Goal: Transaction & Acquisition: Purchase product/service

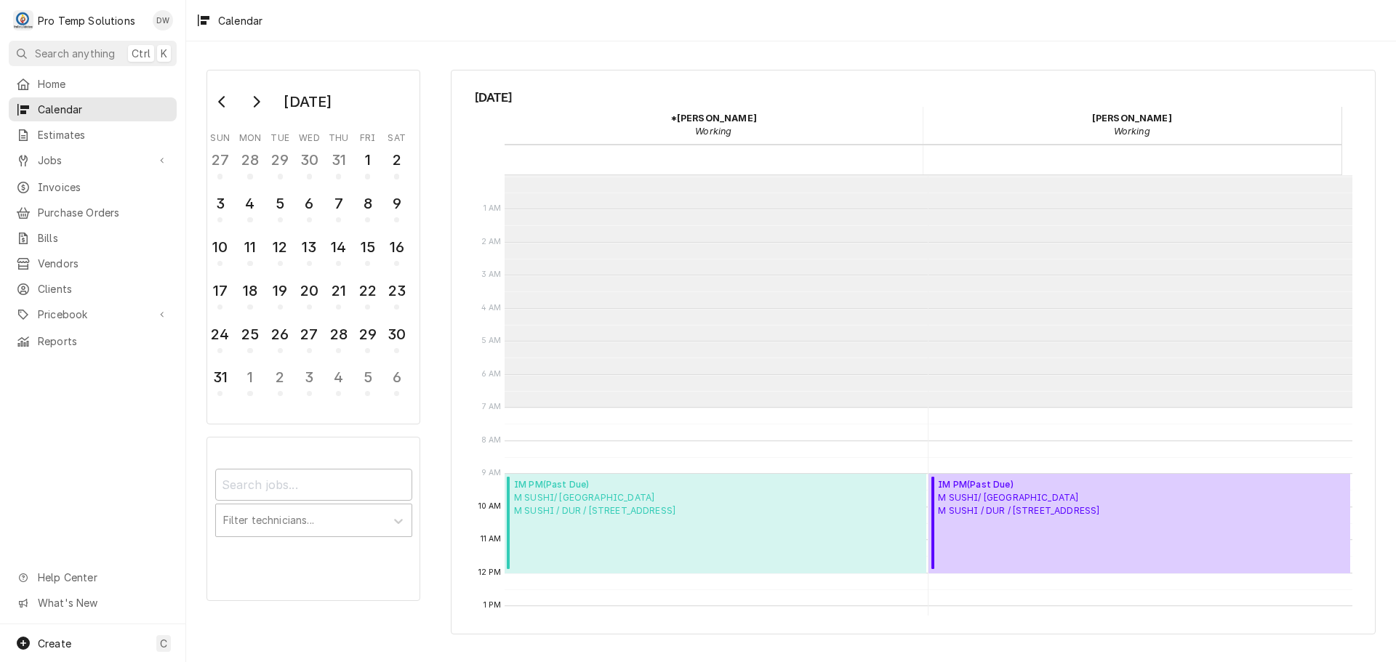
scroll to position [232, 0]
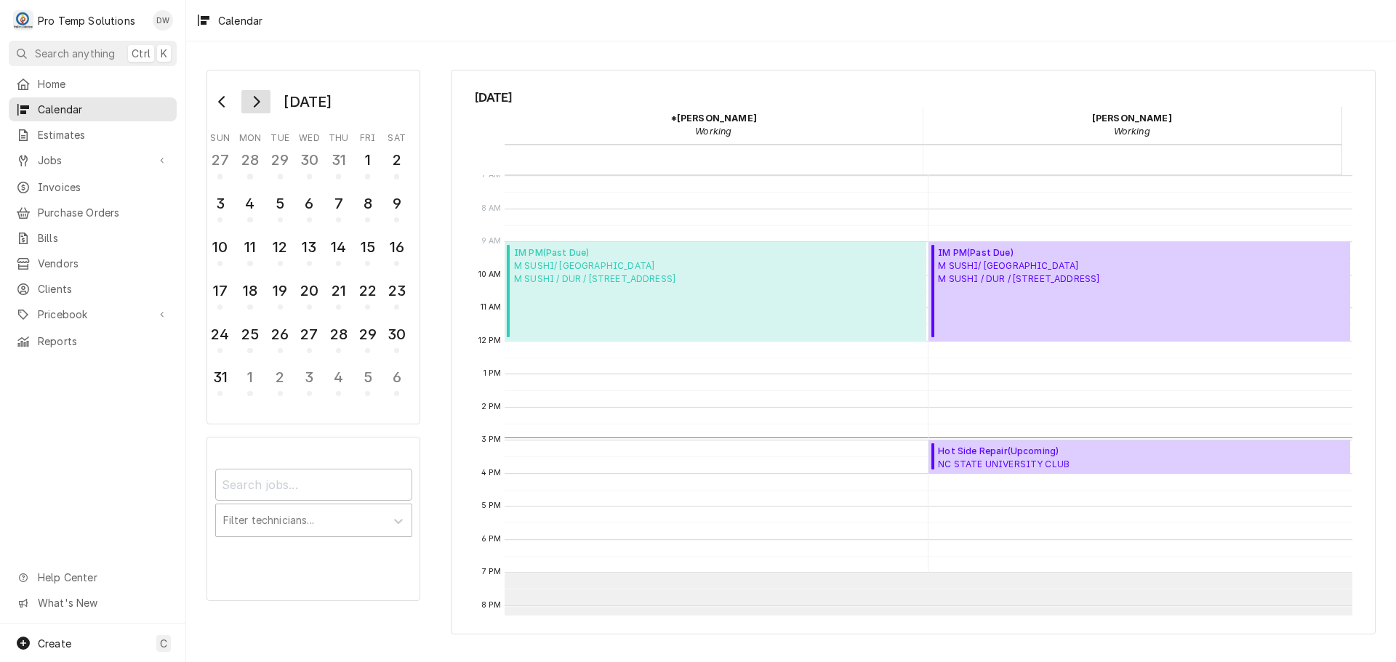
click at [257, 101] on icon "Go to next month" at bounding box center [256, 102] width 12 height 12
click at [283, 206] on div "9" at bounding box center [279, 203] width 25 height 25
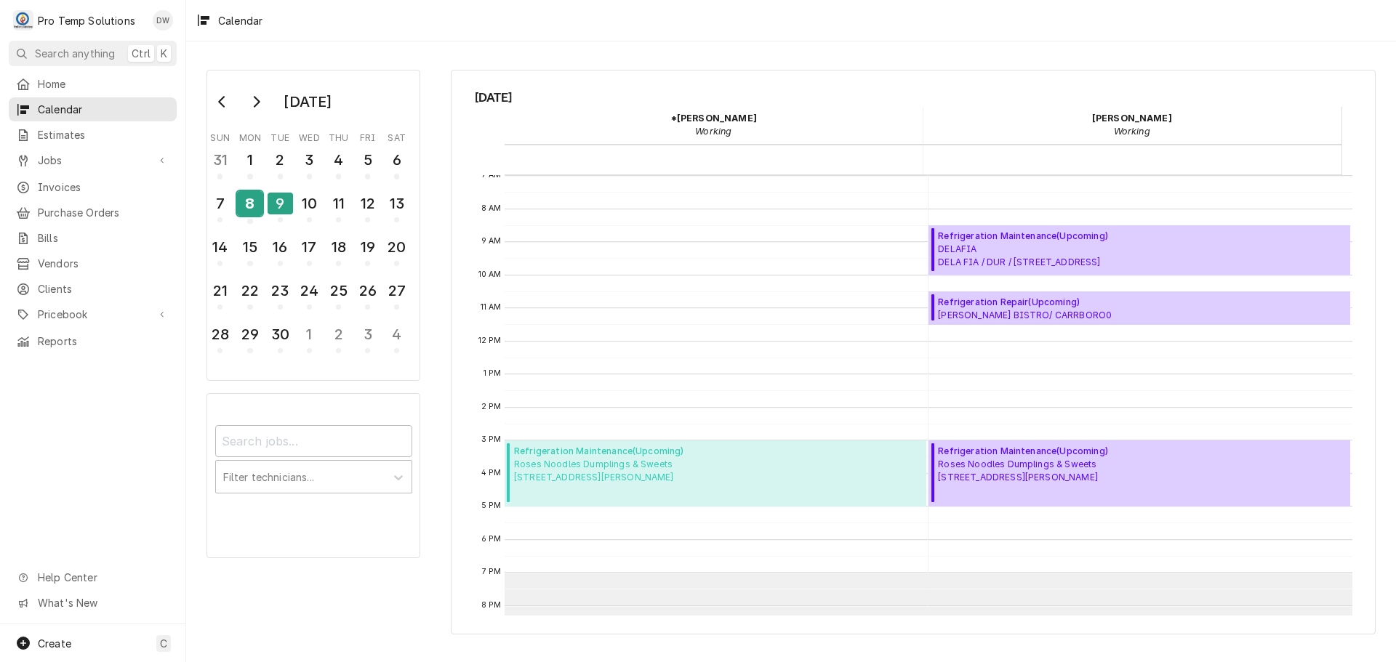
click at [244, 203] on div "8" at bounding box center [249, 203] width 25 height 25
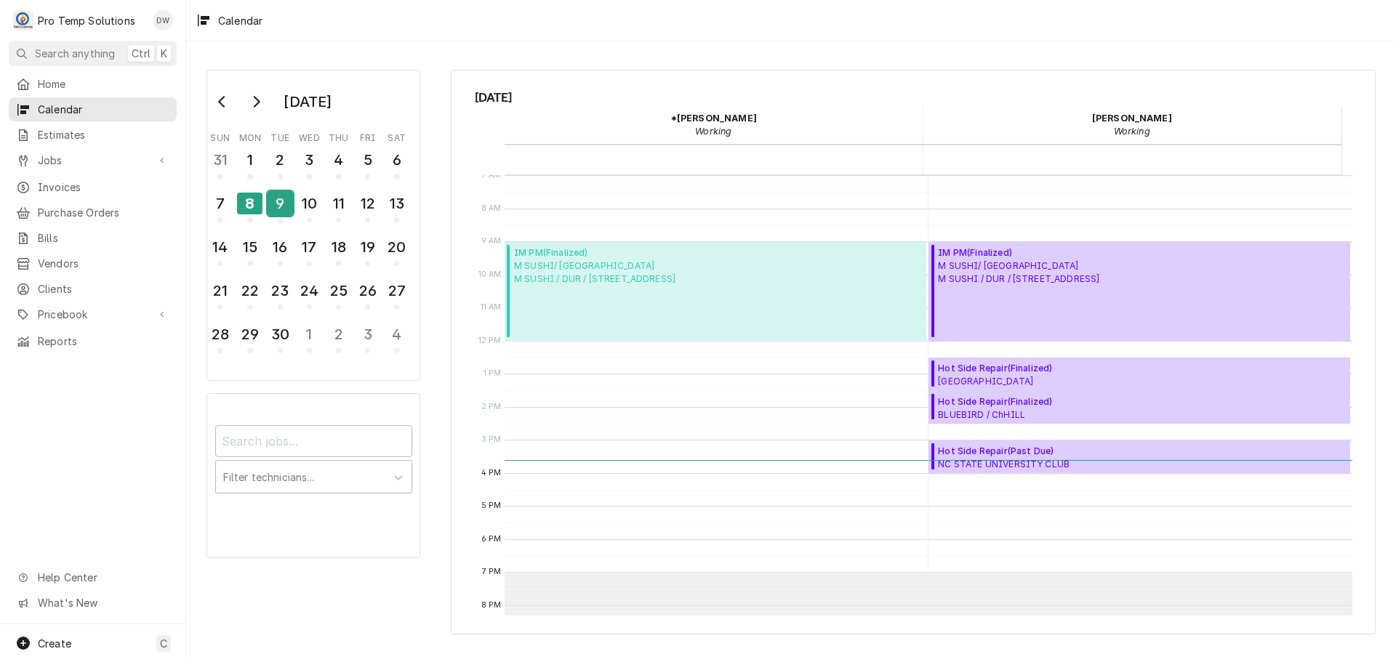
click at [277, 206] on div "9" at bounding box center [279, 203] width 25 height 25
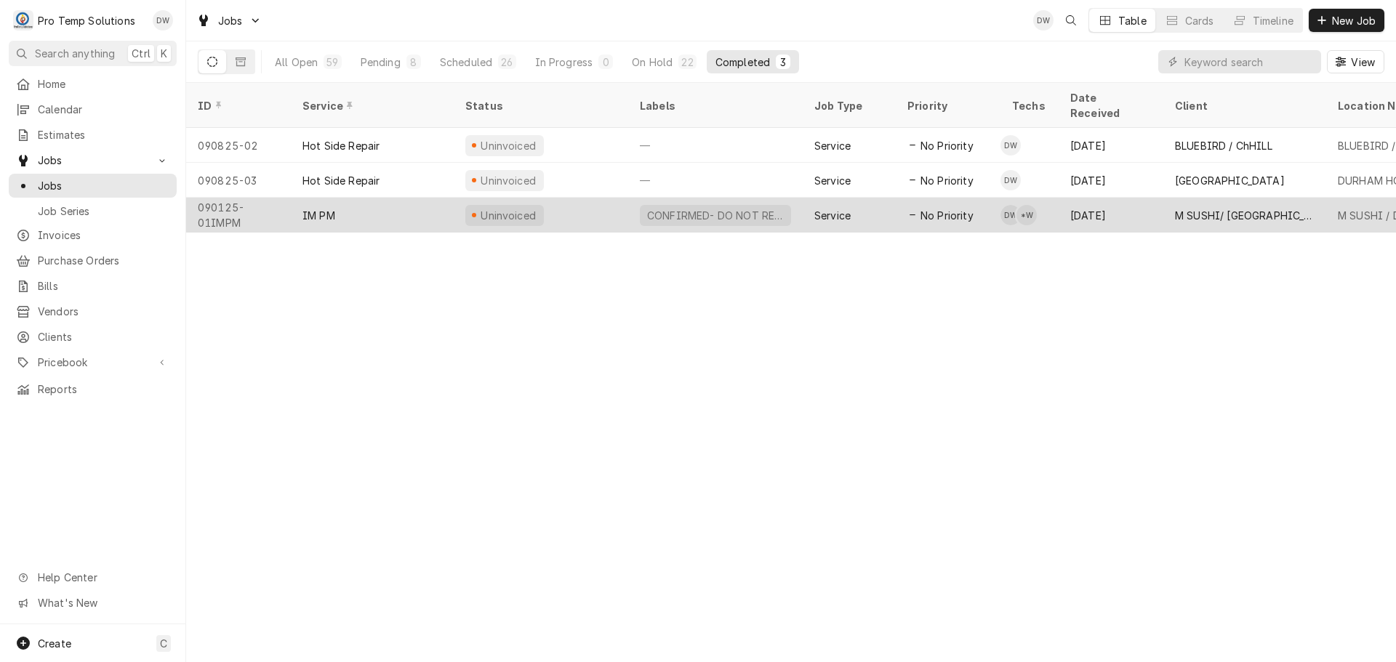
click at [769, 208] on div "CONFIRMED- DO NOT RESCHEDULE" at bounding box center [715, 215] width 140 height 15
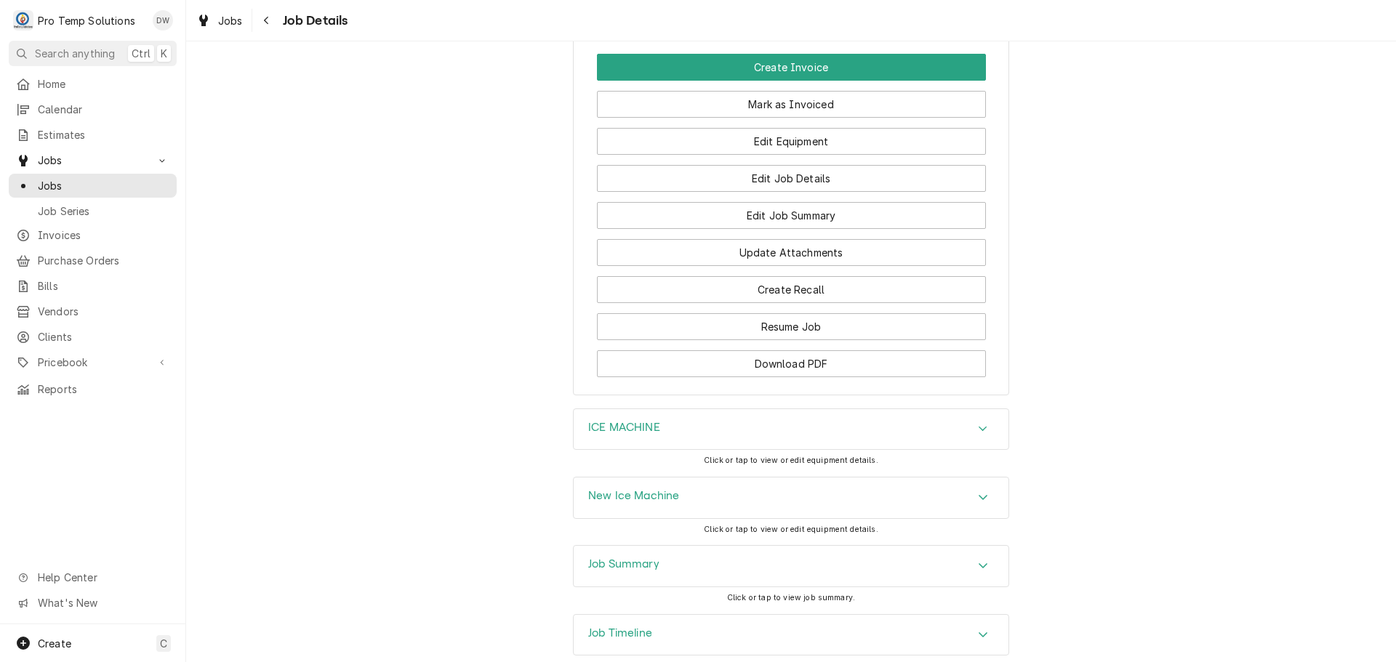
scroll to position [1163, 0]
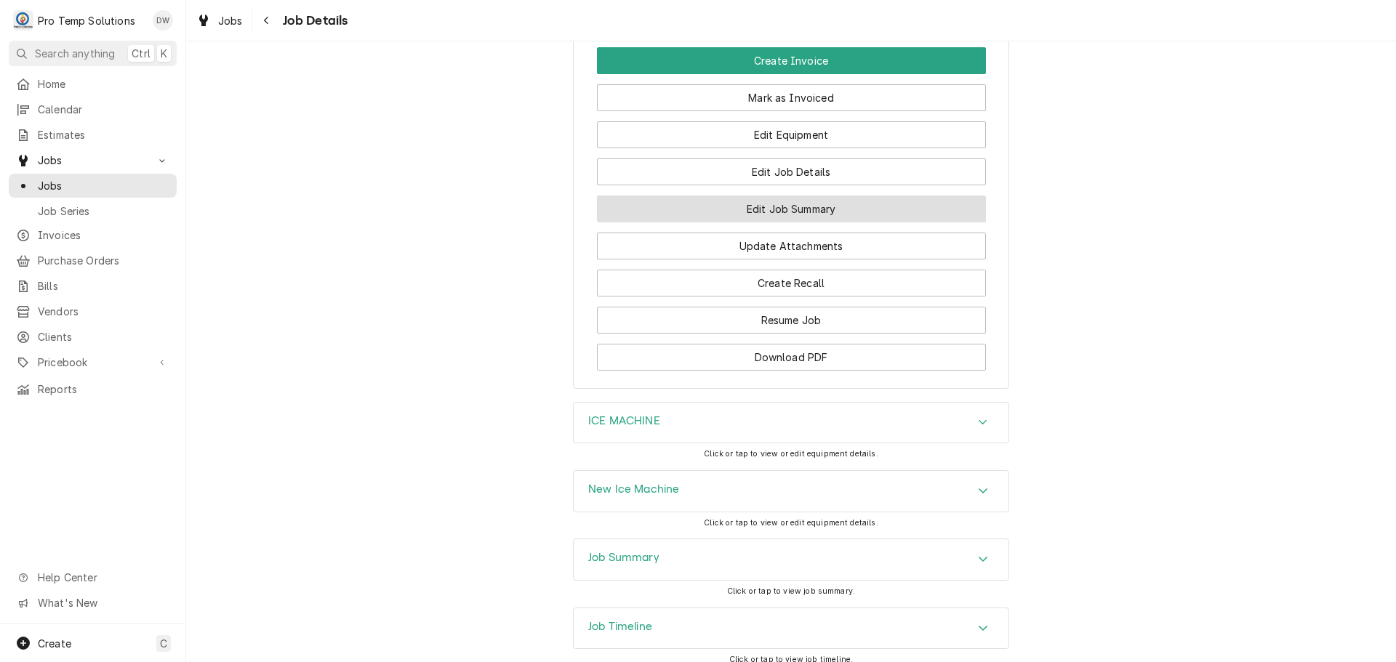
click at [789, 222] on button "Edit Job Summary" at bounding box center [791, 209] width 389 height 27
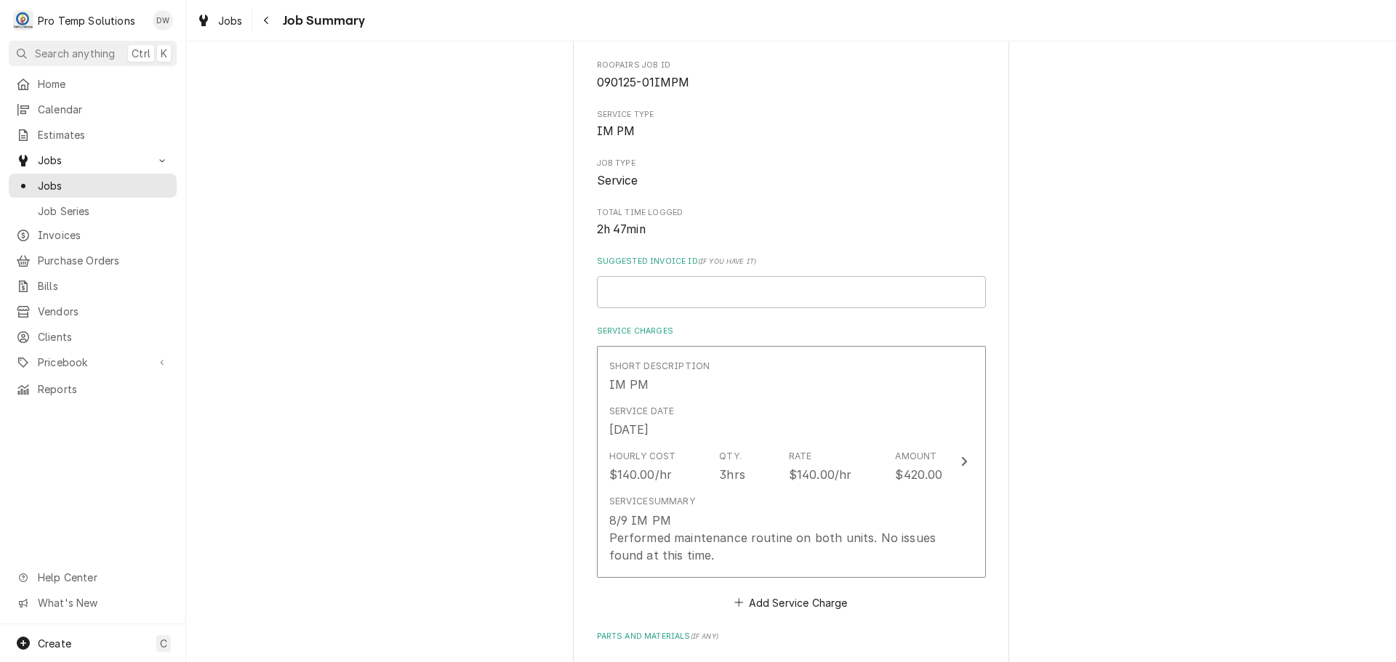
scroll to position [145, 0]
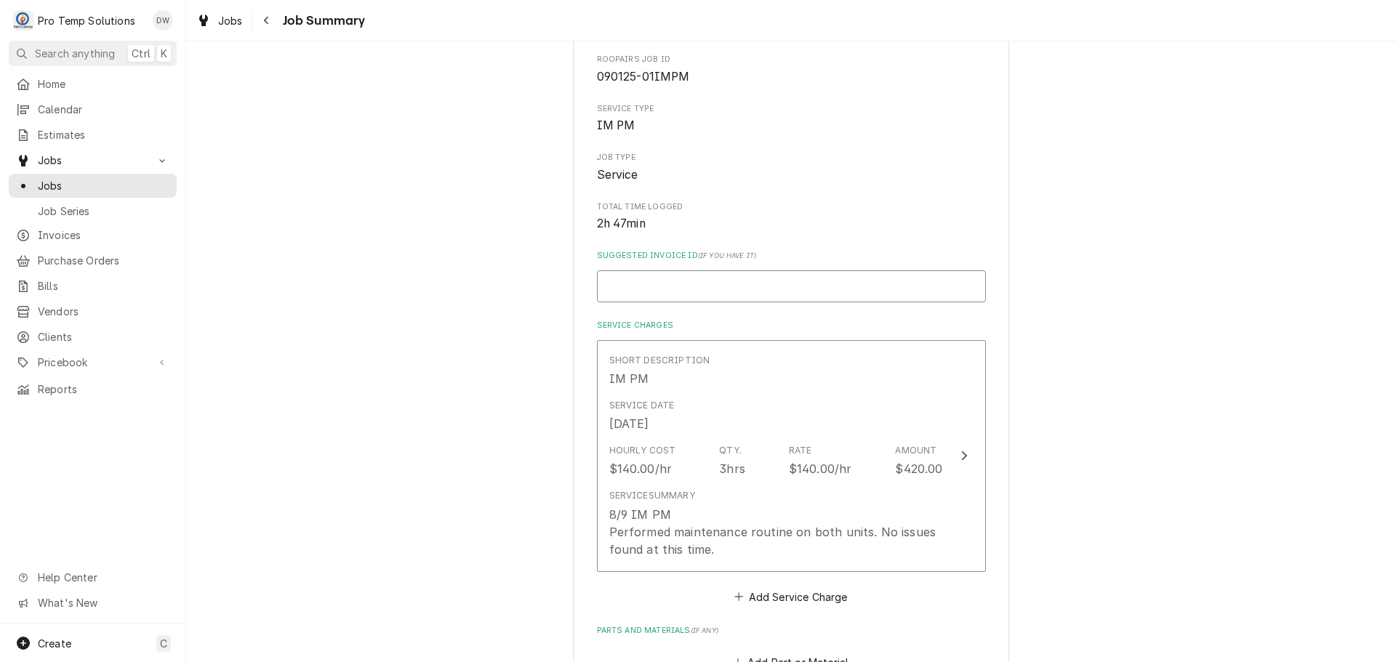
click at [757, 285] on input "Suggested Invoice ID ( if you have it )" at bounding box center [791, 286] width 389 height 32
type textarea "x"
type input "#"
type textarea "x"
type input "#0"
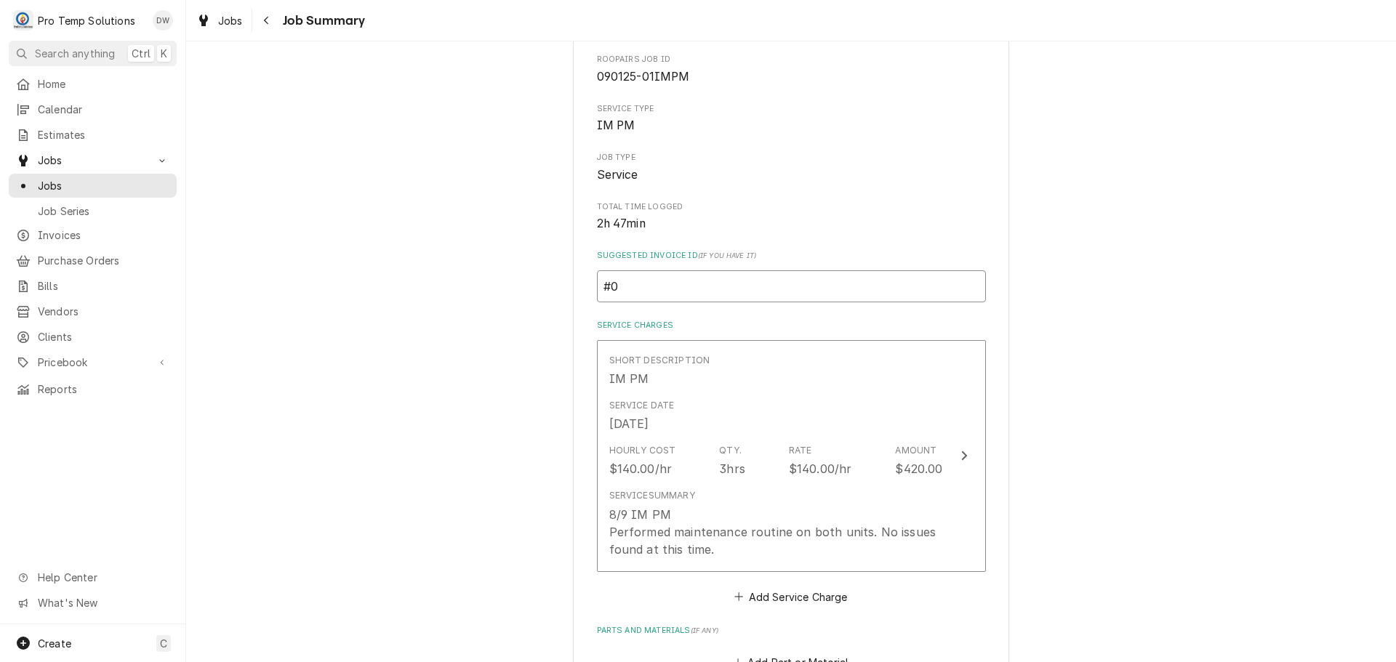
type textarea "x"
type input "#09"
type textarea "x"
type input "#090"
type textarea "x"
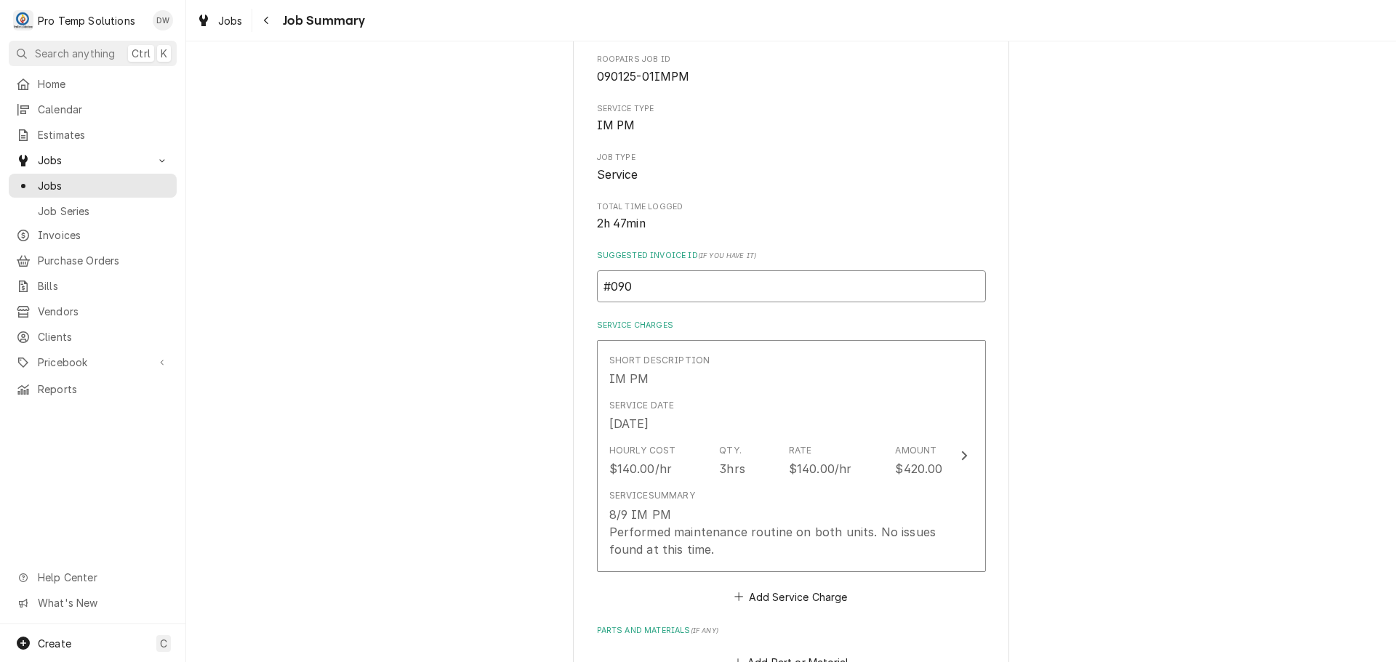
type input "#0908"
type textarea "x"
type input "#09082"
type textarea "x"
type input "#090825"
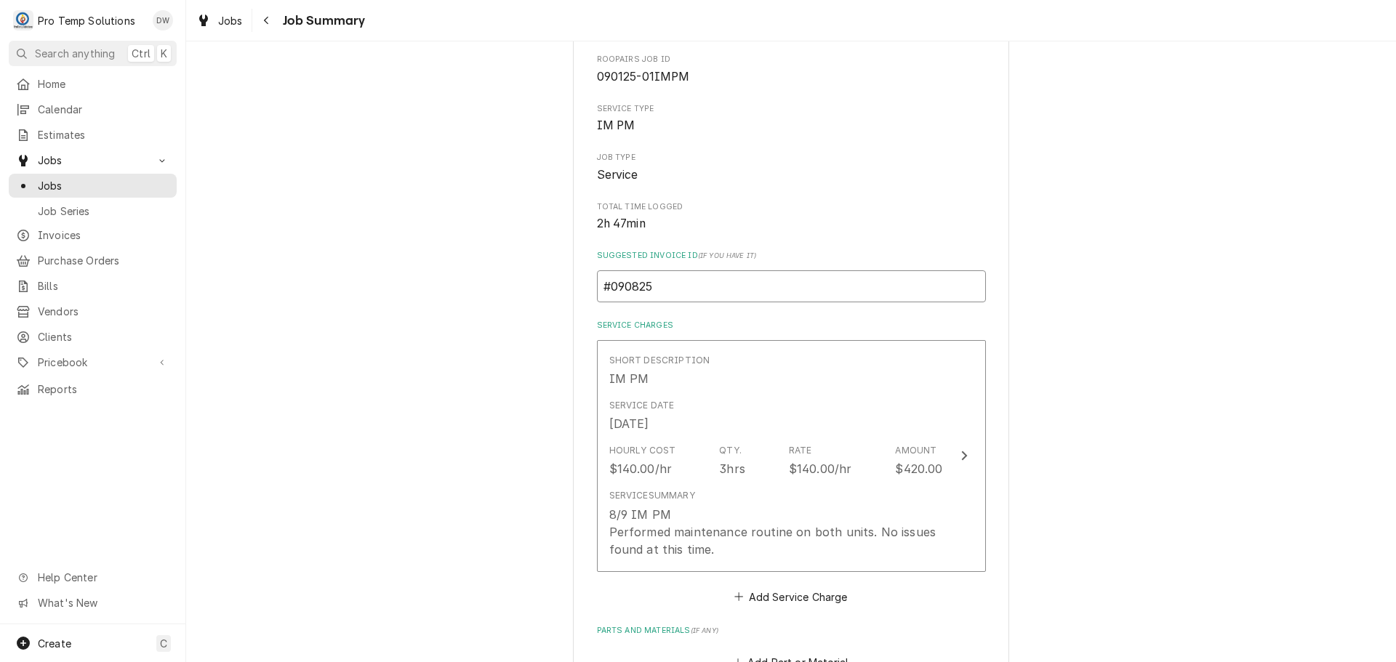
type textarea "x"
type input "#0908250"
type textarea "x"
type input "#09082500"
type textarea "x"
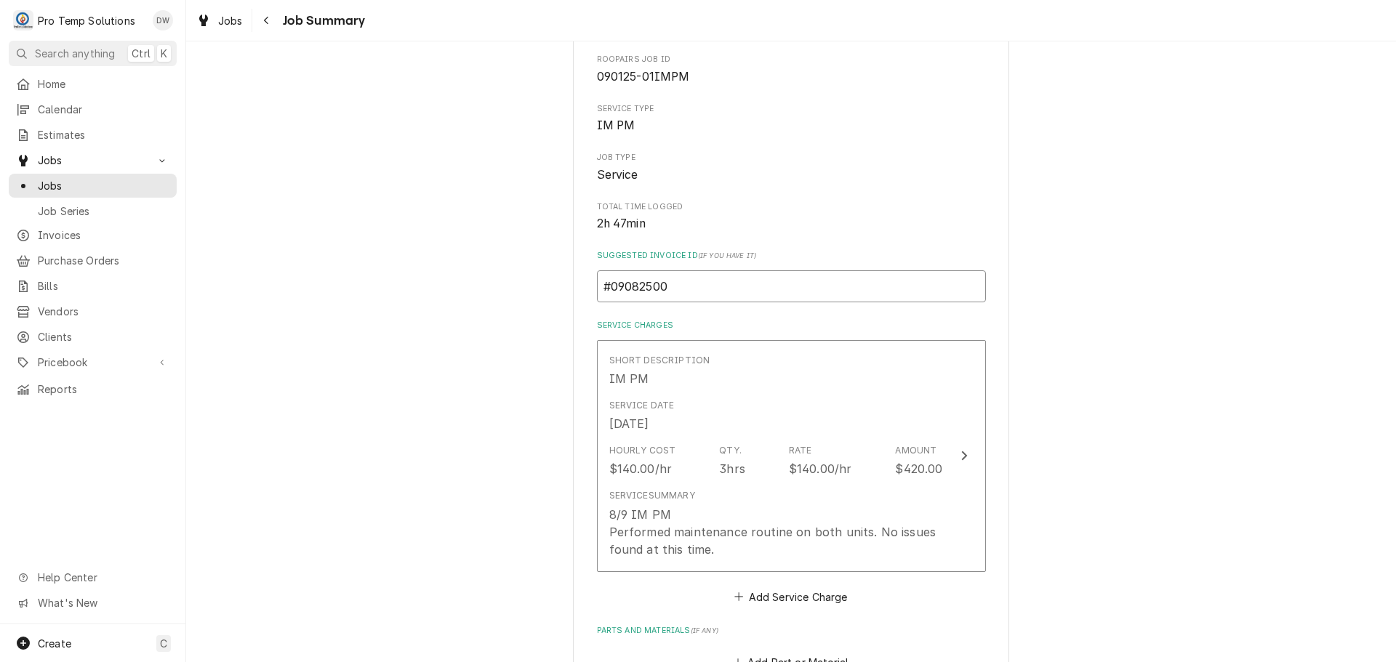
type input "#090825001"
type textarea "x"
type input "#090825001-"
type textarea "x"
type input "#090825001-I"
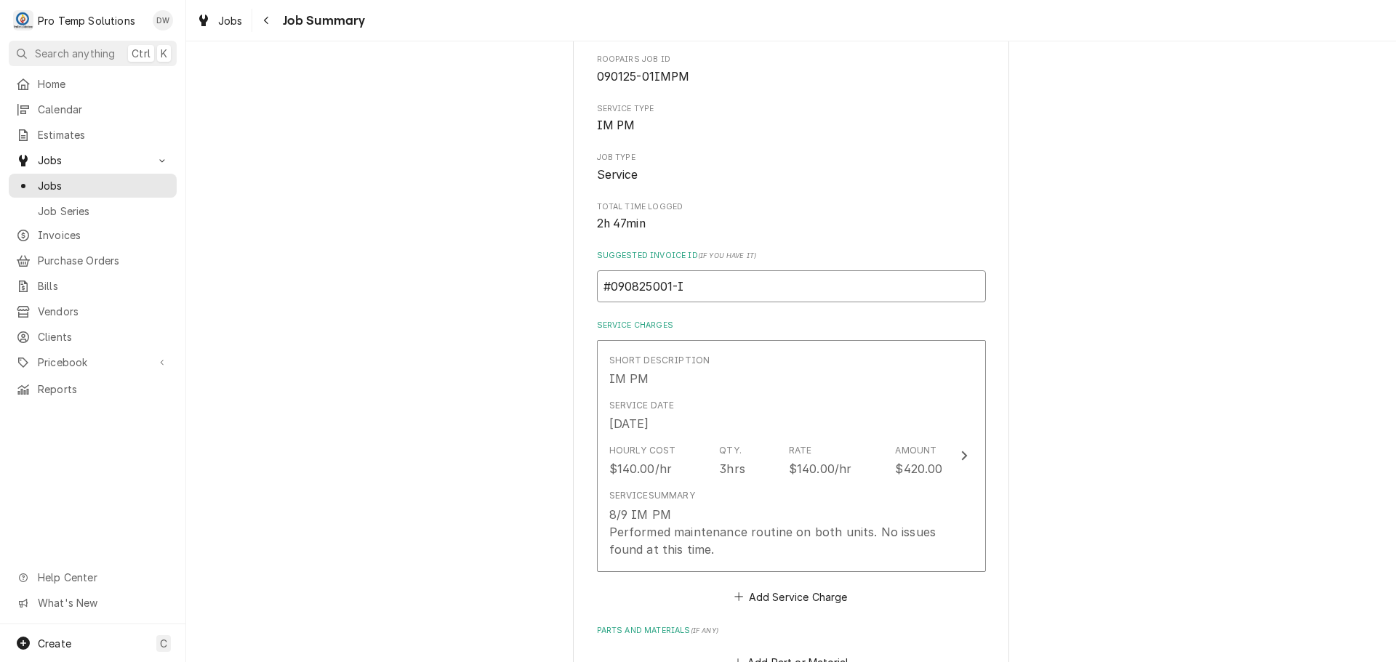
type textarea "x"
type input "#090825001-IM"
type textarea "x"
type input "#090825001-IMP"
type textarea "x"
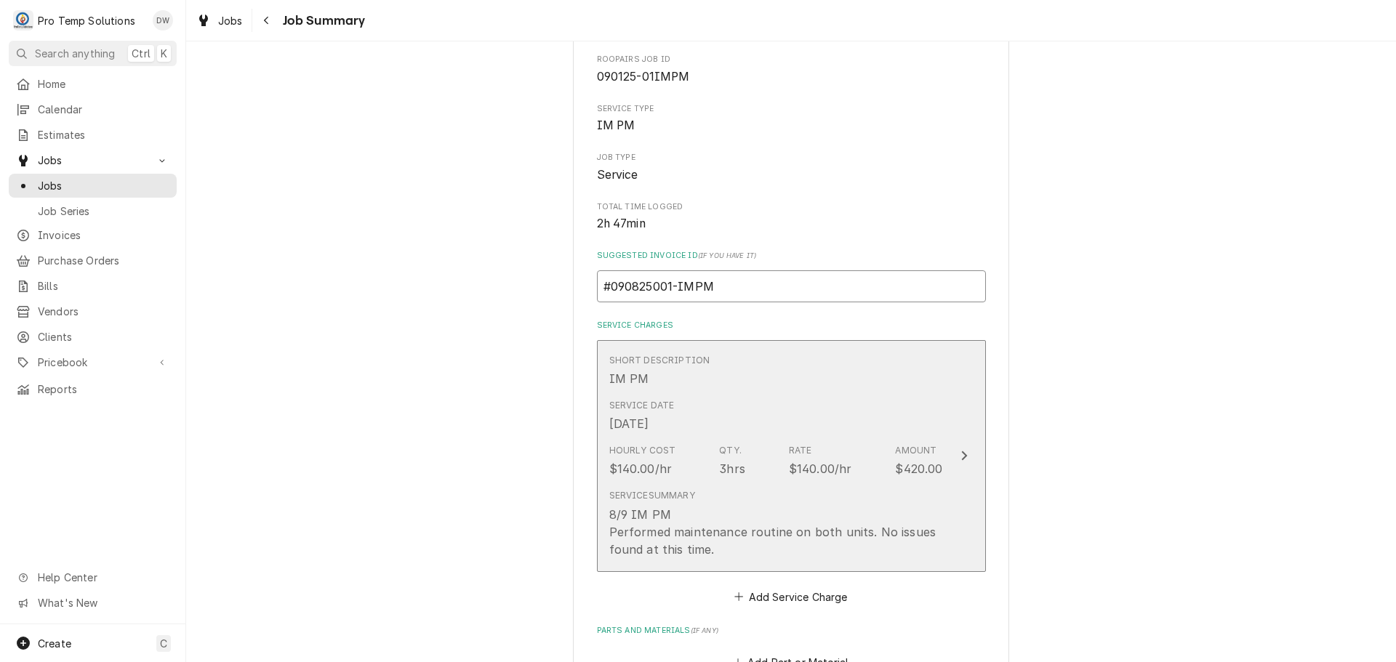
type input "#090825001-IMPM"
click at [960, 458] on icon "Update Line Item" at bounding box center [963, 456] width 7 height 12
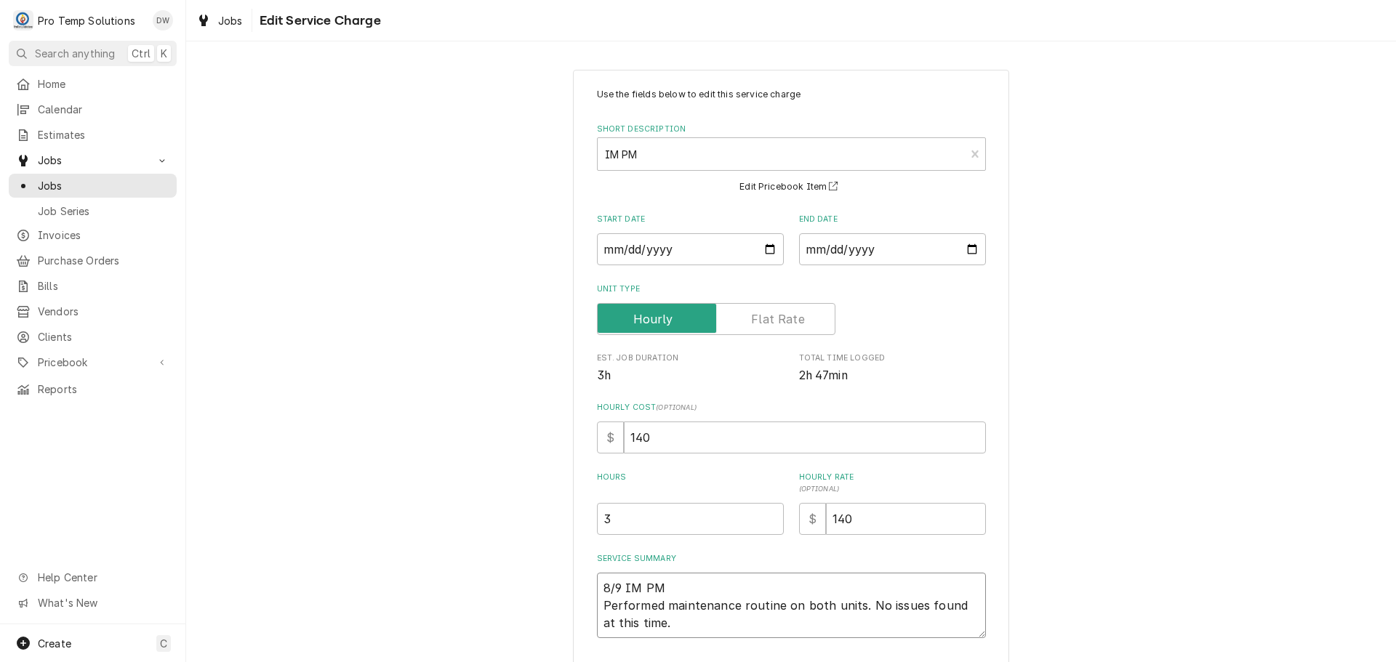
click at [714, 582] on textarea "8/9 IM PM Performed maintenance routine on both units. No issues found at this …" at bounding box center [791, 605] width 389 height 65
type textarea "x"
type textarea "8/9 IM PM Performed maintenance routine on both units. No issues found at this …"
type textarea "x"
type textarea "8/9 IM PM 9 Performed maintenance routine on both units. No issues found at thi…"
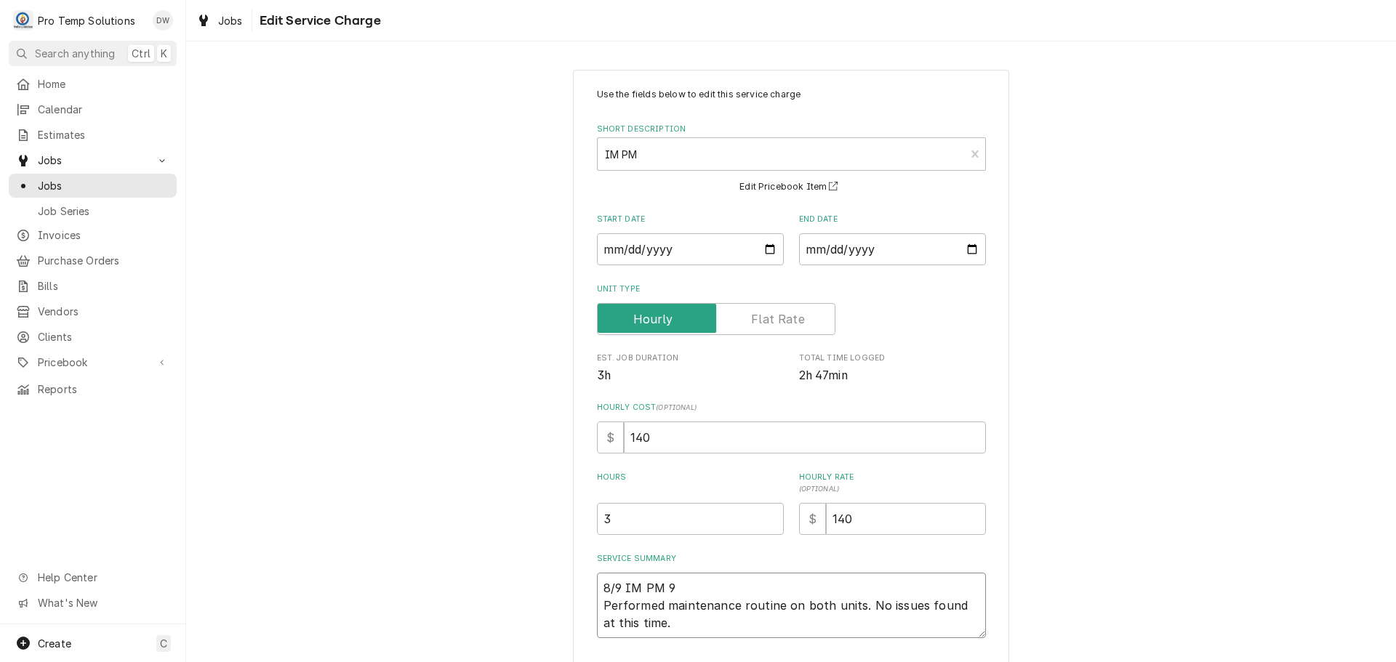
type textarea "x"
type textarea "8/9 IM PM 91 Performed maintenance routine on both units. No issues found at th…"
type textarea "x"
type textarea "8/9 IM PM 910 Performed maintenance routine on both units. No issues found at t…"
type textarea "x"
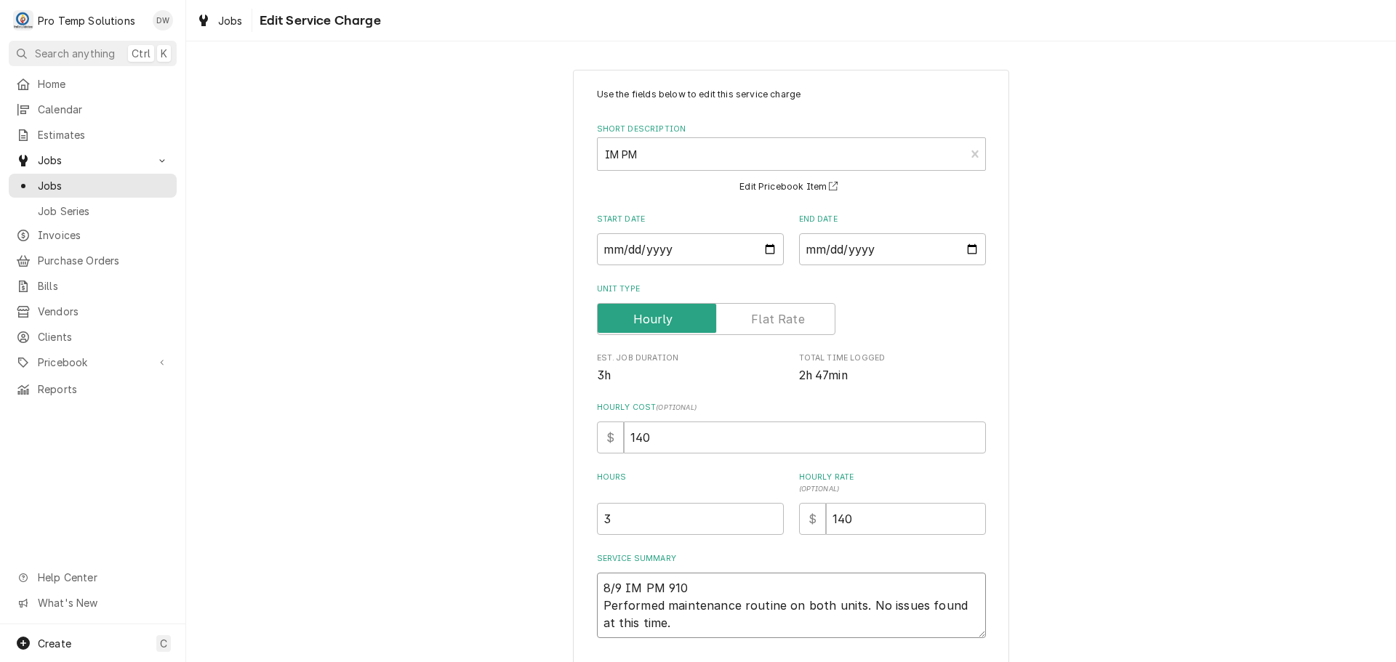
type textarea "8/9 IM PM 910- Performed maintenance routine on both units. No issues found at …"
type textarea "x"
type textarea "8/9 IM PM 910-1 Performed maintenance routine on both units. No issues found at…"
type textarea "x"
type textarea "8/9 IM PM 910-12 Performed maintenance routine on both units. No issues found a…"
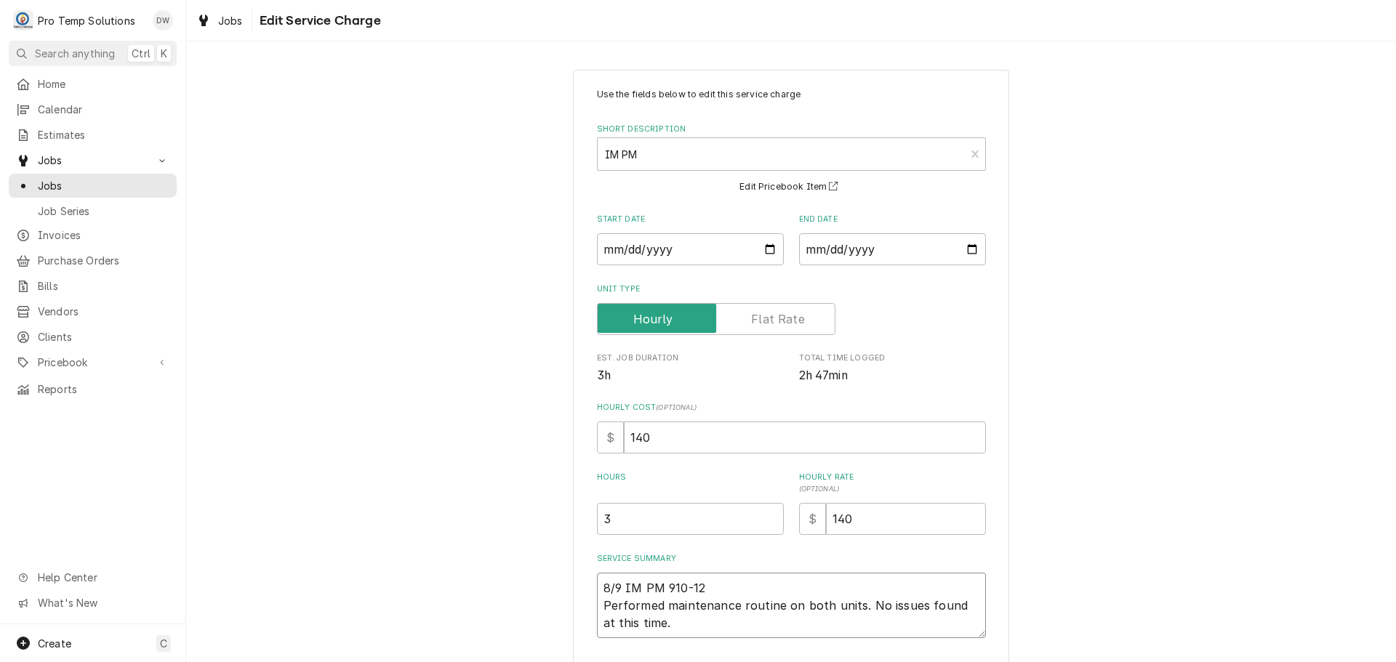
type textarea "x"
type textarea "8/9 IM PM 910-120 Performed maintenance routine on both units. No issues found …"
type textarea "x"
type textarea "8/9 IM PM 910-1200 Performed maintenance routine on both units. No issues found…"
type textarea "x"
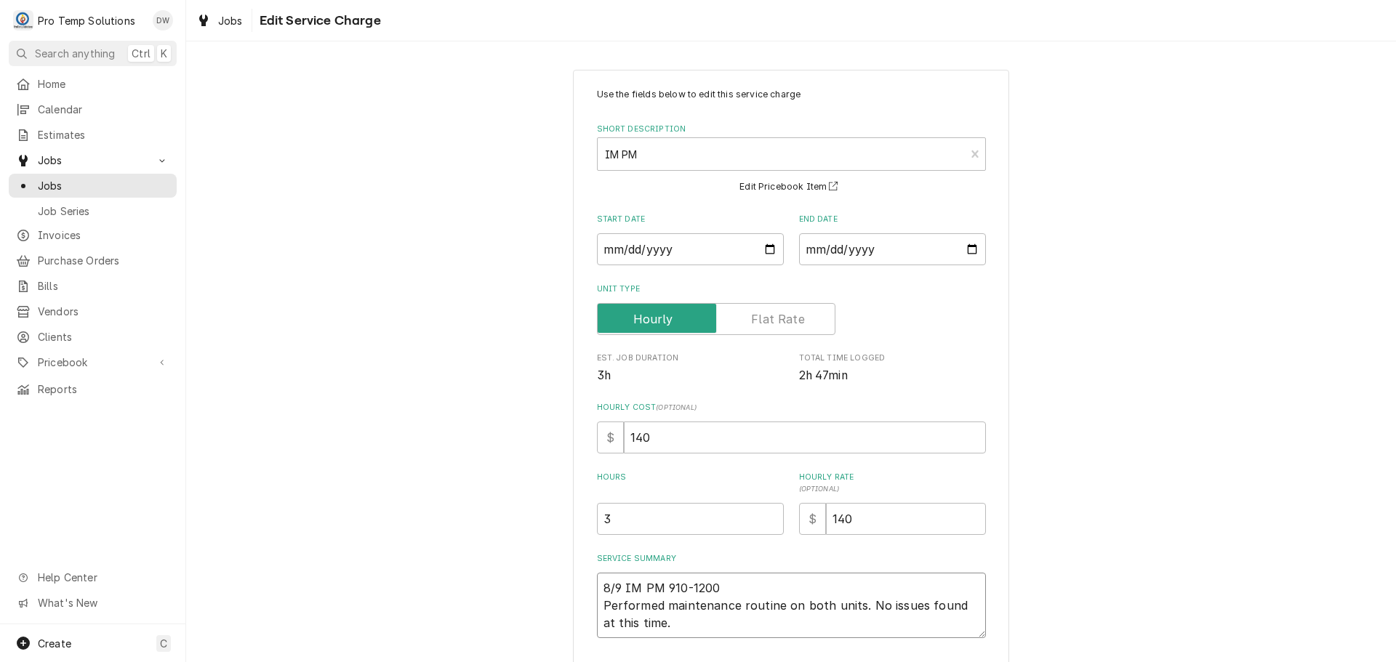
type textarea "8/9 IM PM 910-1200 Performed maintenance routine on both units. No issues found…"
type textarea "x"
type textarea "8/9 IM PM 910-1200 K Performed maintenance routine on both units. No issues fou…"
type textarea "x"
type textarea "8/9 IM PM 910-1200 KO Performed maintenance routine on both units. No issues fo…"
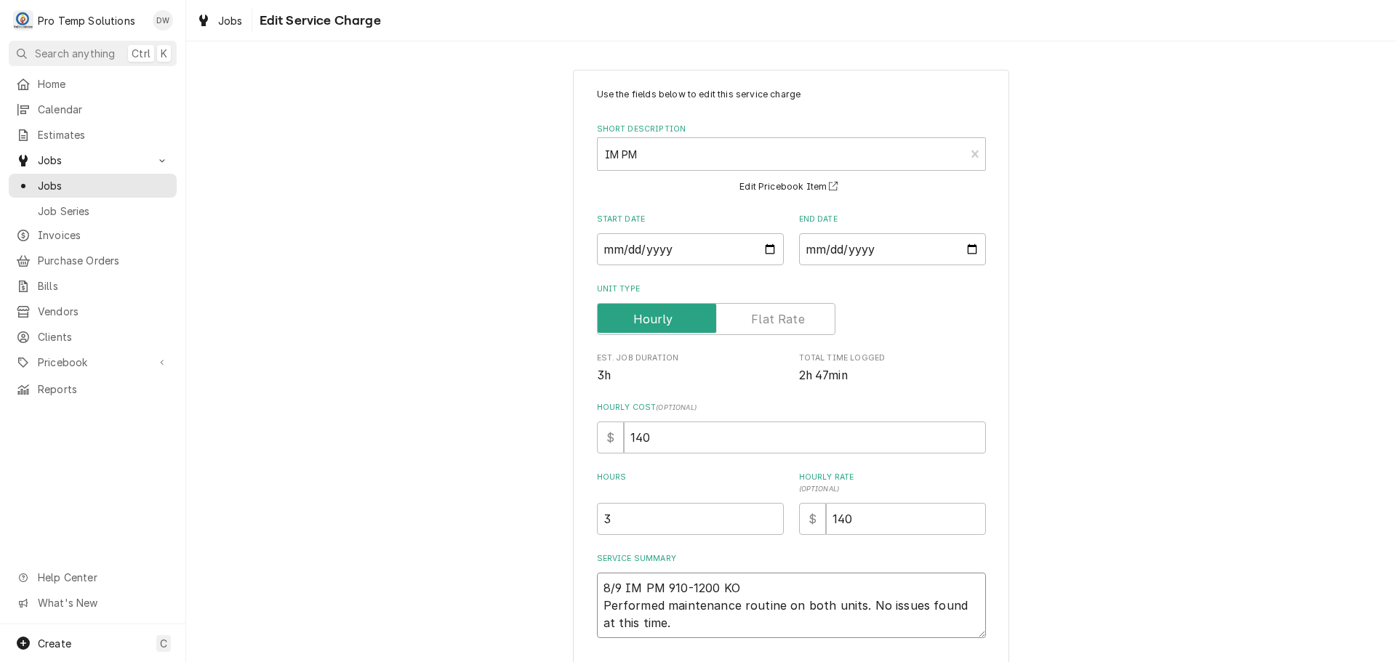
type textarea "x"
type textarea "8/9 IM PM 910-1200 KOT Performed maintenance routine on both units. No issues f…"
type textarea "x"
type textarea "8/9 IM PM 910-1200 KOTY Performed maintenance routine on both units. No issues …"
type textarea "x"
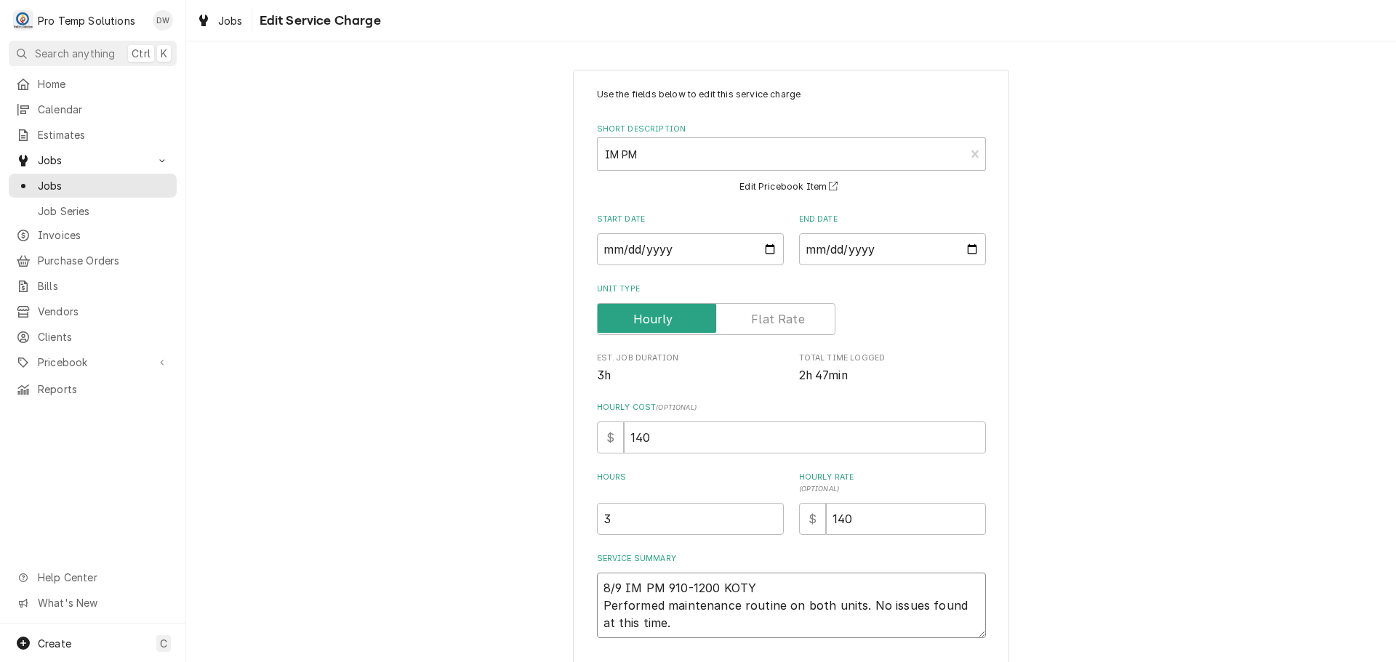
type textarea "8/9 IM PM 910-1200 KOTY Performed maintenance routine on both units. No issues …"
type textarea "x"
type textarea "8/9 IM PM 910-1200 KOTY ( Performed maintenance routine on both units. No issue…"
type textarea "x"
type textarea "8/9 IM PM 910-1200 KOTY ( Performed maintenance routine on both units. No issue…"
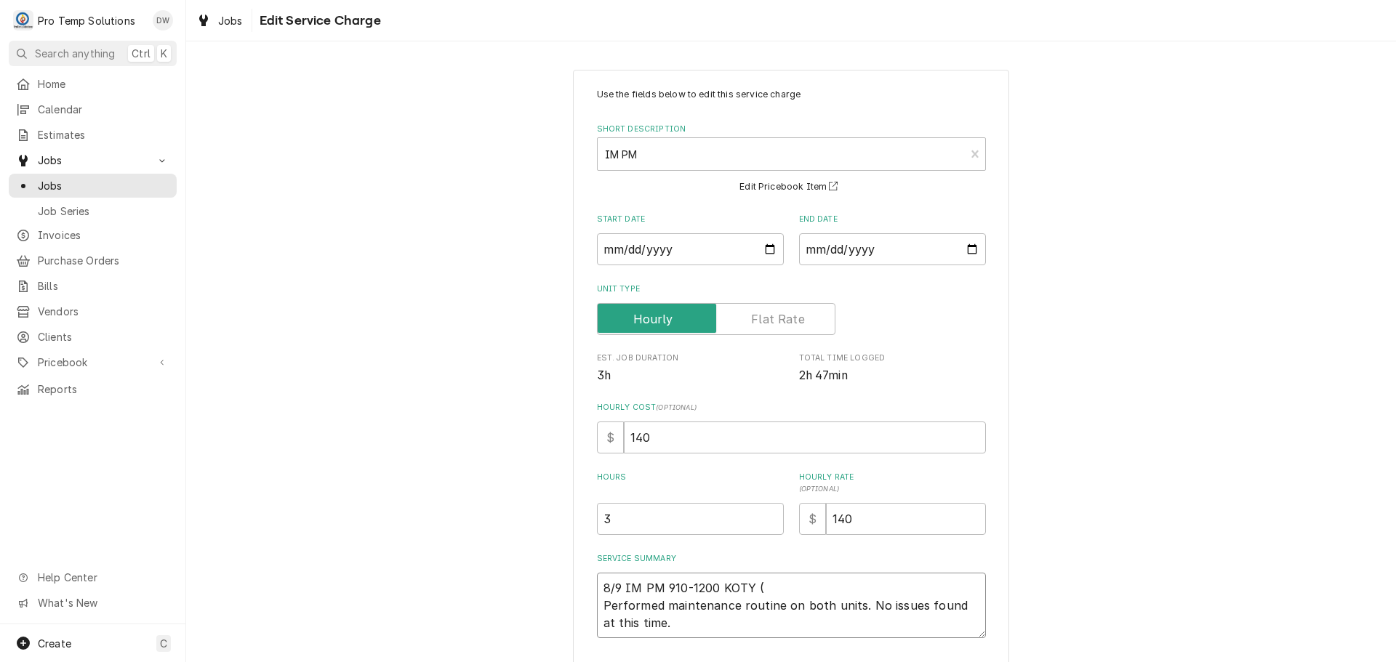
type textarea "x"
type textarea "8/9 IM PM 910-1200 KOTY ( K Performed maintenance routine on both units. No iss…"
type textarea "x"
type textarea "8/9 IM PM 910-1200 KOTY ( KE Performed maintenance routine on both units. No is…"
type textarea "x"
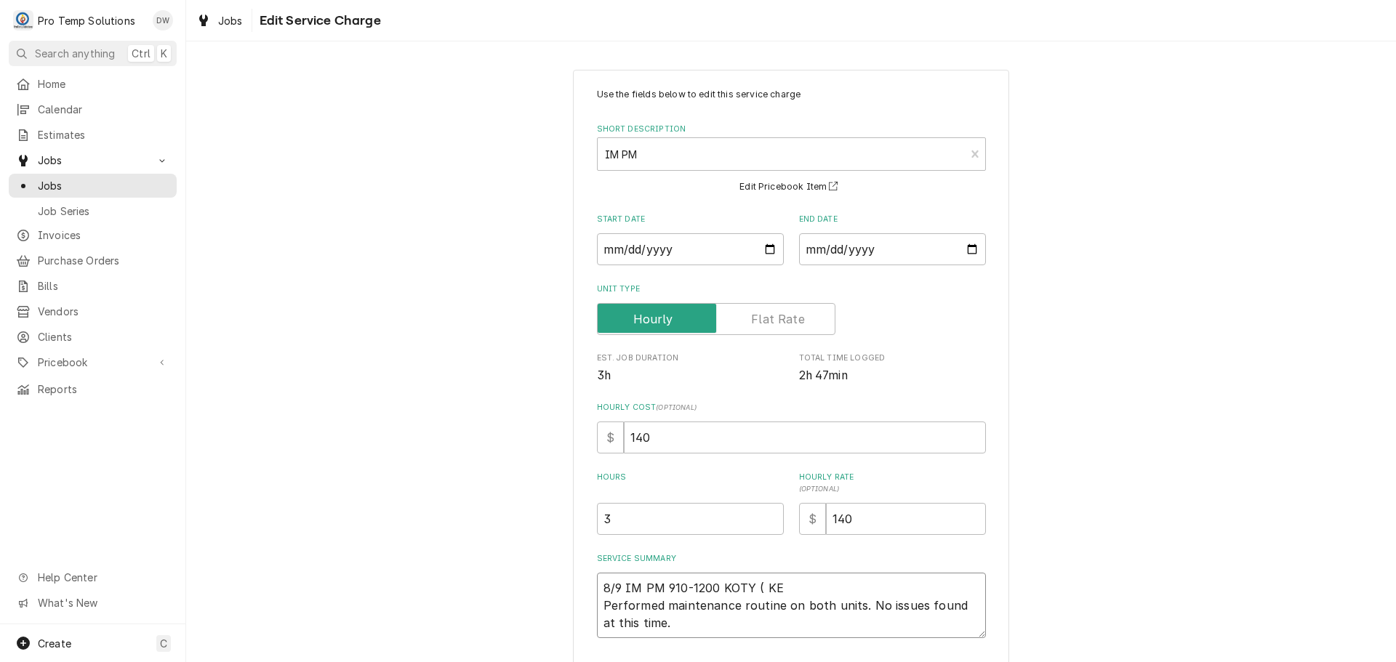
type textarea "8/9 IM PM 910-1200 KOTY ( KEV Performed maintenance routine on both units. No i…"
type textarea "x"
type textarea "8/9 IM PM 910-1200 KOTY ( KEVI Performed maintenance routine on both units. No …"
type textarea "x"
type textarea "8/9 IM PM 910-1200 KOTY ( KEVIN Performed maintenance routine on both units. No…"
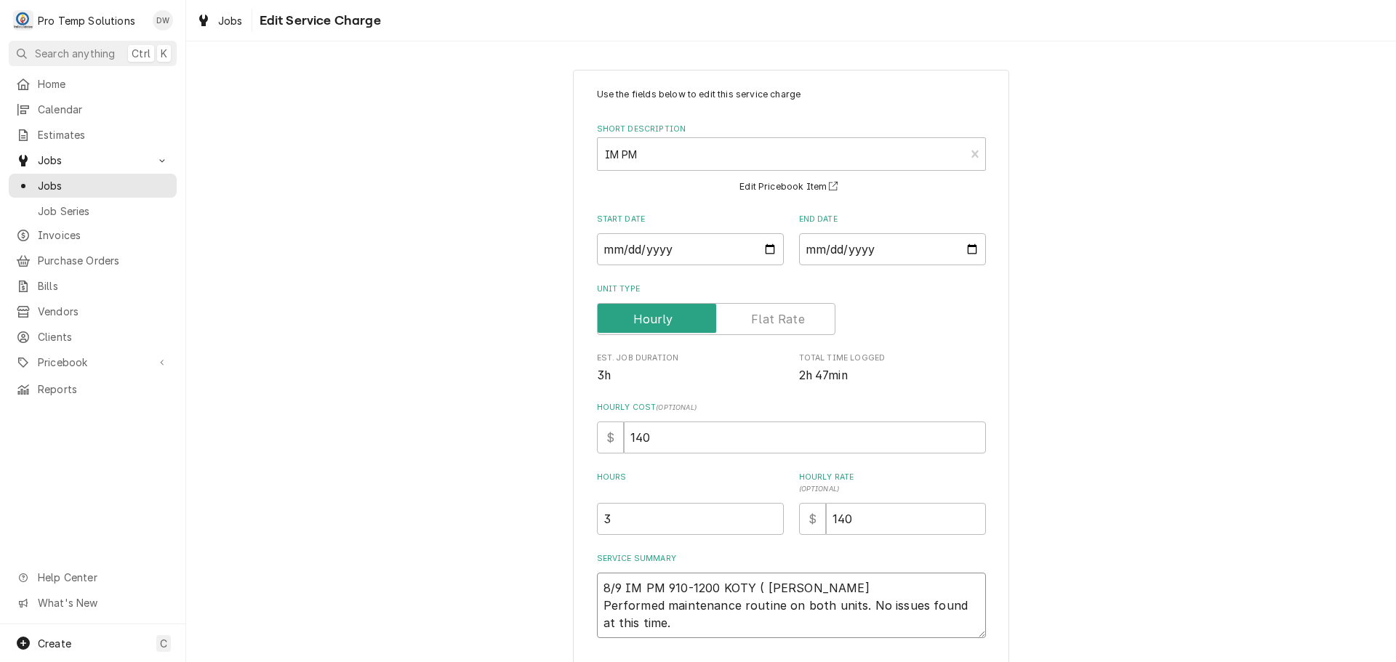
type textarea "x"
type textarea "8/9 IM PM 910-1200 KOTY ( KEVIN Performed maintenance routine on both units. No…"
type textarea "x"
type textarea "8/9 IM PM 910-1200 KOTY ( KEVIN I Performed maintenance routine on both units. …"
type textarea "x"
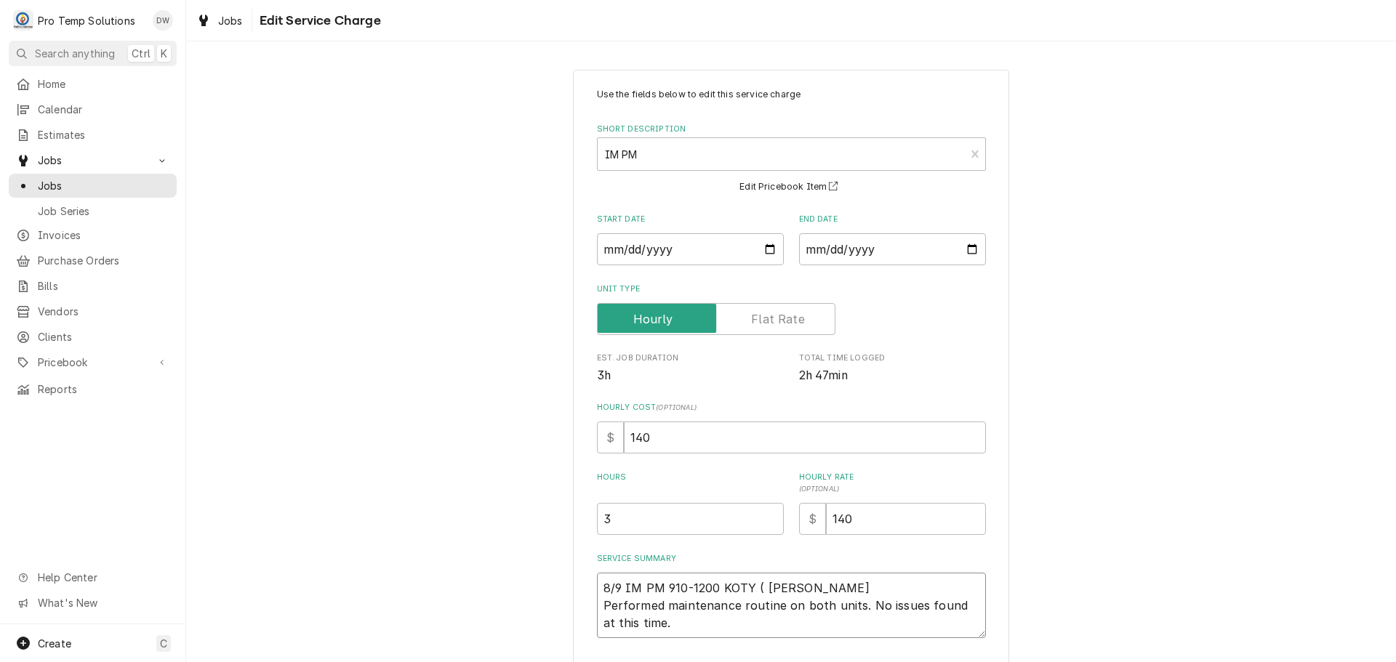
type textarea "8/9 IM PM 910-1200 KOTY ( KEVIN IN Performed maintenance routine on both units.…"
type textarea "x"
type textarea "8/9 IM PM 910-1200 KOTY ( KEVIN IN Performed maintenance routine on both units.…"
type textarea "x"
type textarea "8/9 IM PM 910-1200 KOTY ( KEVIN IN M Performed maintenance routine on both unit…"
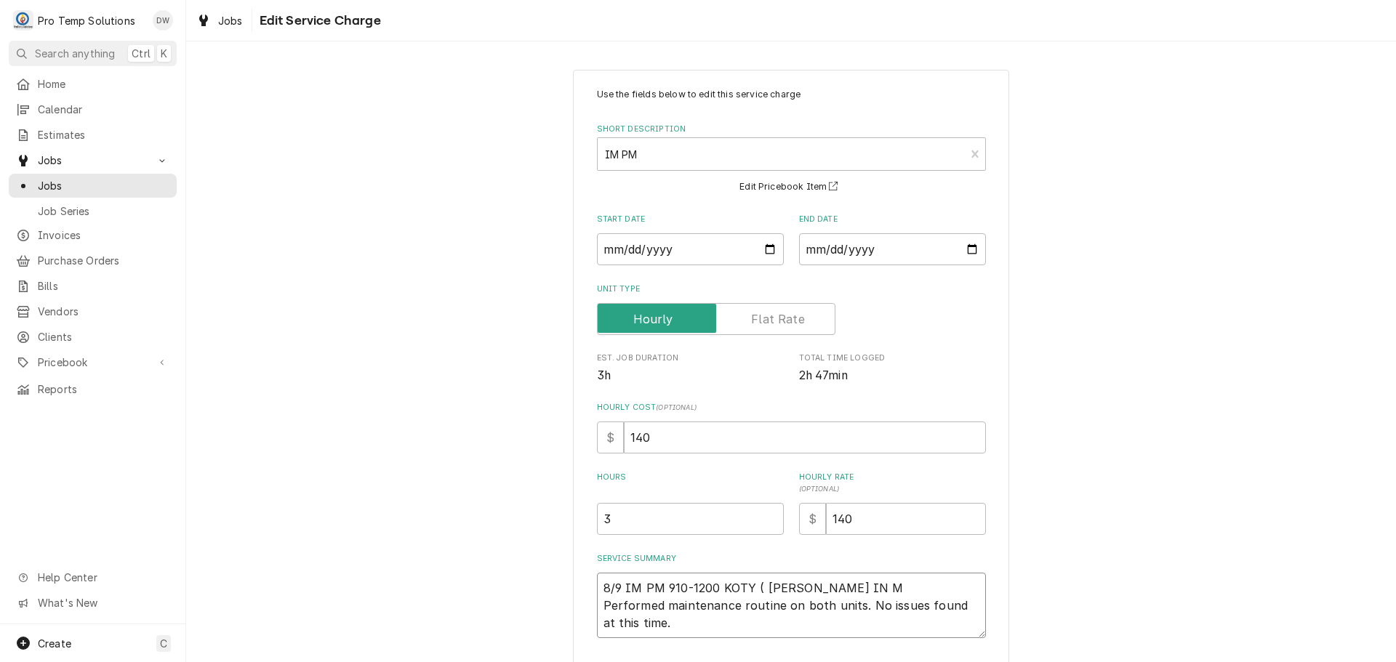
type textarea "x"
type textarea "8/9 IM PM 910-1200 KOTY ( KEVIN IN ME Performed maintenance routine on both uni…"
type textarea "x"
type textarea "8/9 IM PM 910-1200 KOTY ( KEVIN IN ME Performed maintenance routine on both uni…"
type textarea "x"
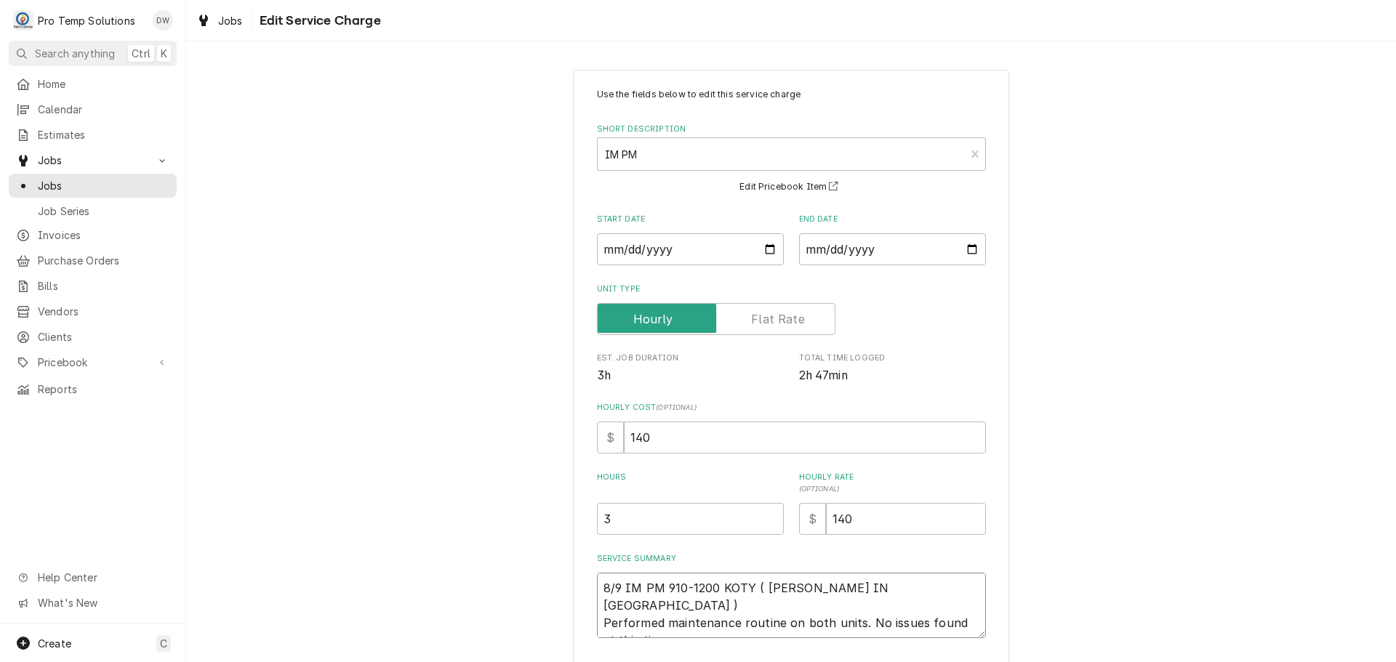
type textarea "8/9 IM PM 910-1200 KOTY ( KEVIN IN ME ) Performed maintenance routine on both u…"
click at [654, 438] on input "140" at bounding box center [805, 438] width 362 height 32
type textarea "x"
type input "14"
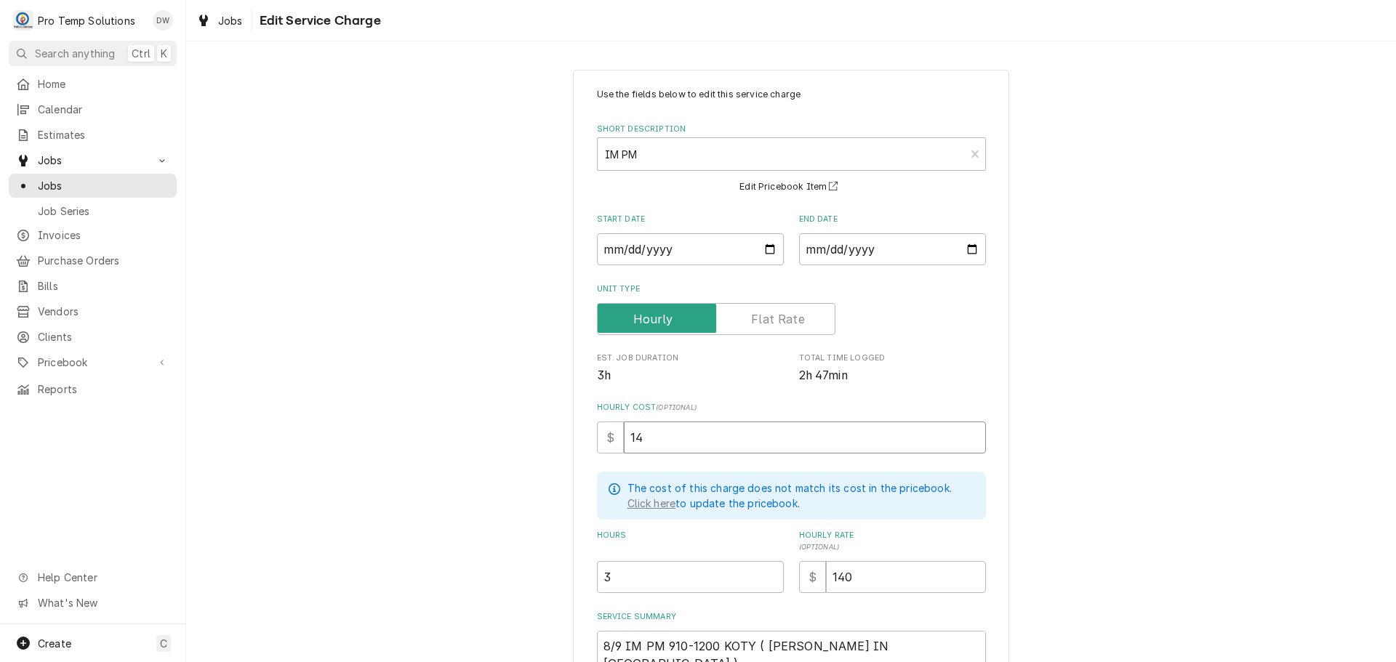
type textarea "x"
type input "1"
type textarea "x"
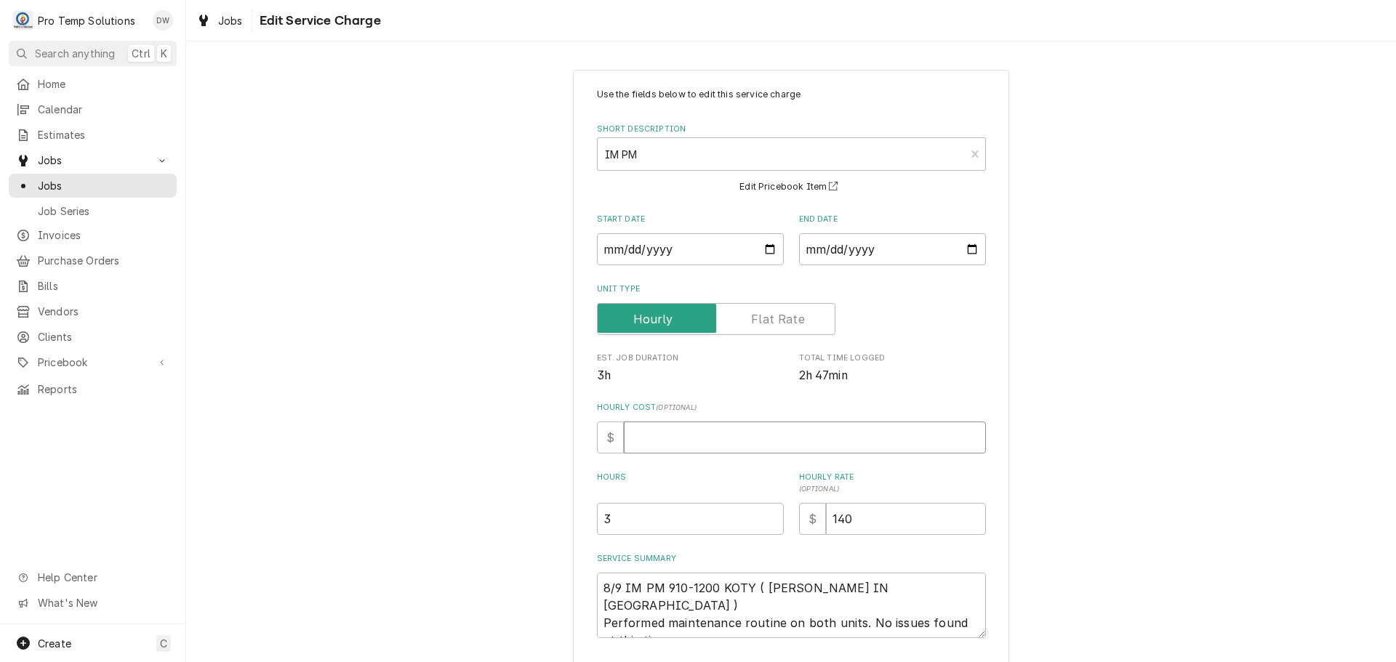
type textarea "x"
type input "1"
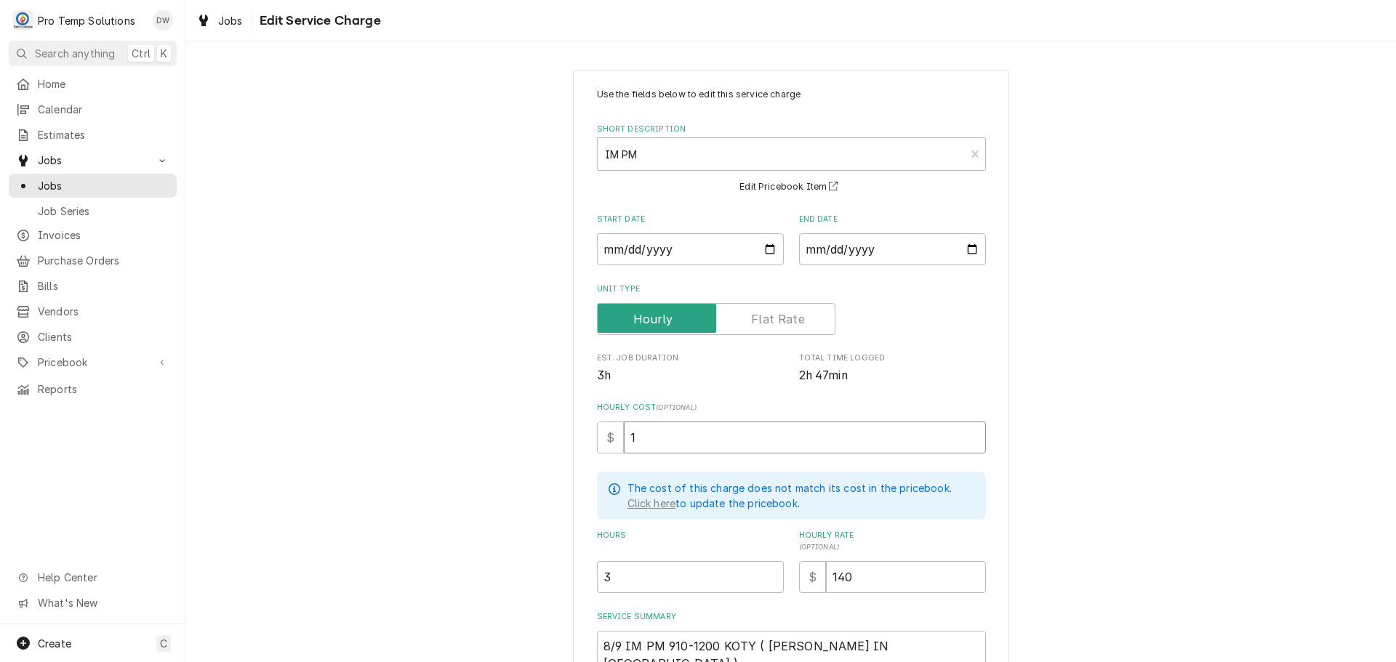
type textarea "x"
type input "18"
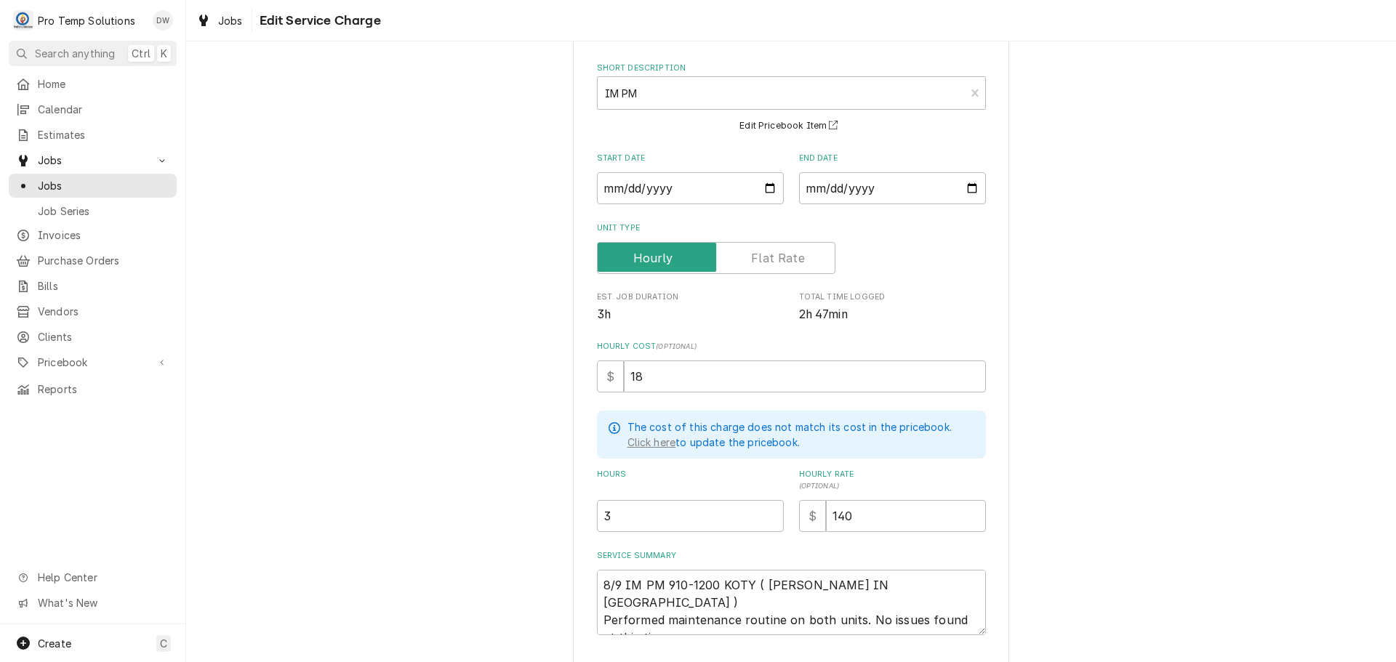
scroll to position [158, 0]
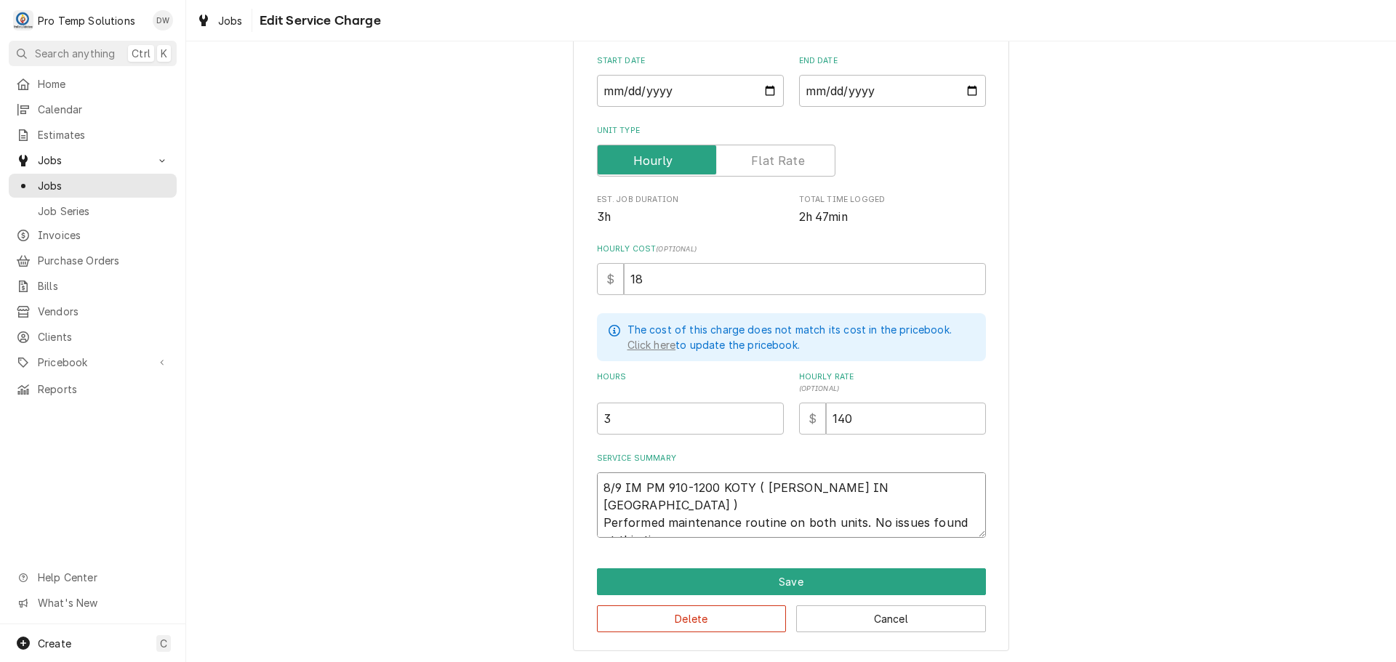
click at [732, 502] on textarea "8/9 IM PM 910-1200 KOTY ( KEVIN IN ME ) Performed maintenance routine on both u…" at bounding box center [791, 504] width 389 height 65
type textarea "x"
type textarea "8/9 IM PM 910-1200 KOTY ( KEVIN IN ME ) Performed maintenanc routine on both un…"
type textarea "x"
type textarea "8/9 IM PM 910-1200 KOTY ( KEVIN IN ME ) Performed maintenan routine on both uni…"
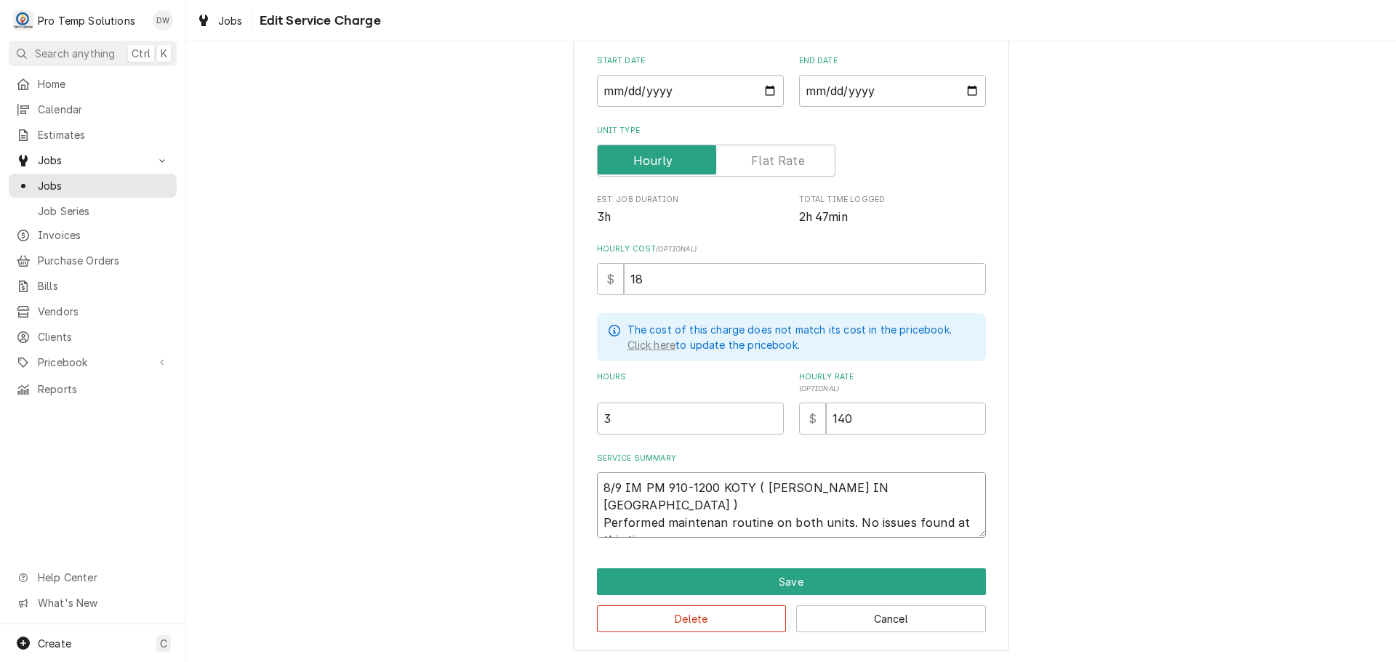
type textarea "x"
type textarea "8/9 IM PM 910-1200 KOTY ( KEVIN IN ME ) Performed maintena routine on both unit…"
type textarea "x"
type textarea "8/9 IM PM 910-1200 KOTY ( KEVIN IN ME ) Performed mainten routine on both units…"
type textarea "x"
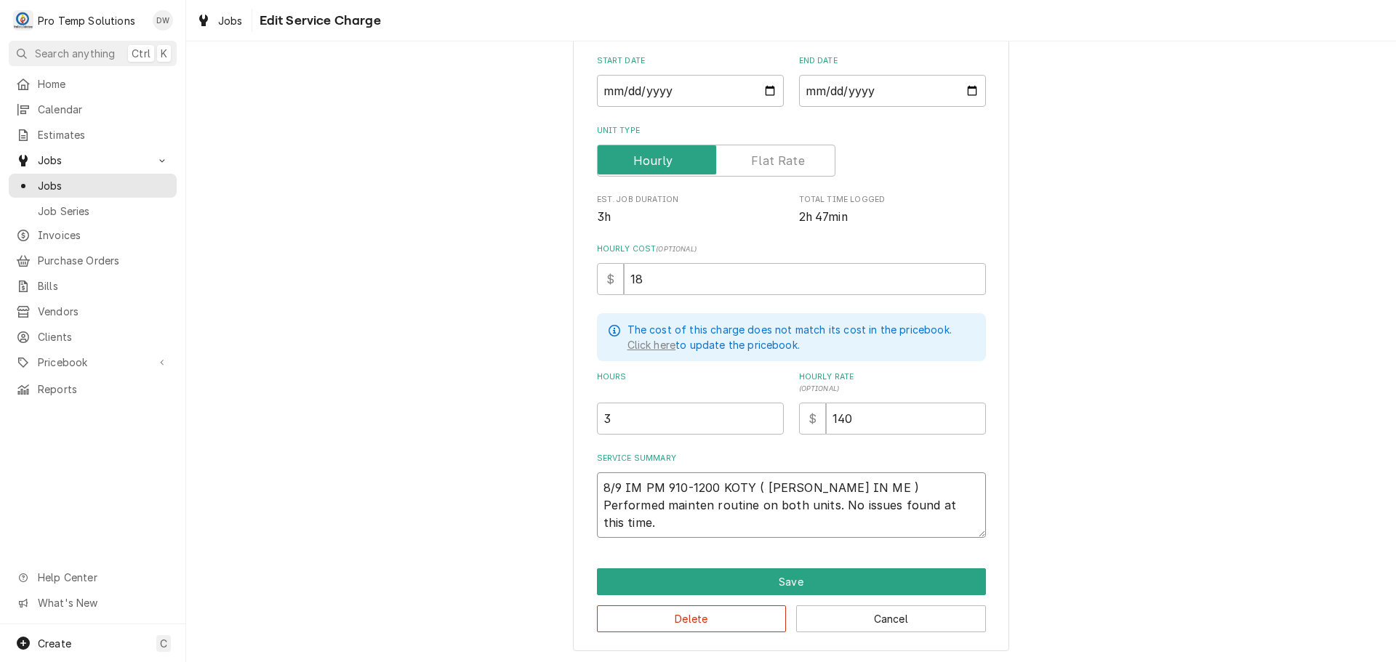
type textarea "8/9 IM PM 910-1200 KOTY ( KEVIN IN ME ) Performed mainte routine on both units.…"
type textarea "x"
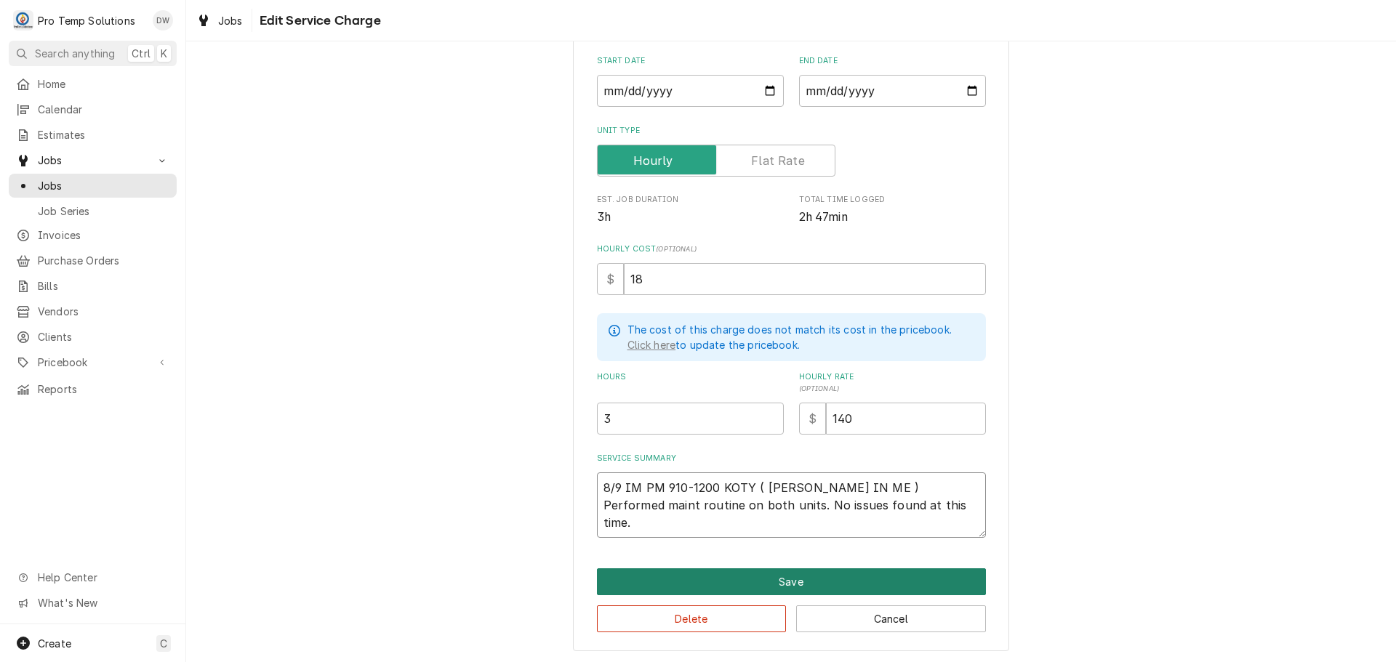
type textarea "8/9 IM PM 910-1200 KOTY ( KEVIN IN ME ) Performed maint routine on both units. …"
click at [783, 584] on button "Save" at bounding box center [791, 581] width 389 height 27
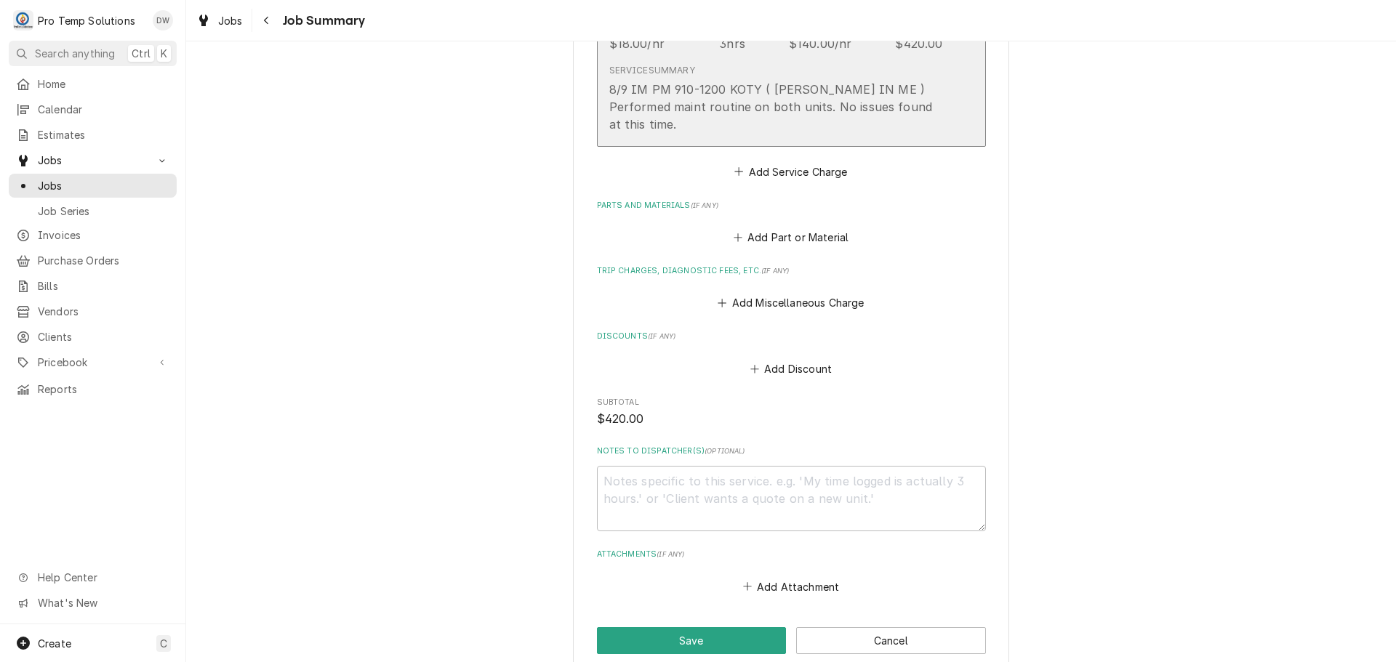
scroll to position [581, 0]
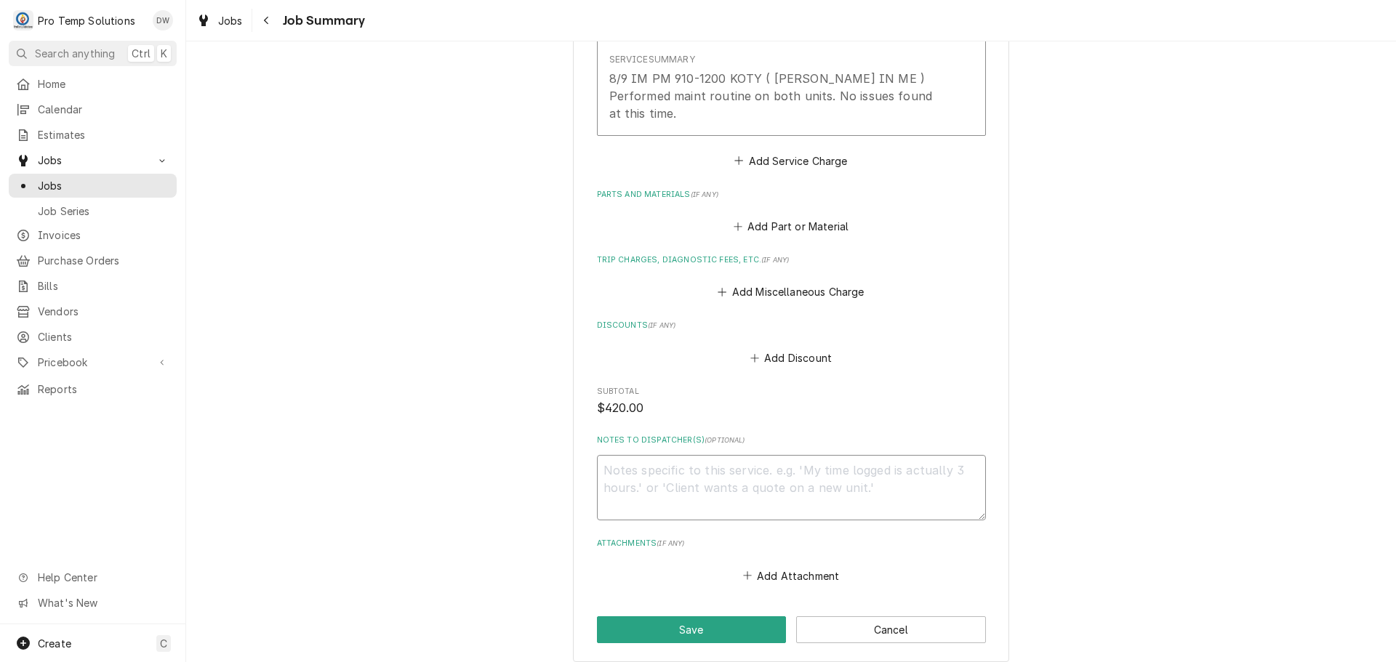
click at [616, 481] on textarea "Notes to Dispatcher(s) ( optional )" at bounding box center [791, 487] width 389 height 65
type textarea "x"
type textarea "#"
type textarea "x"
type textarea "#0"
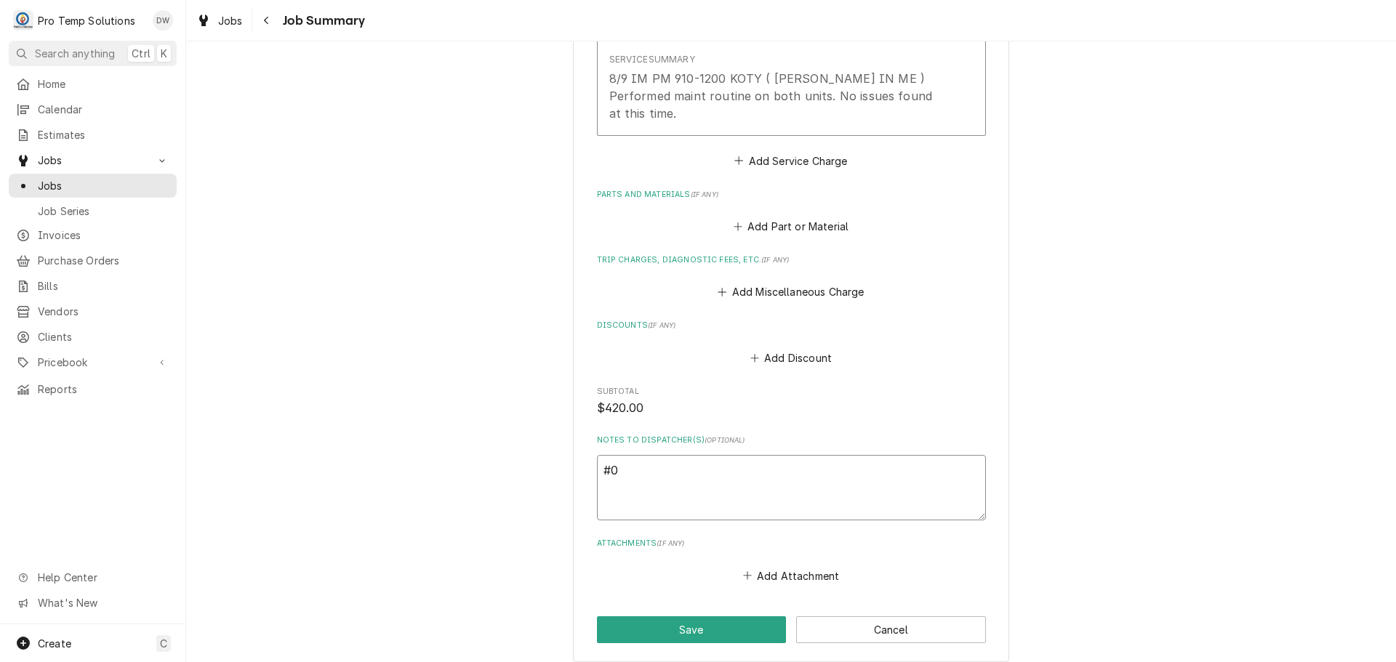
type textarea "x"
type textarea "#09"
type textarea "x"
type textarea "#090"
type textarea "x"
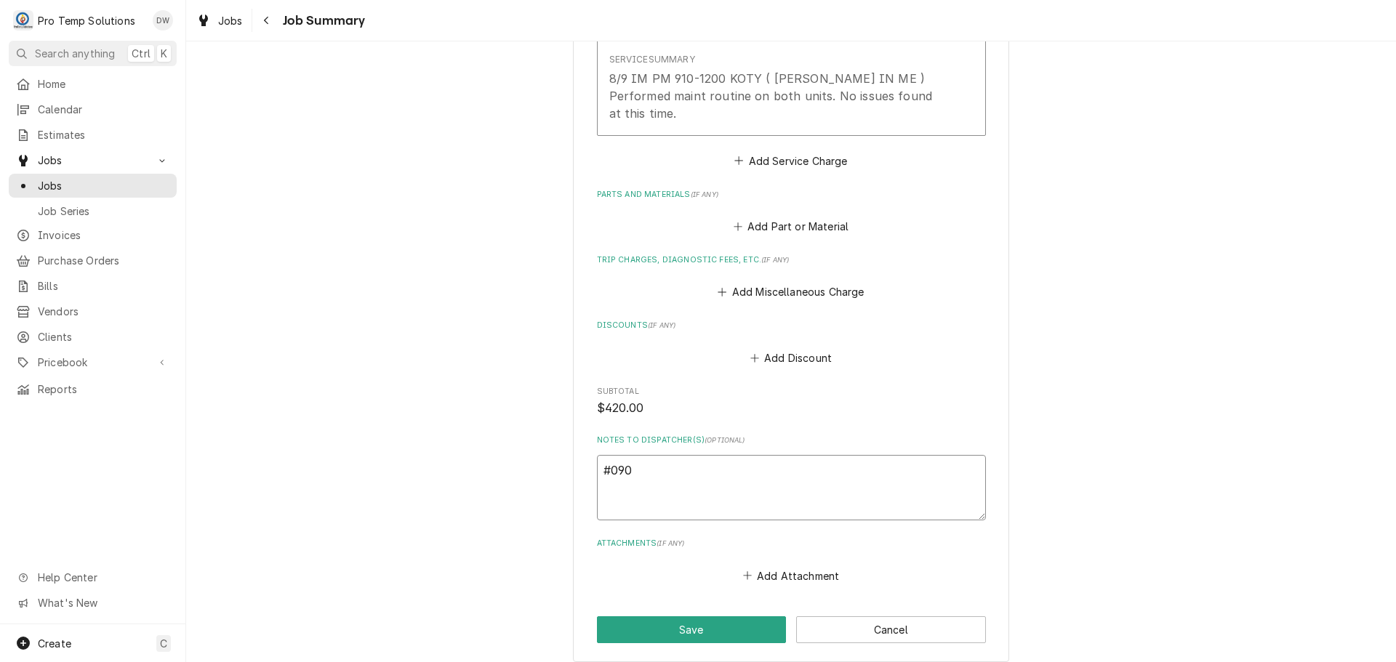
type textarea "#0908"
type textarea "x"
type textarea "#09082"
type textarea "x"
type textarea "#090825"
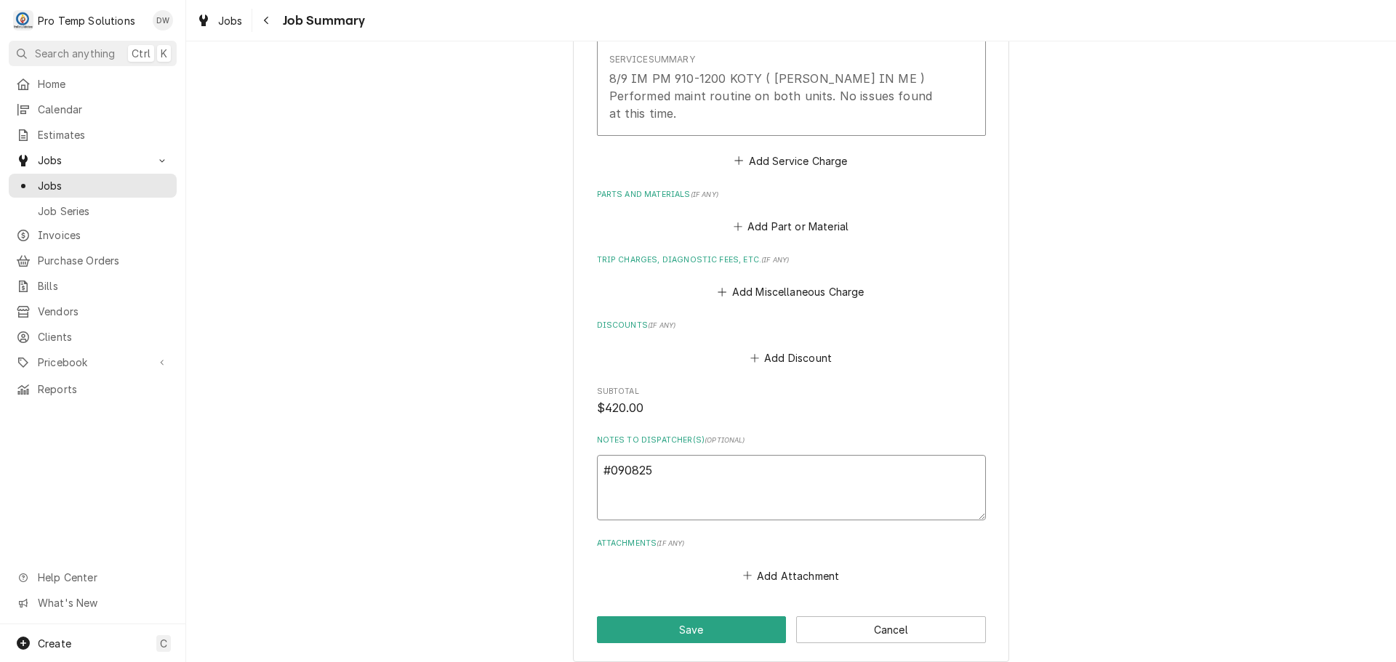
type textarea "x"
type textarea "#0908250"
type textarea "x"
type textarea "#09082500"
type textarea "x"
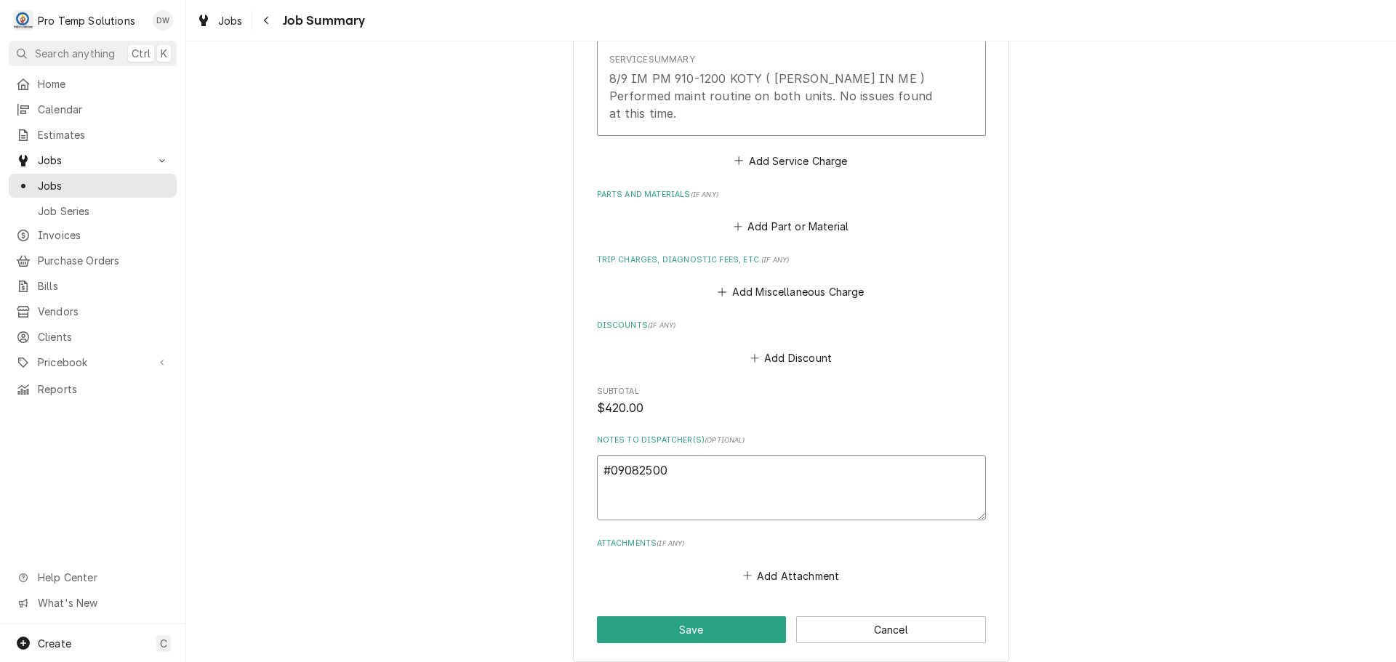
type textarea "#090825001"
type textarea "x"
type textarea "#090825001-"
type textarea "x"
type textarea "#090825001-I"
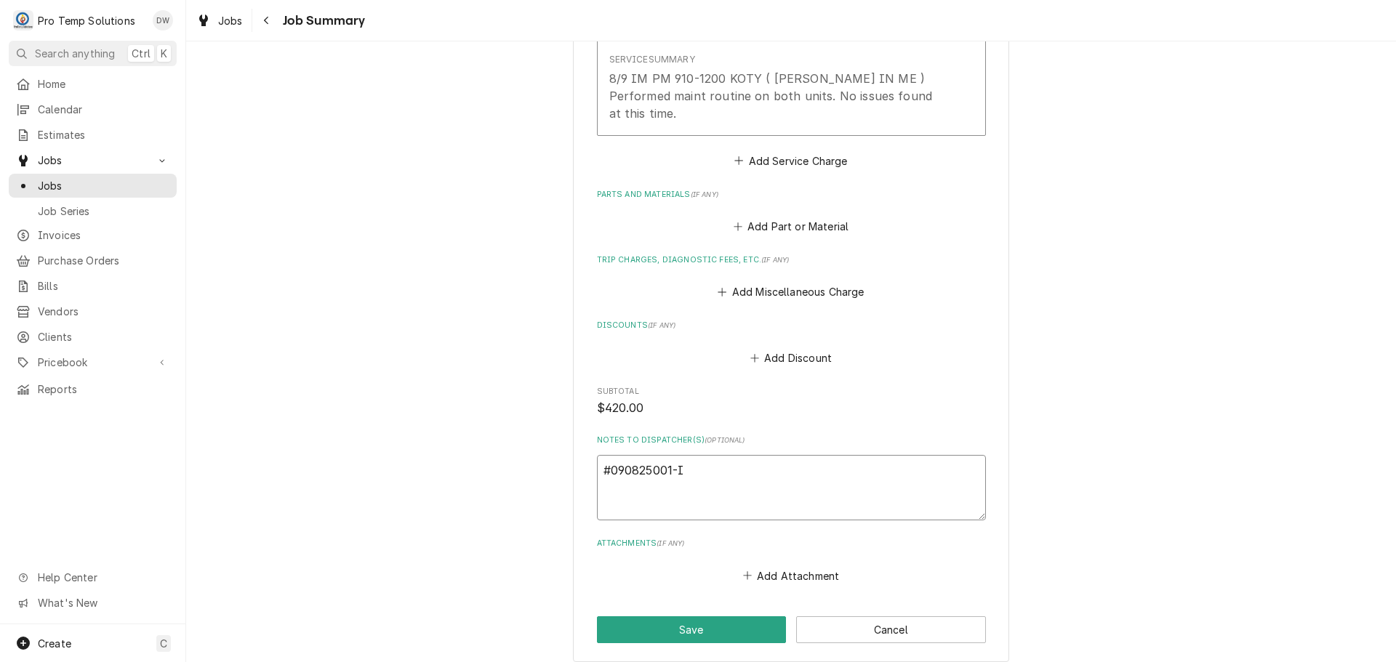
type textarea "x"
type textarea "#090825001-IM"
type textarea "x"
type textarea "#090825001-IMP"
type textarea "x"
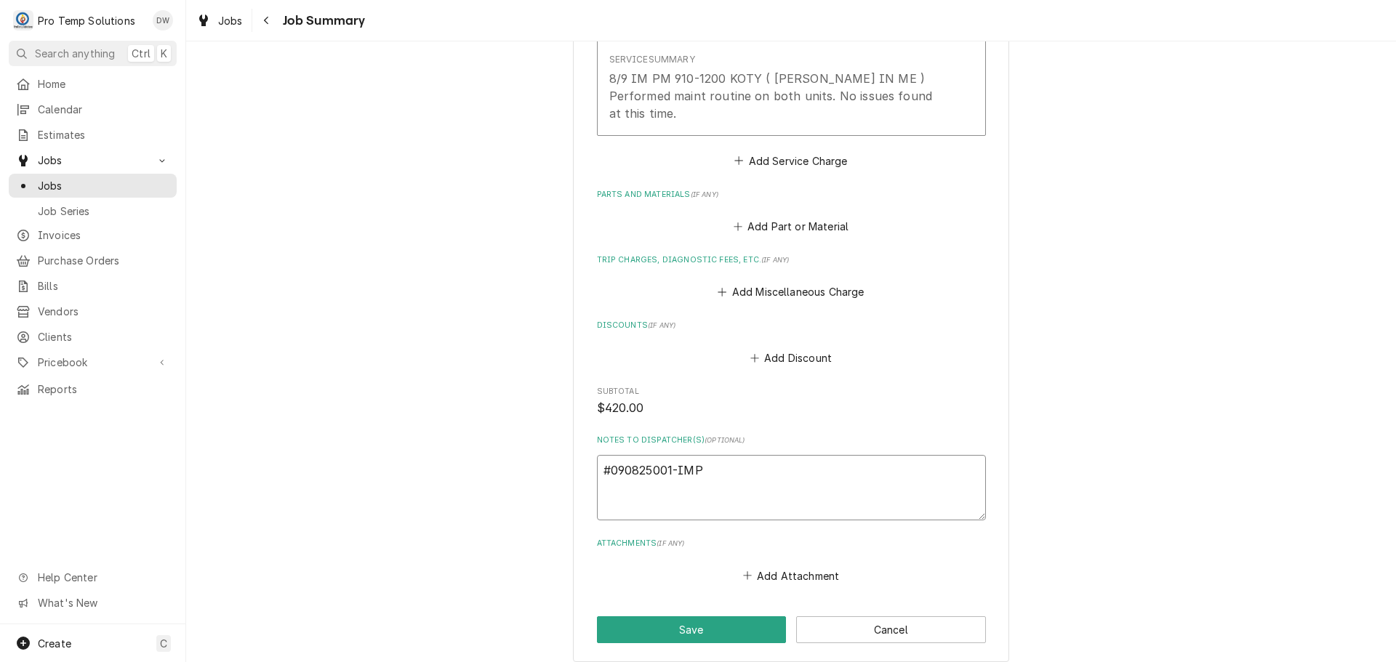
type textarea "#090825001-IMPM"
type textarea "x"
type textarea "#090825001-IMPM"
type textarea "x"
type textarea "#090825001-IMPM M"
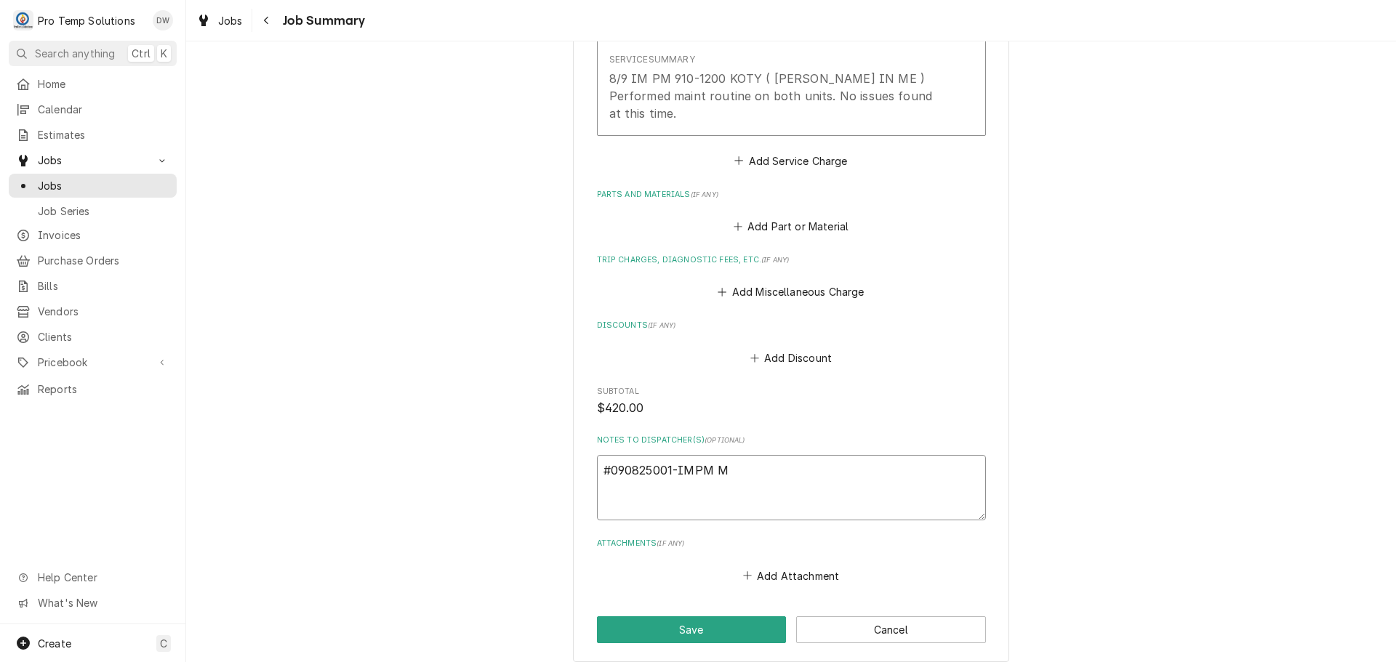
type textarea "x"
type textarea "#090825001-IMPM M"
type textarea "x"
type textarea "#090825001-IMPM M S"
type textarea "x"
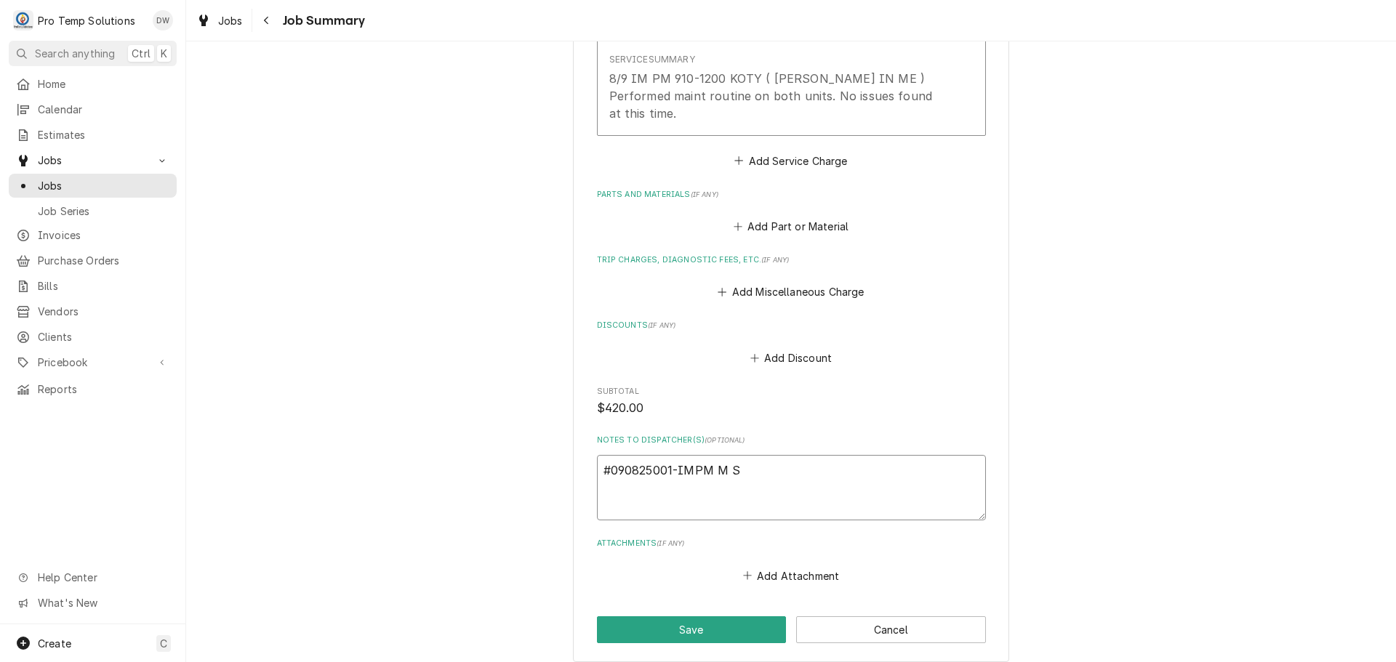
type textarea "#090825001-IMPM M SU"
type textarea "x"
type textarea "#090825001-IMPM M SUS"
type textarea "x"
type textarea "#090825001-IMPM M SUSH"
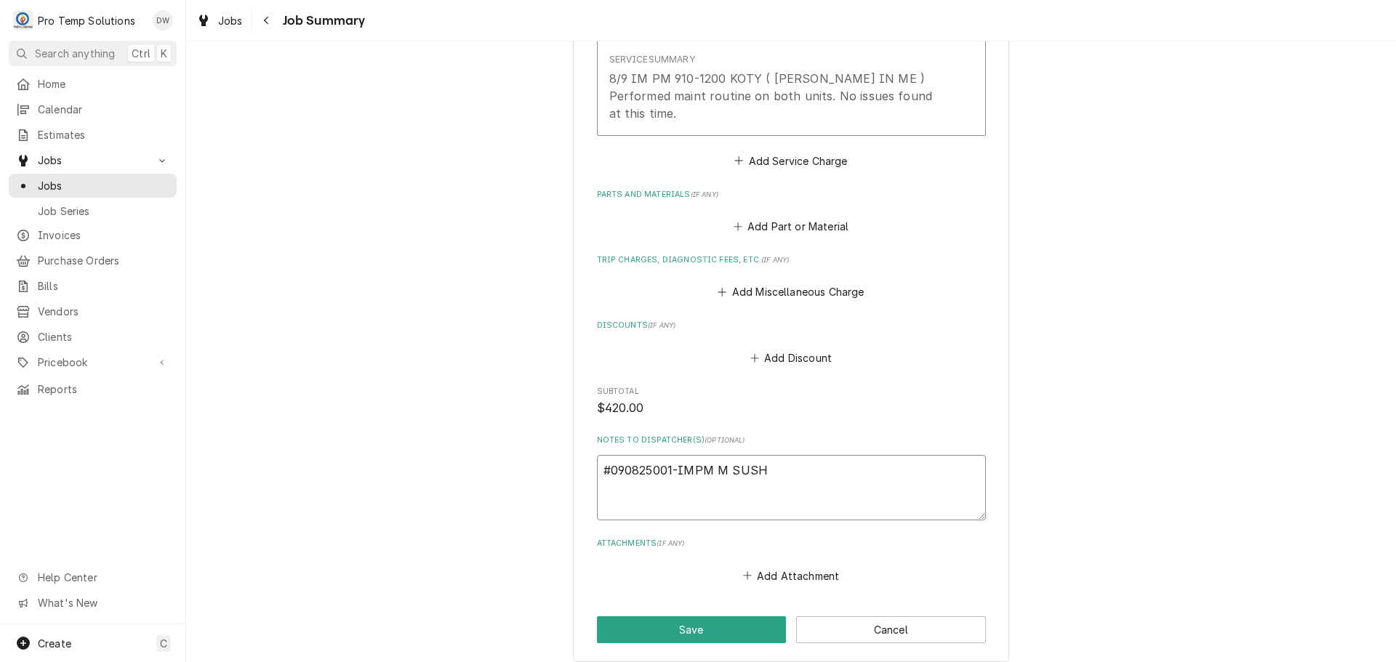
type textarea "x"
type textarea "#090825001-IMPM M SUSHI"
type textarea "x"
type textarea "#090825001-IMPM M SUSHI-"
type textarea "x"
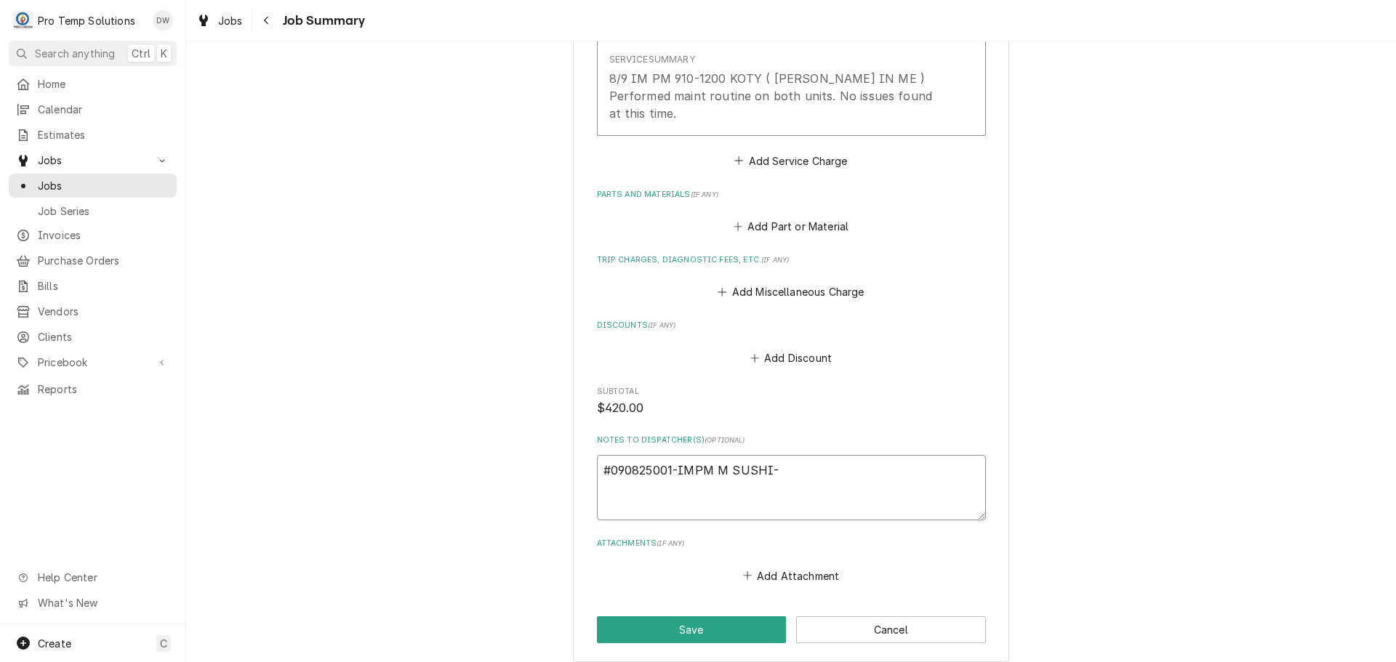
type textarea "#090825001-IMPM M SUSHI-"
type textarea "x"
type textarea "#090825001-IMPM M SUSHI- I"
type textarea "x"
type textarea "#090825001-IMPM M SUSHI- IM"
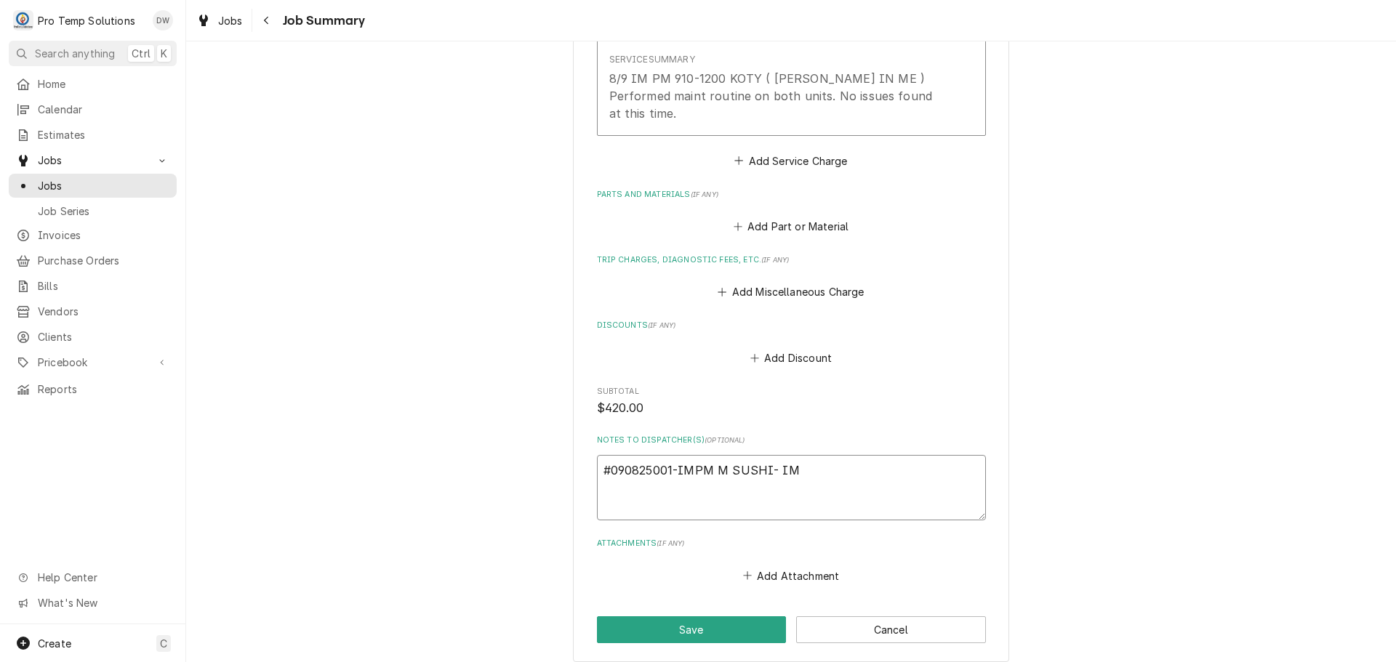
type textarea "x"
type textarea "#090825001-IMPM M SUSHI- IM"
type textarea "x"
type textarea "#090825001-IMPM M SUSHI- IM P"
type textarea "x"
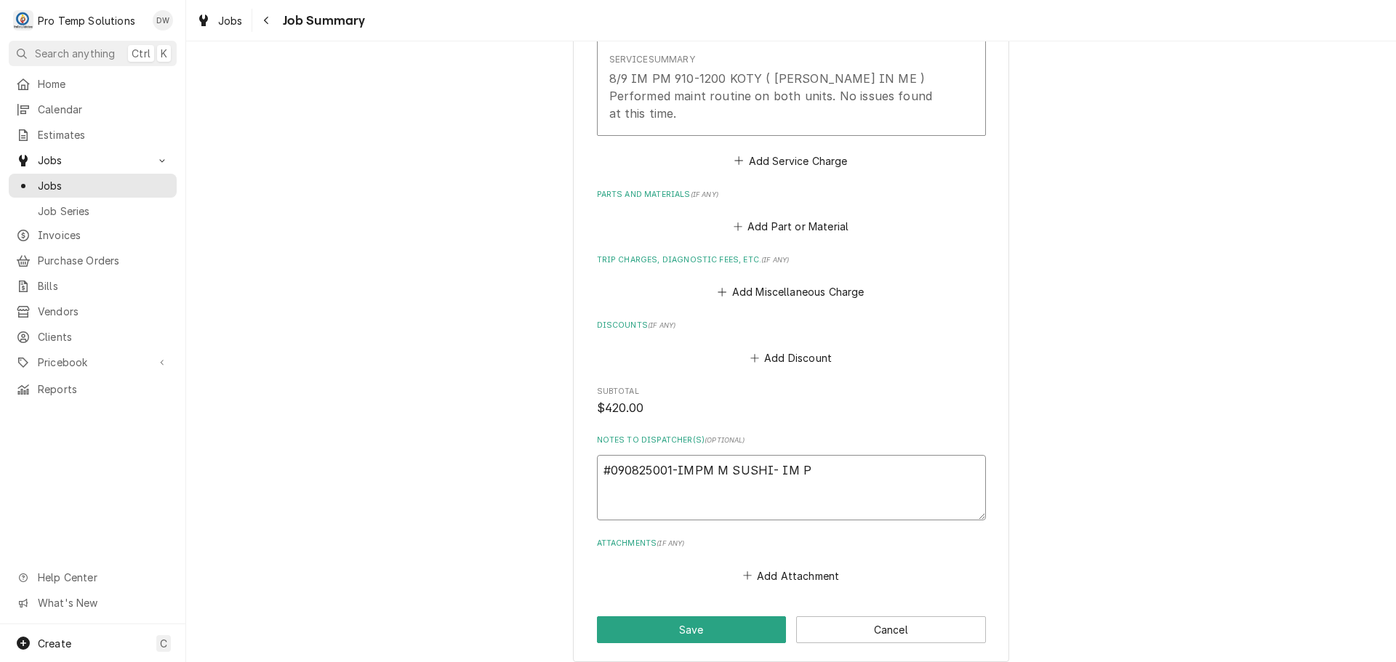
type textarea "#090825001-IMPM M SUSHI- IM PM"
type textarea "x"
type textarea "#090825001-IMPM M SUSHI- IM PM"
click at [704, 624] on button "Save" at bounding box center [692, 629] width 190 height 27
type textarea "x"
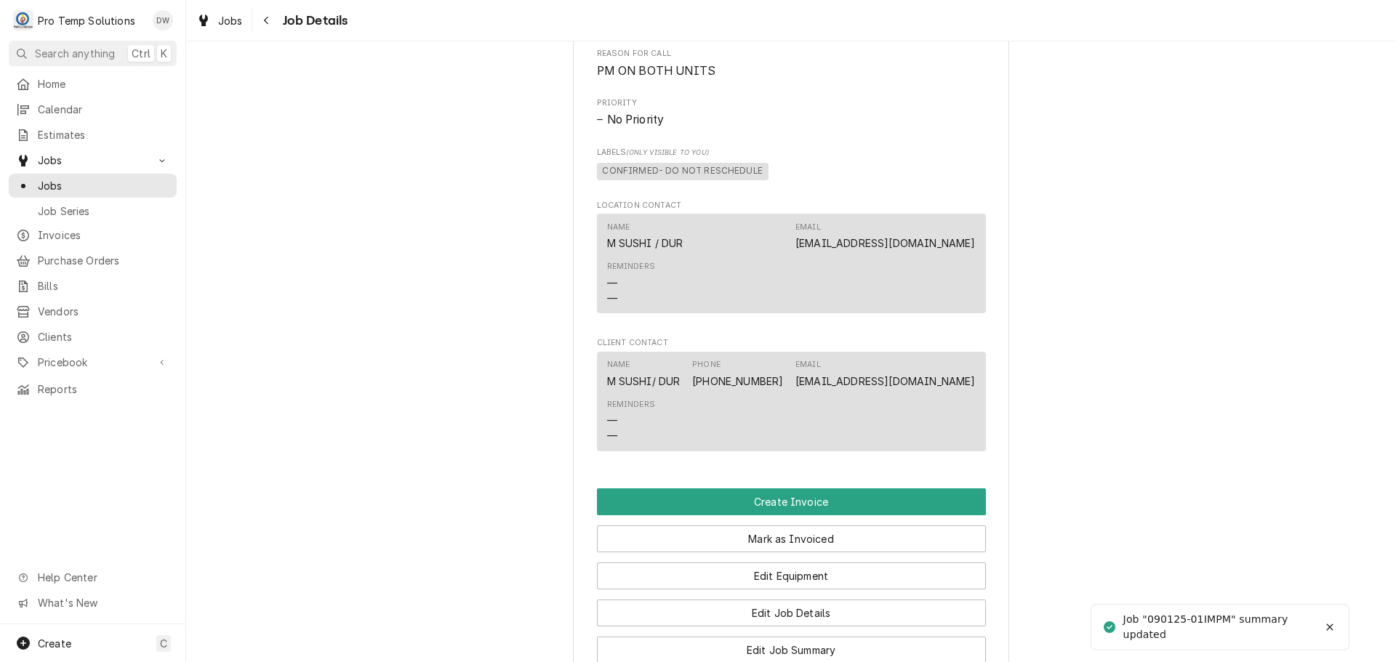
scroll to position [727, 0]
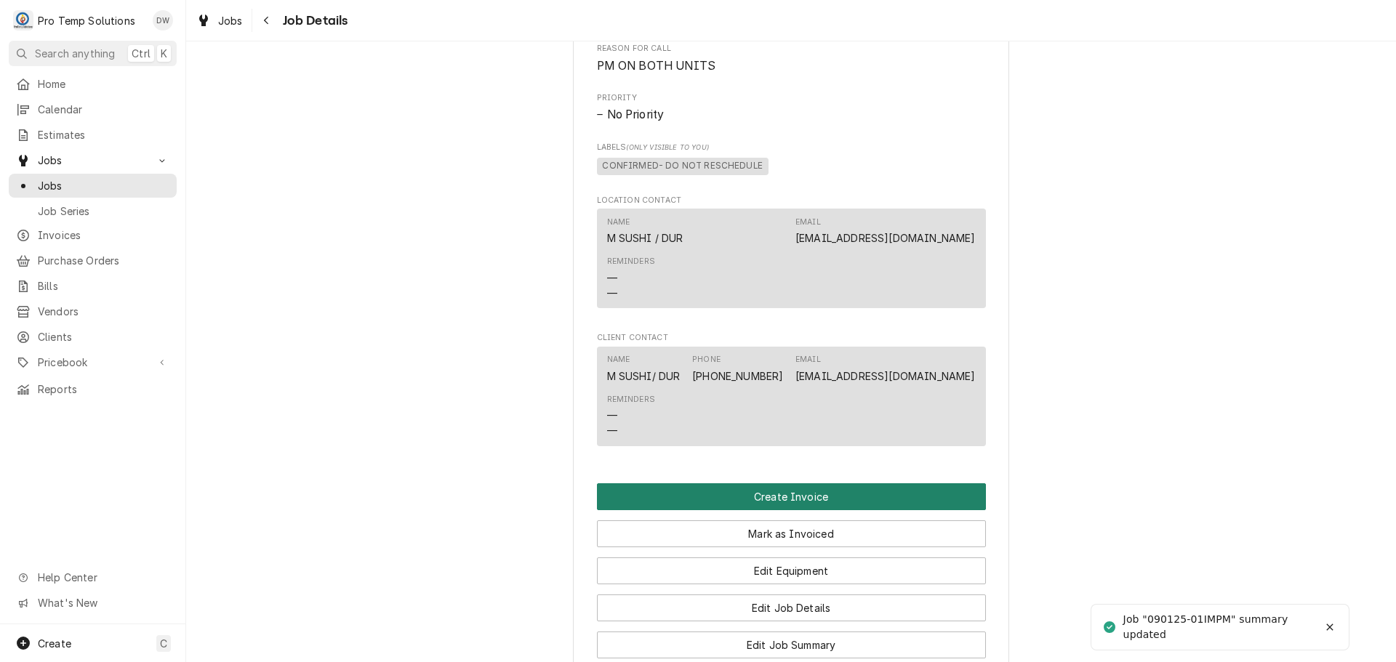
click at [765, 510] on button "Create Invoice" at bounding box center [791, 496] width 389 height 27
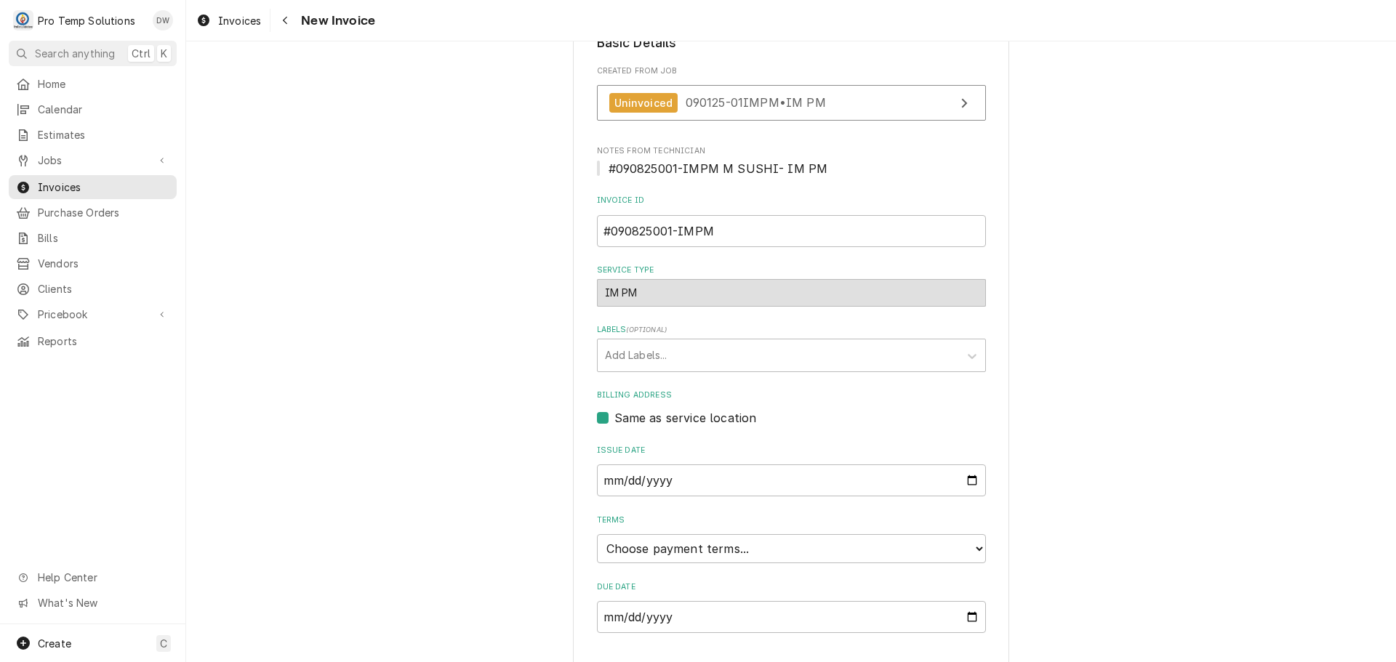
scroll to position [286, 0]
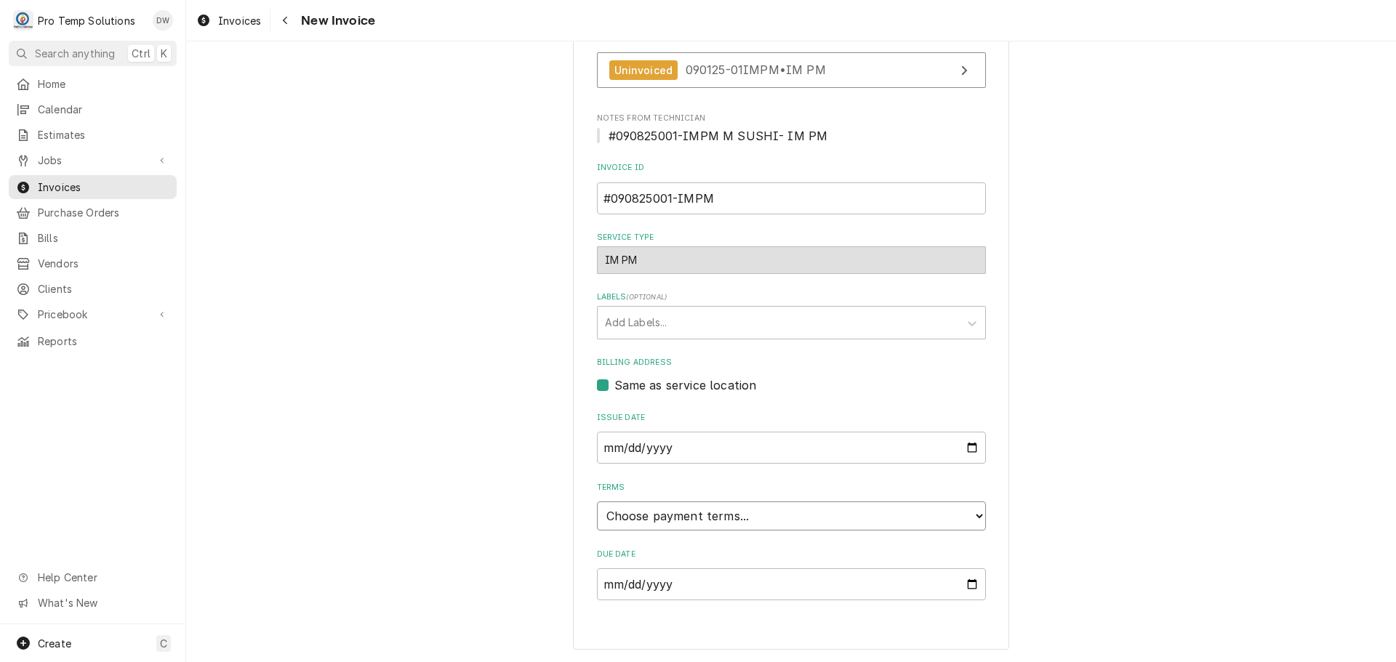
click at [657, 513] on select "Choose payment terms... Same Day Net 7 Net 14 Net 21 Net 30 Net 45 Net 60 Net 90" at bounding box center [791, 516] width 389 height 29
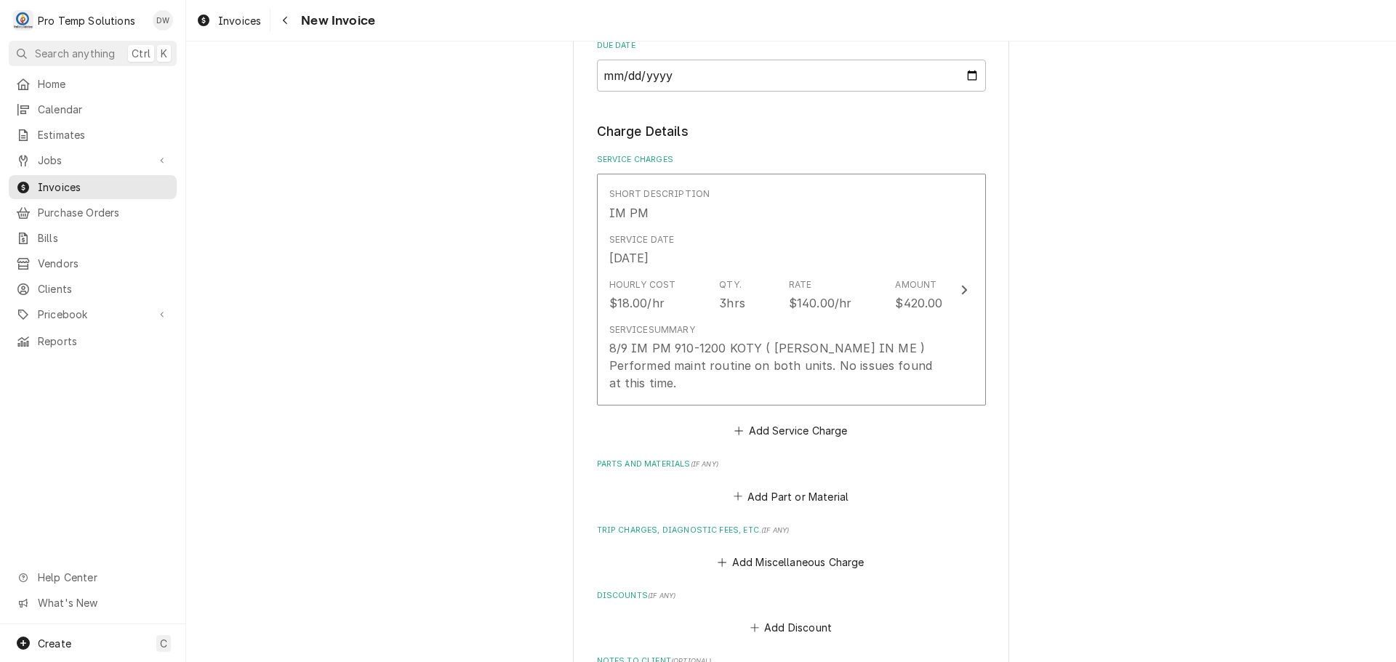
scroll to position [1216, 0]
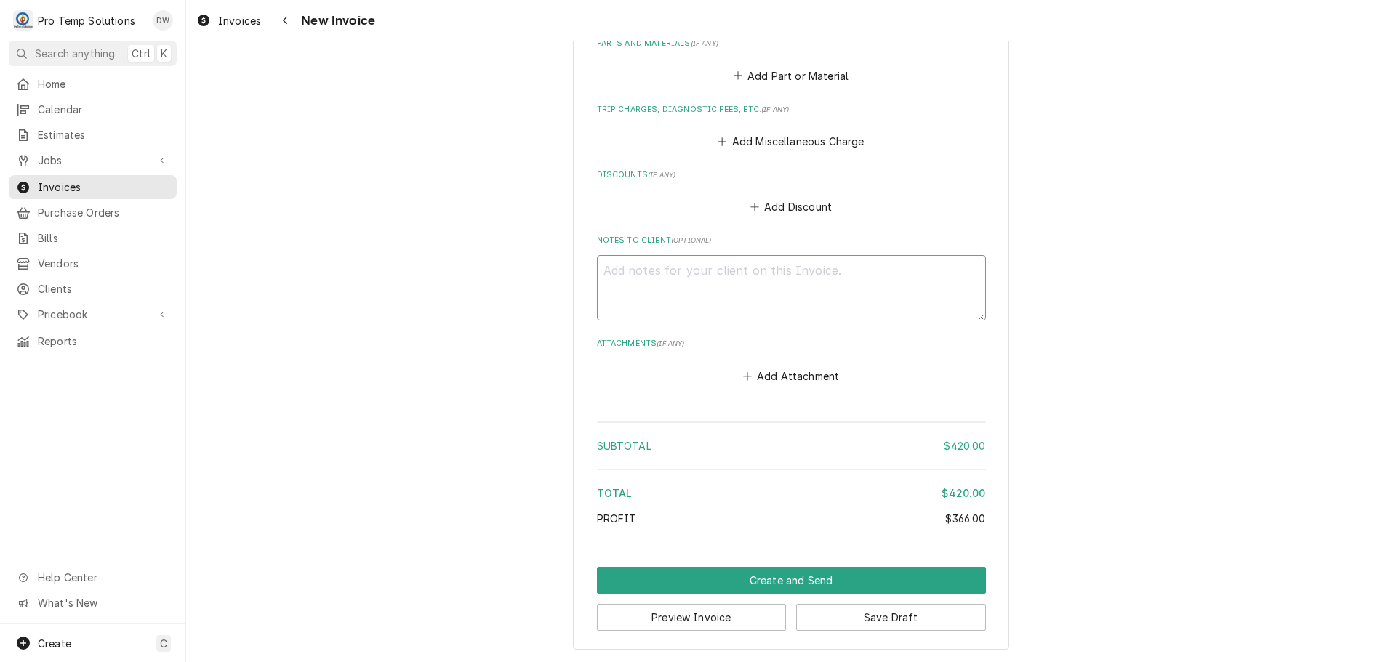
click at [641, 275] on textarea "Notes to Client ( optional )" at bounding box center [791, 287] width 389 height 65
type textarea "x"
type textarea "#"
type textarea "x"
type textarea "#0"
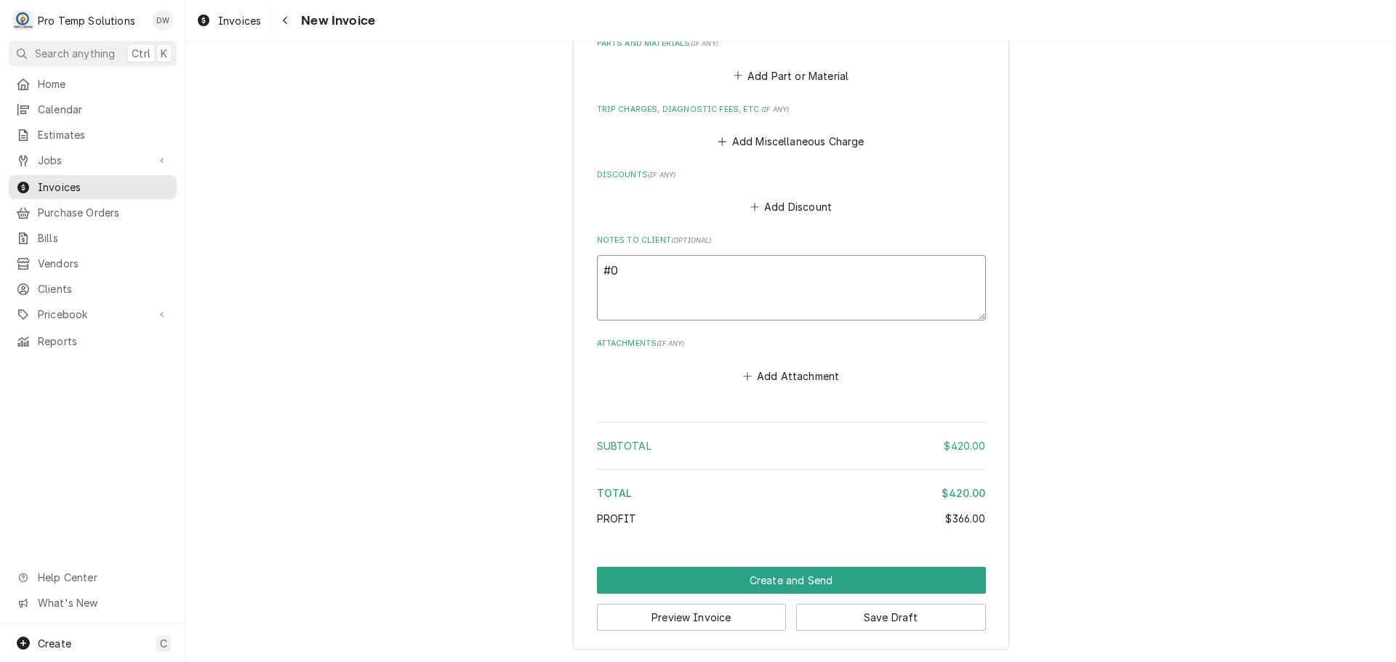
type textarea "x"
type textarea "#09"
type textarea "x"
type textarea "#090"
type textarea "x"
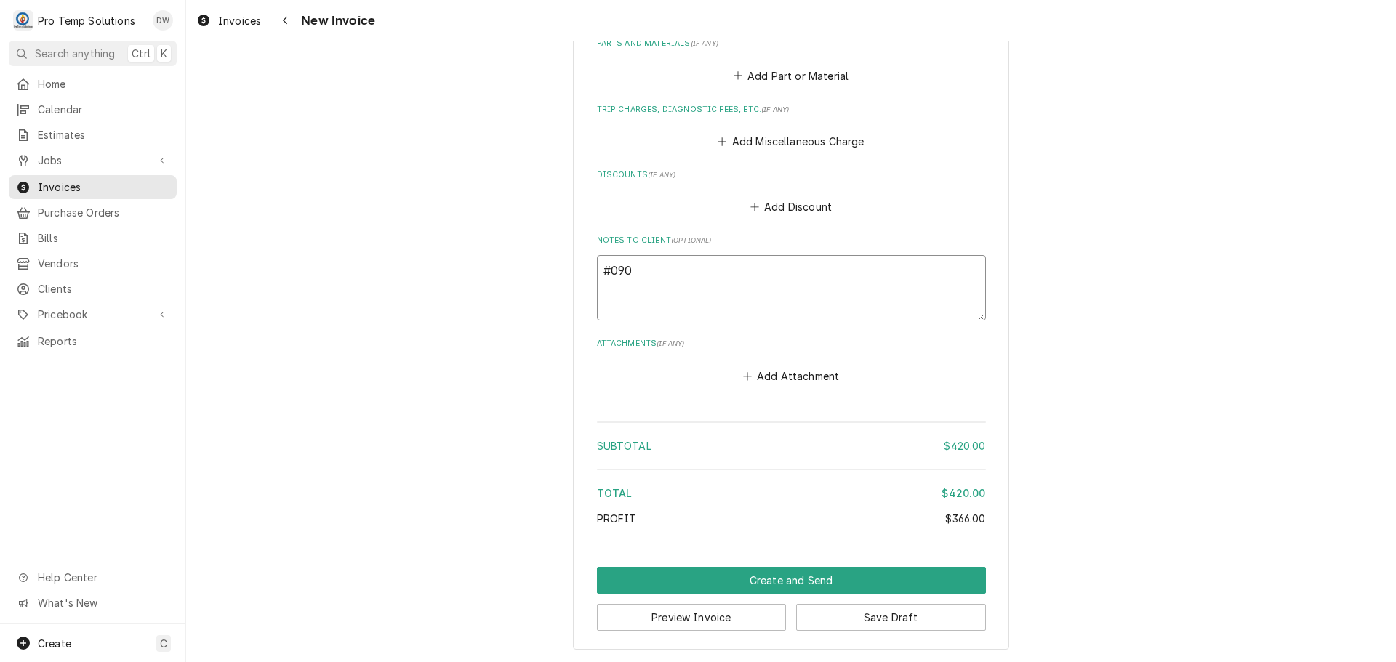
type textarea "#0908"
type textarea "x"
type textarea "#09082"
type textarea "x"
type textarea "#090825"
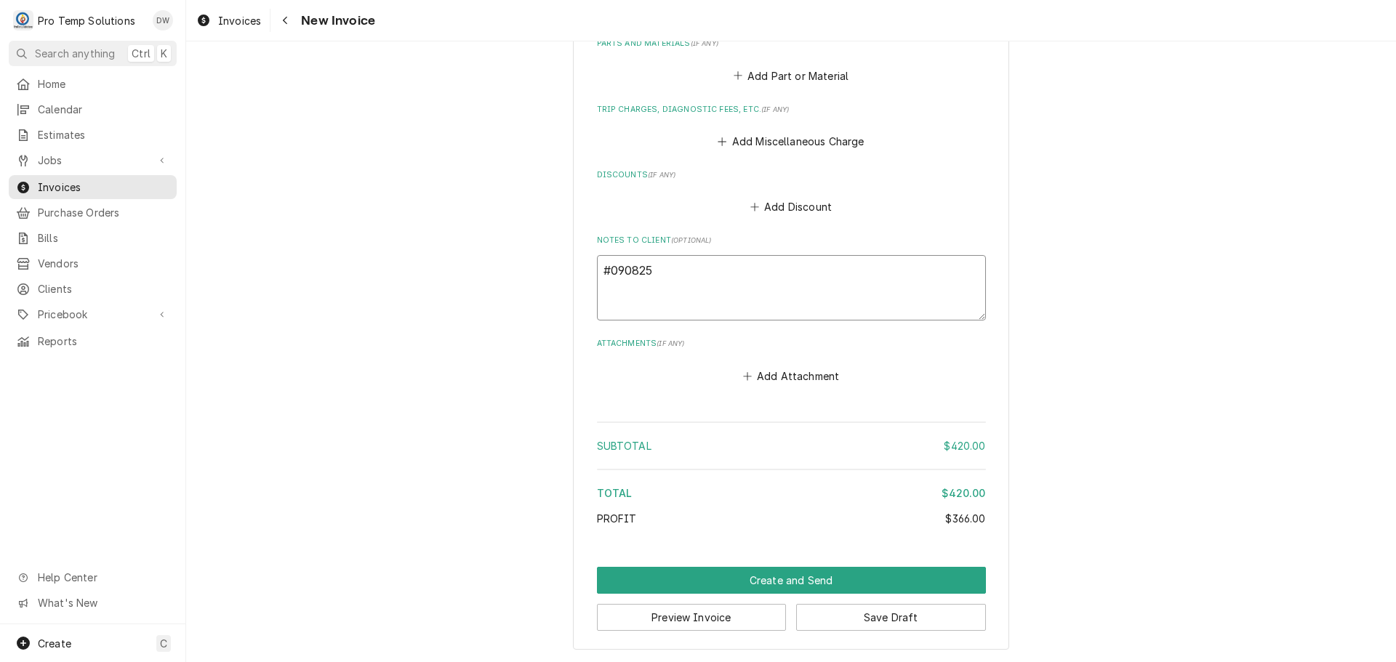
type textarea "x"
type textarea "#0908250"
type textarea "x"
type textarea "#09082500"
type textarea "x"
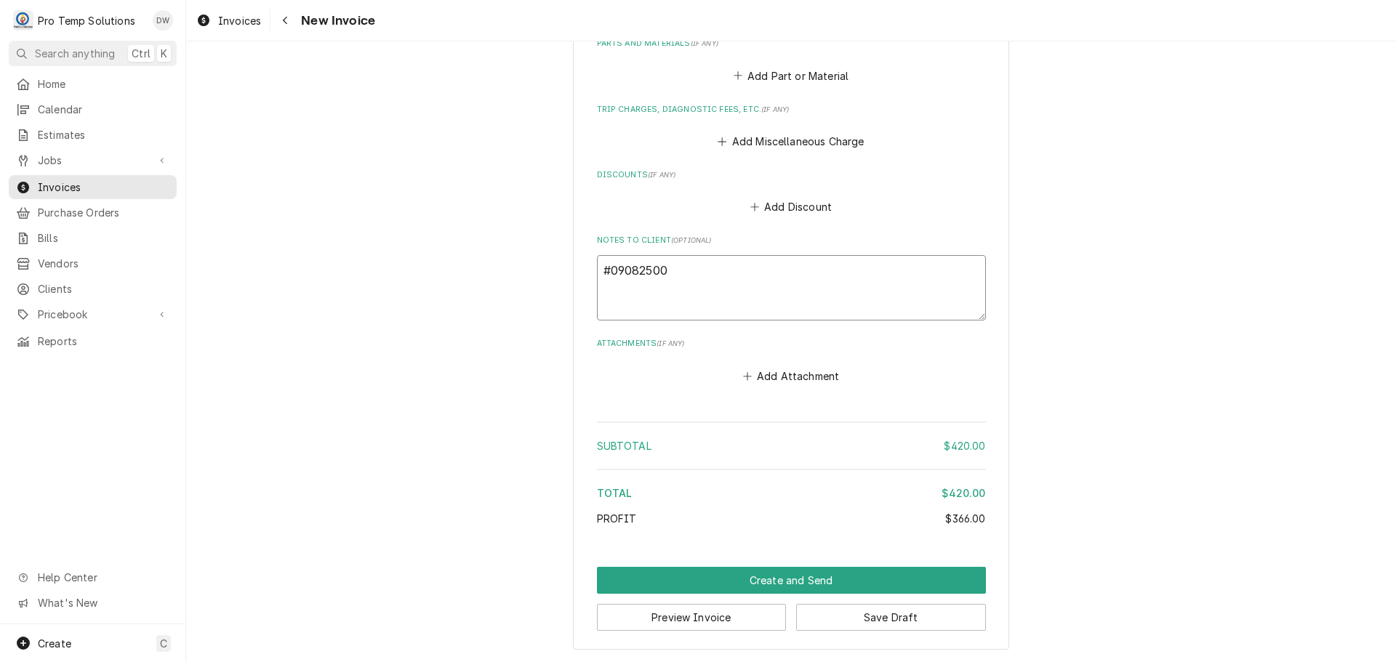
type textarea "#090825001"
type textarea "x"
type textarea "#090825001-"
type textarea "x"
type textarea "#090825001-I"
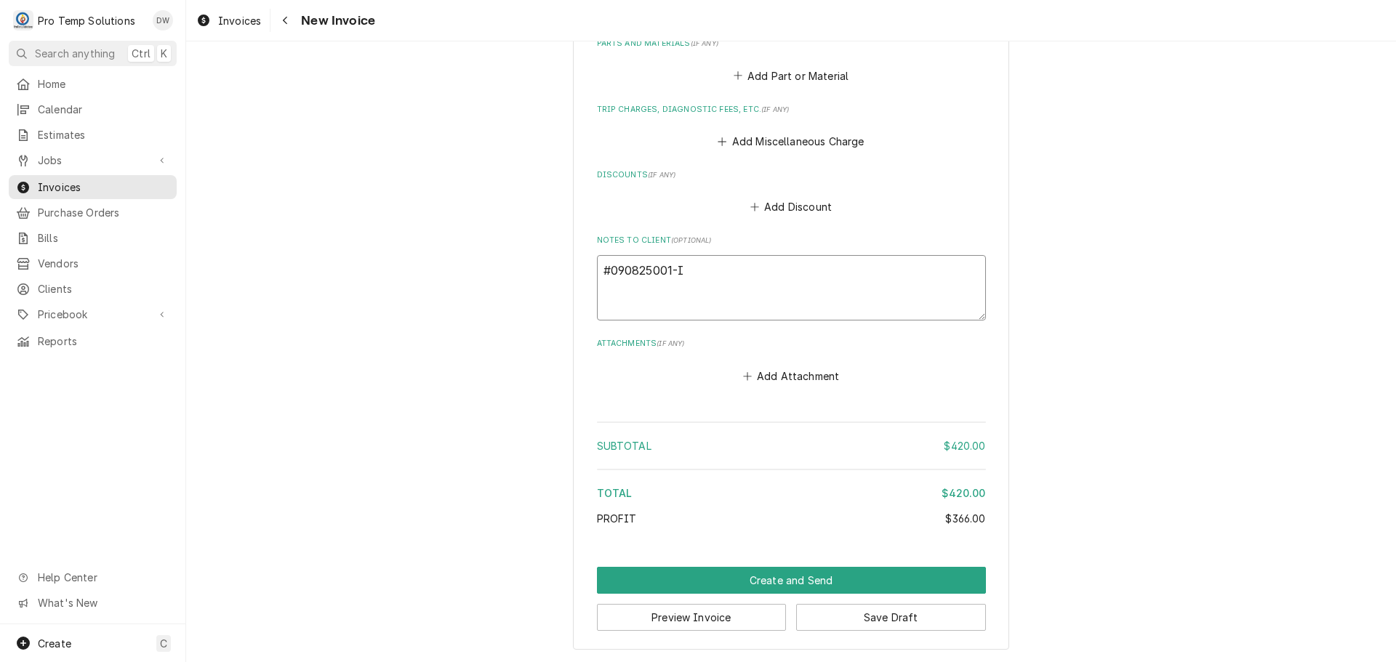
type textarea "x"
type textarea "#090825001-IM"
type textarea "x"
type textarea "#090825001-IMP"
type textarea "x"
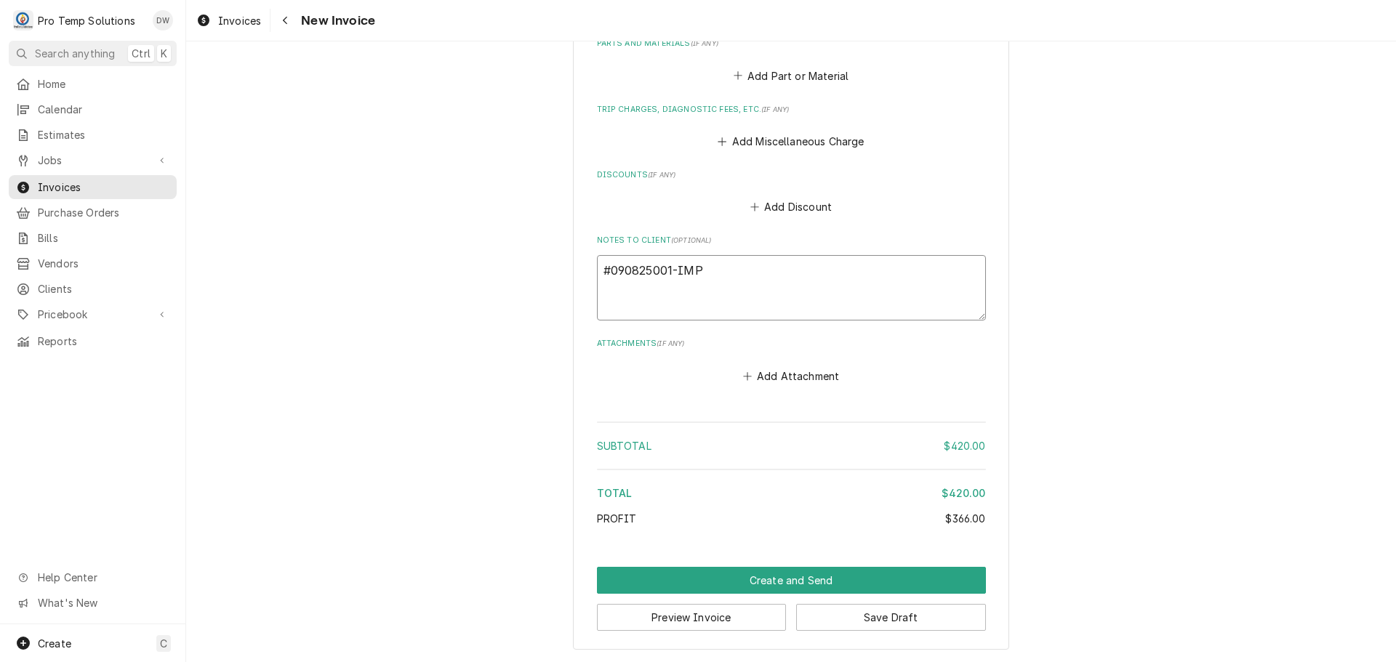
type textarea "#090825001-IMPM"
type textarea "x"
type textarea "#090825001-IMPM"
type textarea "x"
type textarea "#090825001-IMPM M"
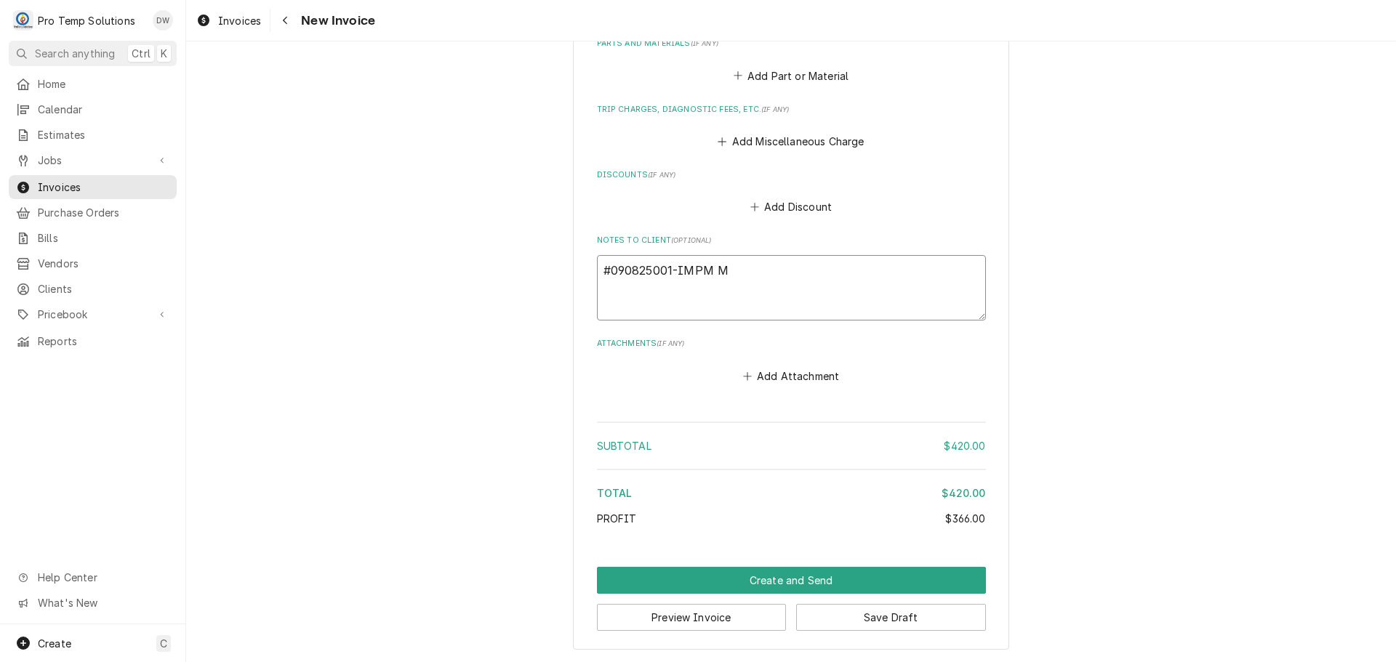
type textarea "x"
type textarea "#090825001-IMPM M"
type textarea "x"
type textarea "#090825001-IMPM M S"
type textarea "x"
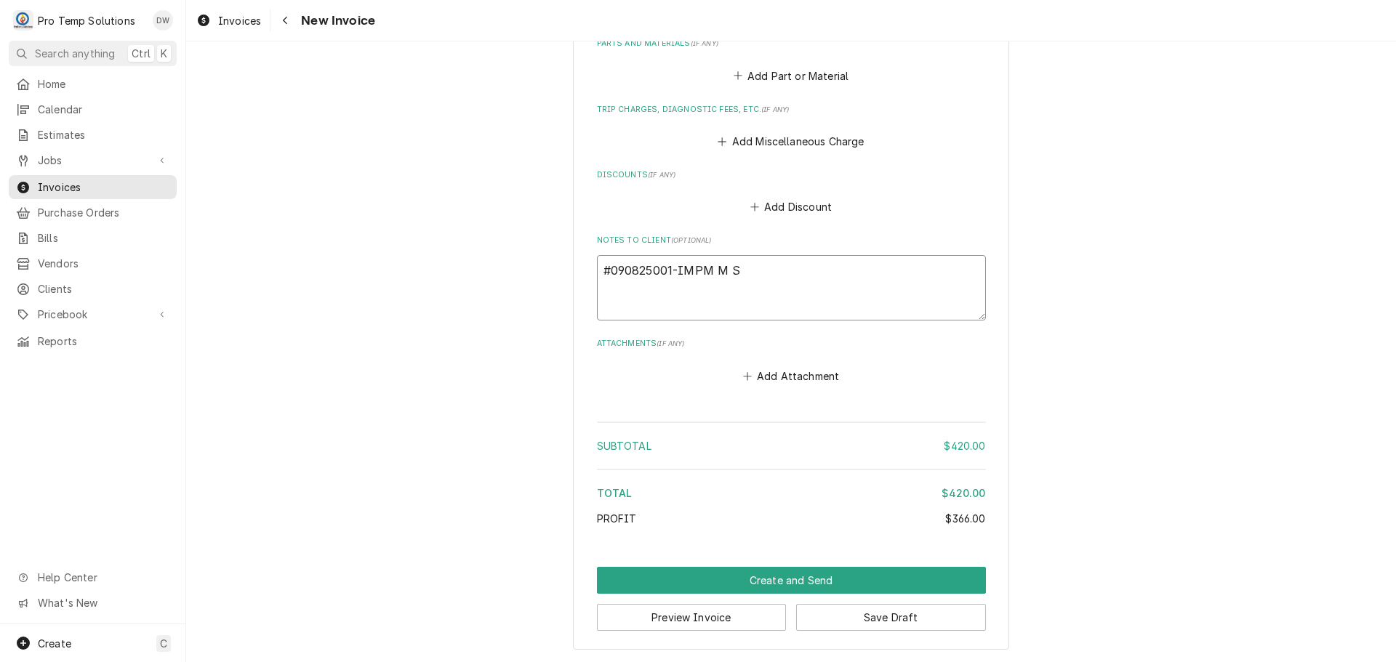
type textarea "#090825001-IMPM M SU"
type textarea "x"
type textarea "#090825001-IMPM M SUS"
type textarea "x"
type textarea "#090825001-IMPM M SUSH"
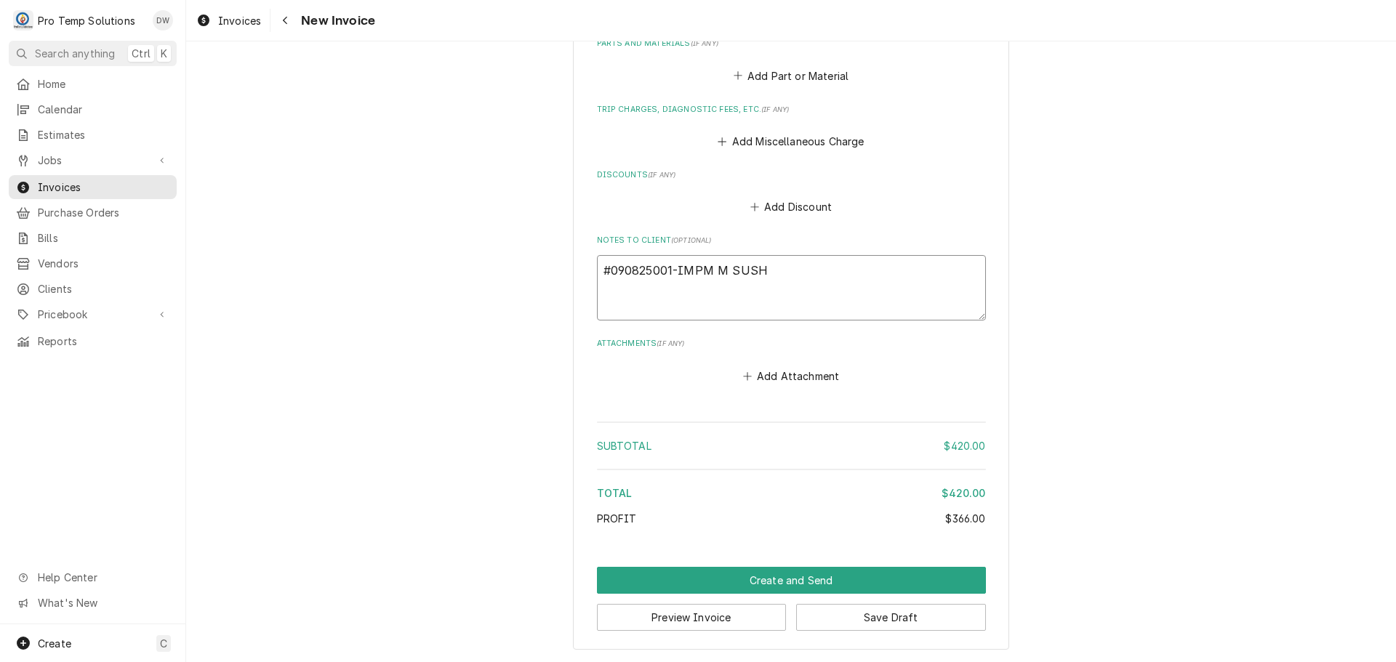
type textarea "x"
type textarea "#090825001-IMPM M SUSHI"
type textarea "x"
type textarea "#090825001-IMPM M SUSHI/"
type textarea "x"
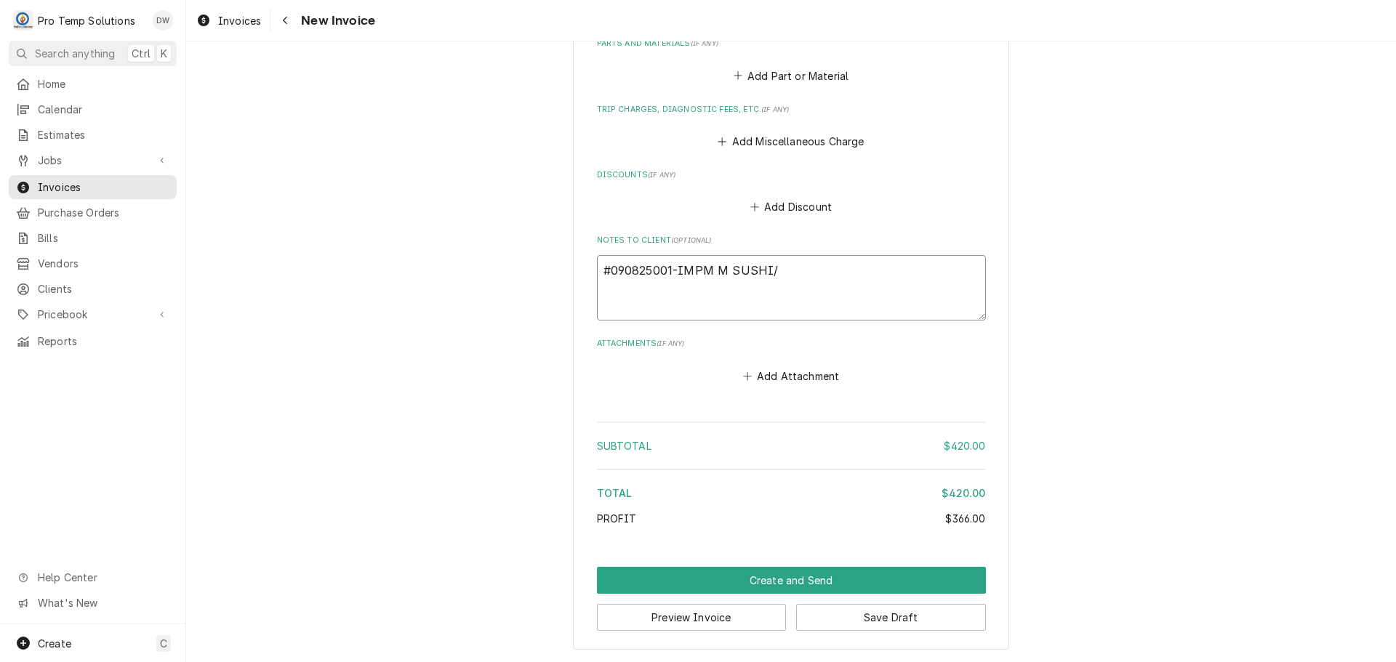
type textarea "#090825001-IMPM M SUSHI/"
type textarea "x"
type textarea "#090825001-IMPM M SUSHI/ D"
type textarea "x"
type textarea "#090825001-IMPM M SUSHI/ DU"
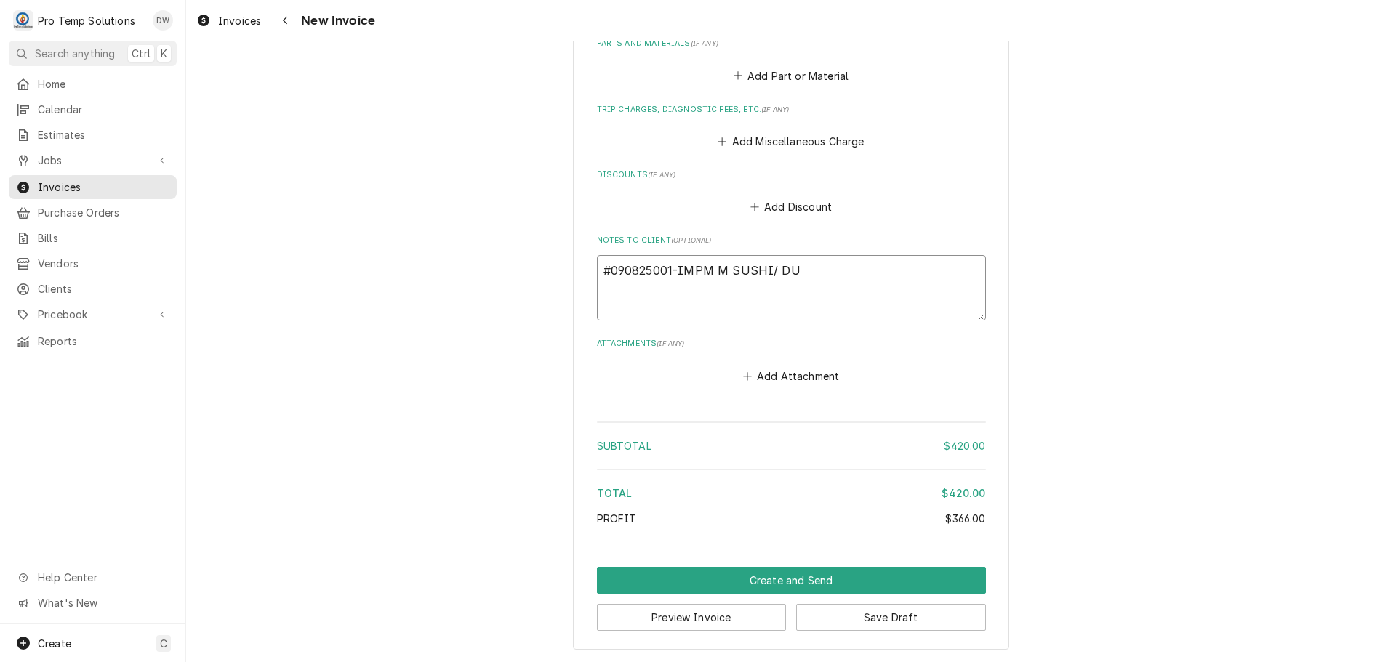
type textarea "x"
type textarea "#090825001-IMPM M SUSHI/ DUR"
type textarea "x"
type textarea "#090825001-IMPM M SUSHI/ DUR-"
type textarea "x"
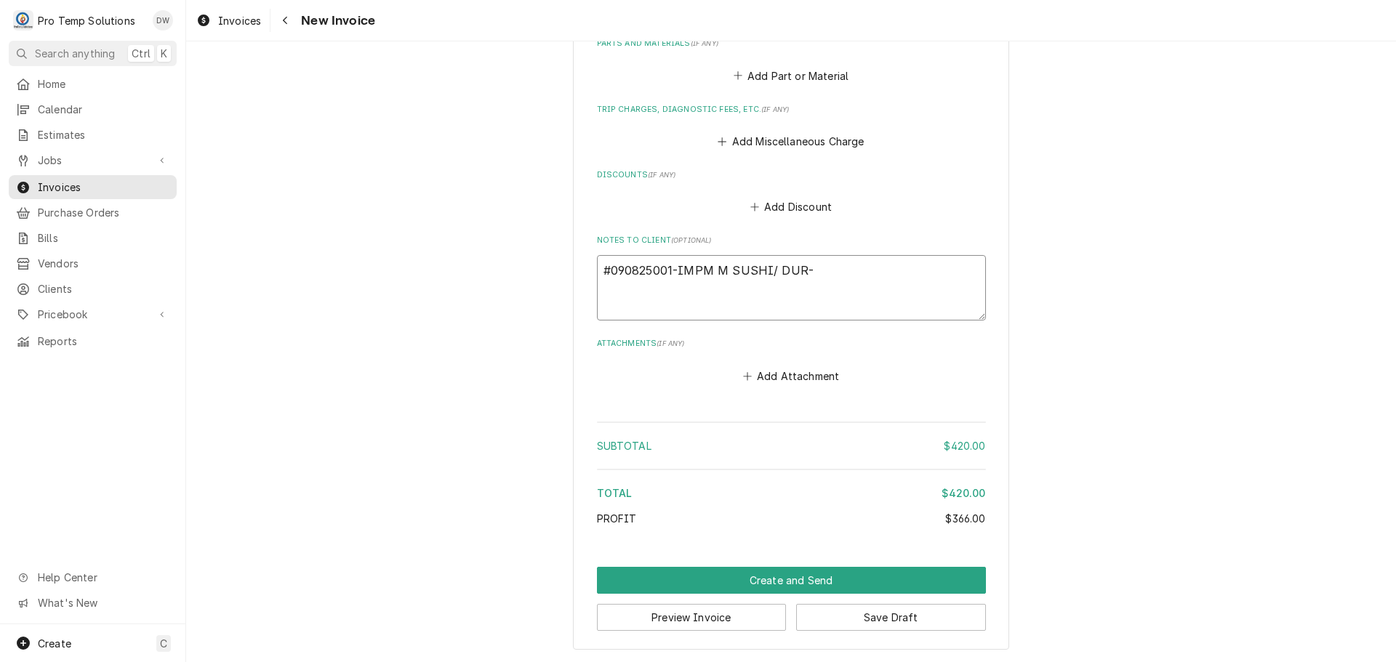
type textarea "#090825001-IMPM M SUSHI/ DUR-"
type textarea "x"
type textarea "#090825001-IMPM M SUSHI/ DUR- I"
type textarea "x"
type textarea "#090825001-IMPM M SUSHI/ DUR- IM"
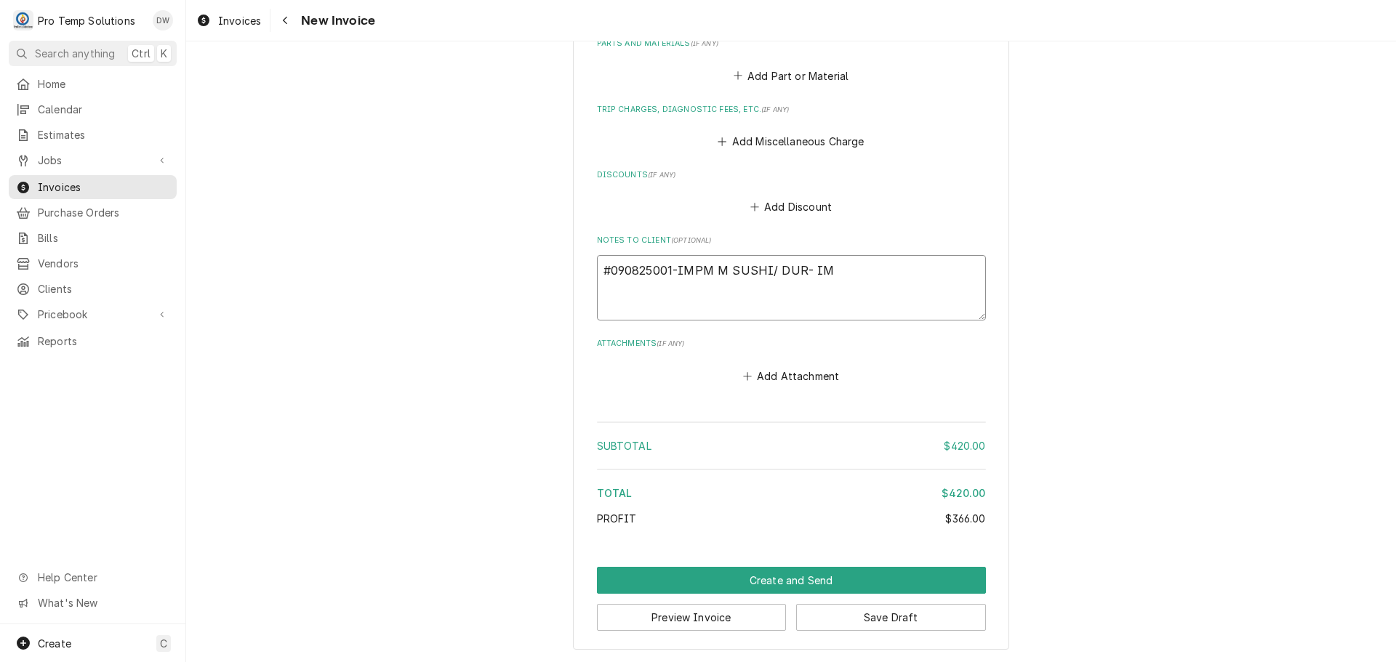
type textarea "x"
type textarea "#090825001-IMPM M SUSHI/ DUR- IM"
type textarea "x"
type textarea "#090825001-IMPM M SUSHI/ DUR- IM P"
type textarea "x"
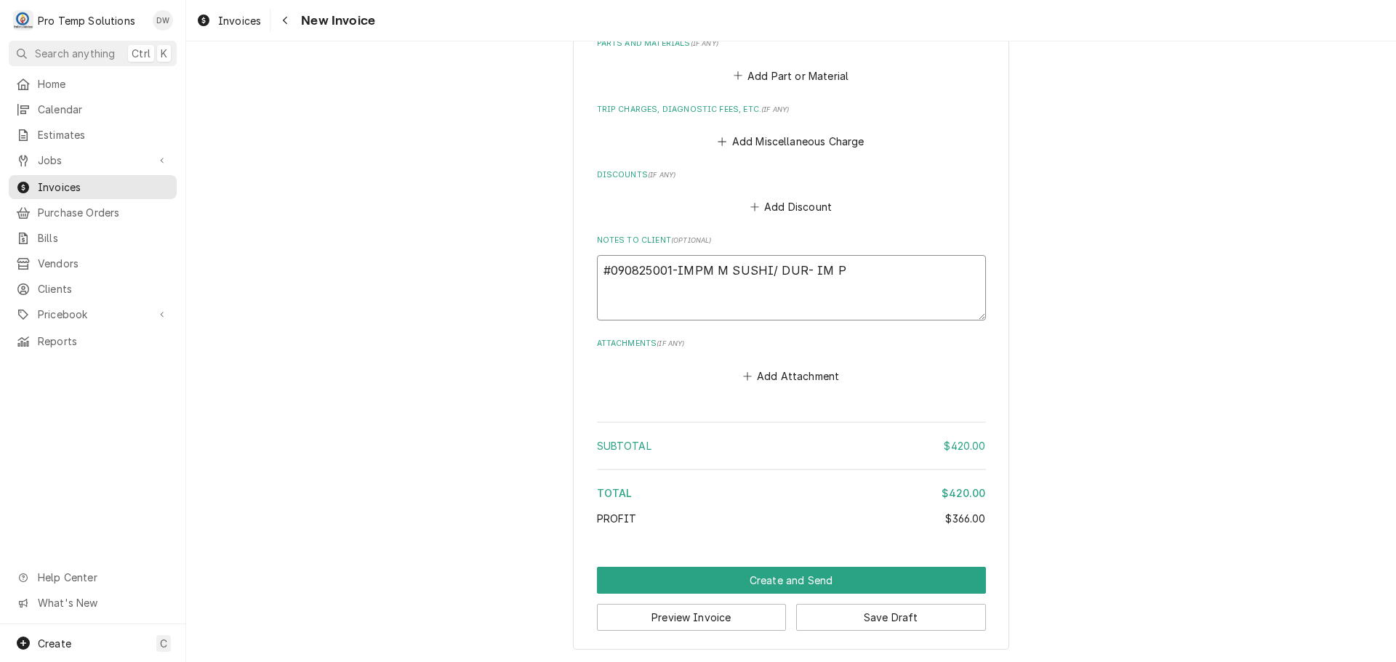
type textarea "#090825001-IMPM M SUSHI/ DUR- IM PM"
type textarea "x"
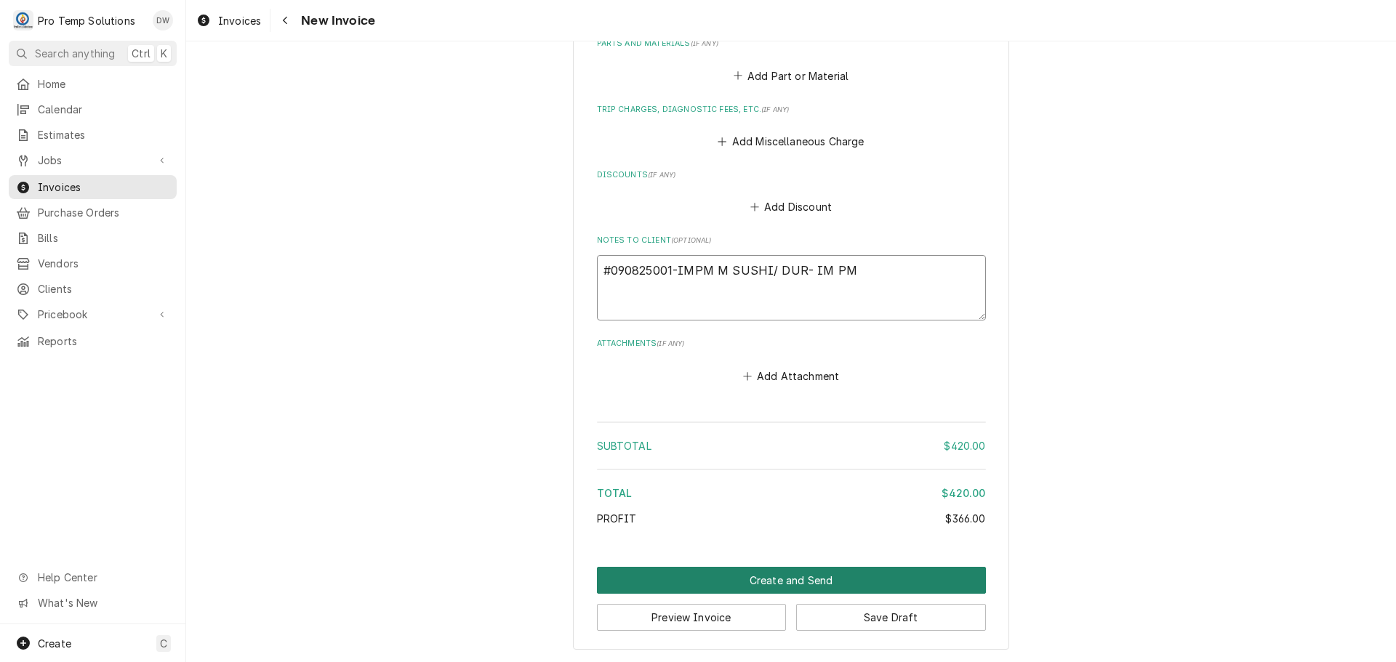
type textarea "#090825001-IMPM M SUSHI/ DUR- IM PM"
click at [771, 586] on button "Create and Send" at bounding box center [791, 580] width 389 height 27
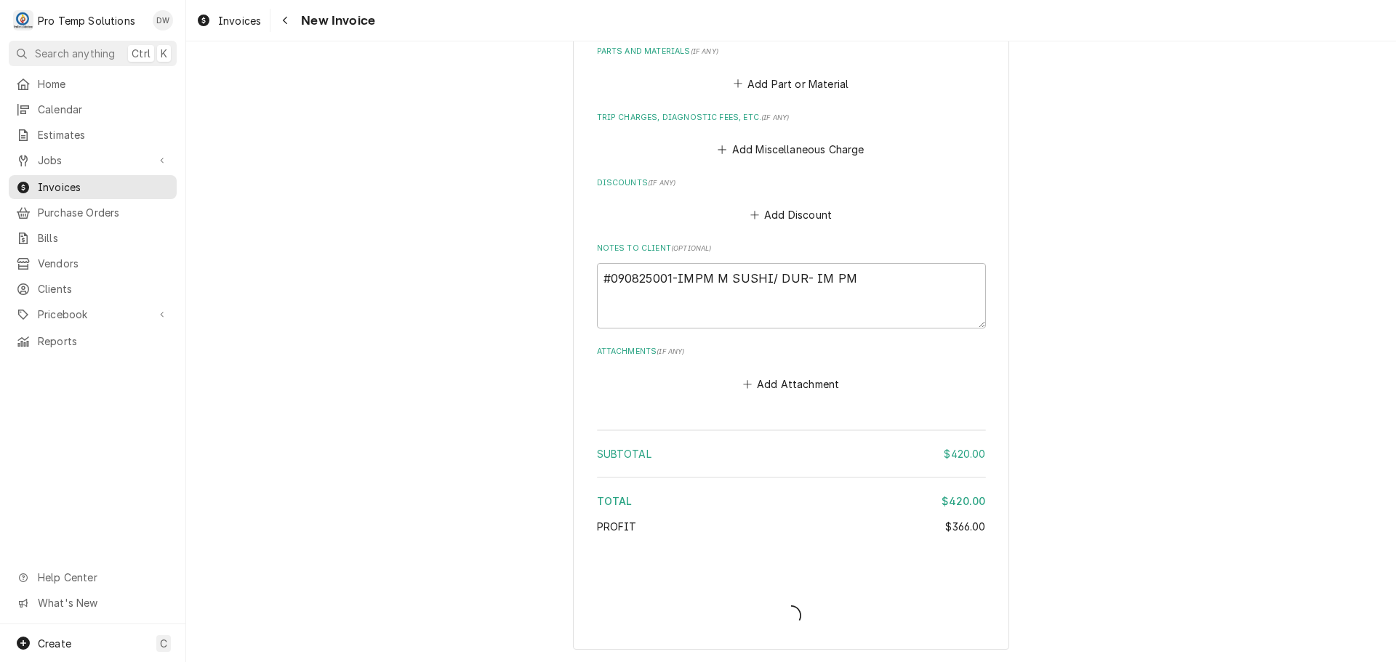
type textarea "x"
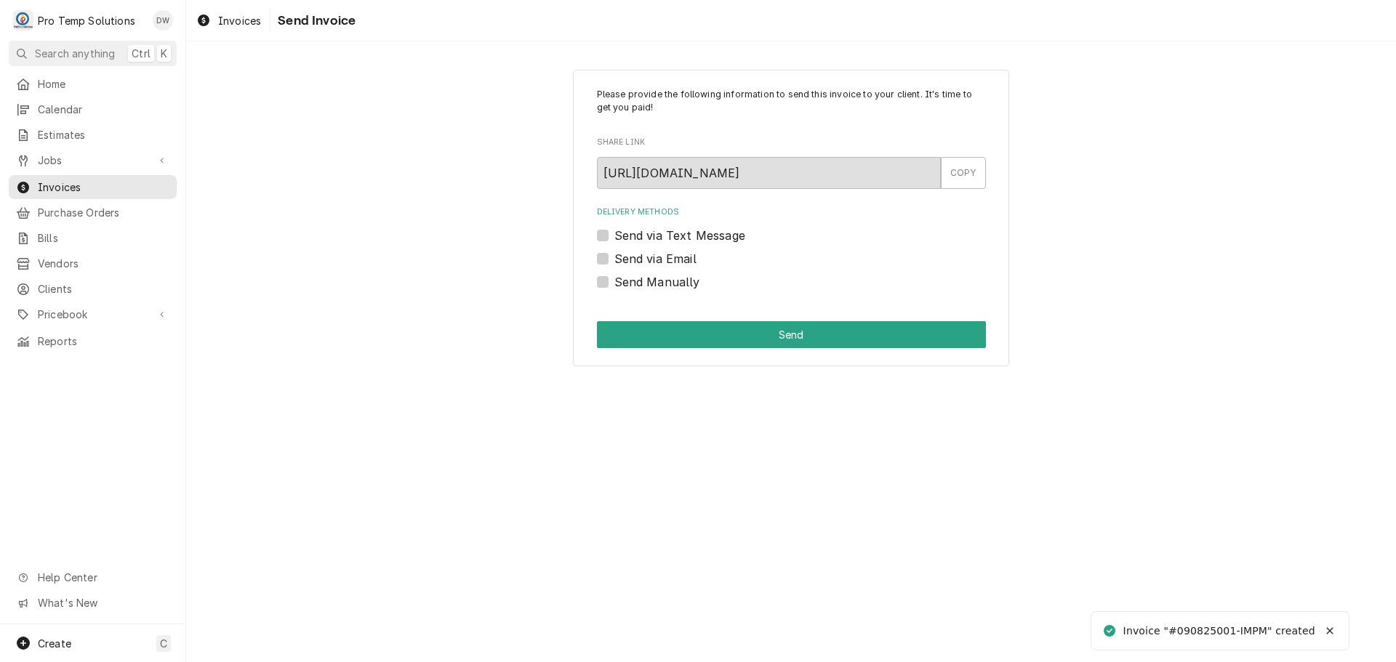
click at [614, 257] on label "Send via Email" at bounding box center [655, 258] width 82 height 17
click at [614, 257] on input "Send via Email" at bounding box center [808, 266] width 389 height 32
checkbox input "true"
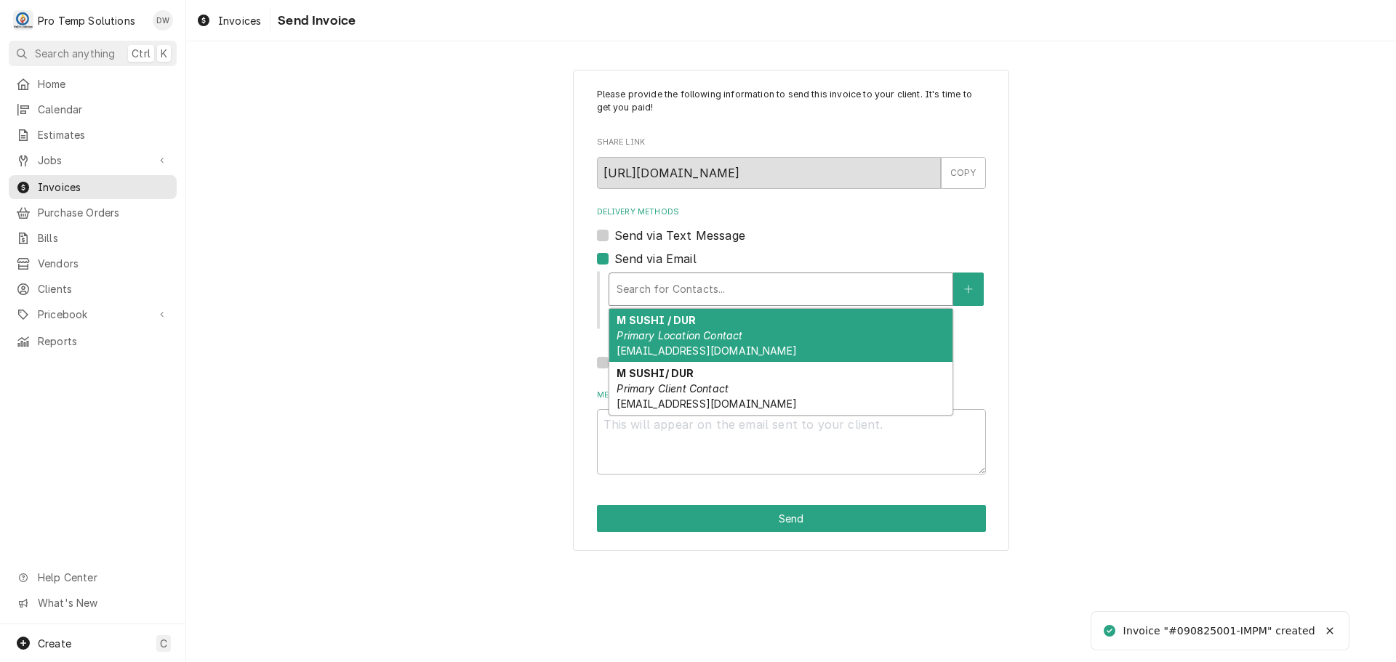
click at [717, 294] on div "Delivery Methods" at bounding box center [780, 289] width 329 height 26
click at [714, 339] on em "Primary Location Contact" at bounding box center [679, 335] width 126 height 12
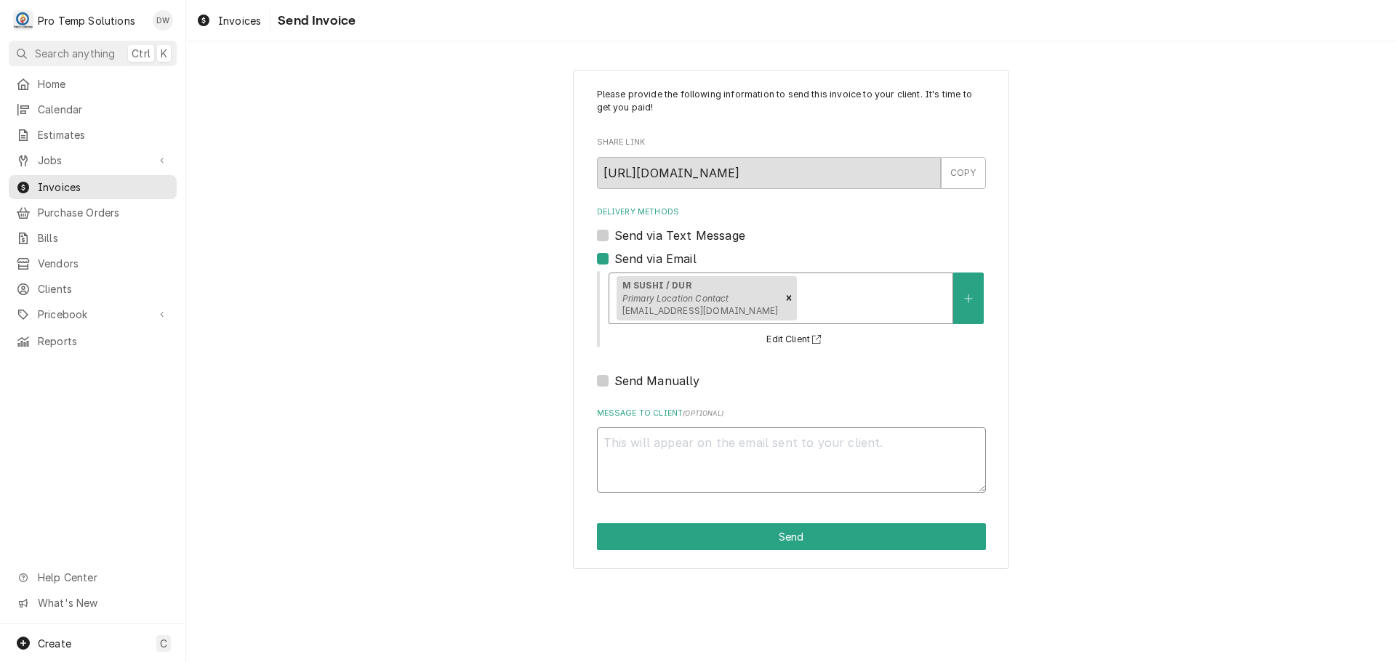
click at [678, 435] on textarea "Message to Client ( optional )" at bounding box center [791, 459] width 389 height 65
type textarea "x"
type textarea "#"
type textarea "x"
type textarea "#0"
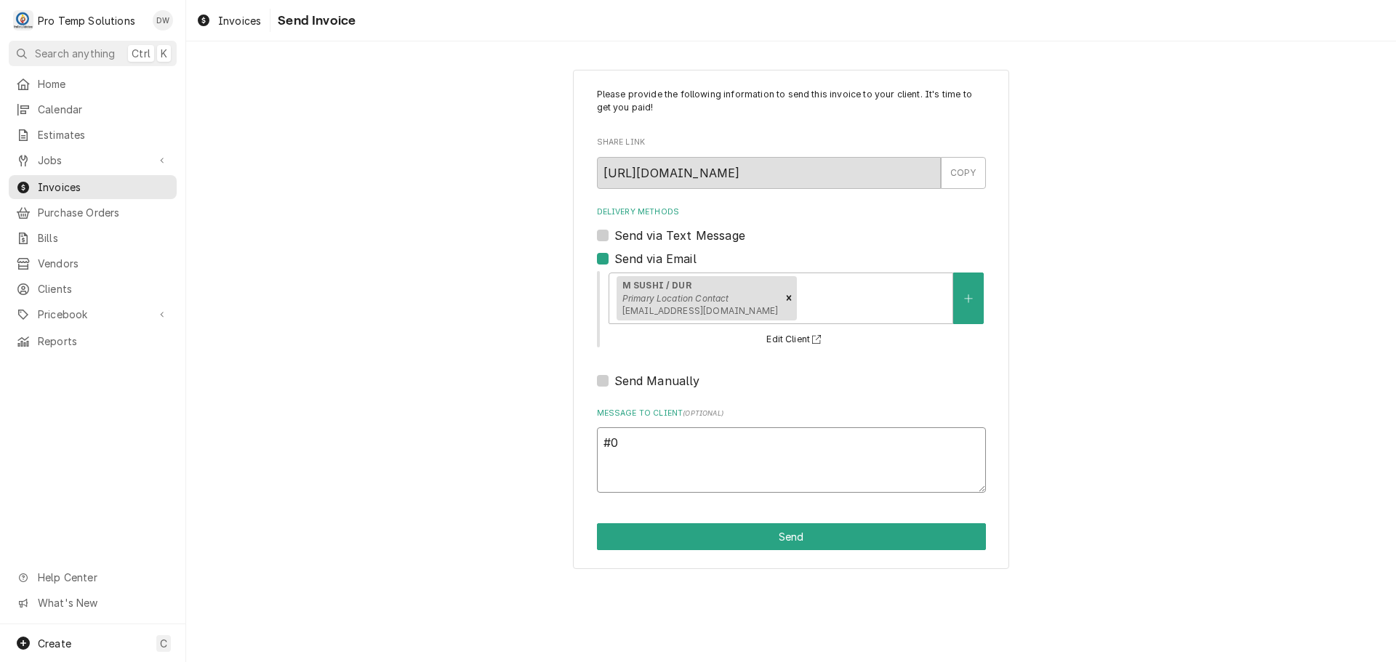
type textarea "x"
type textarea "#09"
type textarea "x"
type textarea "#090"
type textarea "x"
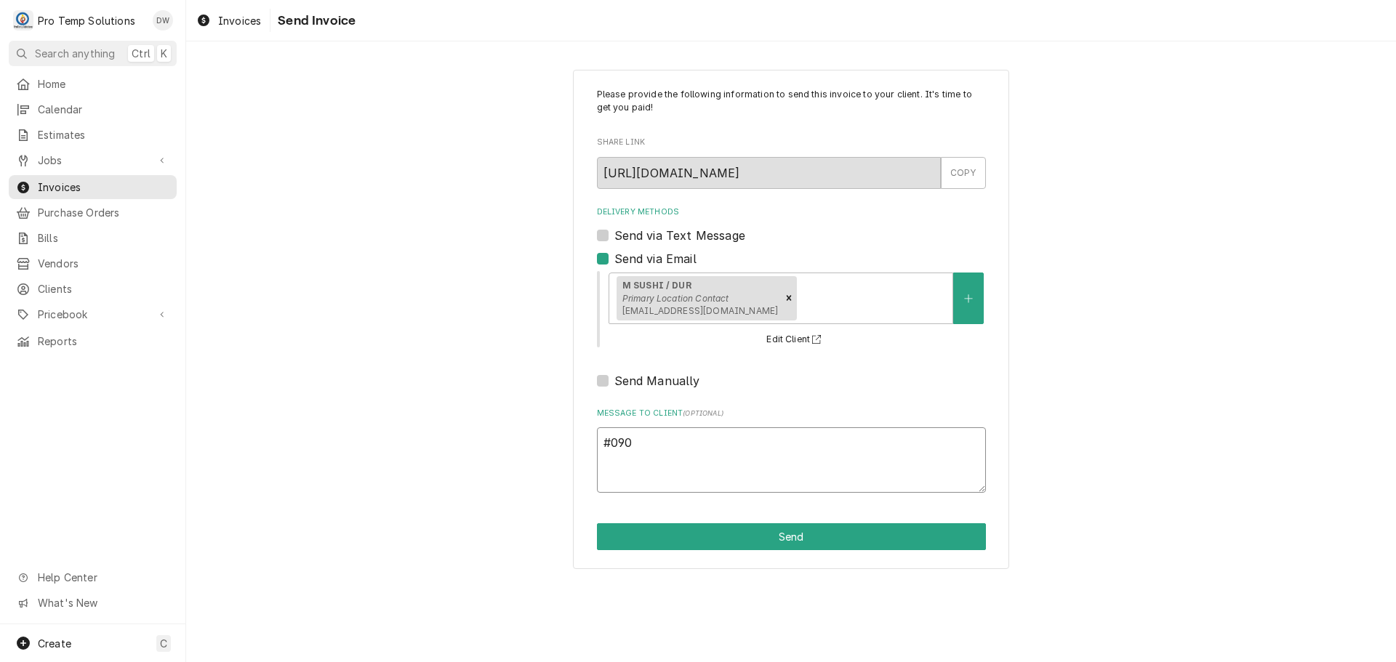
type textarea "#0908"
type textarea "x"
type textarea "#09082"
type textarea "x"
type textarea "#090825"
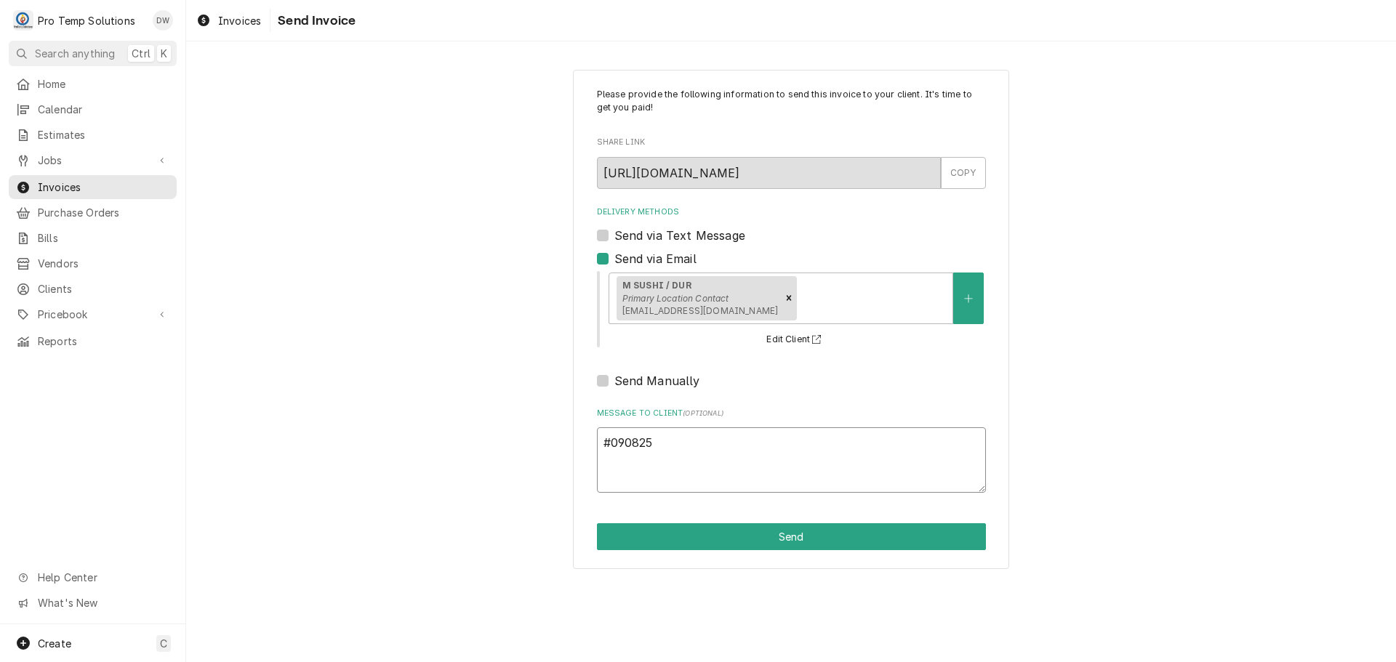
type textarea "x"
type textarea "#0908250"
type textarea "x"
type textarea "#09082500"
type textarea "x"
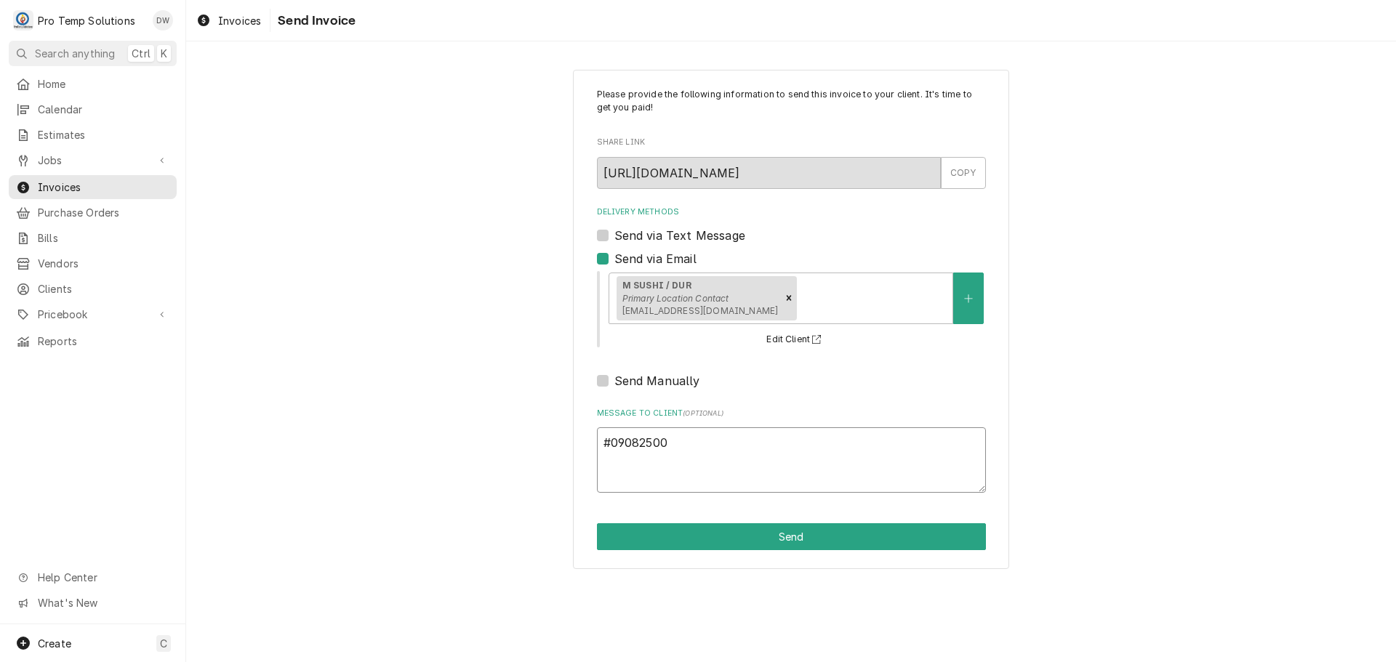
type textarea "#090825001"
type textarea "x"
type textarea "#090825001-"
type textarea "x"
type textarea "#090825001-I"
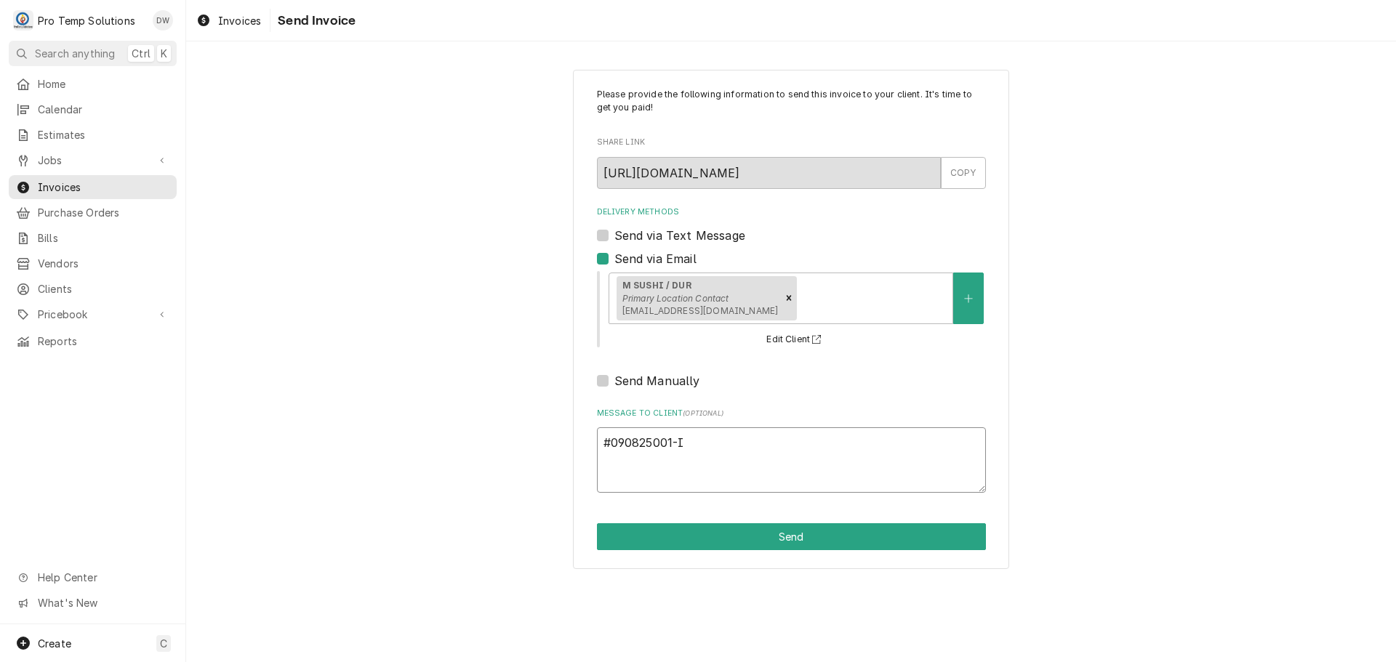
type textarea "x"
type textarea "#090825001-IM"
type textarea "x"
type textarea "#090825001-IMP"
type textarea "x"
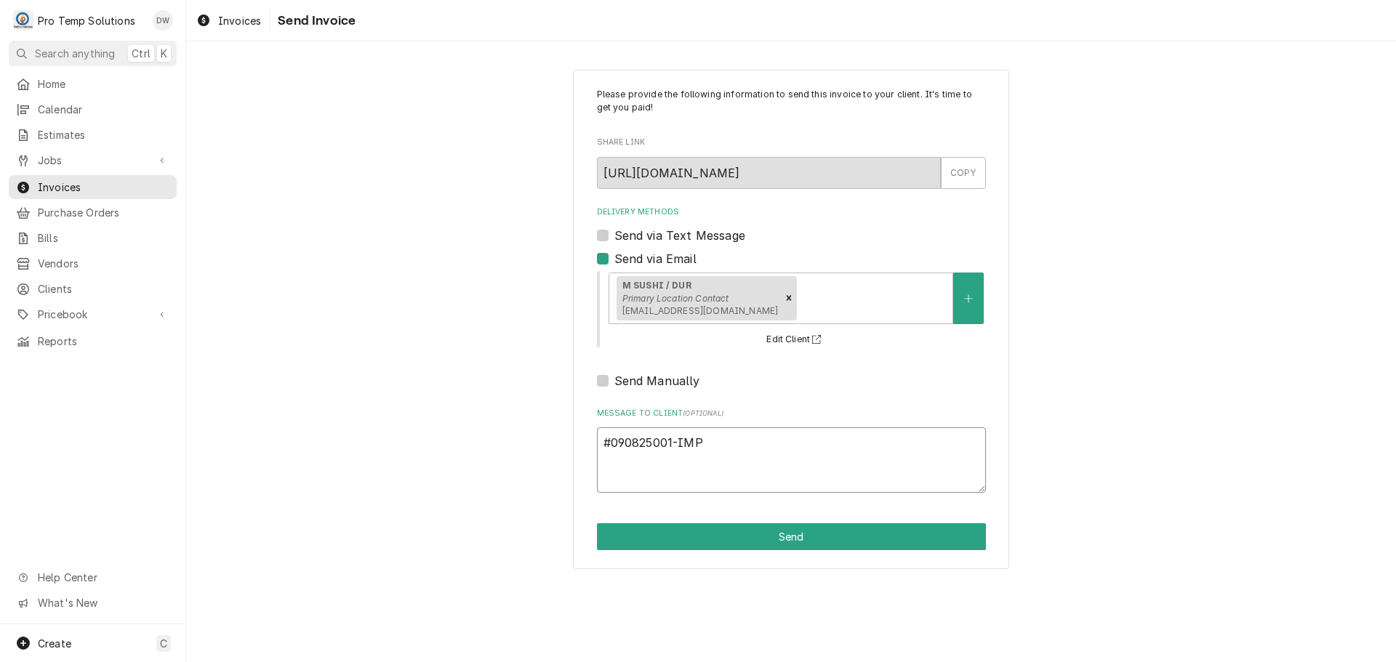
type textarea "#090825001-IMPM"
type textarea "x"
type textarea "#090825001-IMPM"
type textarea "x"
type textarea "#090825001-IMPM M"
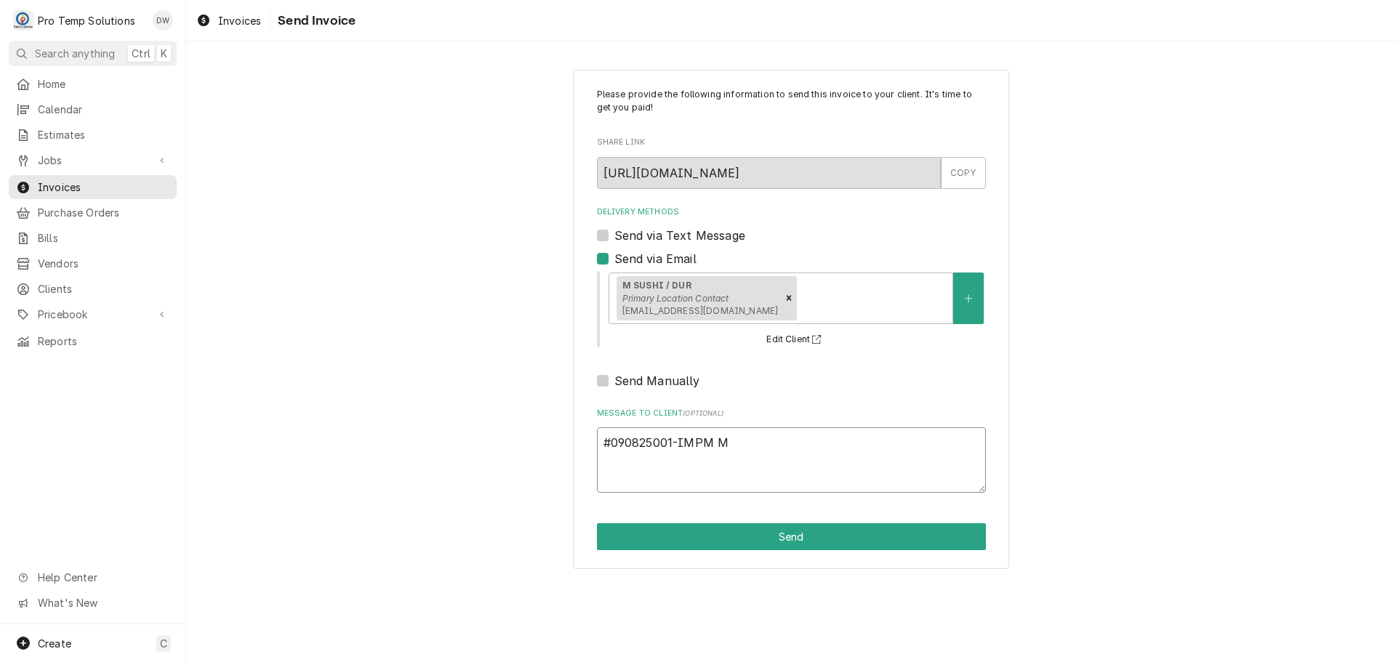
type textarea "x"
type textarea "#090825001-IMPM M"
type textarea "x"
type textarea "#090825001-IMPM M S"
type textarea "x"
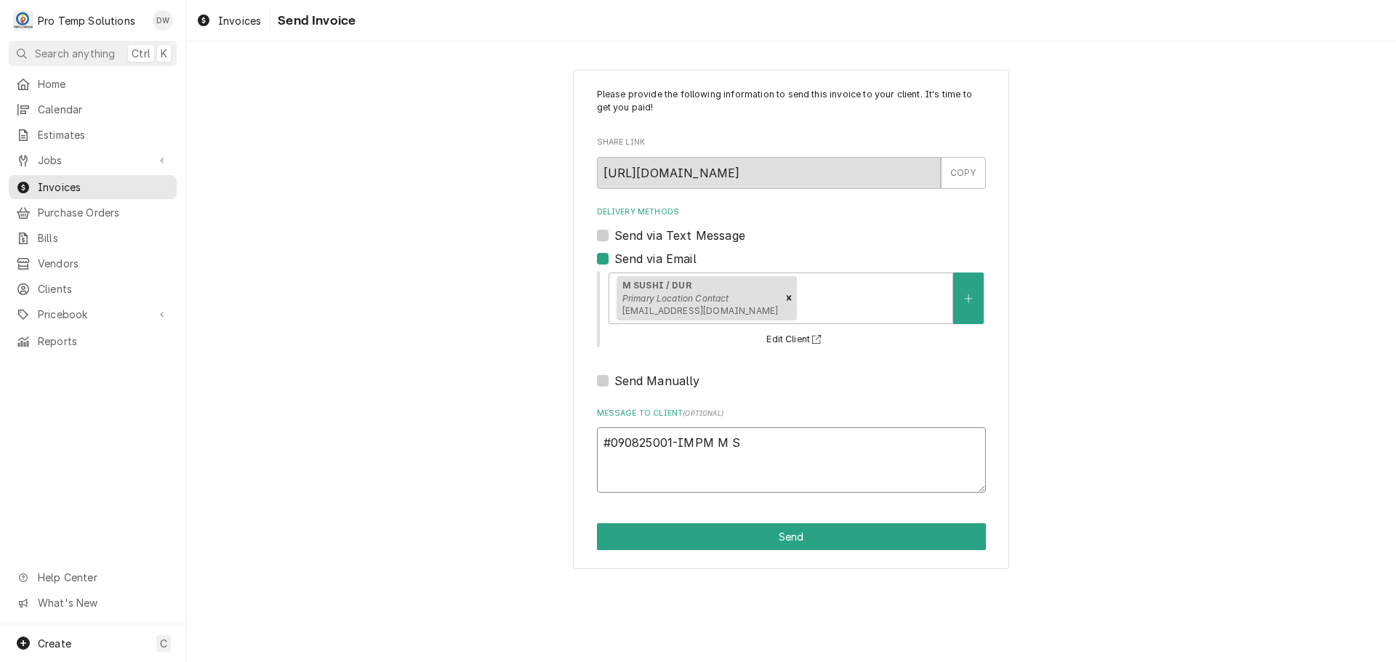
type textarea "#090825001-IMPM M SU"
type textarea "x"
type textarea "#090825001-IMPM M SUS"
type textarea "x"
type textarea "#090825001-IMPM M SUSH"
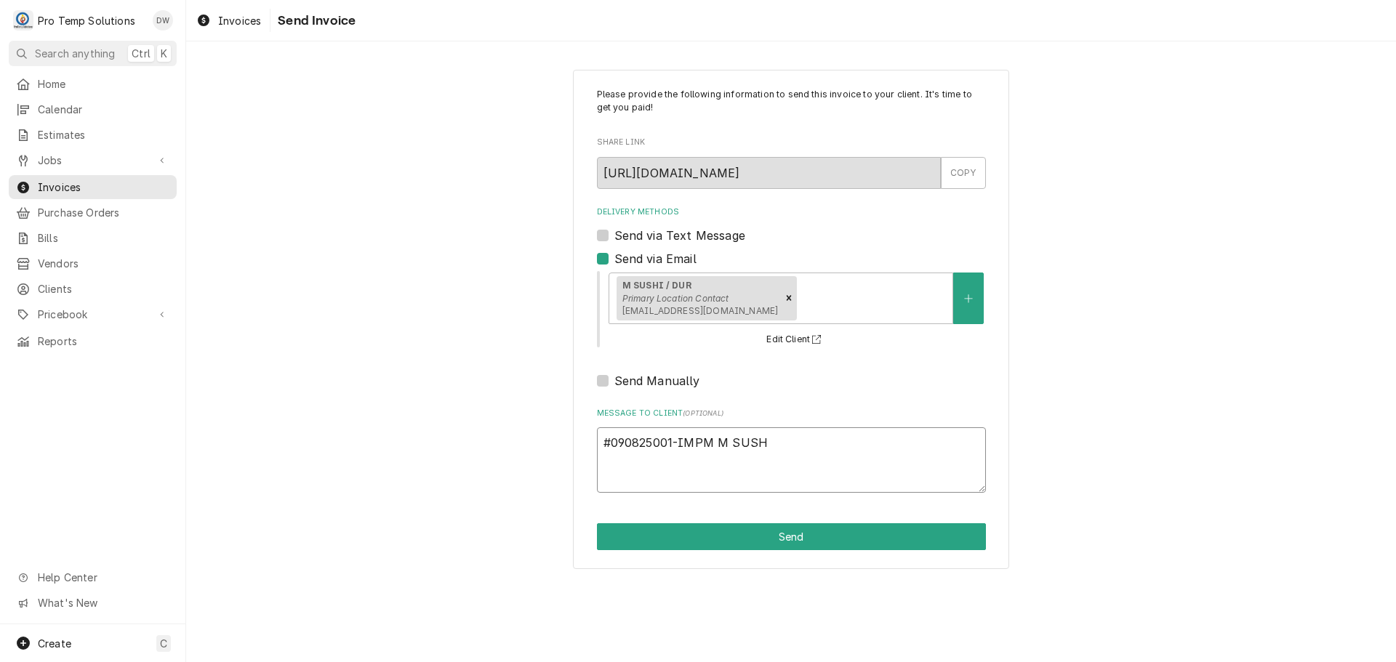
type textarea "x"
type textarea "#090825001-IMPM M SUSHI"
type textarea "x"
type textarea "#090825001-IMPM M SUSHI"
type textarea "x"
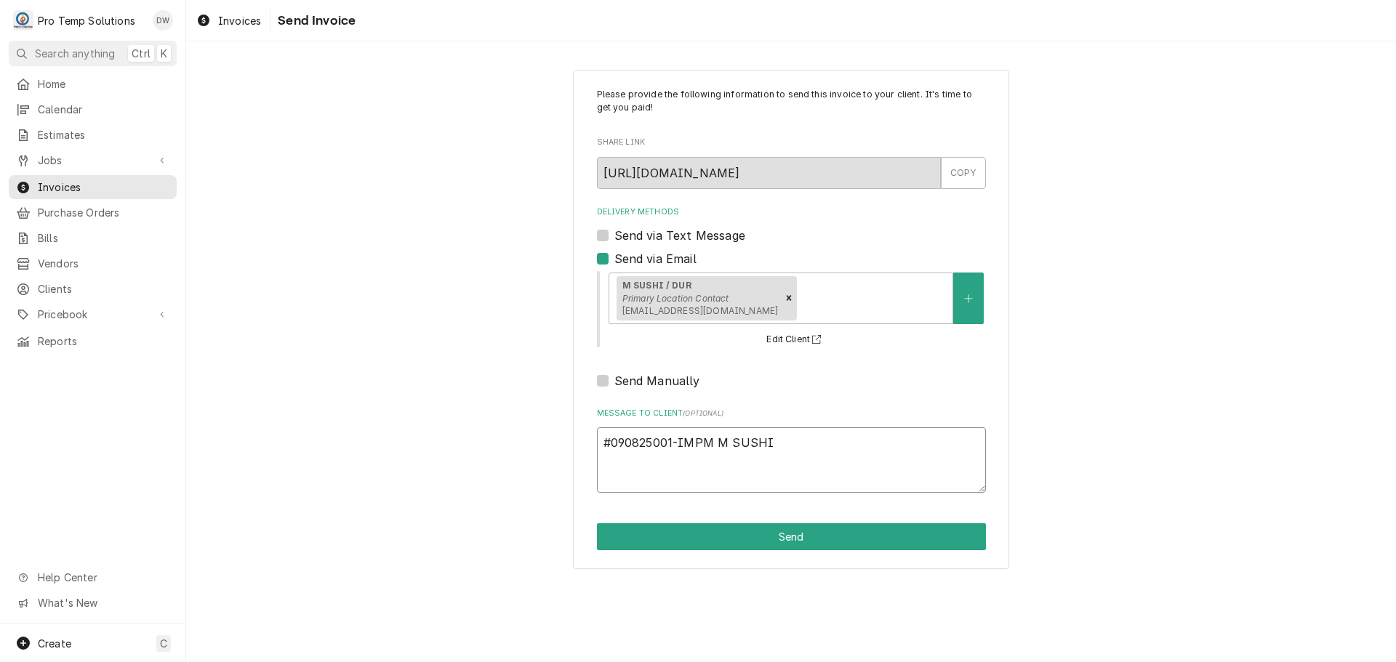
type textarea "#090825001-IMPM M SUSHI /"
type textarea "x"
type textarea "#090825001-IMPM M SUSHI /"
type textarea "x"
type textarea "#090825001-IMPM M SUSHI / D"
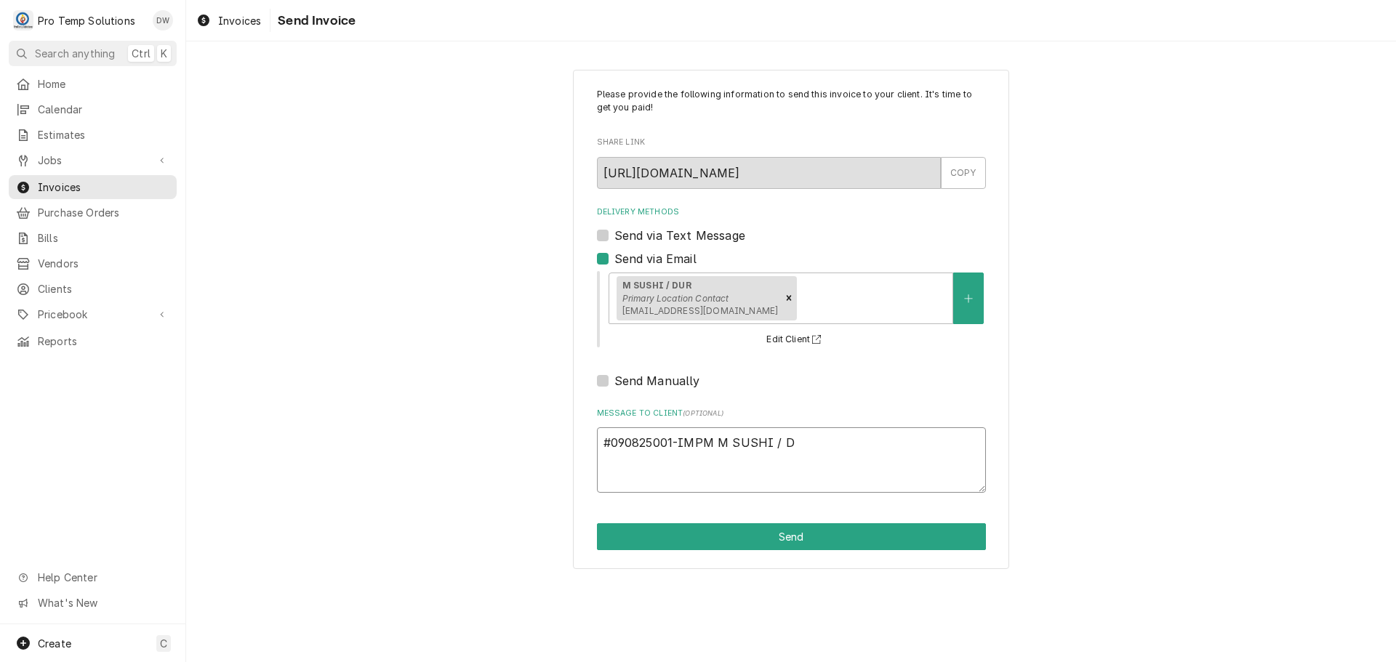
type textarea "x"
type textarea "#090825001-IMPM M SUSHI / DU"
type textarea "x"
type textarea "#090825001-IMPM M SUSHI / DUR"
type textarea "x"
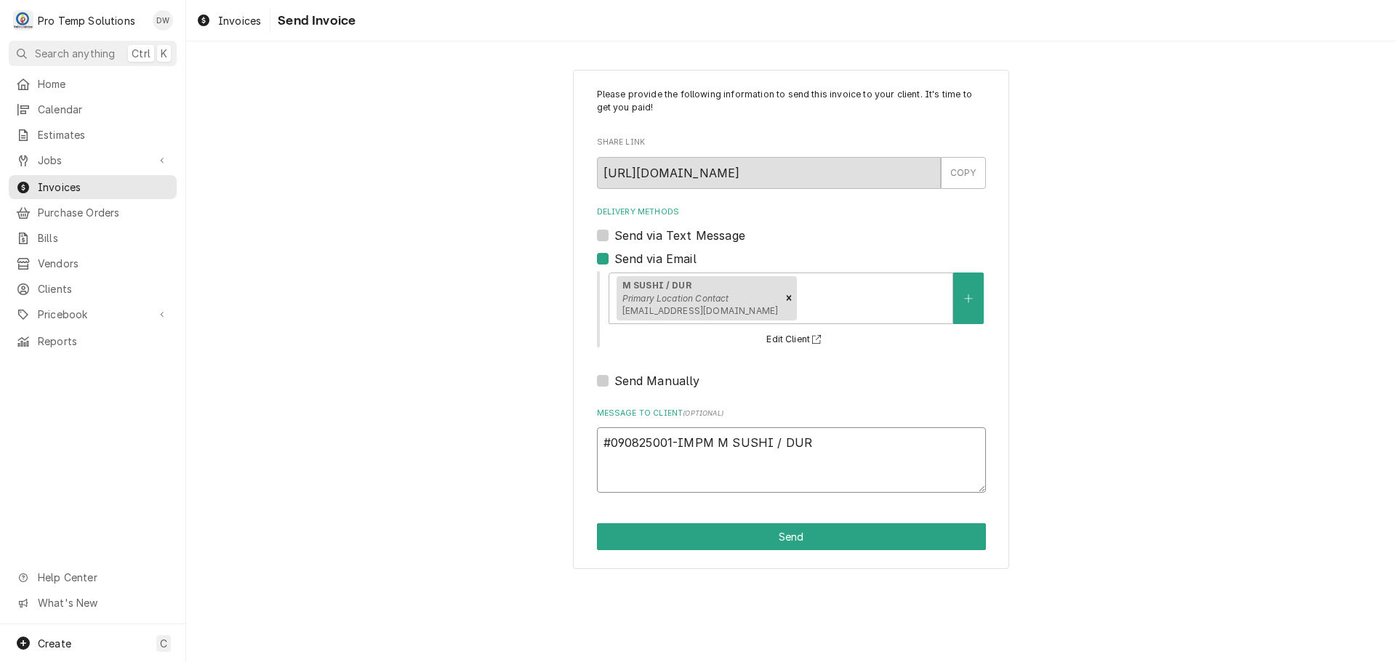
type textarea "#090825001-IMPM M SUSHI / DUR-"
type textarea "x"
type textarea "#090825001-IMPM M SUSHI / DUR-"
type textarea "x"
type textarea "#090825001-IMPM M SUSHI / DUR- I"
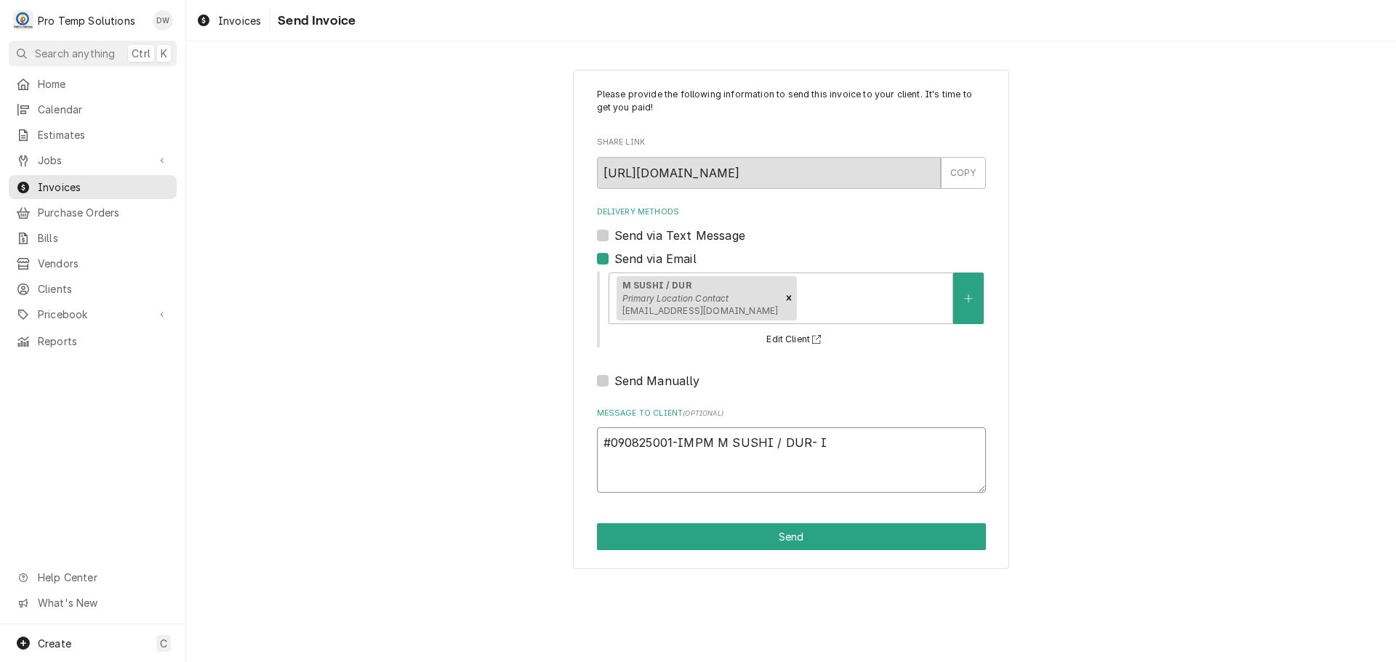
type textarea "x"
type textarea "#090825001-IMPM M SUSHI / DUR- IM"
type textarea "x"
type textarea "#090825001-IMPM M SUSHI / DUR- IM"
type textarea "x"
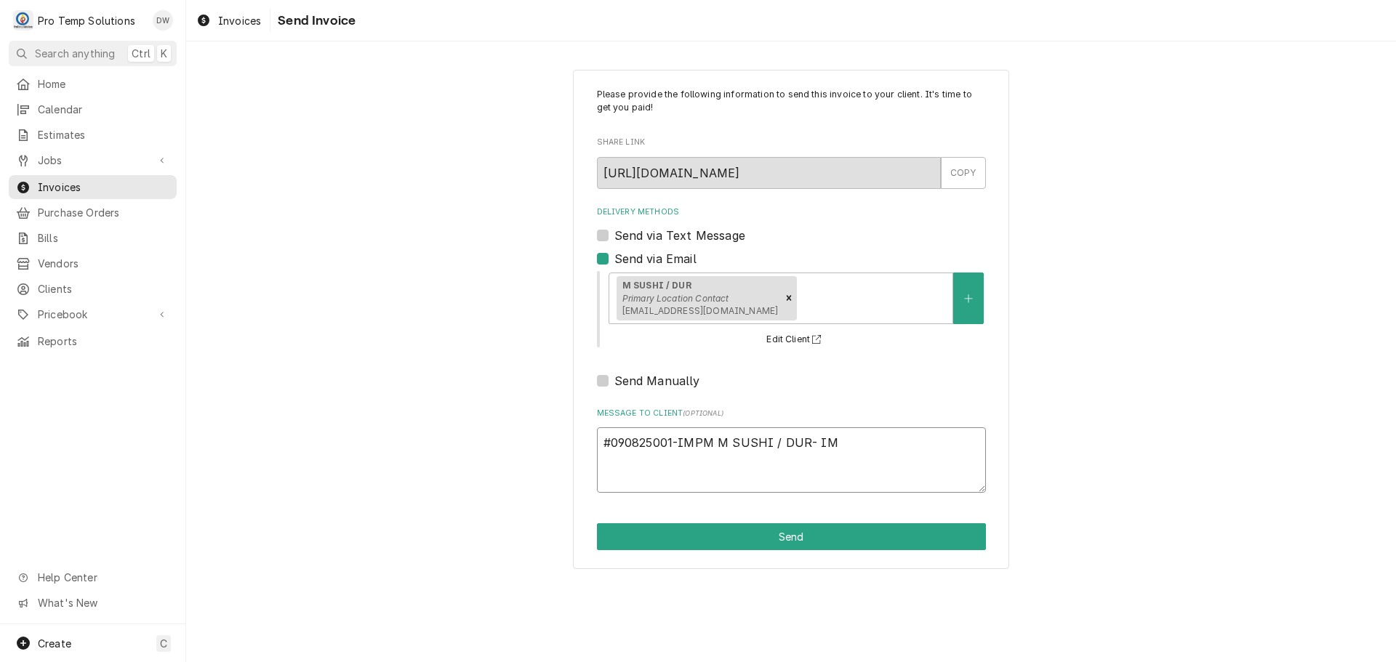
type textarea "#090825001-IMPM M SUSHI / DUR- IM P"
type textarea "x"
type textarea "#090825001-IMPM M SUSHI / DUR- IM PM"
type textarea "x"
type textarea "#090825001-IMPM M SUSHI / DUR- IM PM"
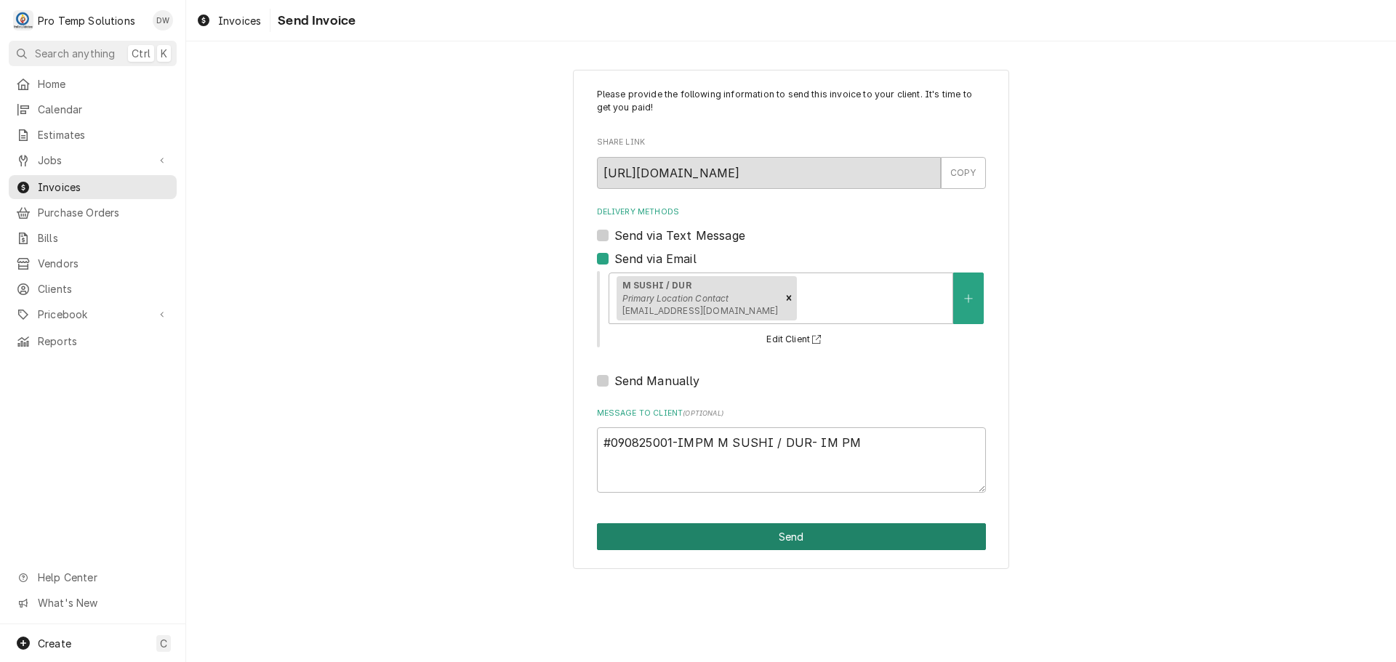
click at [786, 534] on button "Send" at bounding box center [791, 536] width 389 height 27
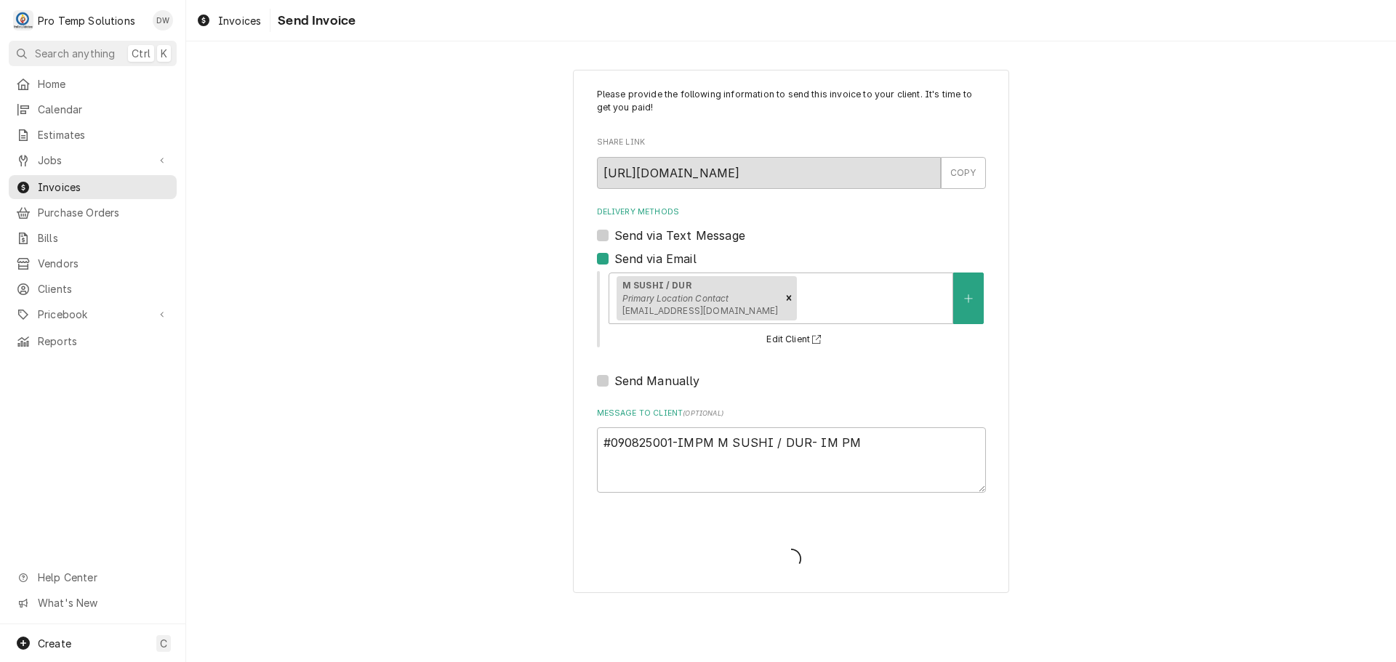
type textarea "x"
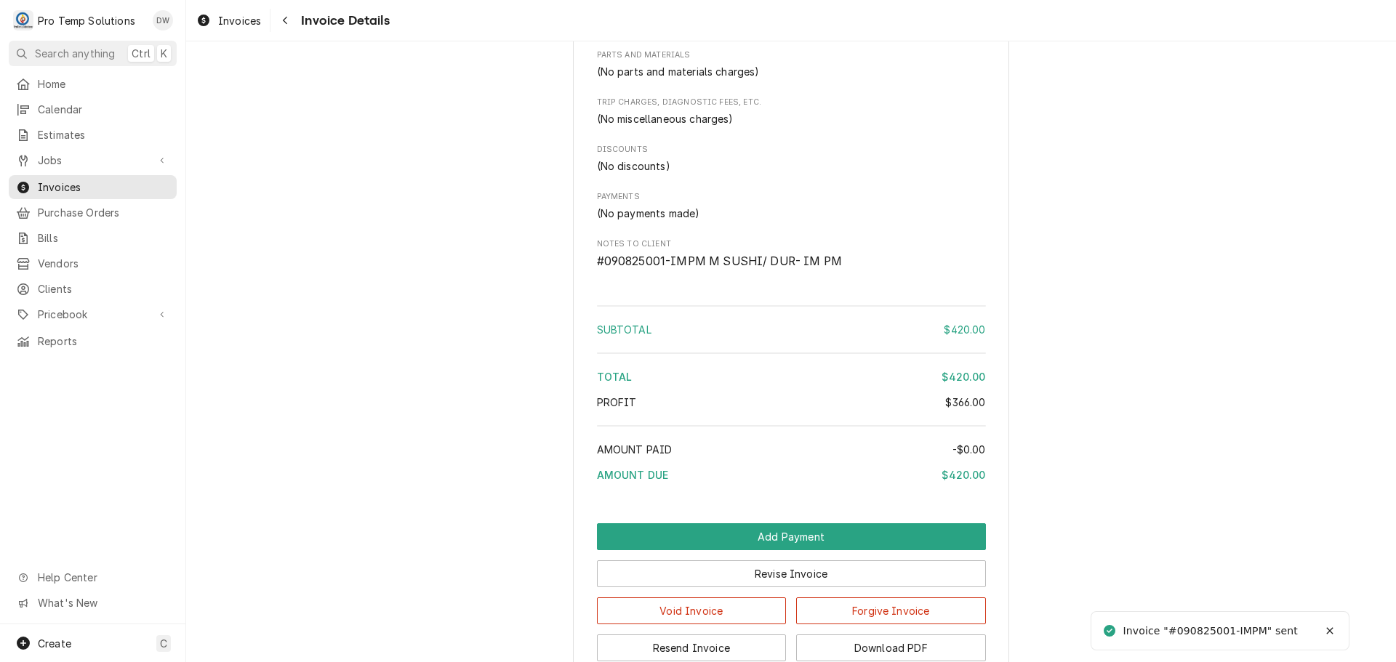
scroll to position [1199, 0]
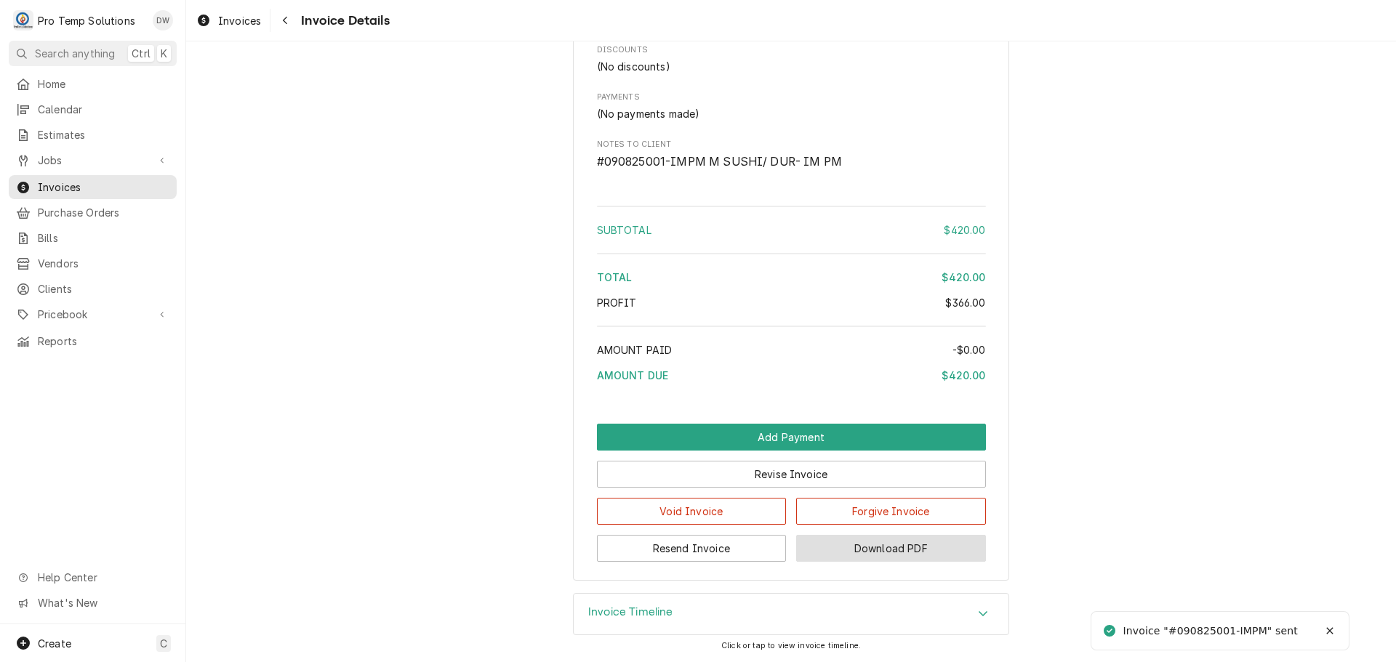
click at [884, 556] on button "Download PDF" at bounding box center [891, 548] width 190 height 27
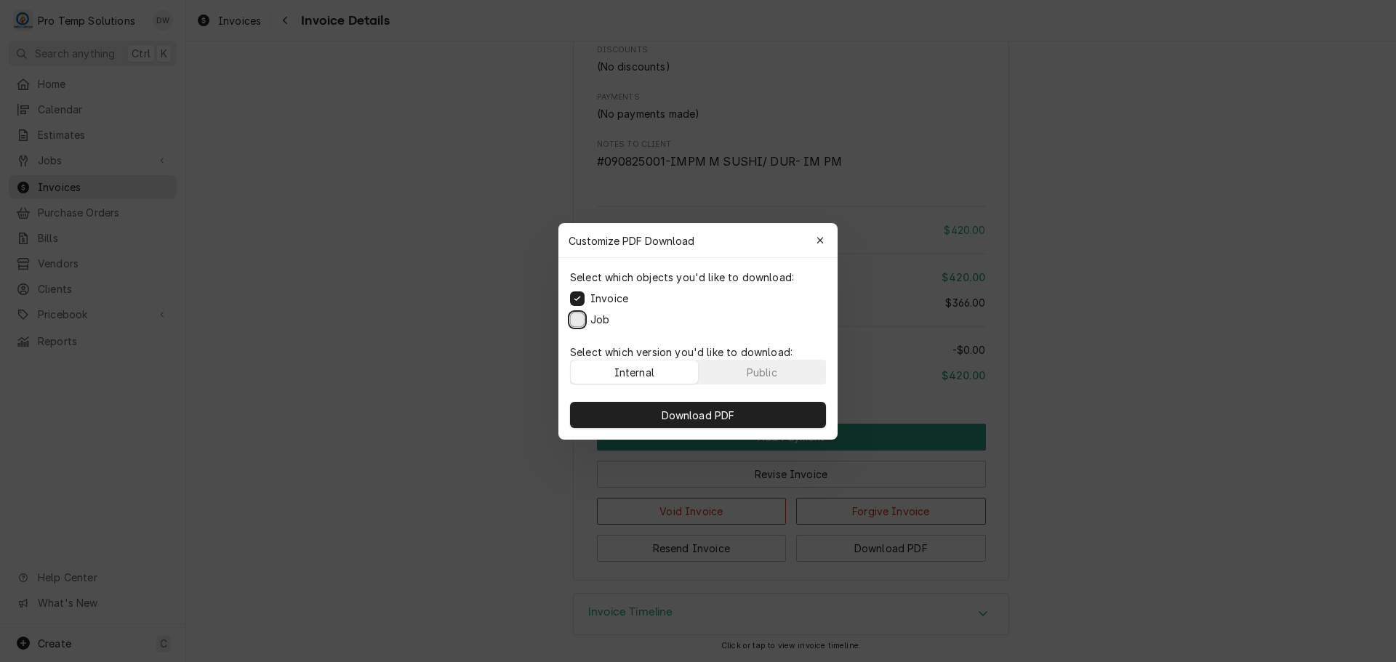
click at [577, 320] on button "Job" at bounding box center [577, 319] width 15 height 15
click at [706, 414] on span "Download PDF" at bounding box center [698, 414] width 79 height 15
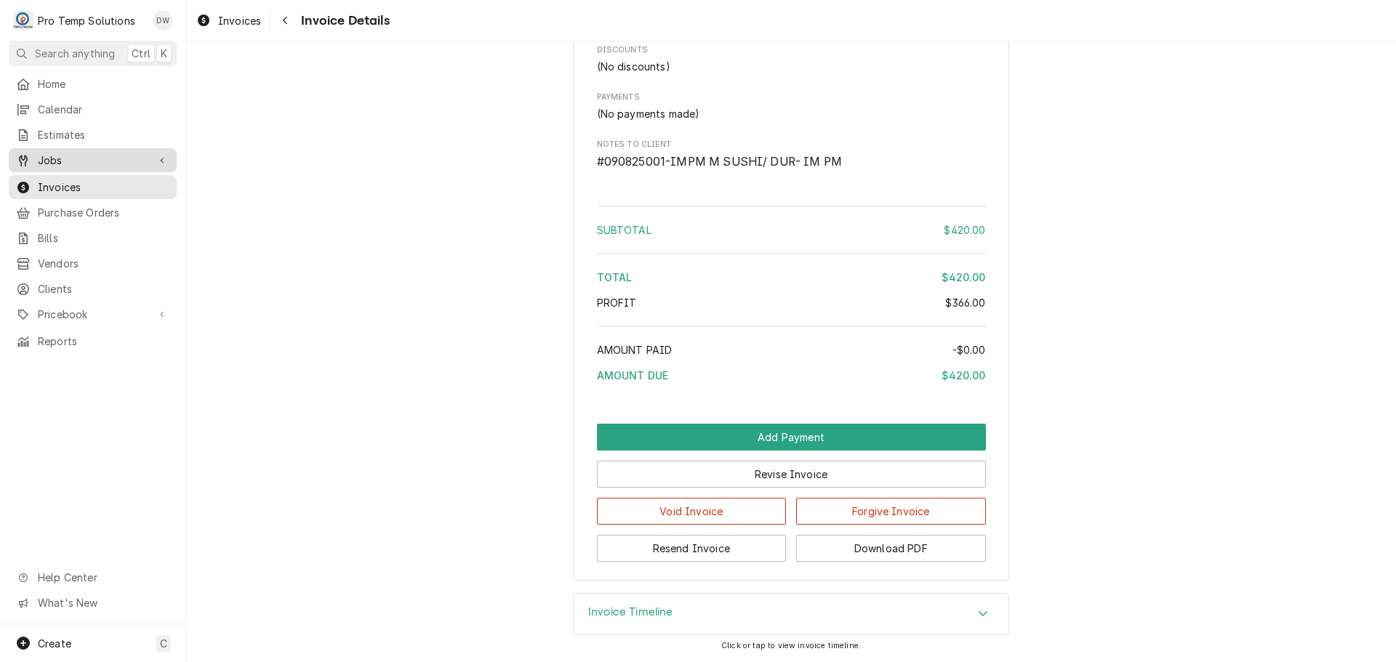
click at [55, 153] on span "Jobs" at bounding box center [93, 160] width 110 height 15
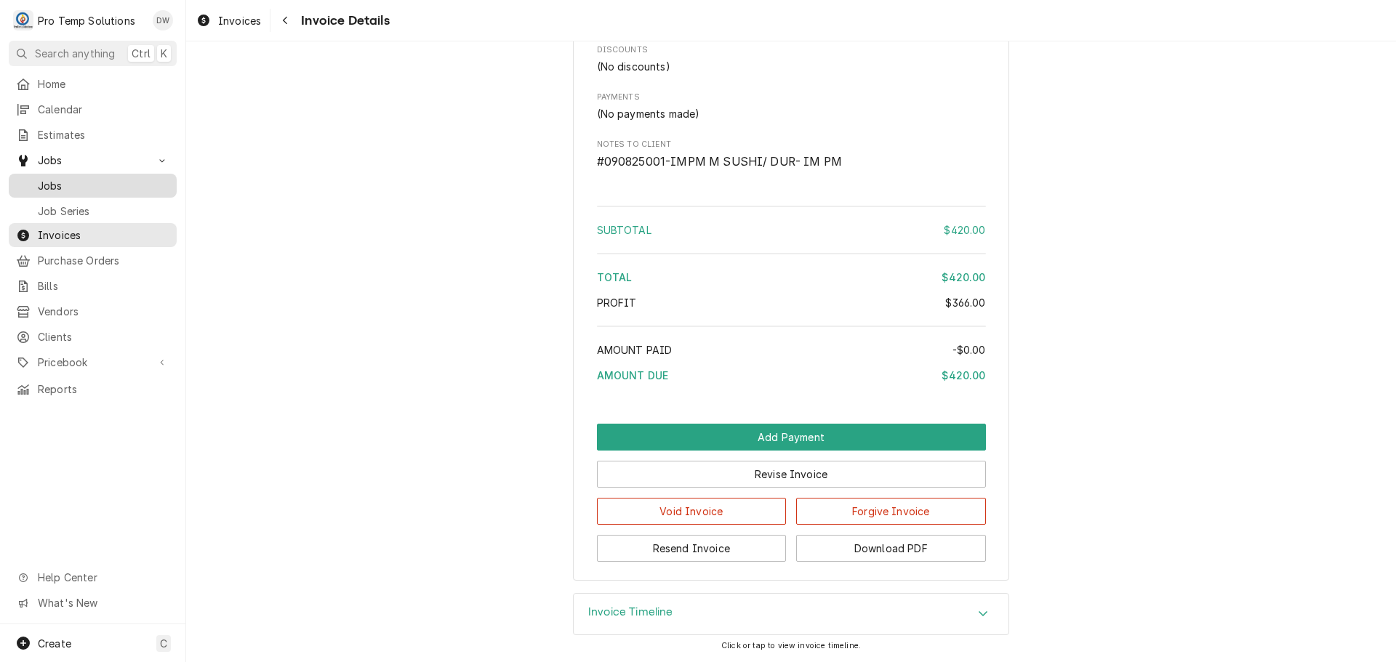
click at [56, 182] on span "Jobs" at bounding box center [104, 185] width 132 height 15
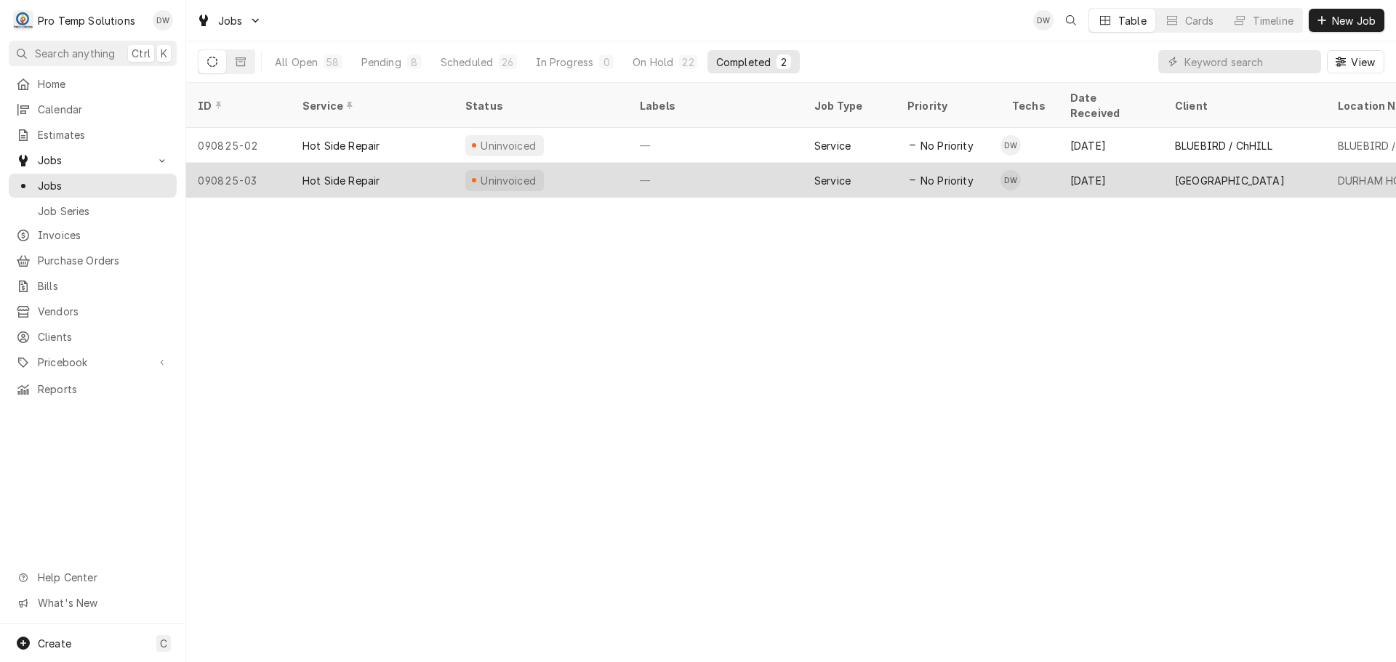
click at [720, 163] on div "—" at bounding box center [715, 180] width 174 height 35
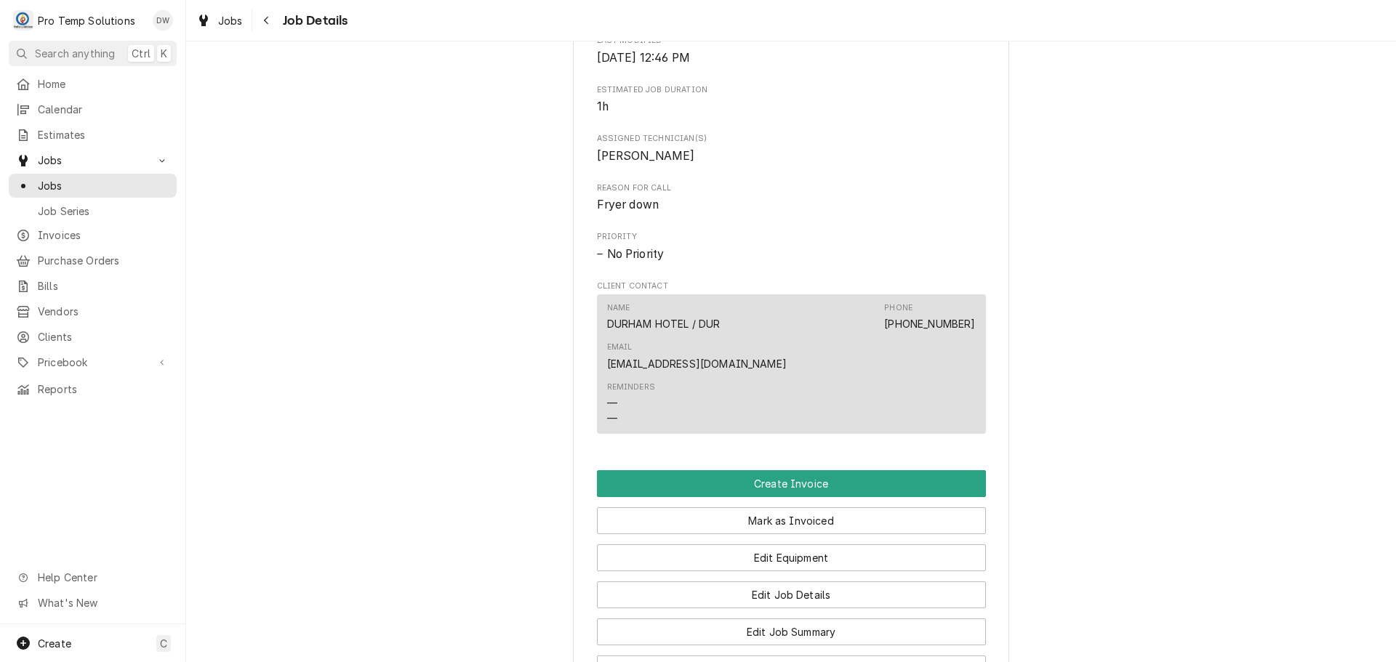
scroll to position [872, 0]
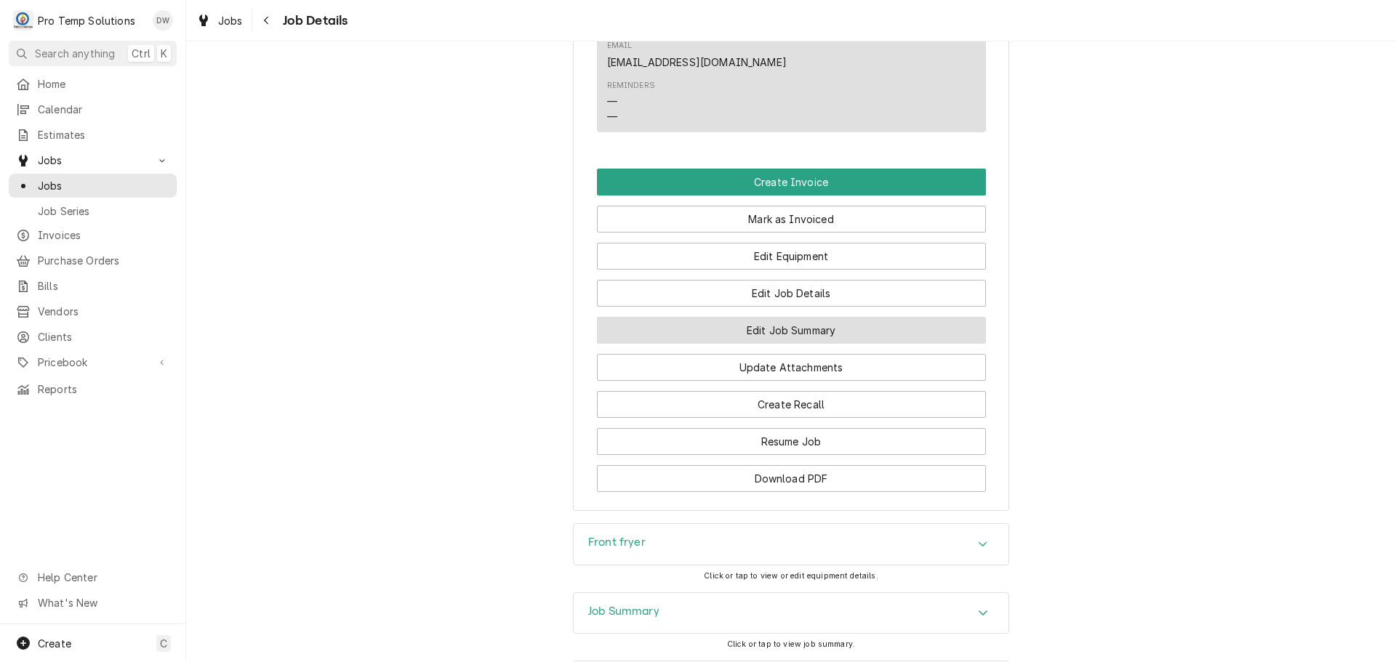
click at [781, 317] on button "Edit Job Summary" at bounding box center [791, 330] width 389 height 27
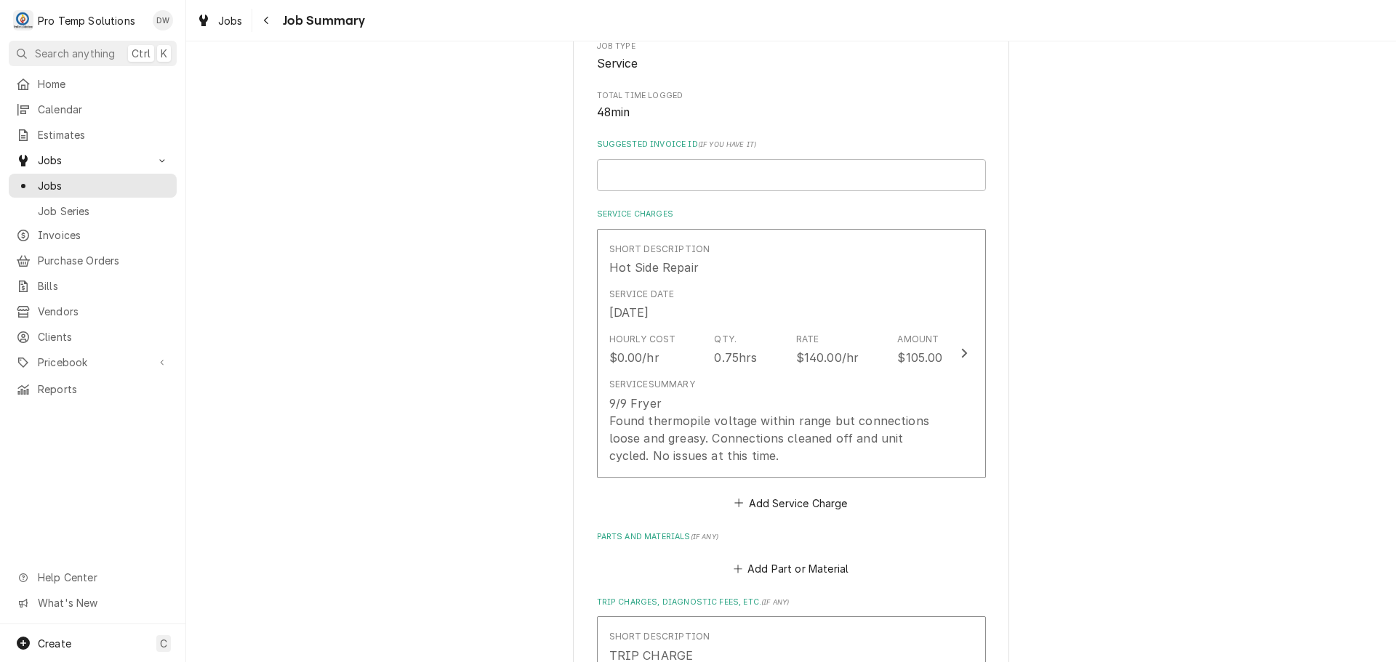
scroll to position [291, 0]
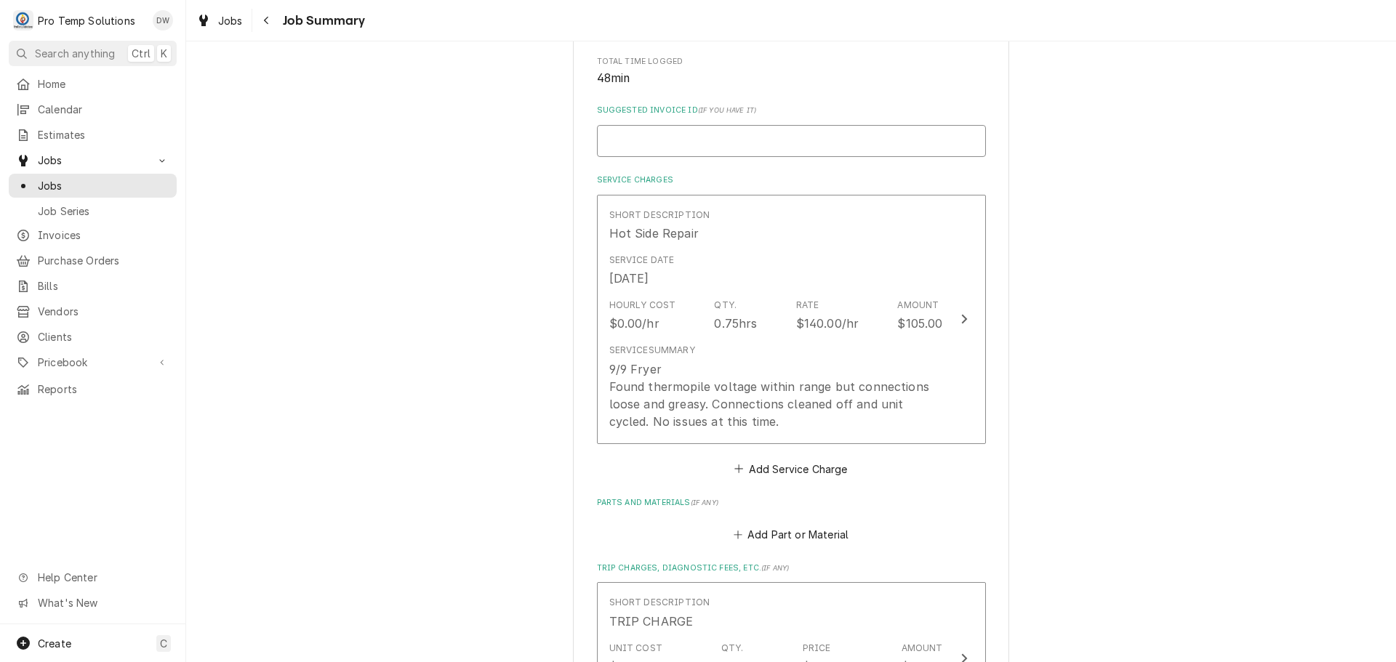
click at [726, 150] on input "Suggested Invoice ID ( if you have it )" at bounding box center [791, 141] width 389 height 32
type textarea "x"
type input "#"
type textarea "x"
type input "#0"
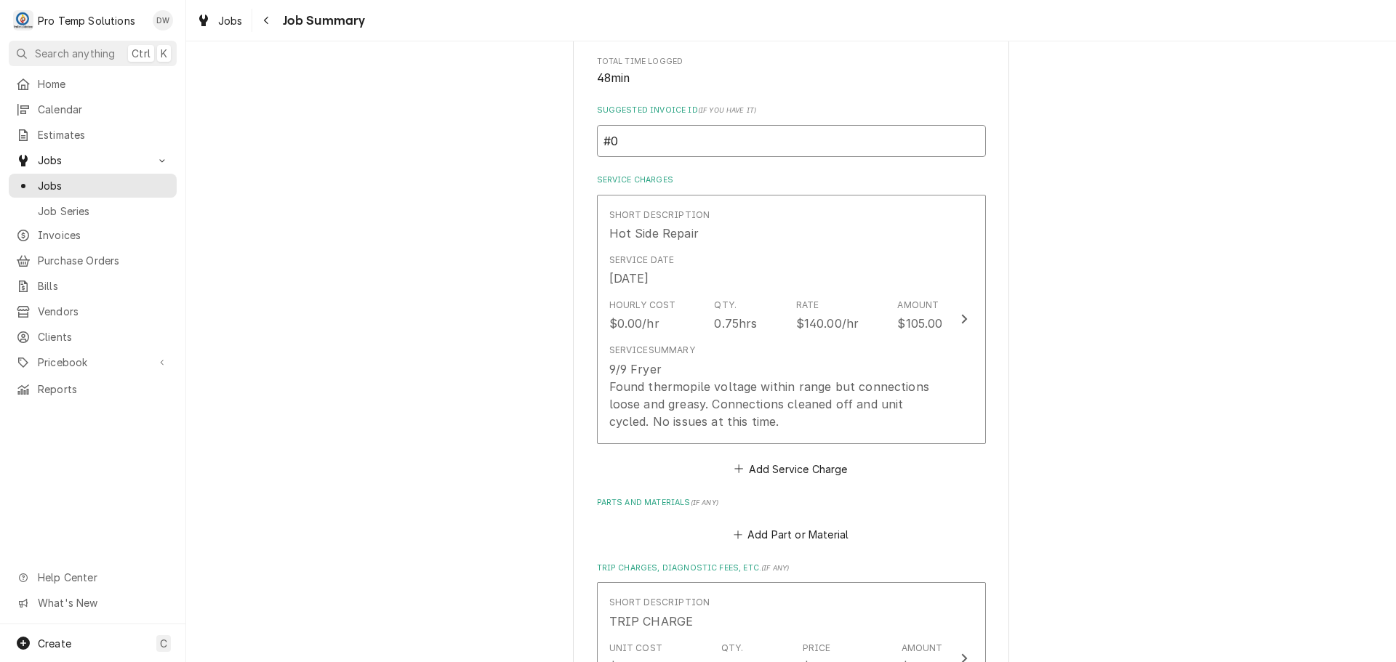
type textarea "x"
type input "#09"
type textarea "x"
type input "#090"
type textarea "x"
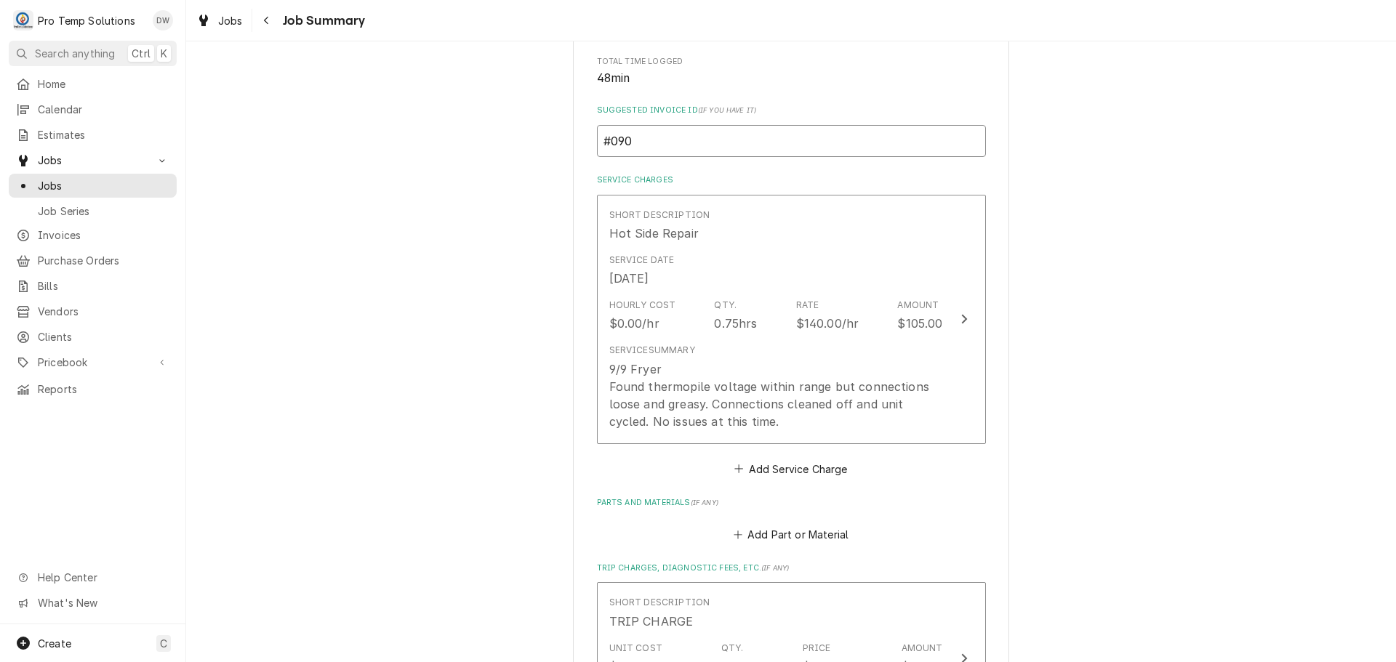
type input "#0908"
type textarea "x"
type input "#09082"
type textarea "x"
type input "#090825"
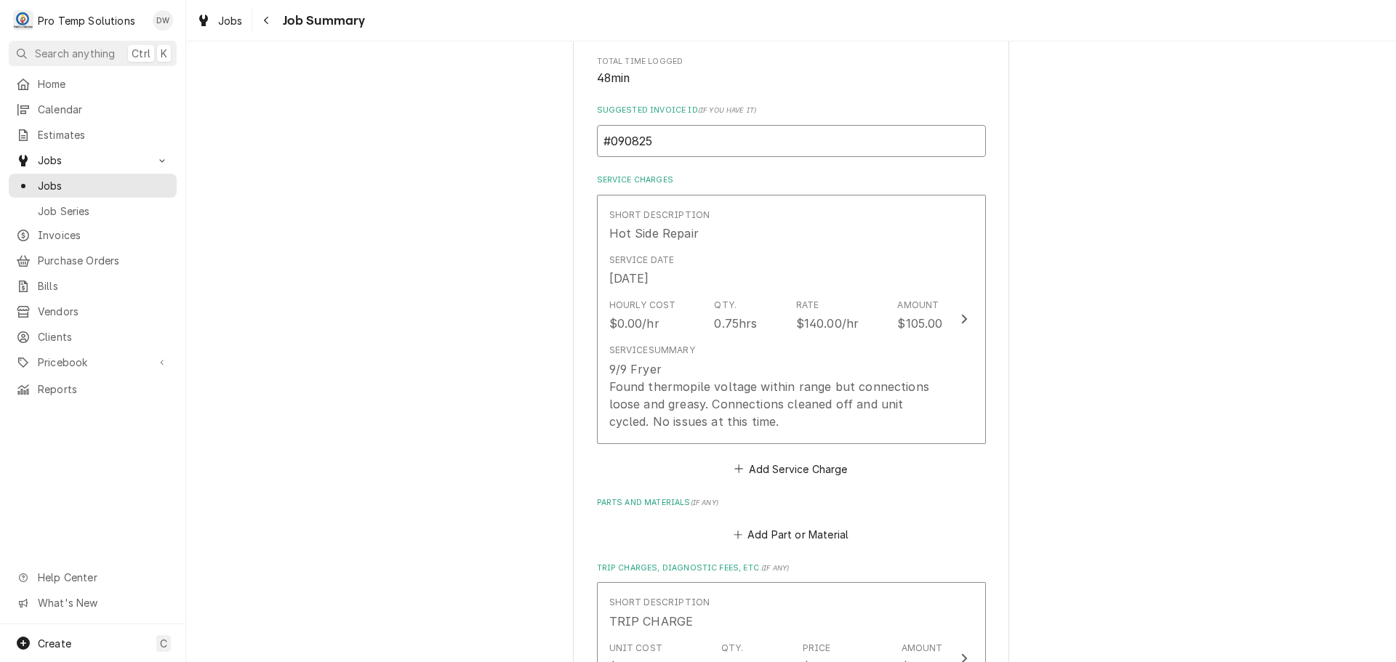
type textarea "x"
type input "#0908250"
type textarea "x"
type input "#09082500"
type textarea "x"
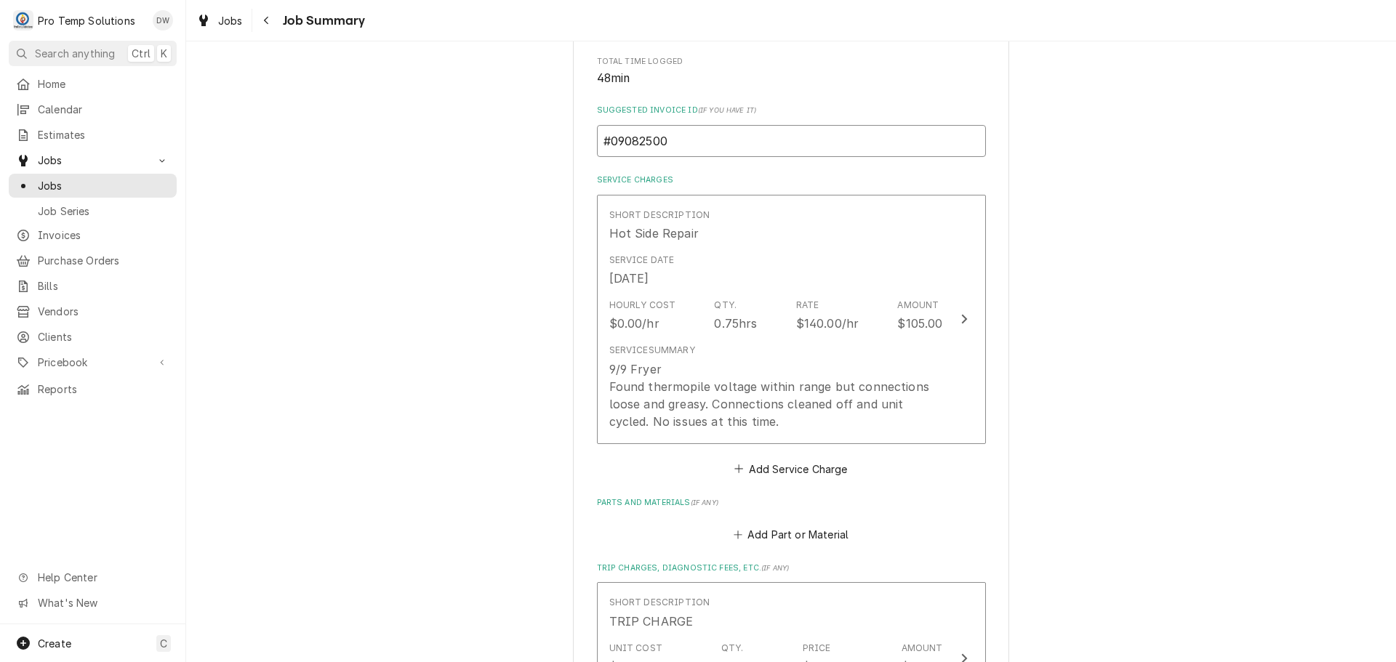
type input "#090825002"
type textarea "x"
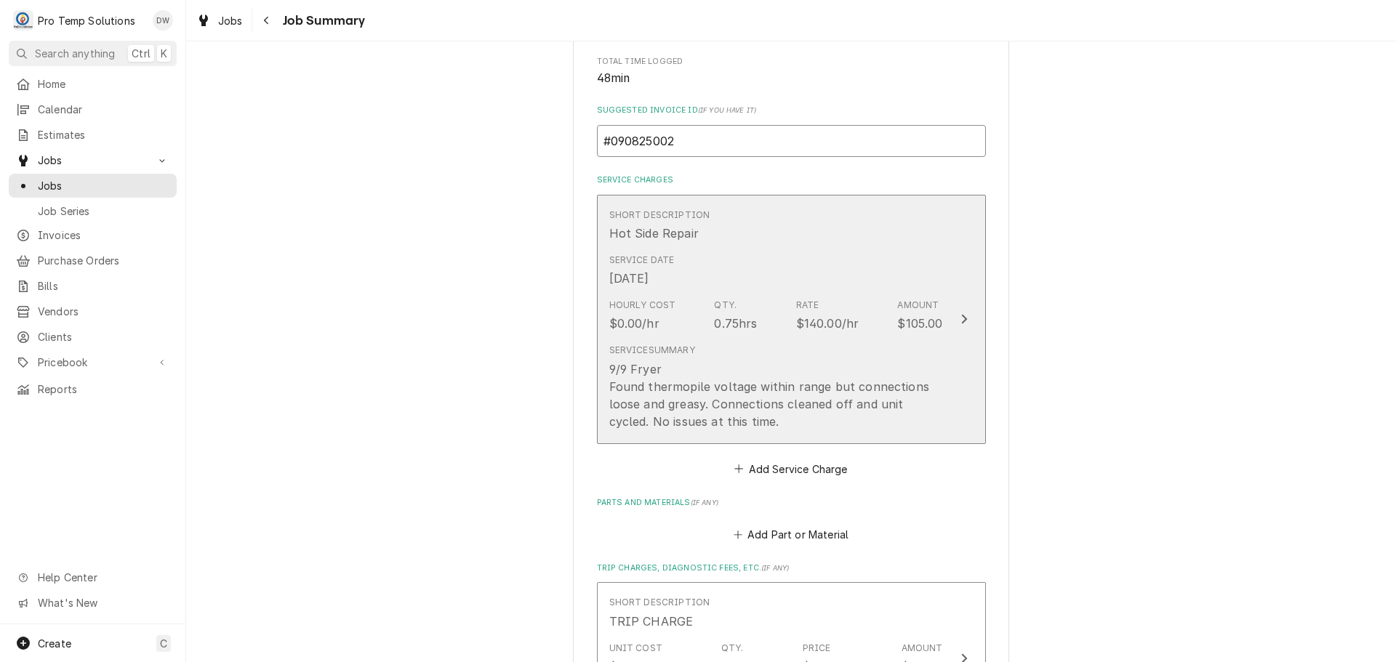
type input "#090825002"
click at [961, 318] on icon "Update Line Item" at bounding box center [964, 319] width 6 height 9
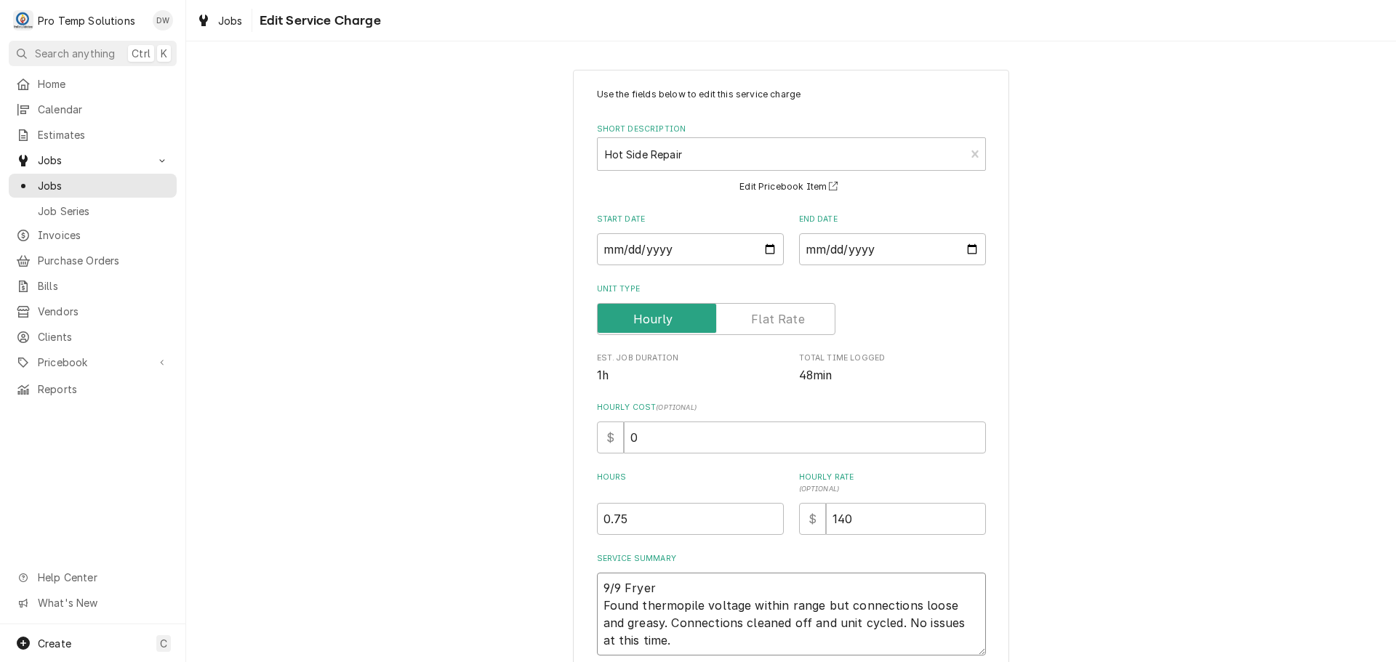
click at [654, 580] on textarea "9/9 Fryer Found thermopile voltage within range but connections loose and greas…" at bounding box center [791, 614] width 389 height 83
type textarea "x"
type textarea "9/9 Fryer Found thermopile voltage within range but connections loose and greas…"
type textarea "x"
type textarea "9/9 Fryer 1 Found thermopile voltage within range but connections loose and gre…"
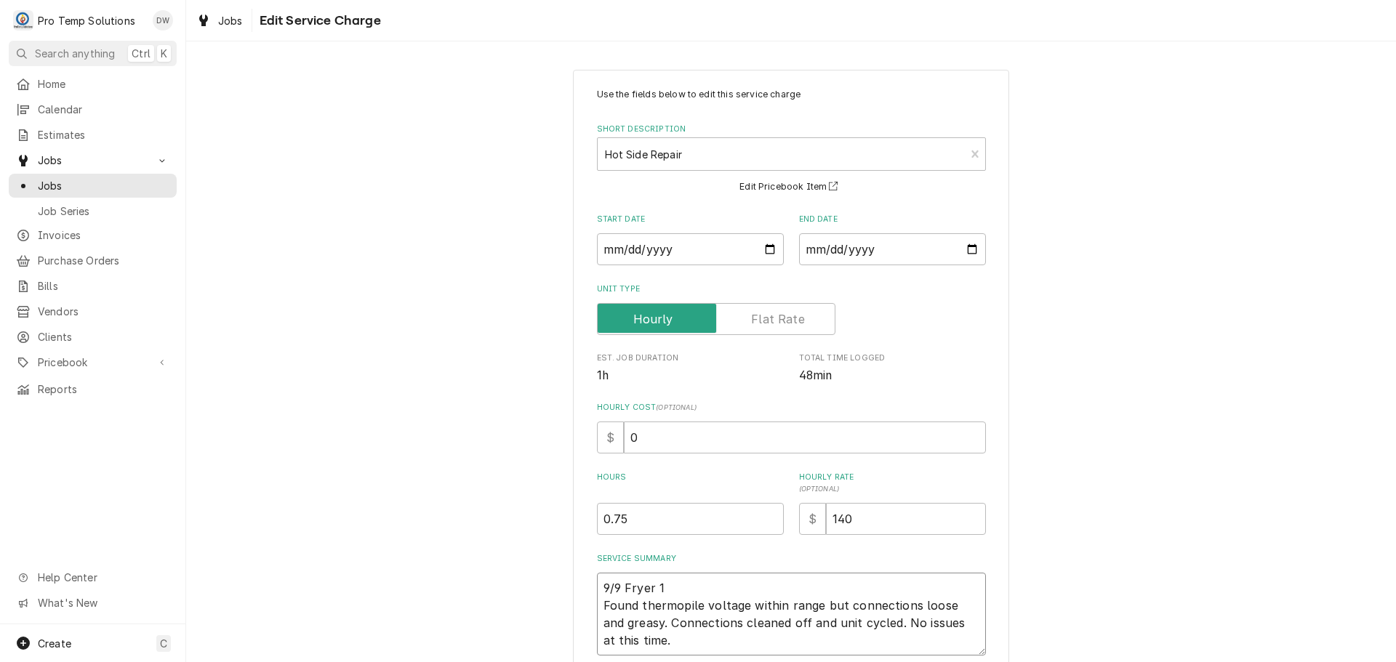
type textarea "x"
type textarea "9/9 Fryer 12 Found thermopile voltage within range but connections loose and gr…"
type textarea "x"
type textarea "9/9 Fryer 120 Found thermopile voltage within range but connections loose and g…"
type textarea "x"
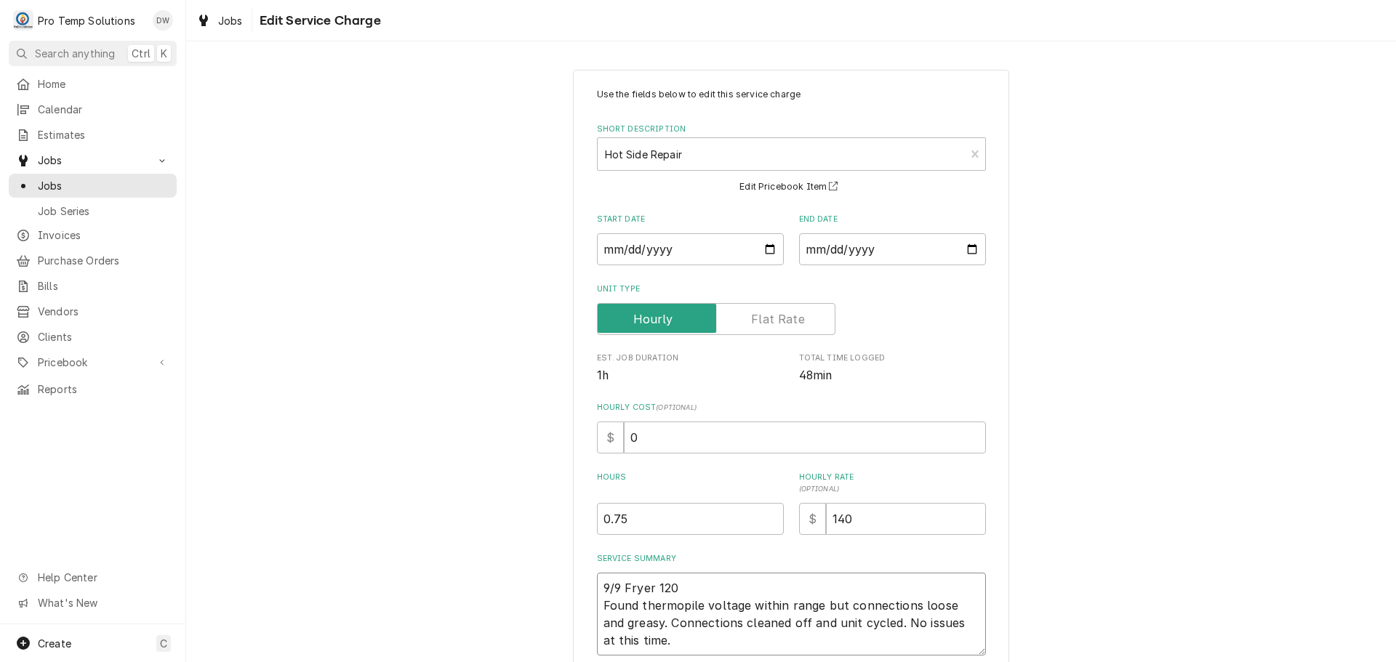
type textarea "9/9 Fryer 1200 Found thermopile voltage within range but connections loose and …"
type textarea "x"
type textarea "9/9 Fryer 1200- Found thermopile voltage within range but connections loose and…"
type textarea "x"
type textarea "9/9 Fryer 1200-1 Found thermopile voltage within range but connections loose an…"
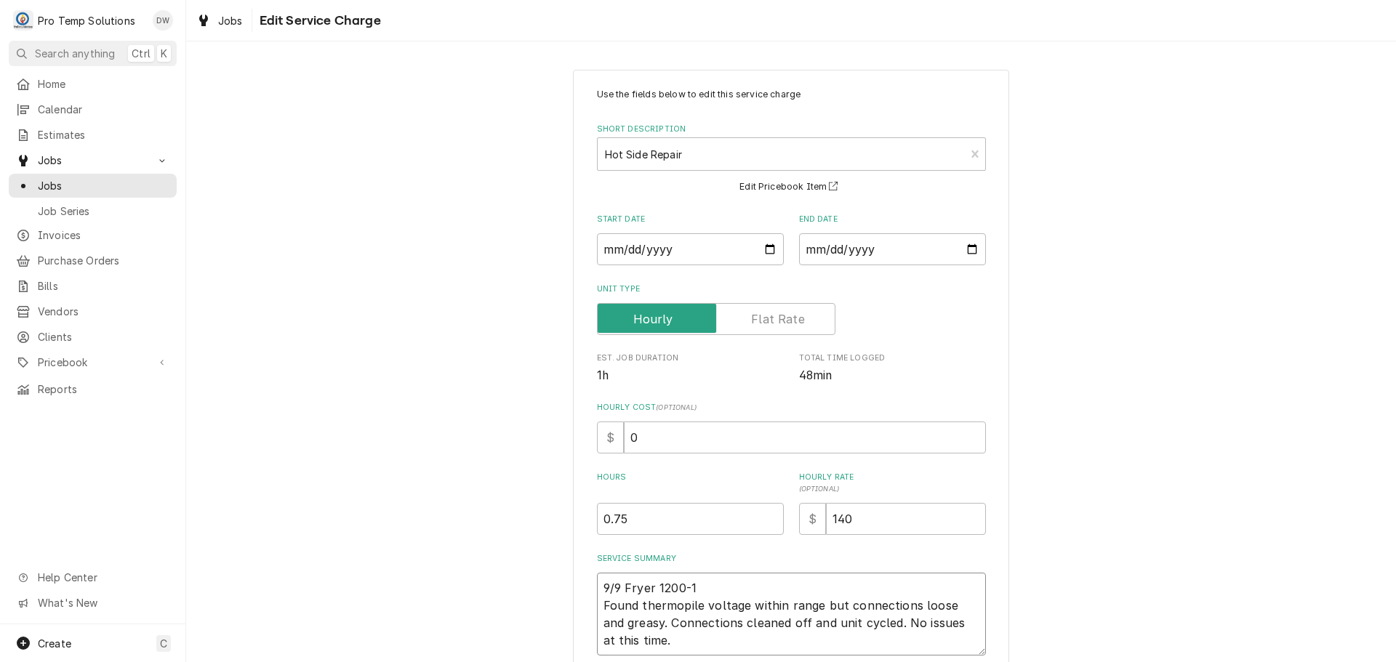
type textarea "x"
type textarea "9/9 Fryer 1200-12 Found thermopile voltage within range but connections loose a…"
type textarea "x"
type textarea "9/9 Fryer 1200-124 Found thermopile voltage within range but connections loose …"
type textarea "x"
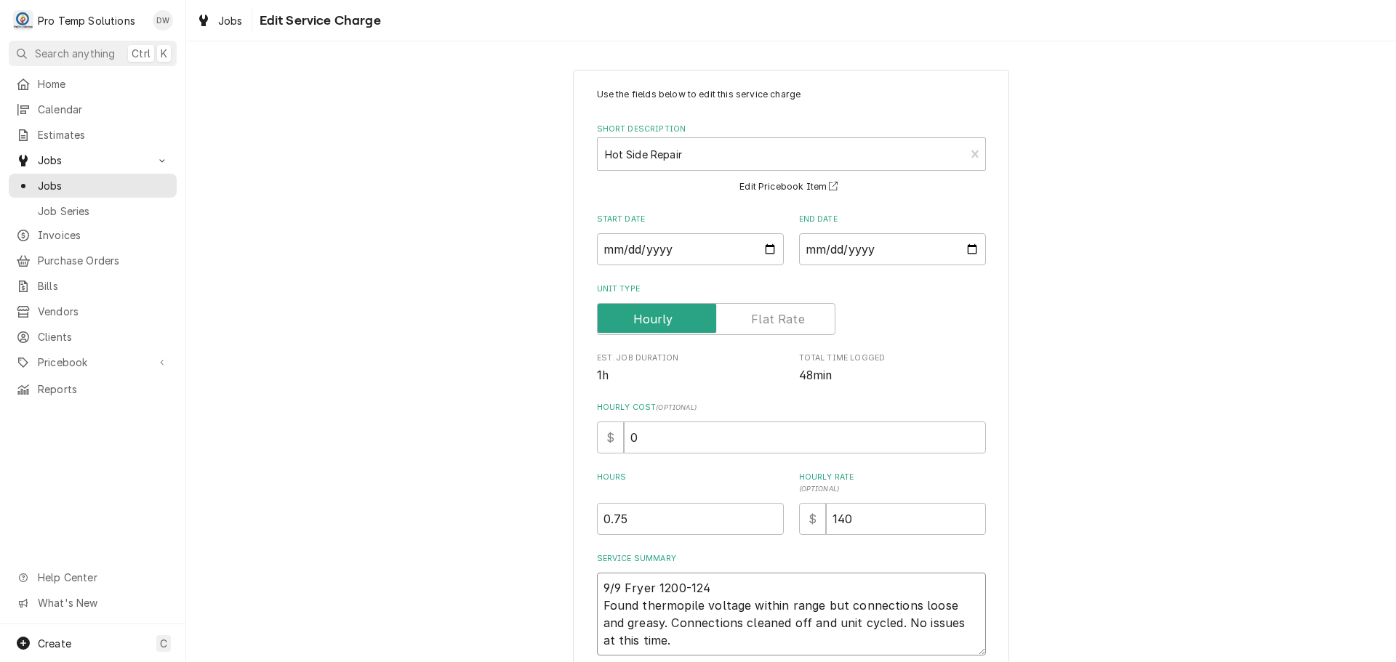
type textarea "9/9 Fryer [DATE]-[DATE] Found thermopile voltage within range but connections l…"
type textarea "x"
type textarea "9/9 Fryer [DATE]-[DATE] Found thermopile voltage within range but connections l…"
type textarea "x"
type textarea "9/9 Fryer [DATE]-[DATE] K Found thermopile voltage within range but connections…"
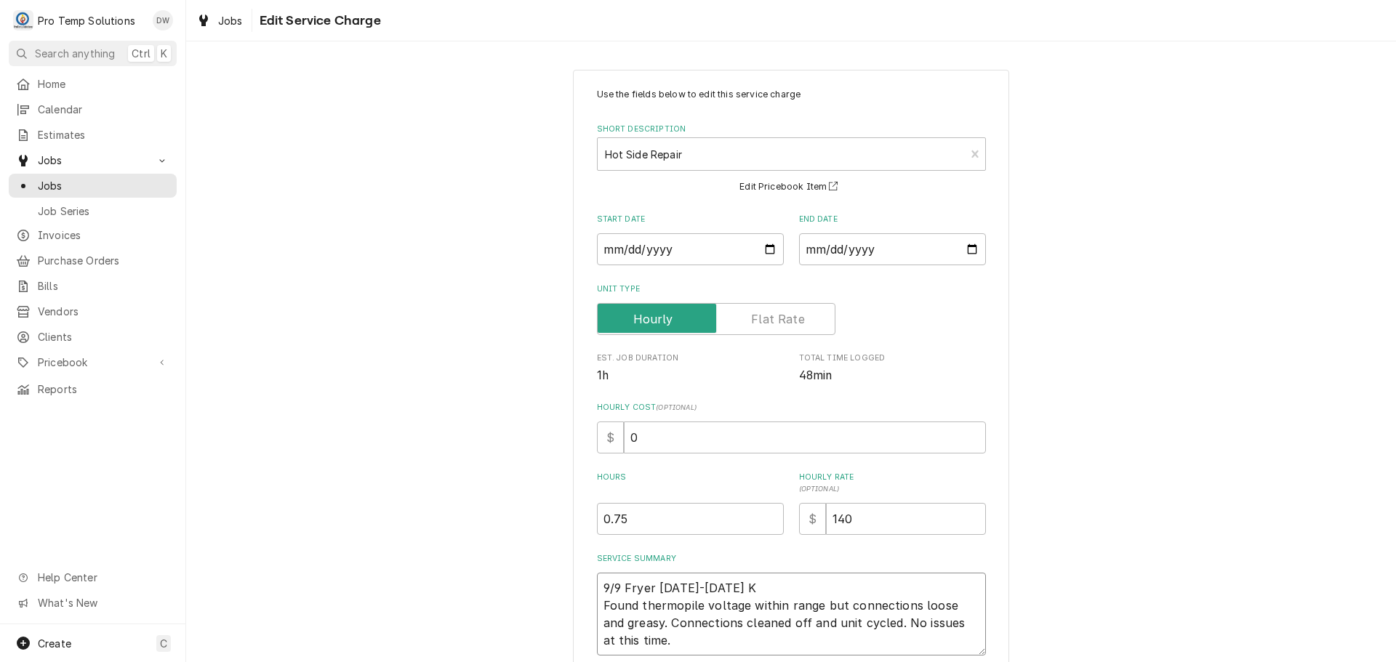
type textarea "x"
type textarea "9/9 Fryer [DATE]-[DATE] KO Found thermopile voltage within range but connection…"
type textarea "x"
type textarea "9/9 Fryer [DATE]-[DATE] KOT Found thermopile voltage within range but connectio…"
type textarea "x"
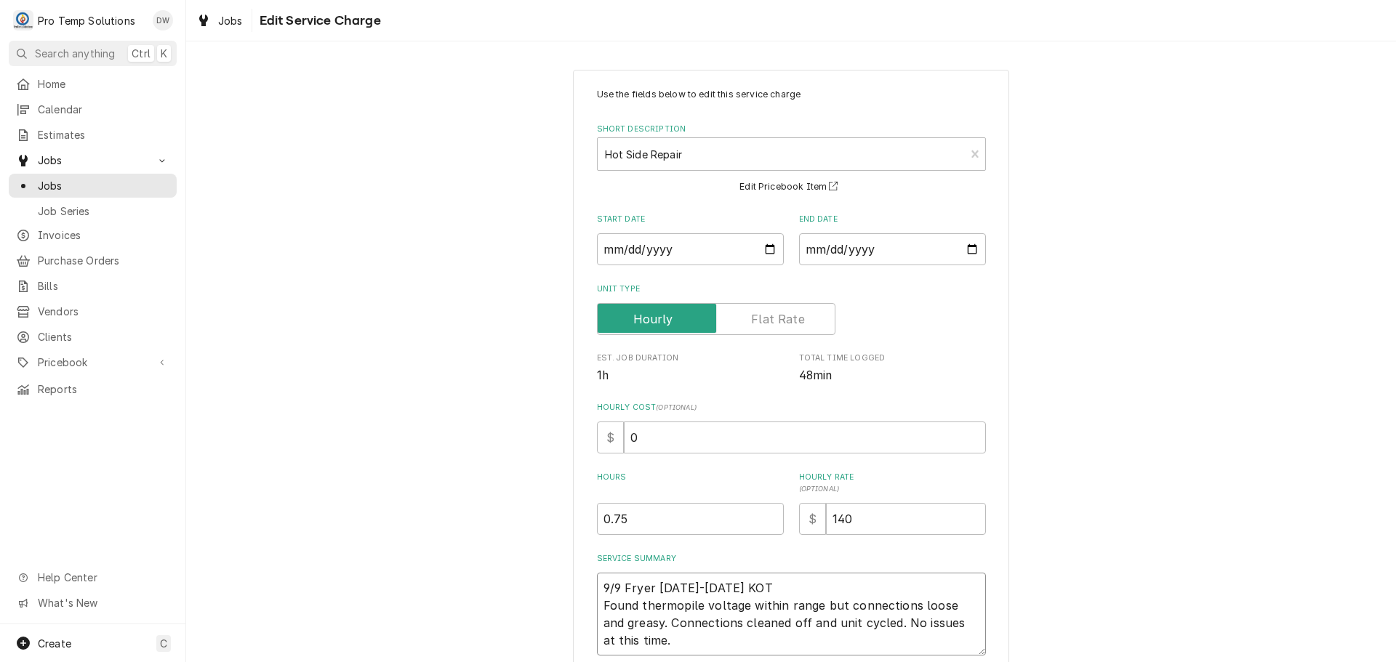
type textarea "9/9 Fryer [DATE]-[DATE] KOTY Found thermopile voltage within range but connecti…"
type textarea "x"
type textarea "9/9 Fryer [DATE]-[DATE] KOTY Found thermopile voltage within range but connecti…"
type textarea "x"
type textarea "9/9 Fryer [DATE]-[DATE] KOTY ( Found thermopile voltage within range but connec…"
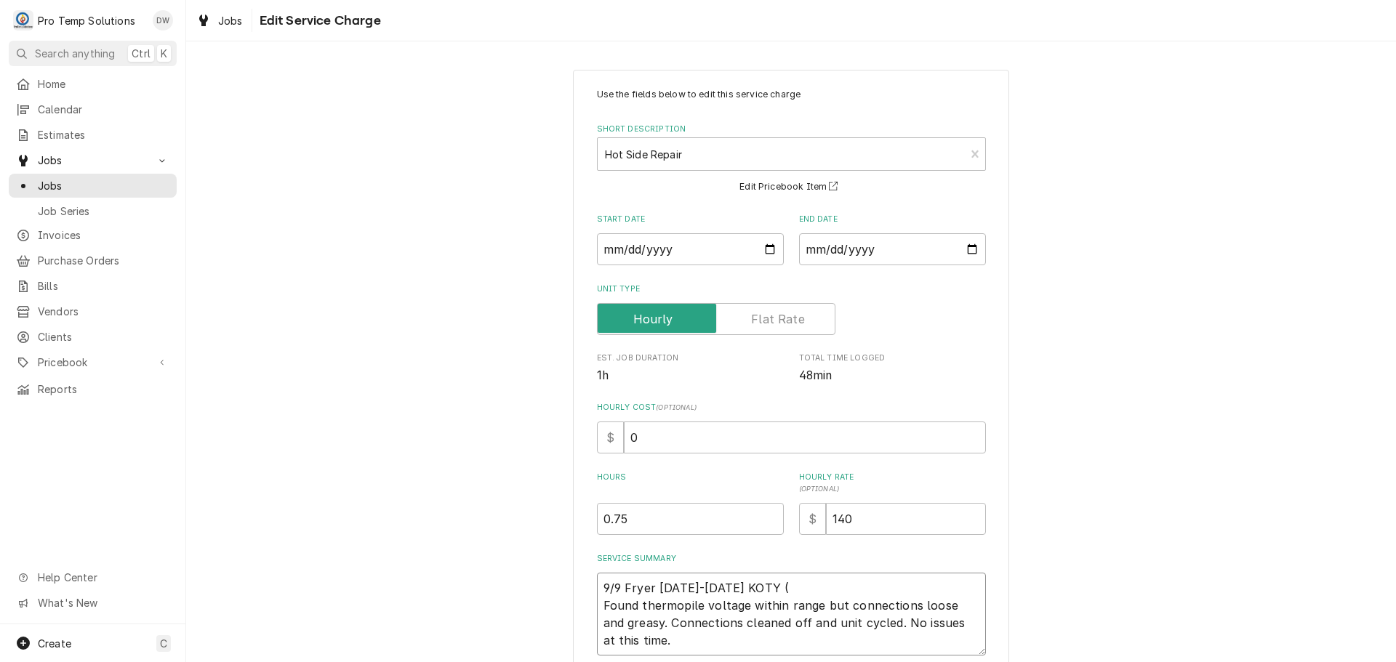
type textarea "x"
type textarea "9/9 Fryer [DATE]-[DATE] KOTY ( Found thermopile voltage within range but connec…"
type textarea "x"
type textarea "9/9 Fryer [DATE]-[DATE] KOTY ( K Found thermopile voltage within range but conn…"
type textarea "x"
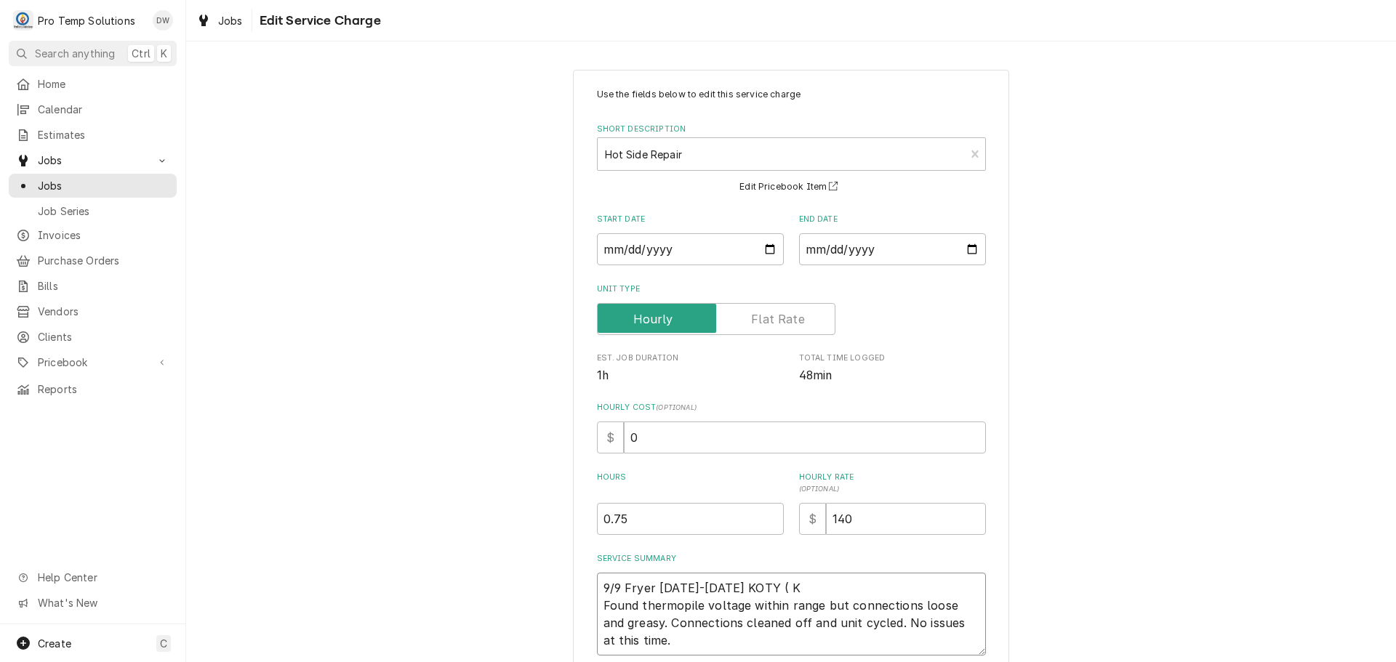
type textarea "9/9 Fryer [DATE]-[DATE] KOTY ( KE Found thermopile voltage within range but con…"
type textarea "x"
type textarea "9/9 Fryer 1200-1245 KOTY ( KEV Found thermopile voltage within range but connec…"
type textarea "x"
type textarea "9/9 Fryer 1200-1245 KOTY ( KEVI Found thermopile voltage within range but conne…"
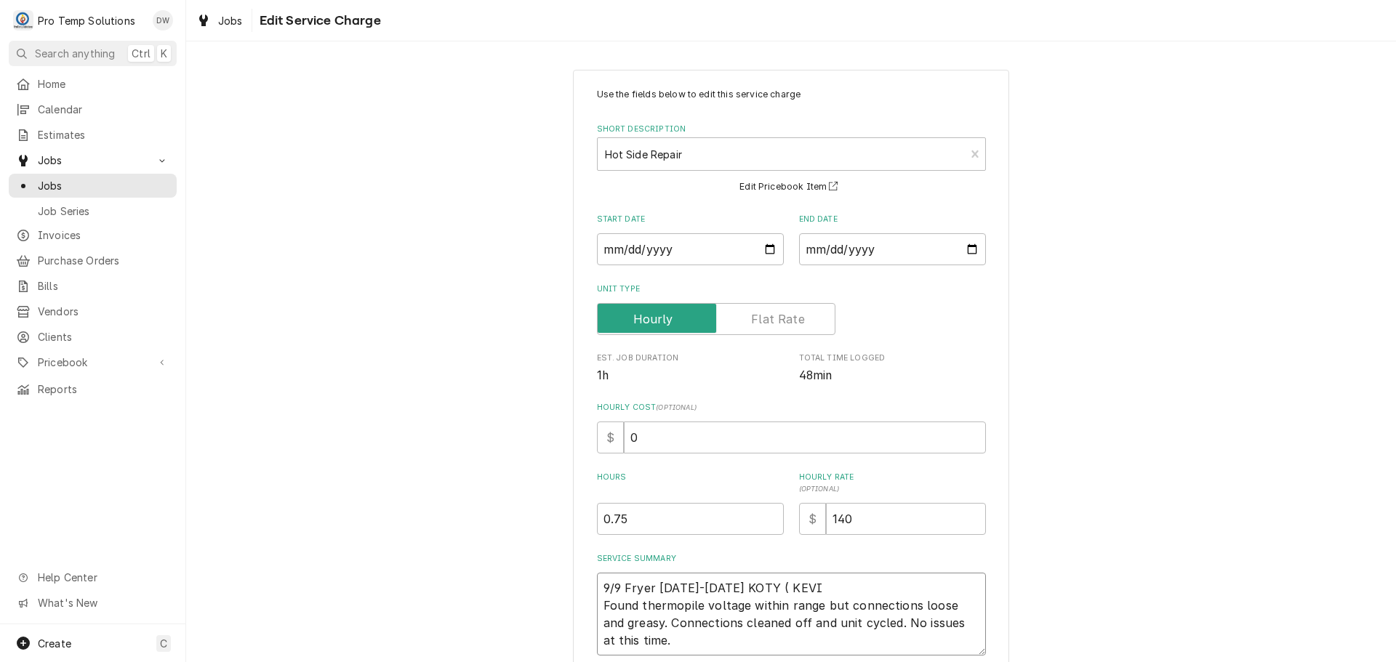
type textarea "x"
type textarea "9/9 Fryer 1200-1245 KOTY ( KEVIN Found thermopile voltage within range but conn…"
type textarea "x"
type textarea "9/9 Fryer 1200-1245 KOTY ( KEVIN Found thermopile voltage within range but conn…"
type textarea "x"
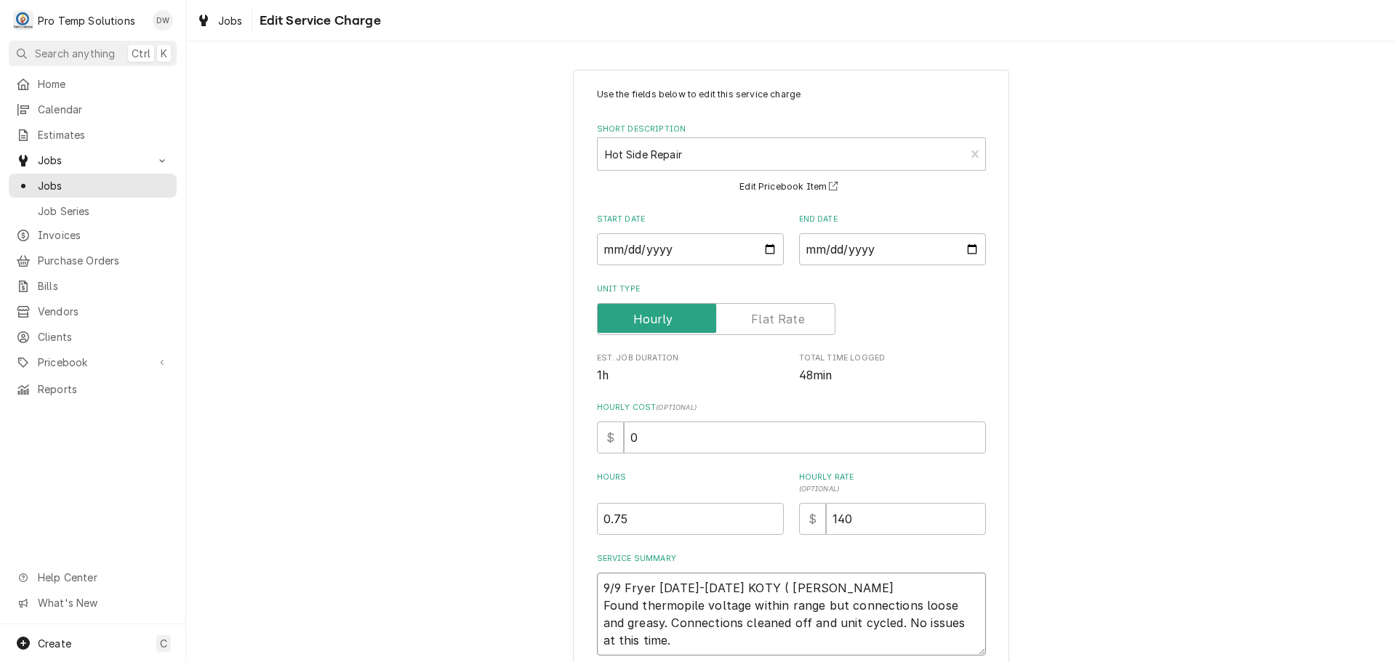
type textarea "9/9 Fryer 1200-1245 KOTY ( KEVIN I Found thermopile voltage within range but co…"
type textarea "x"
type textarea "9/9 Fryer 1200-1245 KOTY ( KEVIN IN Found thermopile voltage within range but c…"
type textarea "x"
type textarea "9/9 Fryer 1200-1245 KOTY ( KEVIN IN Found thermopile voltage within range but c…"
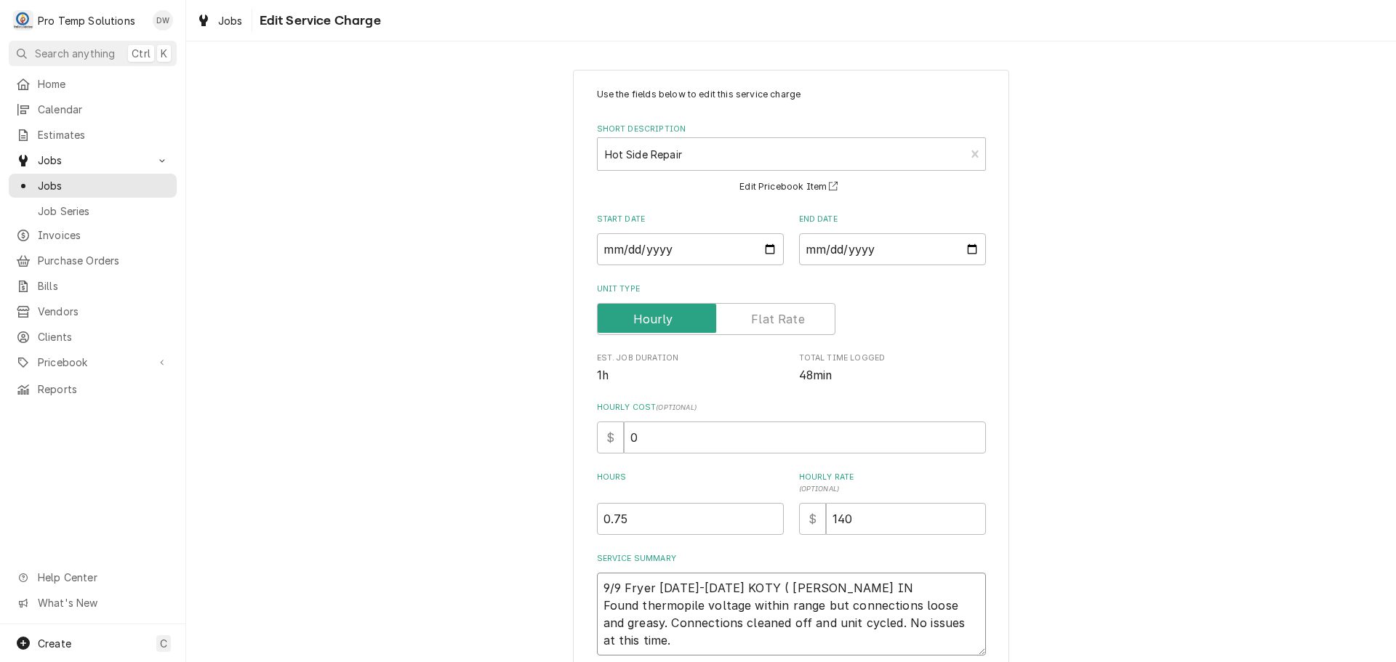
type textarea "x"
type textarea "9/9 Fryer 1200-1245 KOTY ( KEVIN IN M Found thermopile voltage within range but…"
type textarea "x"
type textarea "9/9 Fryer 1200-1245 KOTY ( KEVIN IN ME Found thermopile voltage within range bu…"
type textarea "x"
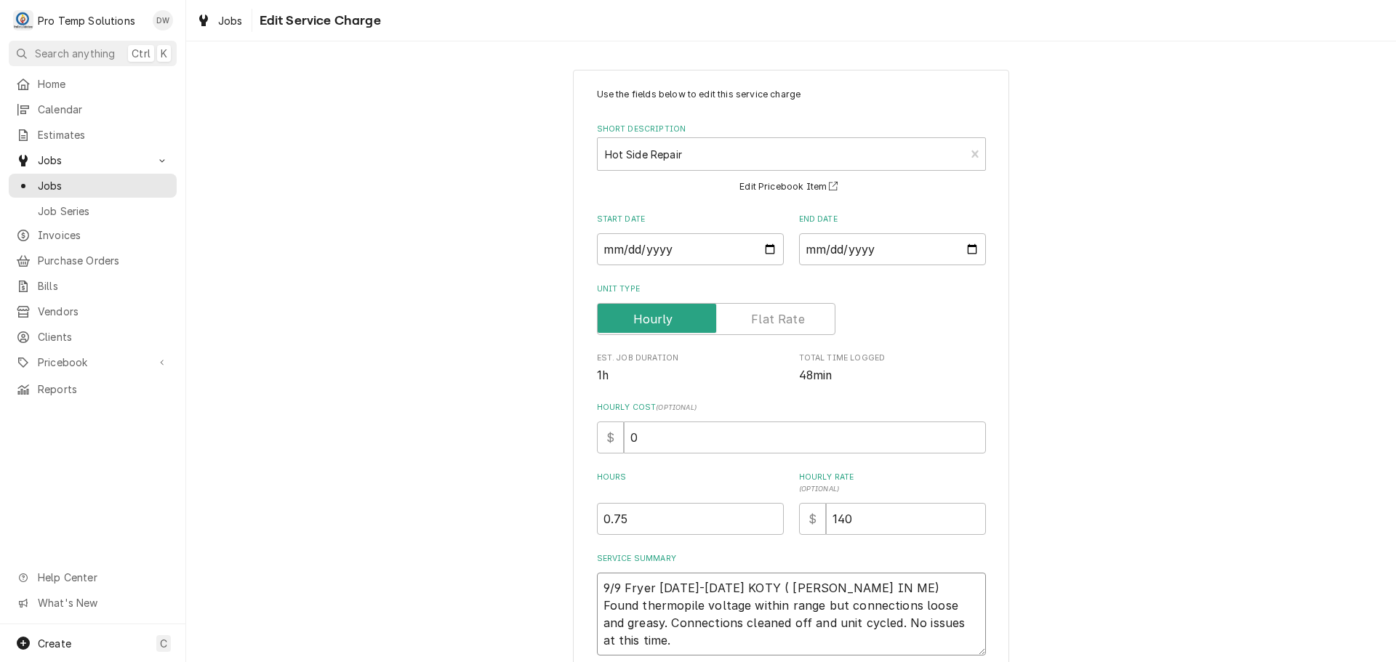
type textarea "9/9 Fryer 1200-1245 KOTY ( KEVIN IN ME) Found thermopile voltage within range b…"
click at [632, 433] on input "0" at bounding box center [805, 438] width 362 height 32
type textarea "x"
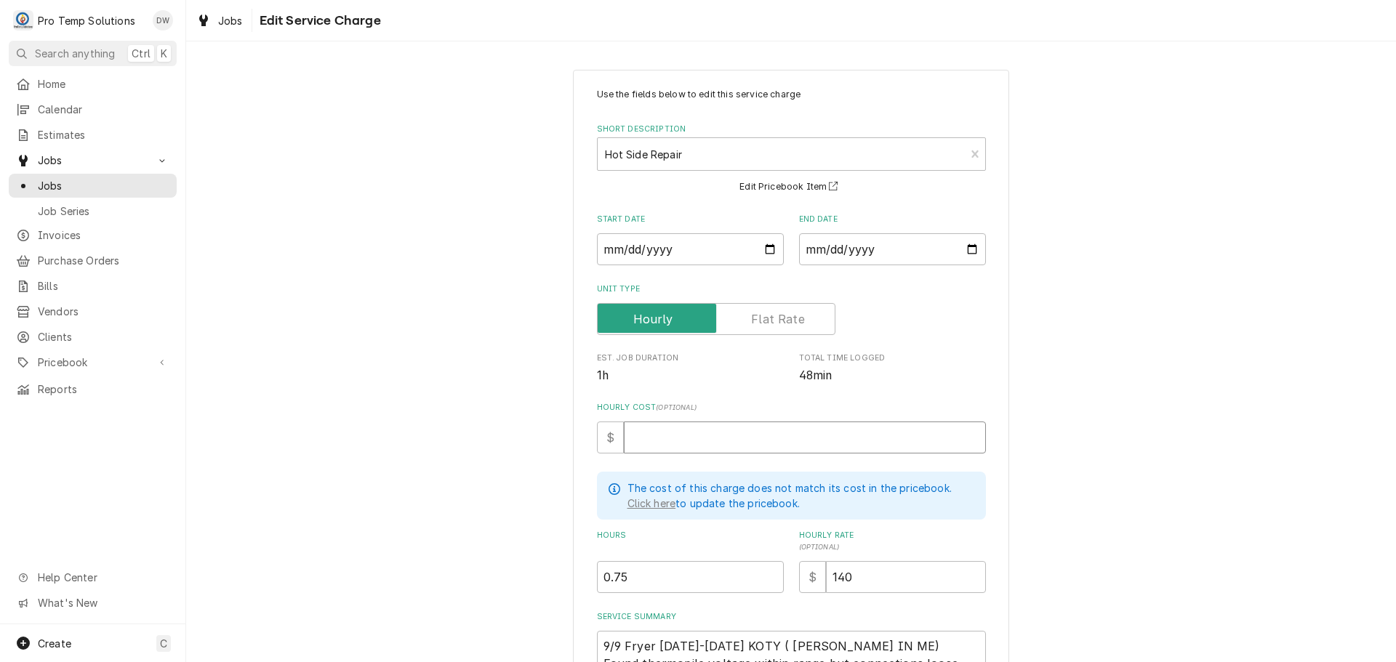
type textarea "x"
type input "1"
type textarea "x"
type input "18"
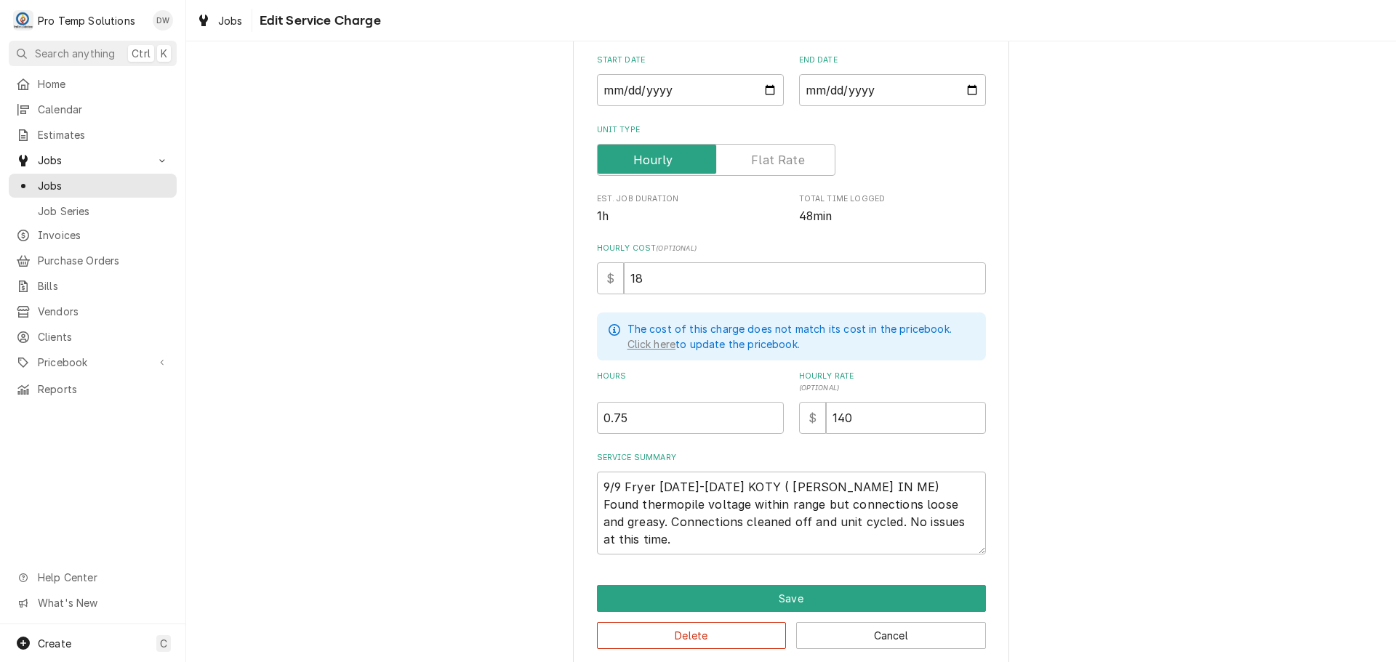
scroll to position [176, 0]
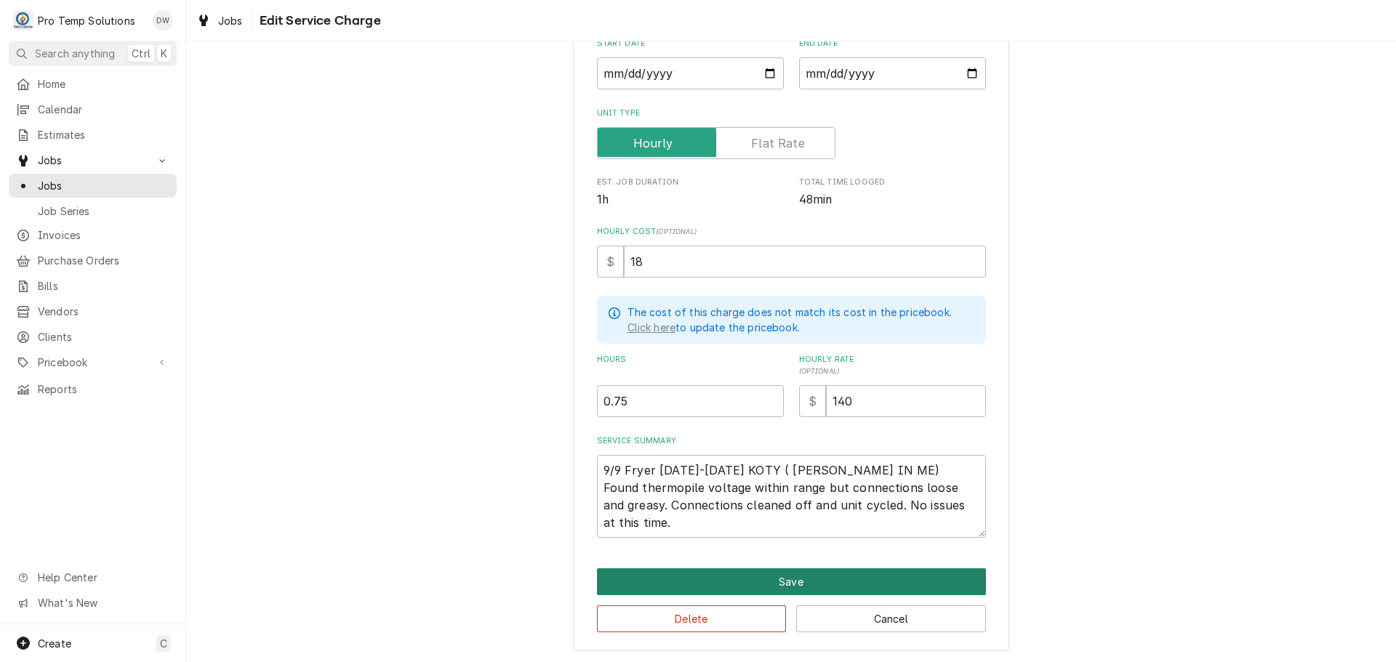
click at [786, 578] on button "Save" at bounding box center [791, 581] width 389 height 27
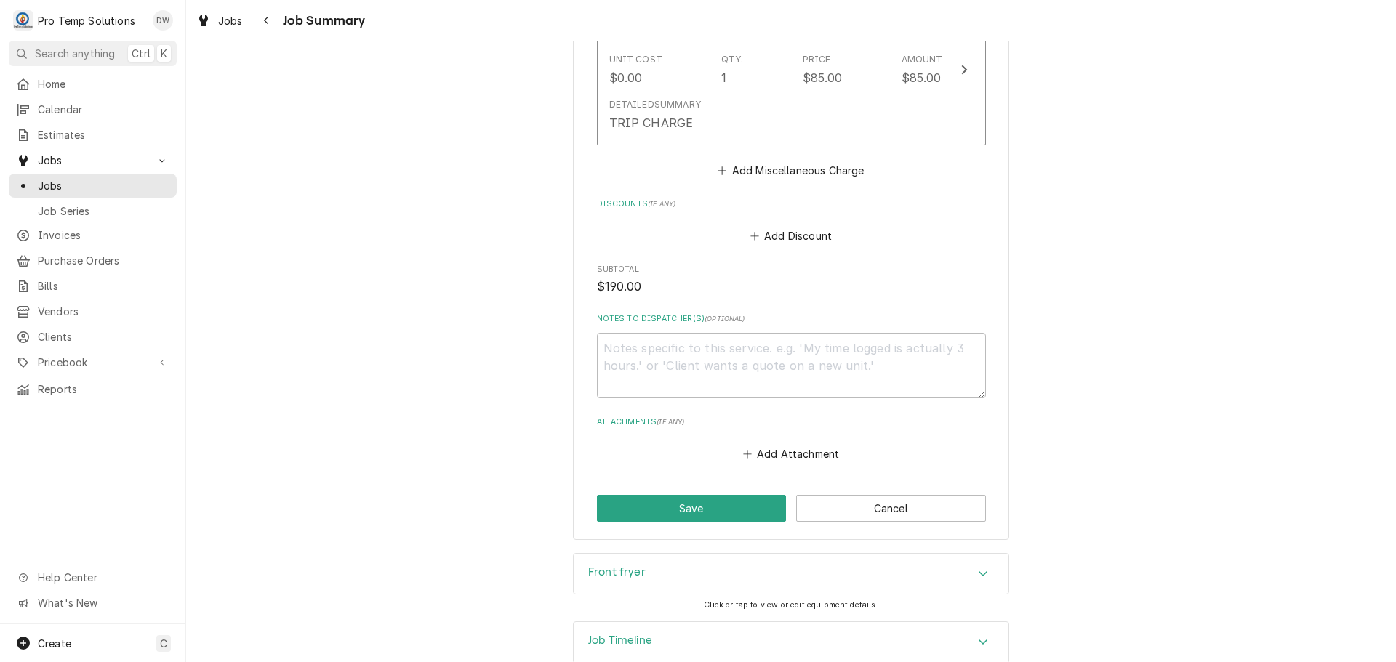
scroll to position [908, 0]
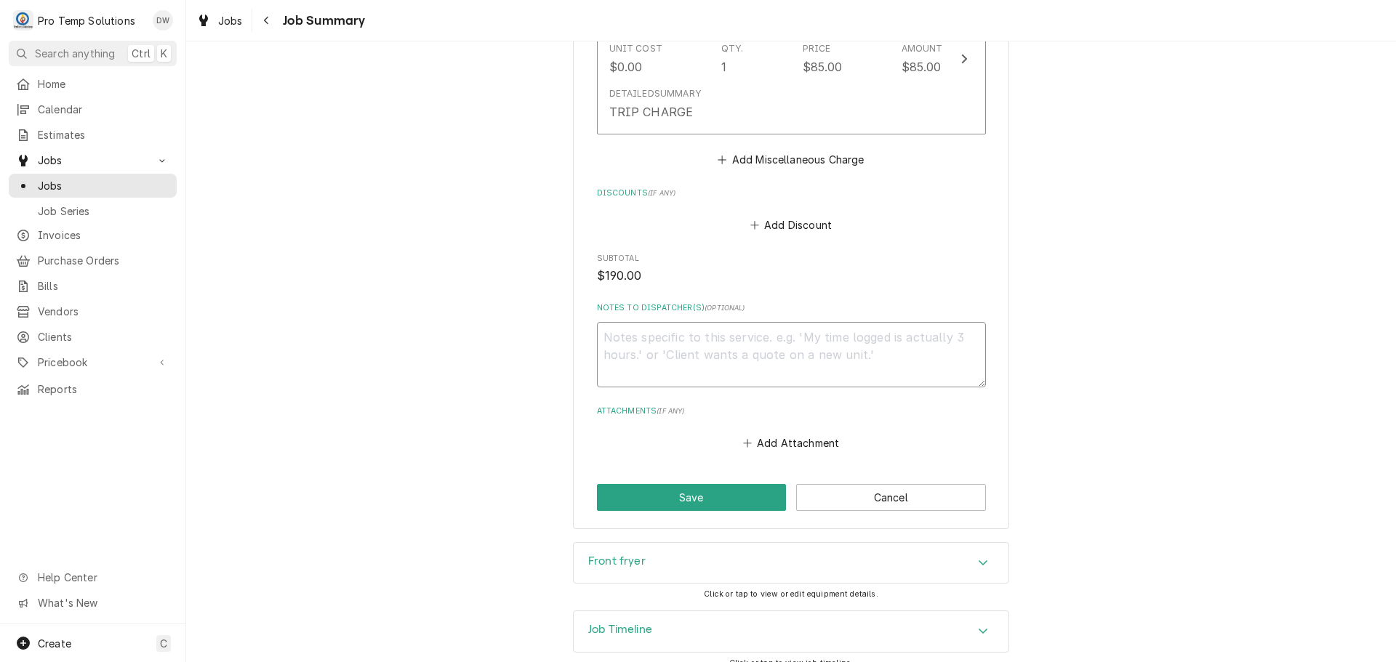
click at [661, 322] on textarea "Notes to Dispatcher(s) ( optional )" at bounding box center [791, 354] width 389 height 65
type textarea "x"
type textarea "#"
type textarea "x"
type textarea "#0"
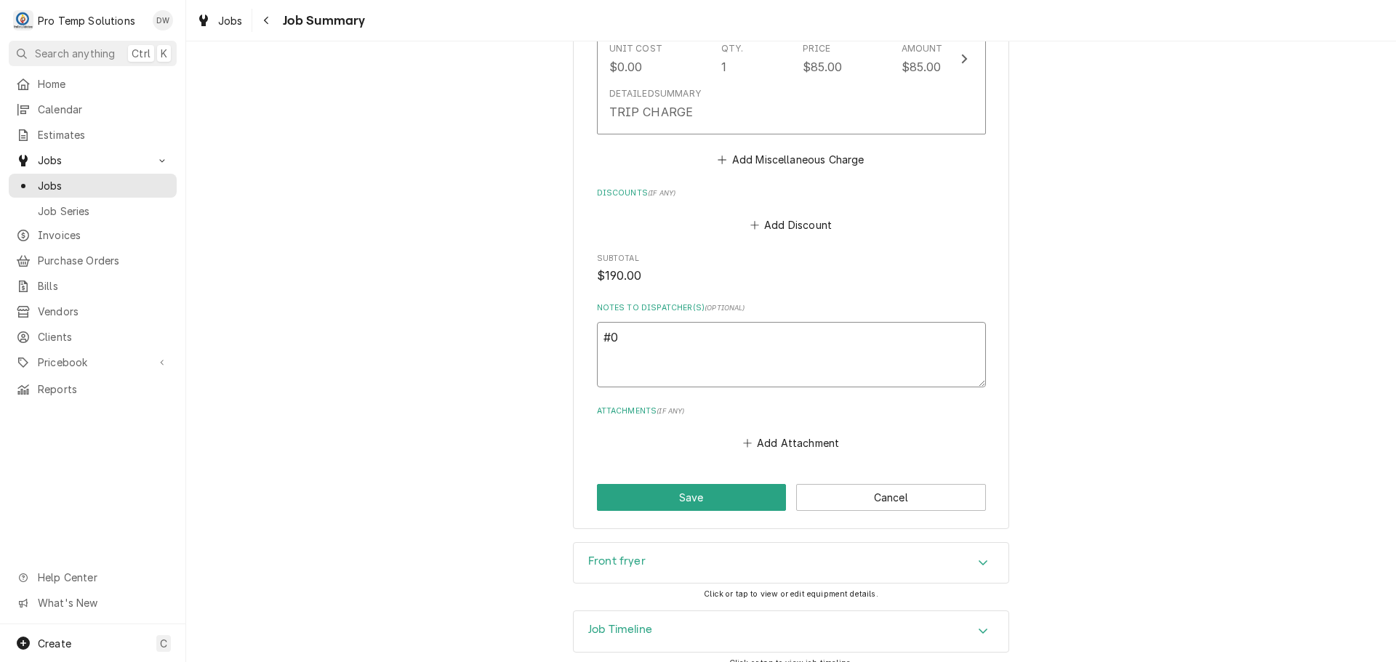
type textarea "x"
type textarea "#09"
type textarea "x"
type textarea "#090"
type textarea "x"
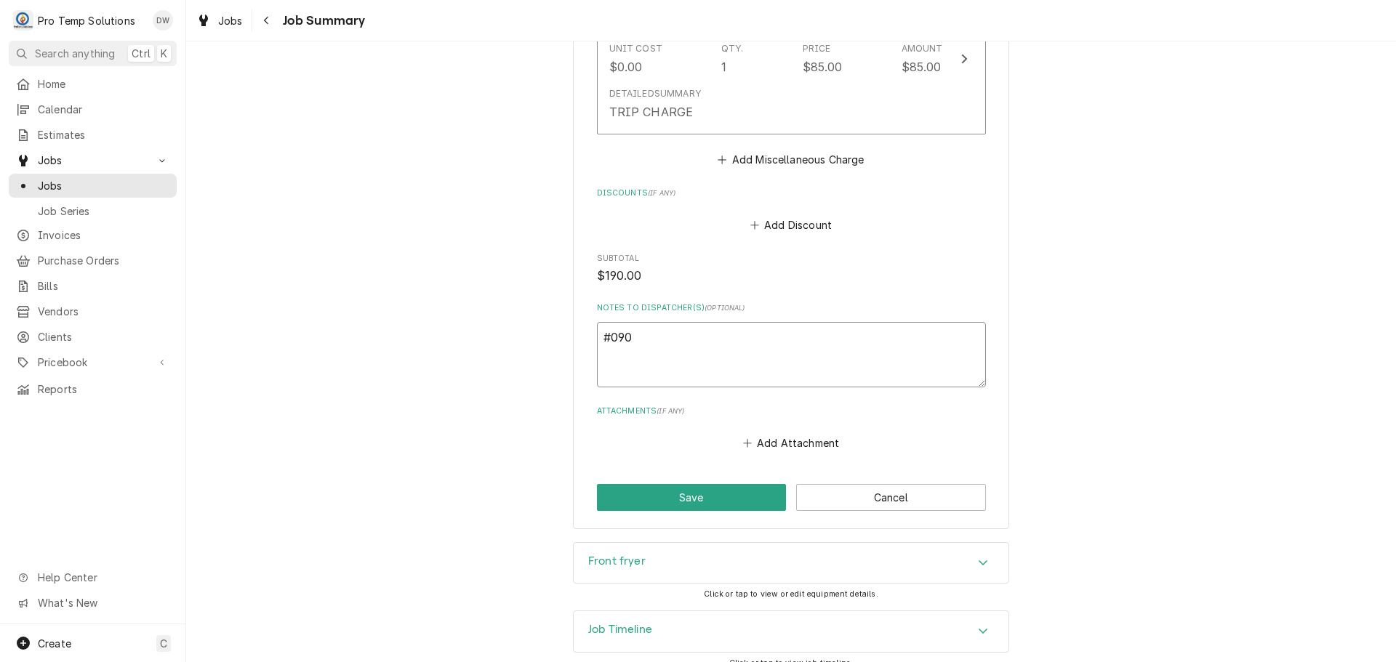
type textarea "#0908"
type textarea "x"
type textarea "#09082"
type textarea "x"
type textarea "#090825"
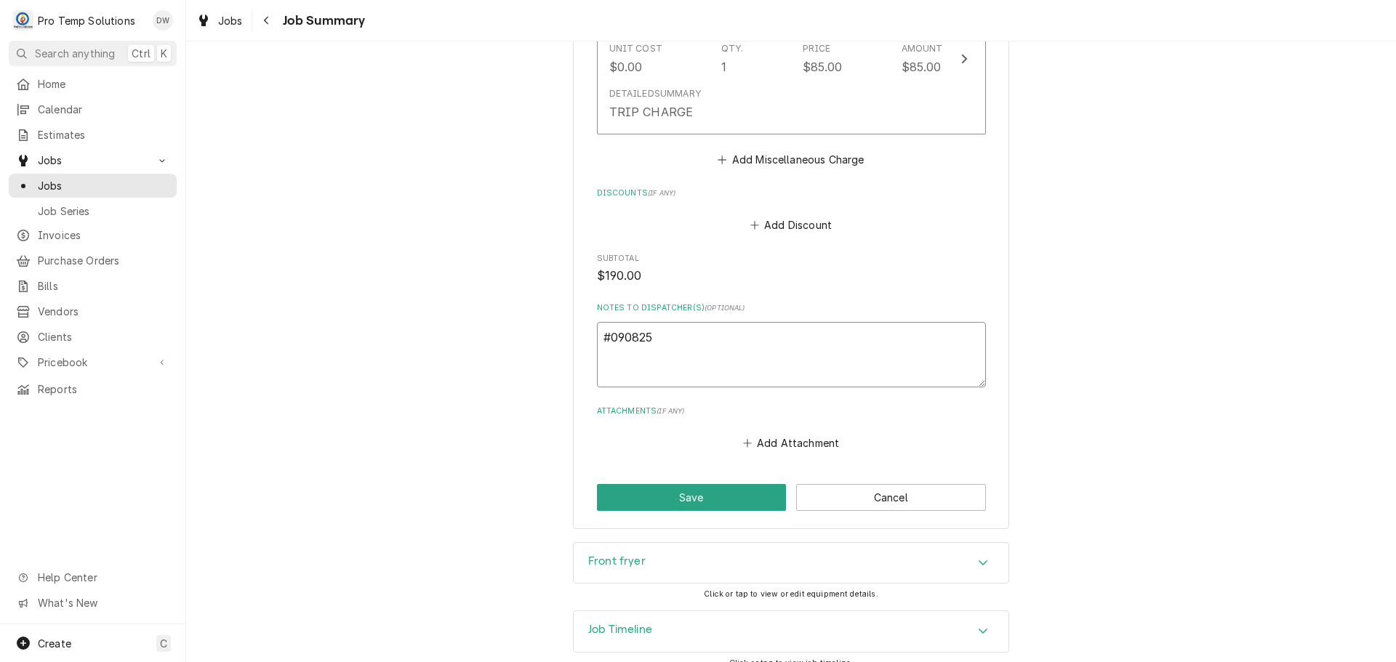
type textarea "x"
type textarea "#0908250"
type textarea "x"
type textarea "#09082500"
type textarea "x"
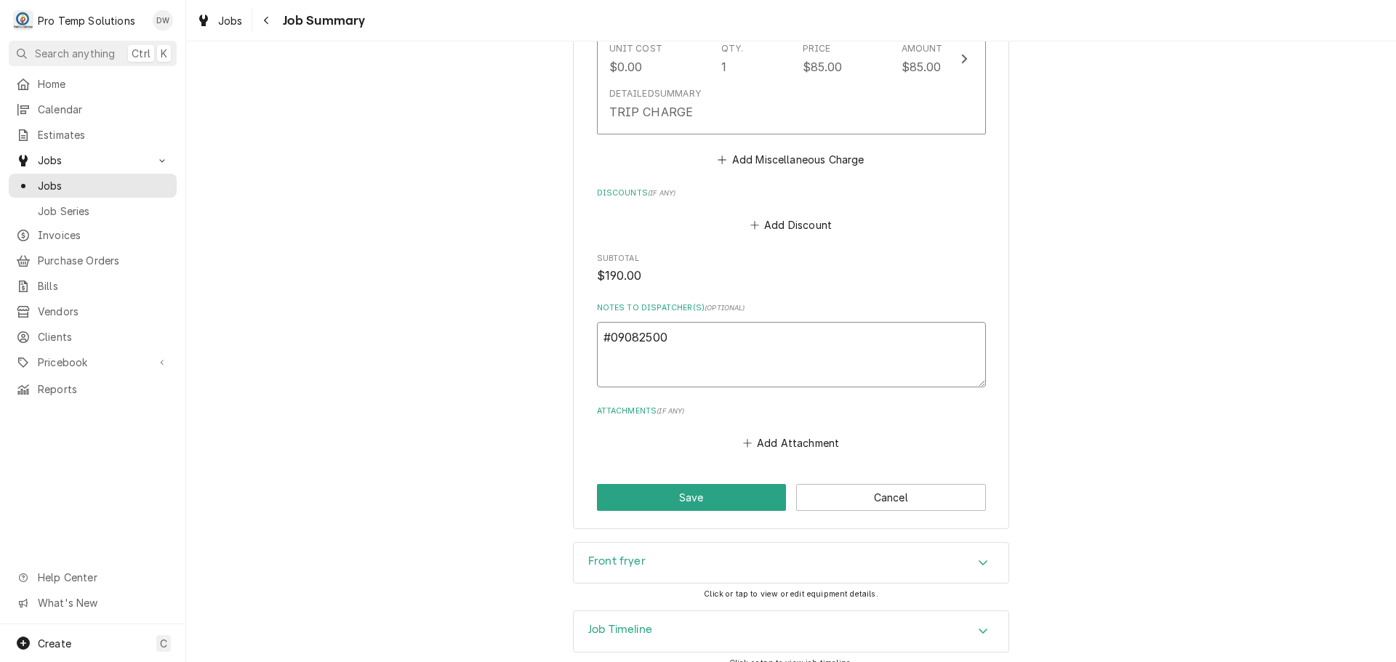
type textarea "#090825002"
type textarea "x"
type textarea "#090825002"
type textarea "x"
type textarea "#090825002 D"
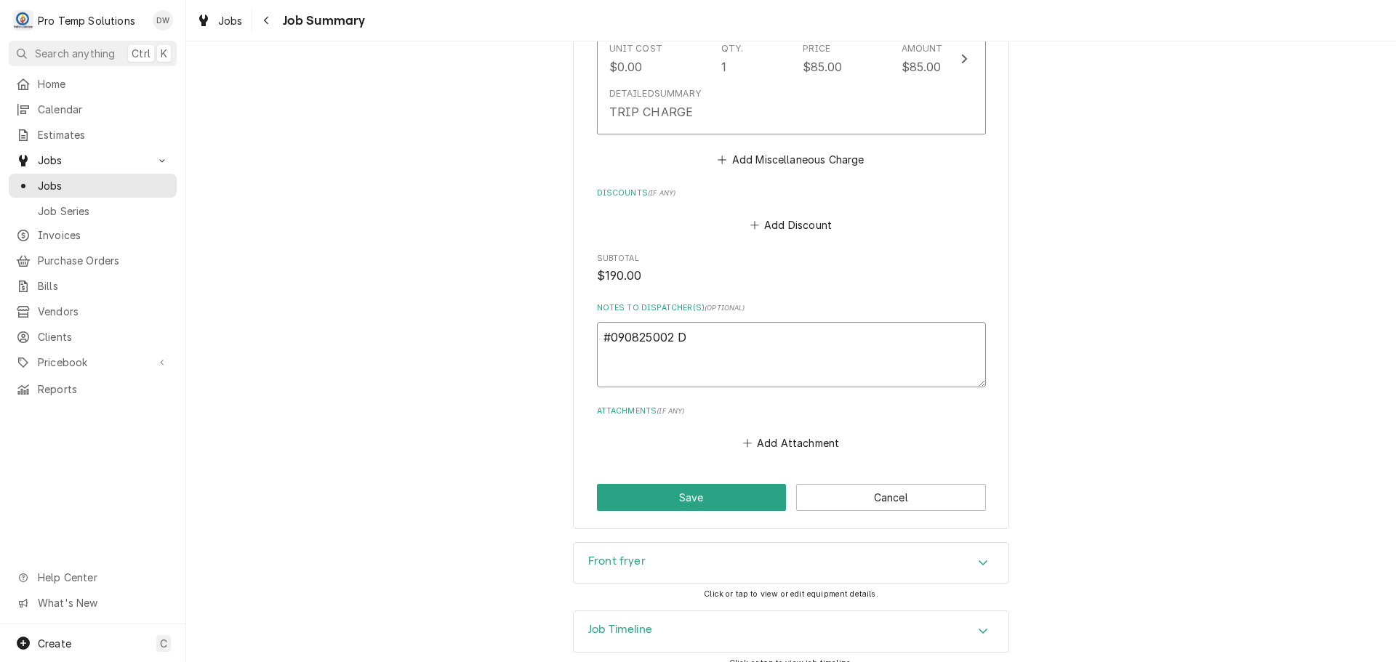
type textarea "x"
type textarea "#090825002 DU"
type textarea "x"
type textarea "#090825002 DUR"
type textarea "x"
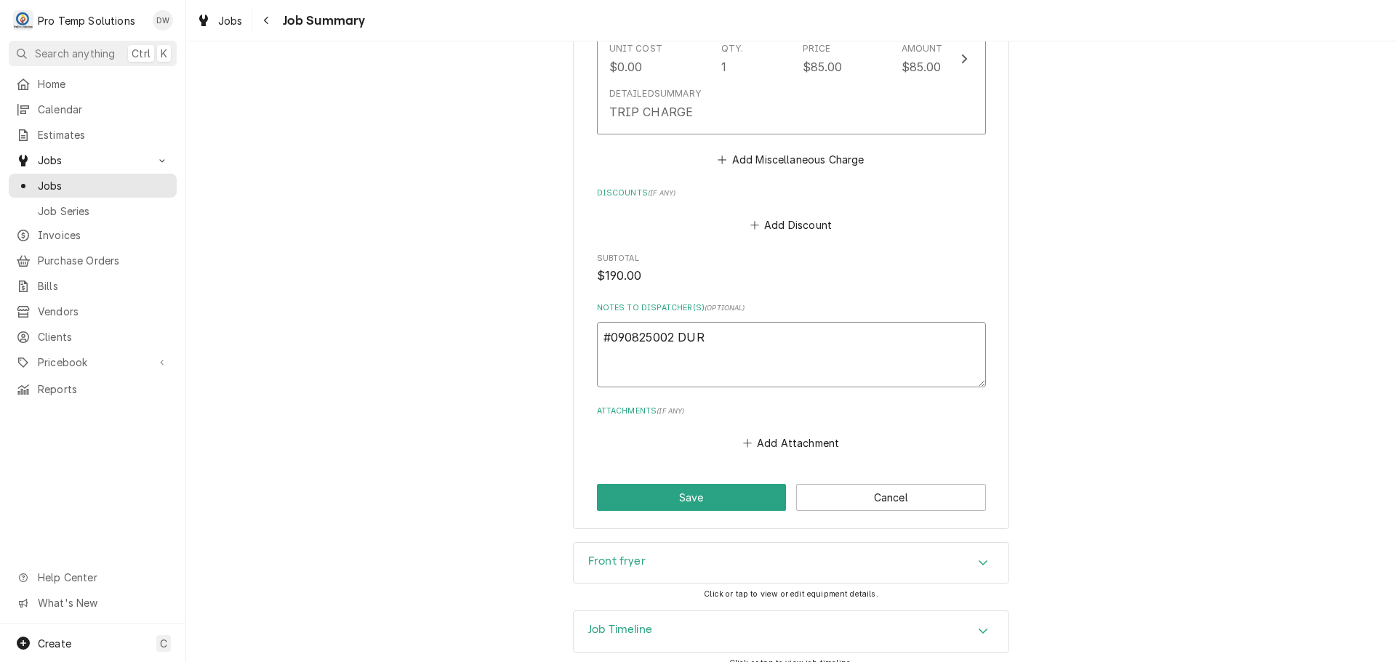
type textarea "#090825002 DURH"
type textarea "x"
type textarea "#090825002 DURHA"
type textarea "x"
type textarea "#090825002 DURHAM"
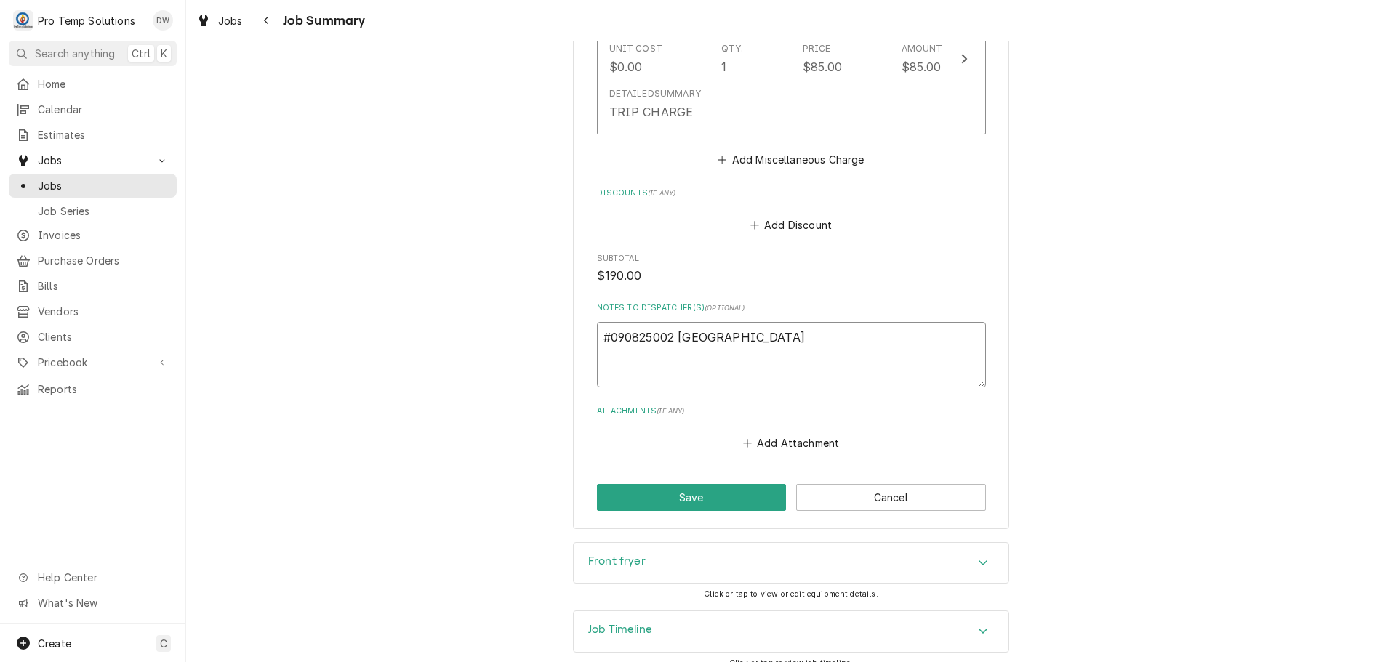
type textarea "x"
type textarea "#090825002 DURHAM"
type textarea "x"
type textarea "#090825002 DURHAM H"
type textarea "x"
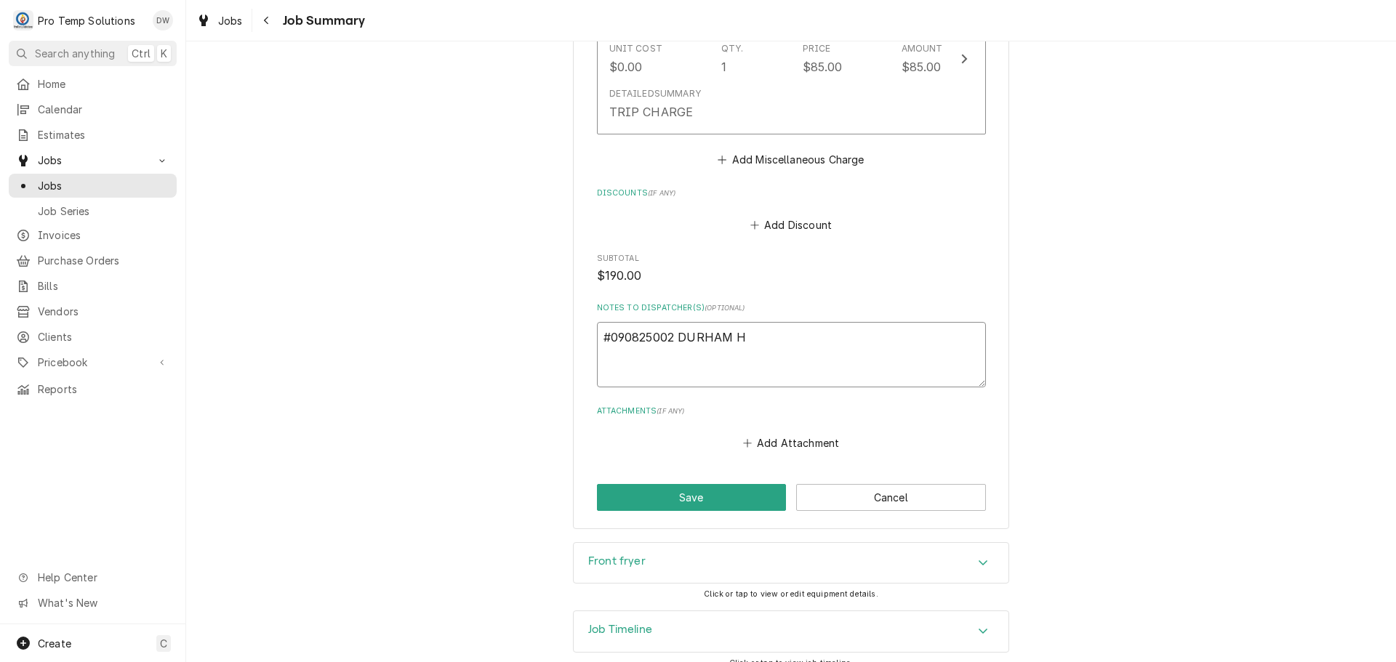
type textarea "#090825002 DURHAM HO"
type textarea "x"
type textarea "#090825002 DURHAM HOT"
type textarea "x"
type textarea "#090825002 DURHAM HOTE"
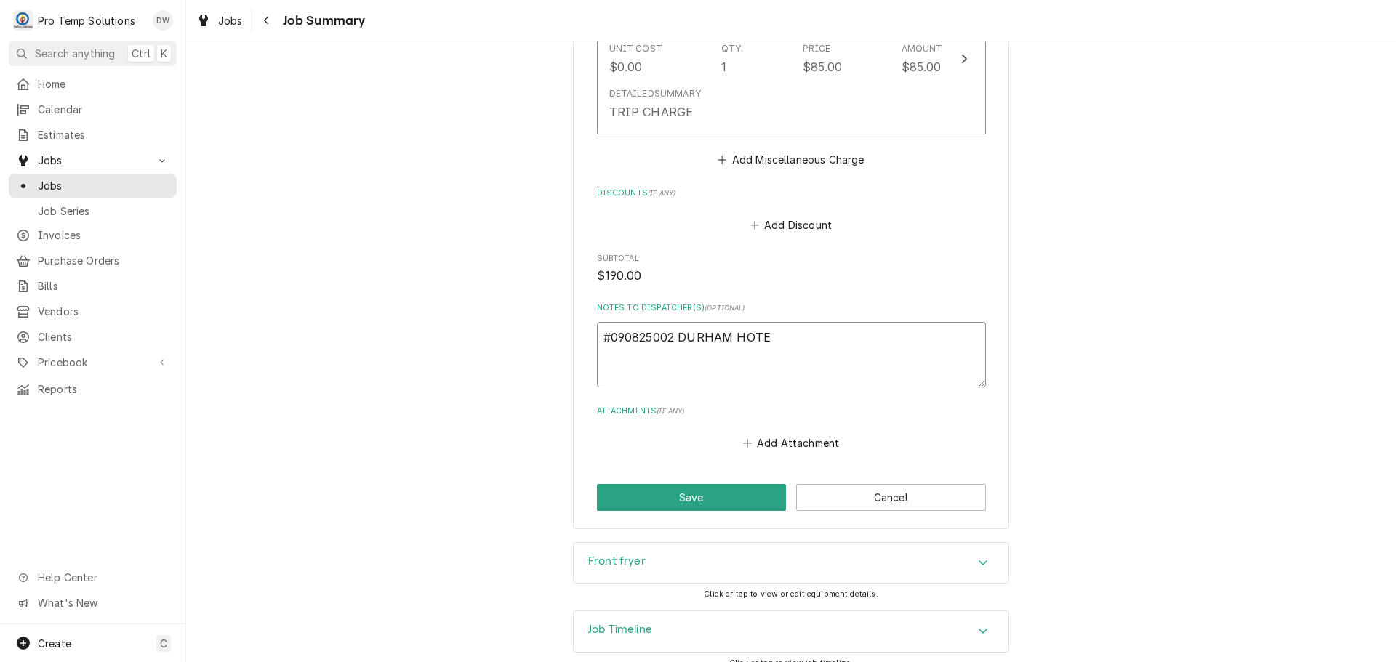
type textarea "x"
type textarea "#090825002 DURHAM HOTEL"
type textarea "x"
type textarea "#090825002 DURHAM HOTEL-"
type textarea "x"
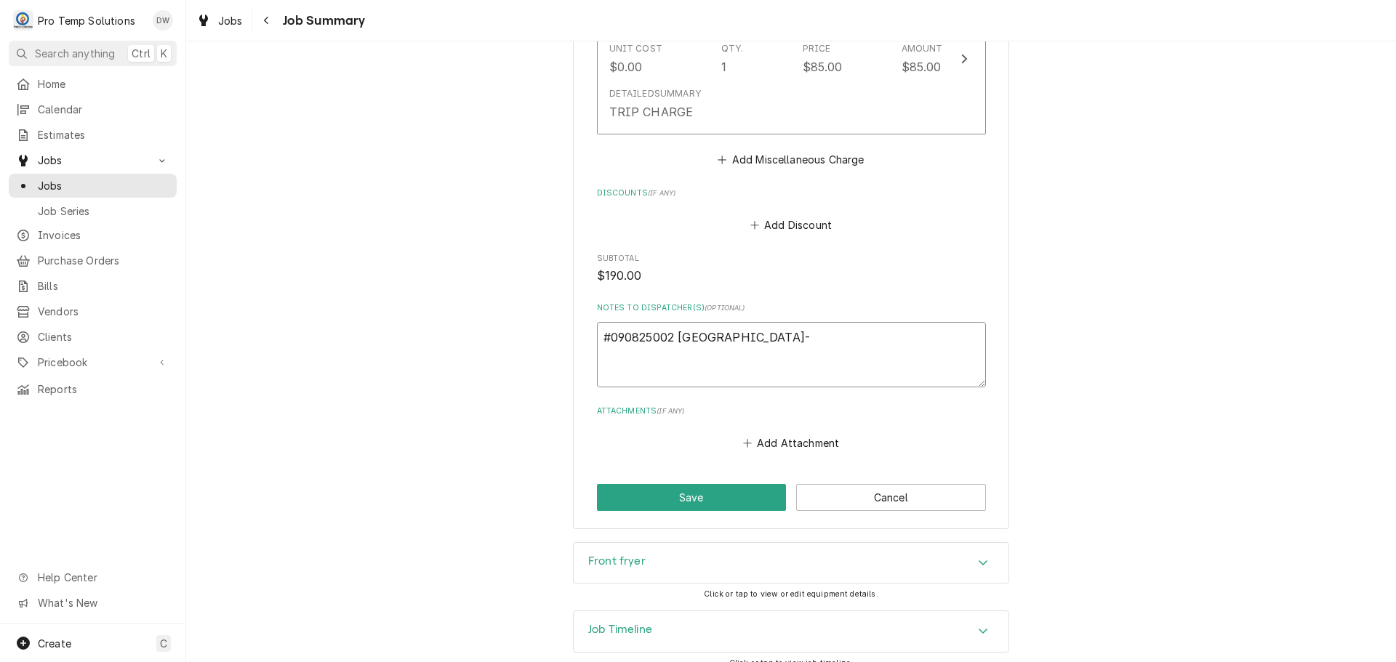
type textarea "#090825002 DURHAM HOTEL-"
type textarea "x"
type textarea "#090825002 DURHAM HOTEL- F"
type textarea "x"
type textarea "#090825002 DURHAM HOTEL- FR"
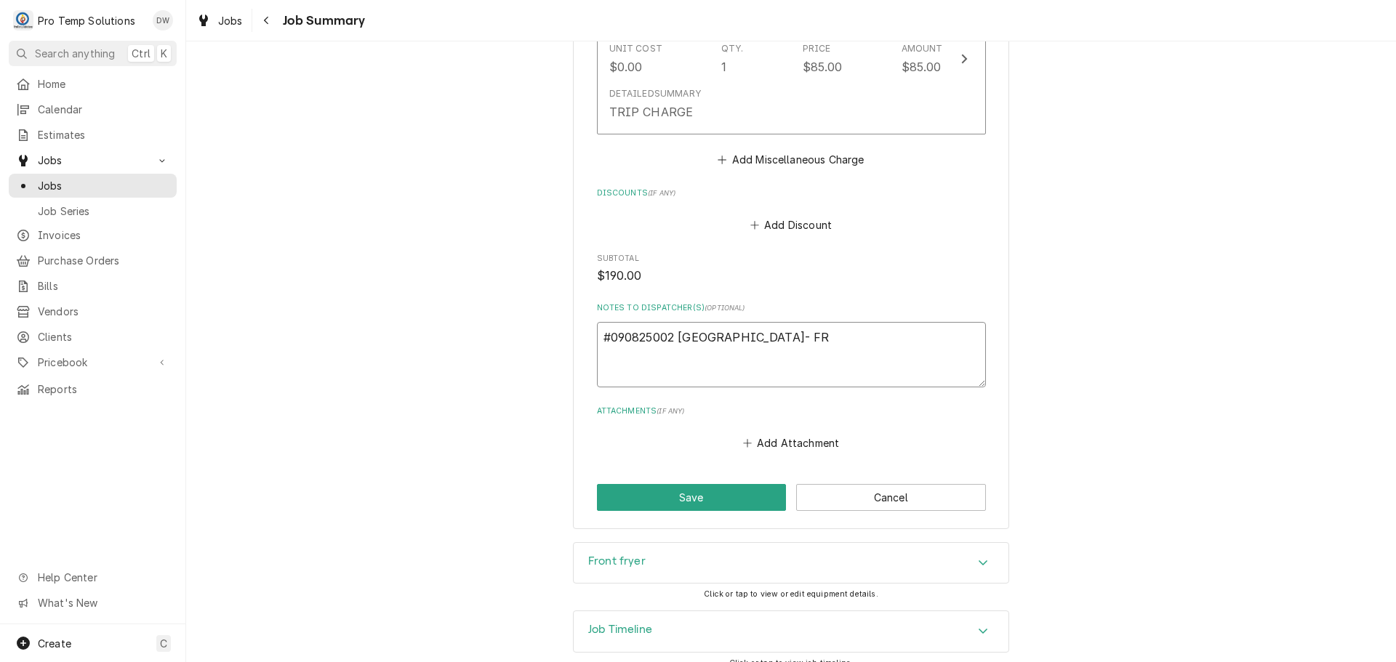
type textarea "x"
type textarea "#090825002 DURHAM HOTEL- FRY"
type textarea "x"
type textarea "#090825002 DURHAM HOTEL- FRYE"
type textarea "x"
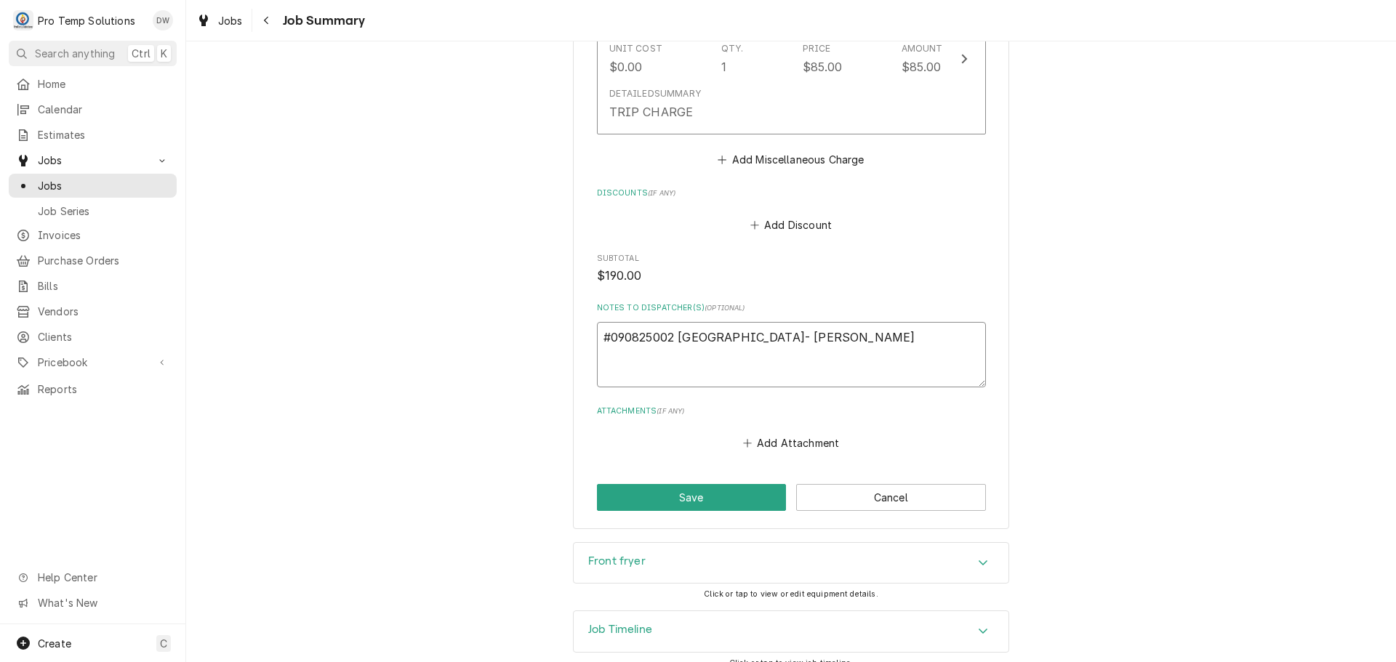
type textarea "#090825002 [GEOGRAPHIC_DATA]- FRYER"
type textarea "x"
type textarea "#090825002 [GEOGRAPHIC_DATA]- FRYER"
click at [675, 484] on button "Save" at bounding box center [692, 497] width 190 height 27
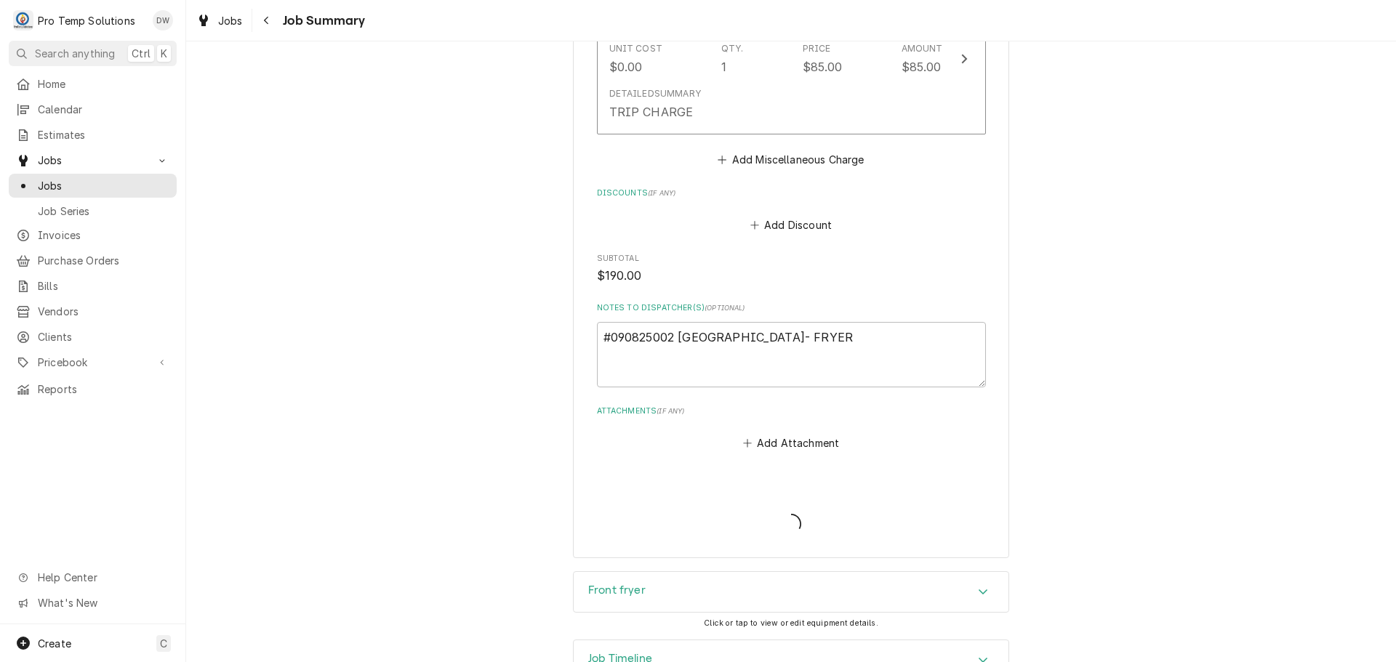
type textarea "x"
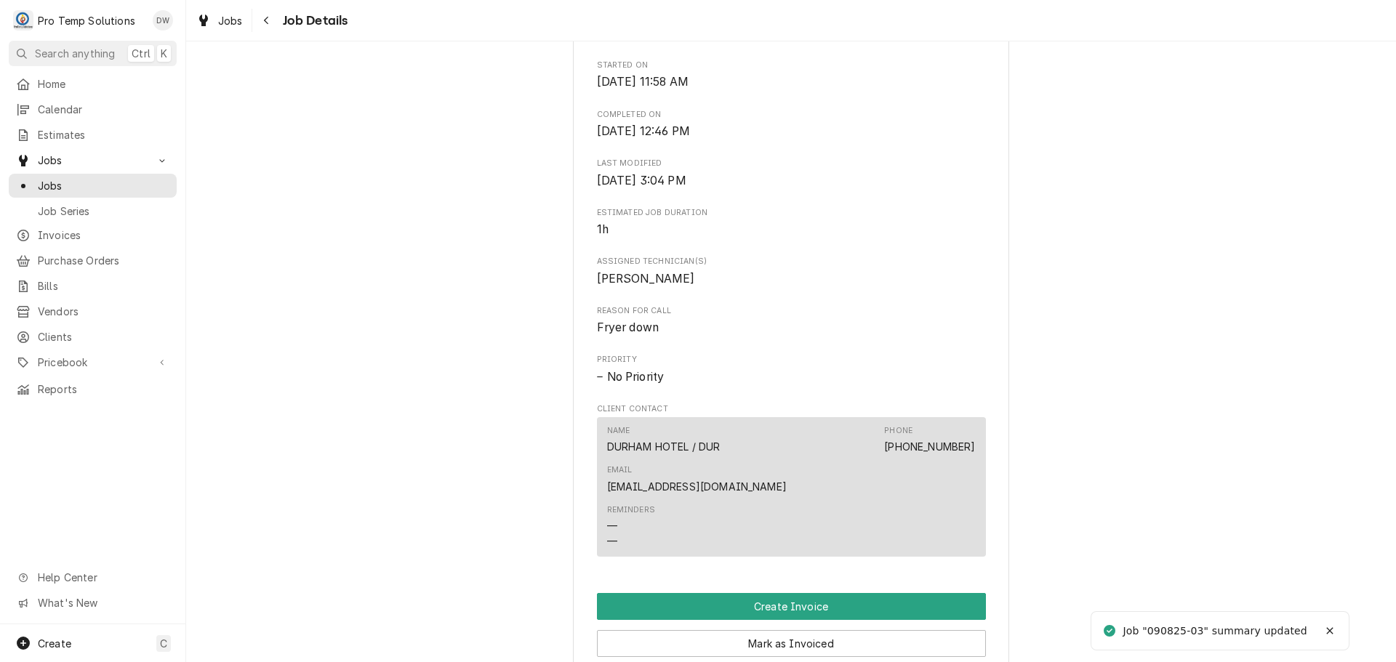
scroll to position [654, 0]
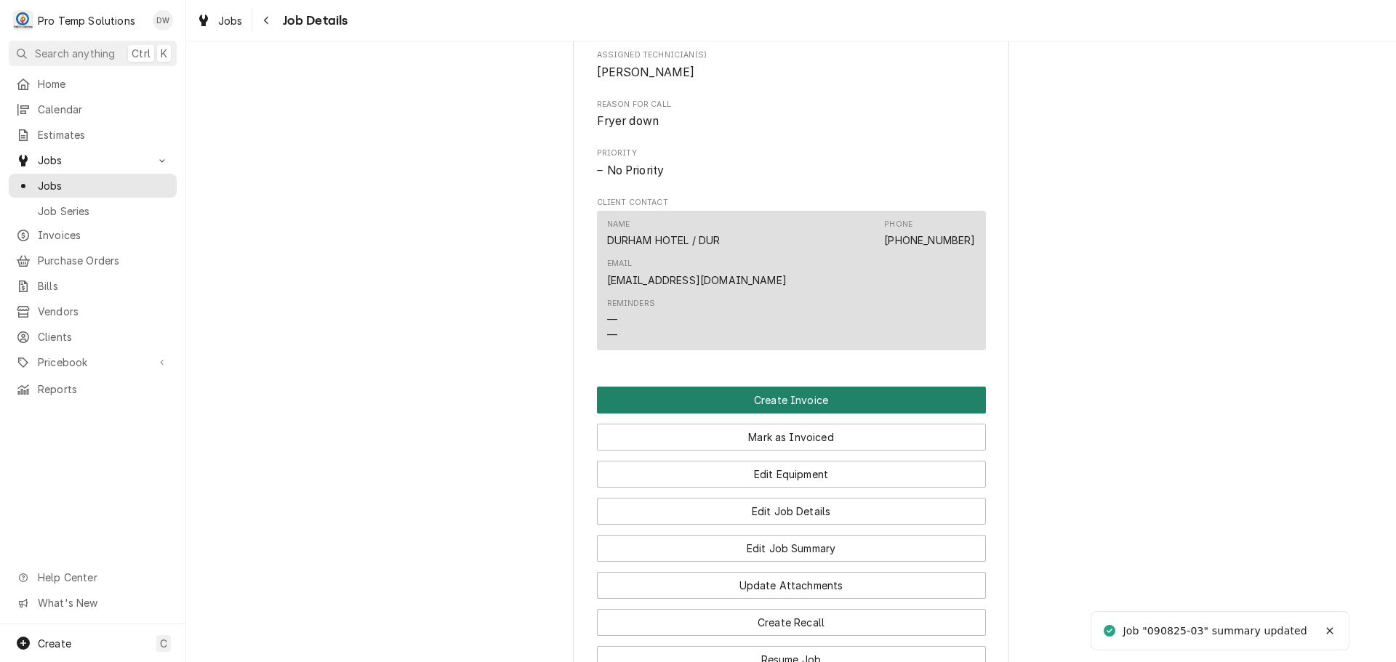
click at [770, 387] on button "Create Invoice" at bounding box center [791, 400] width 389 height 27
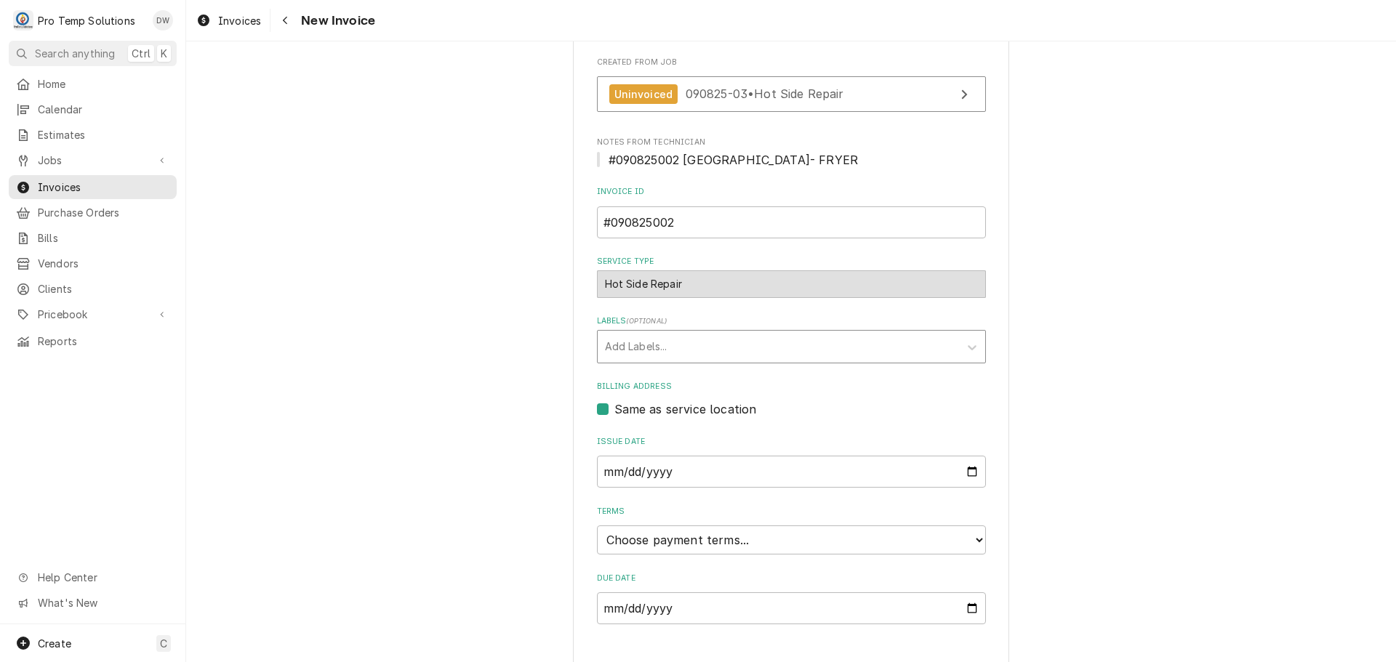
scroll to position [286, 0]
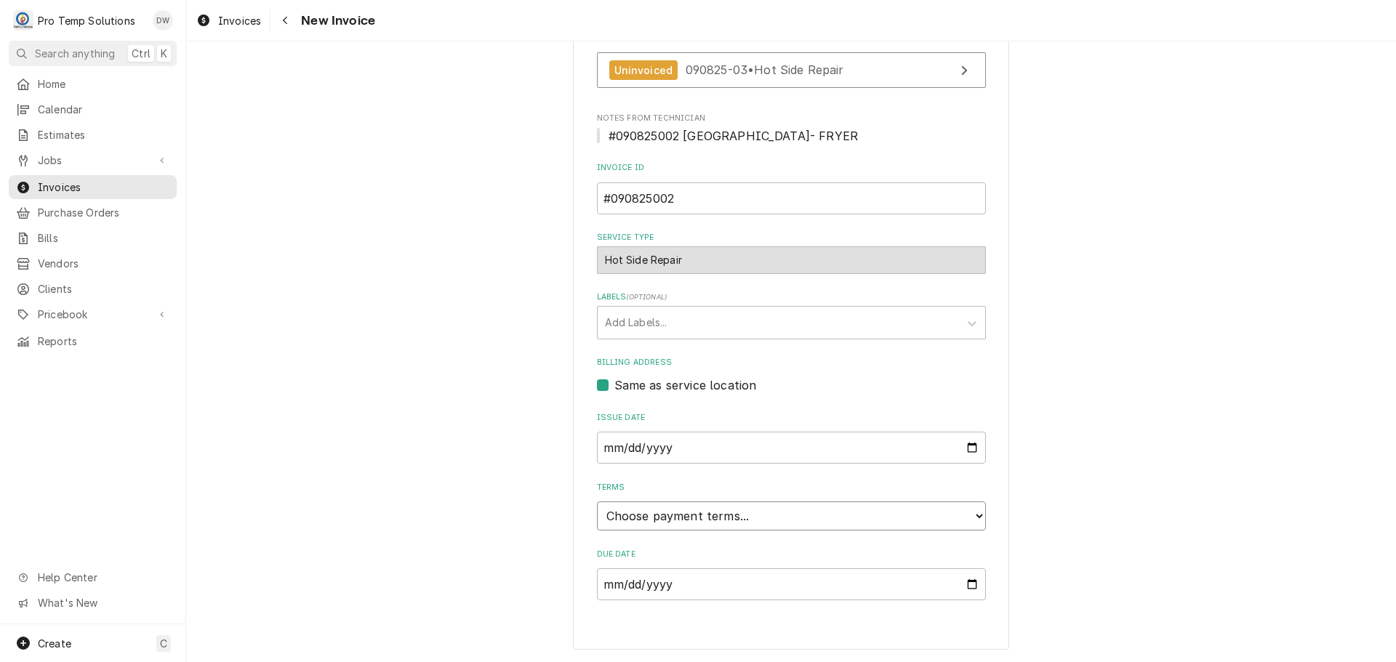
click at [642, 517] on select "Choose payment terms... Same Day Net 7 Net 14 Net 21 Net 30 Net 45 Net 60 Net 90" at bounding box center [791, 516] width 389 height 29
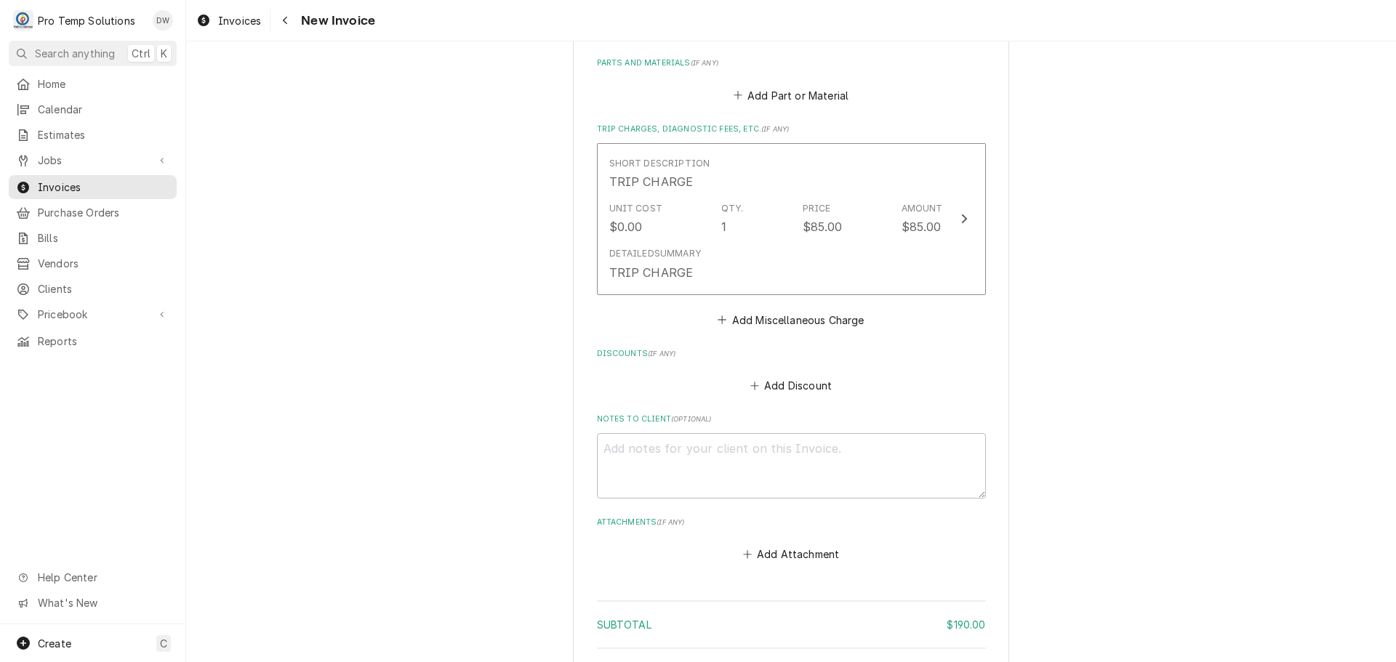
scroll to position [1393, 0]
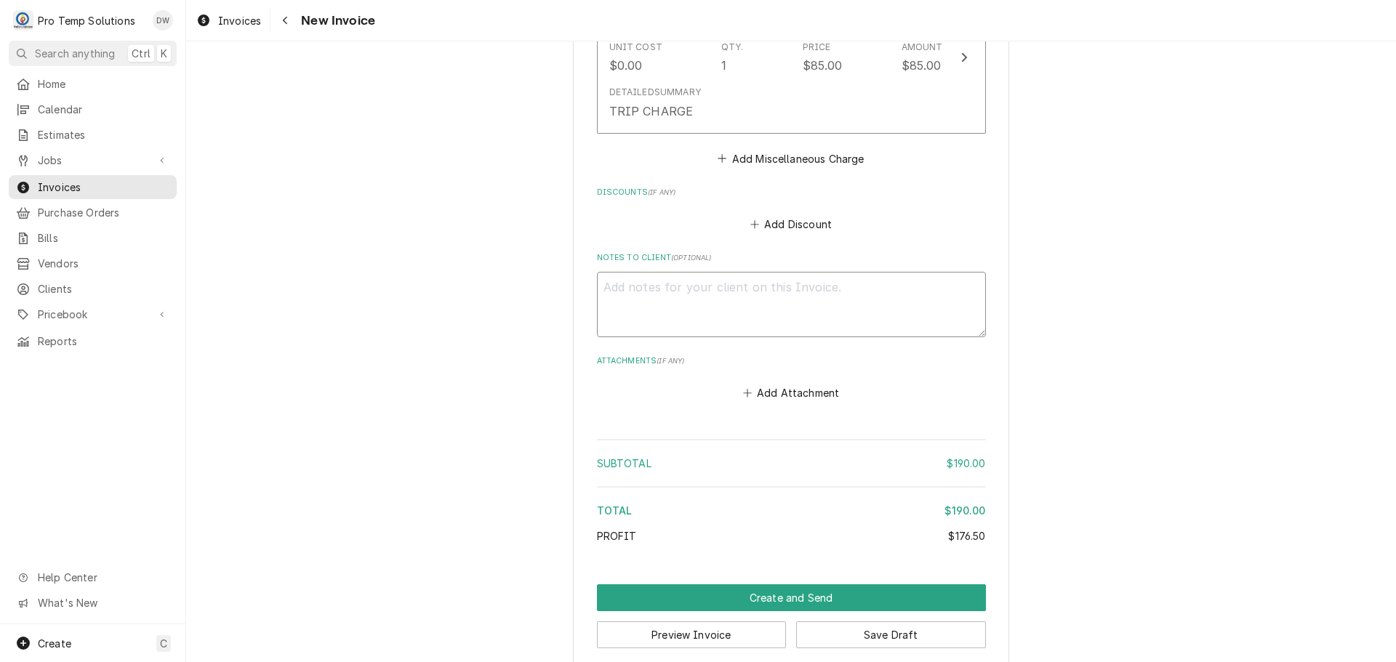
click at [648, 272] on textarea "Notes to Client ( optional )" at bounding box center [791, 304] width 389 height 65
type textarea "x"
type textarea "#"
type textarea "x"
type textarea "#0"
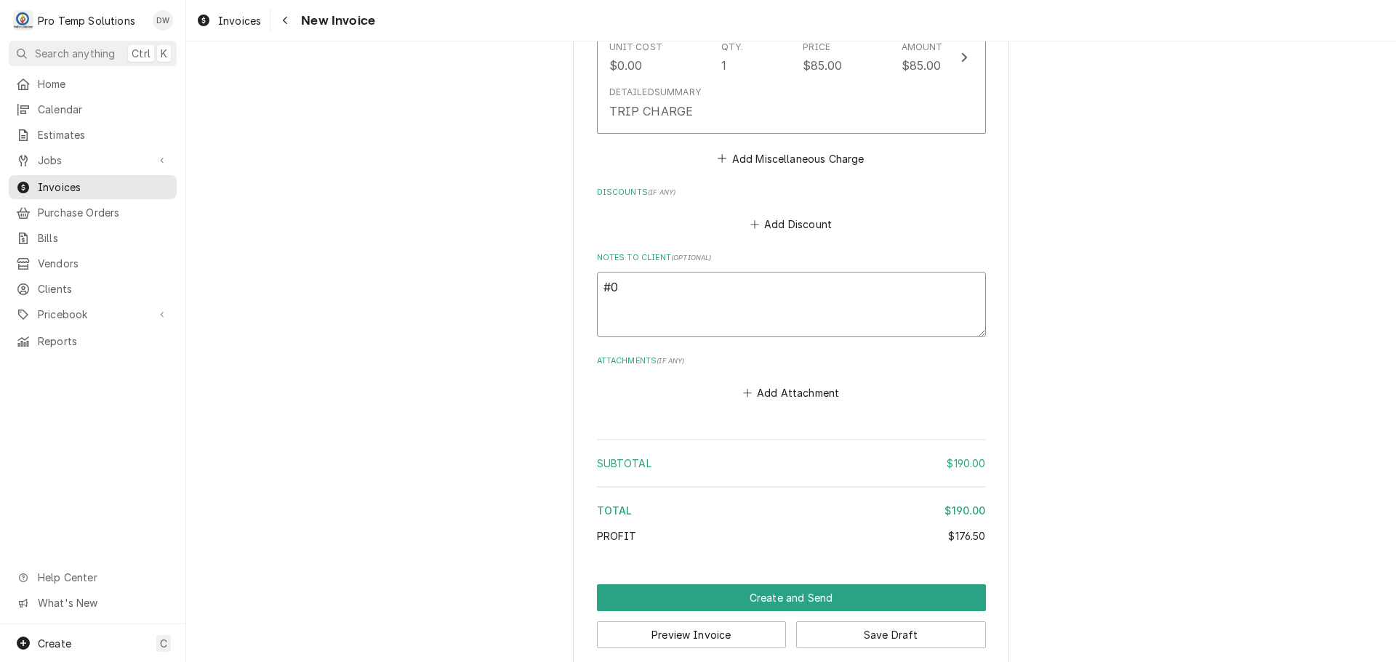
type textarea "x"
type textarea "#09"
type textarea "x"
type textarea "#090"
type textarea "x"
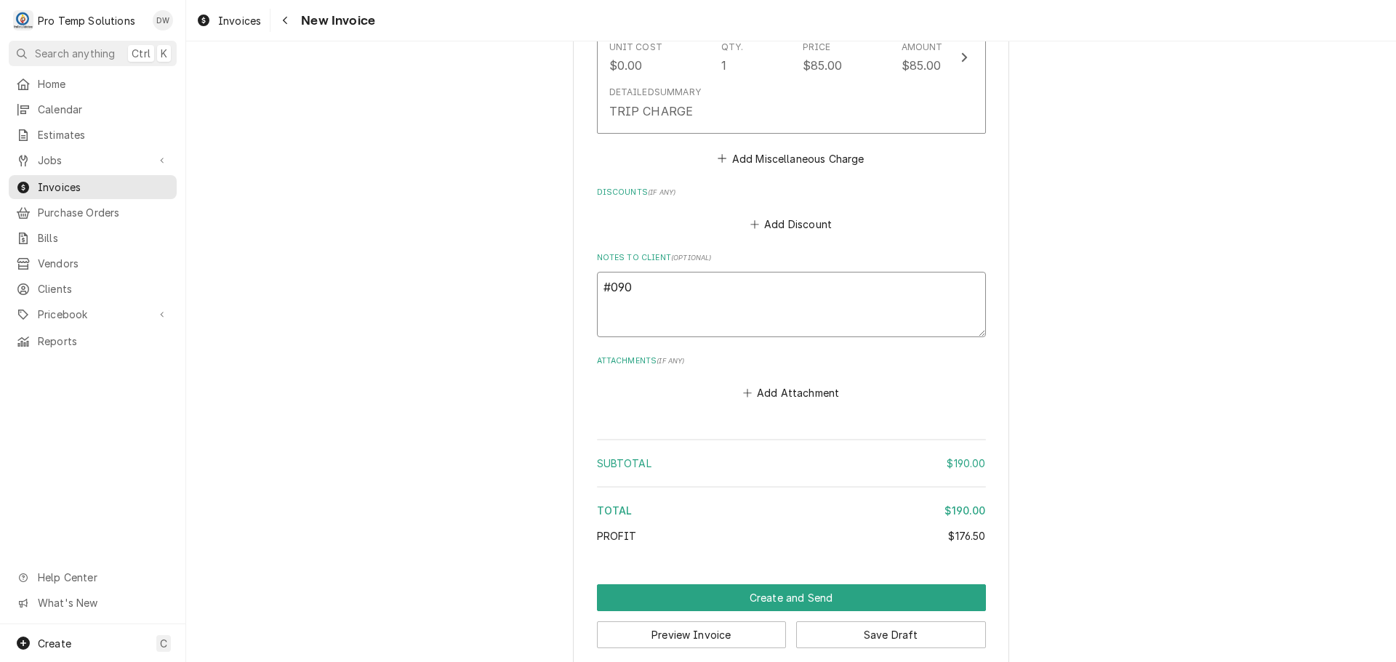
type textarea "#0908"
type textarea "x"
type textarea "#09082"
type textarea "x"
type textarea "#090825"
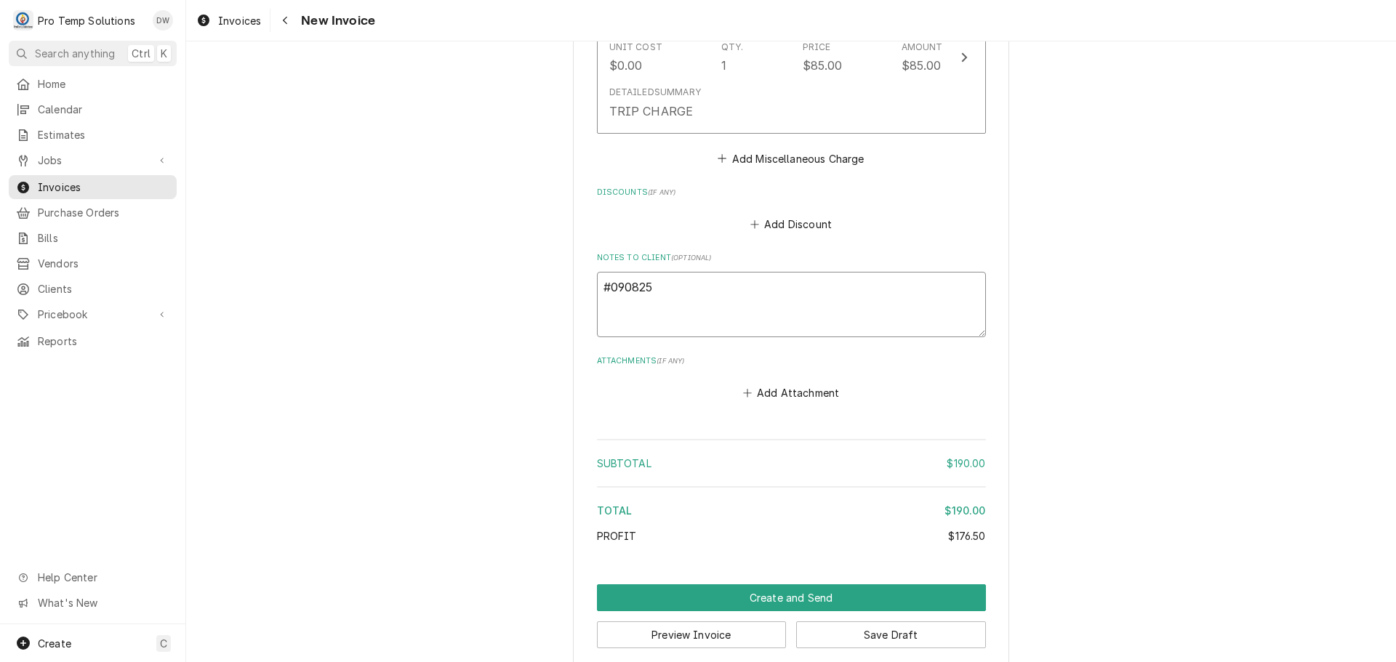
type textarea "x"
type textarea "#0908250"
type textarea "x"
type textarea "#09082500"
type textarea "x"
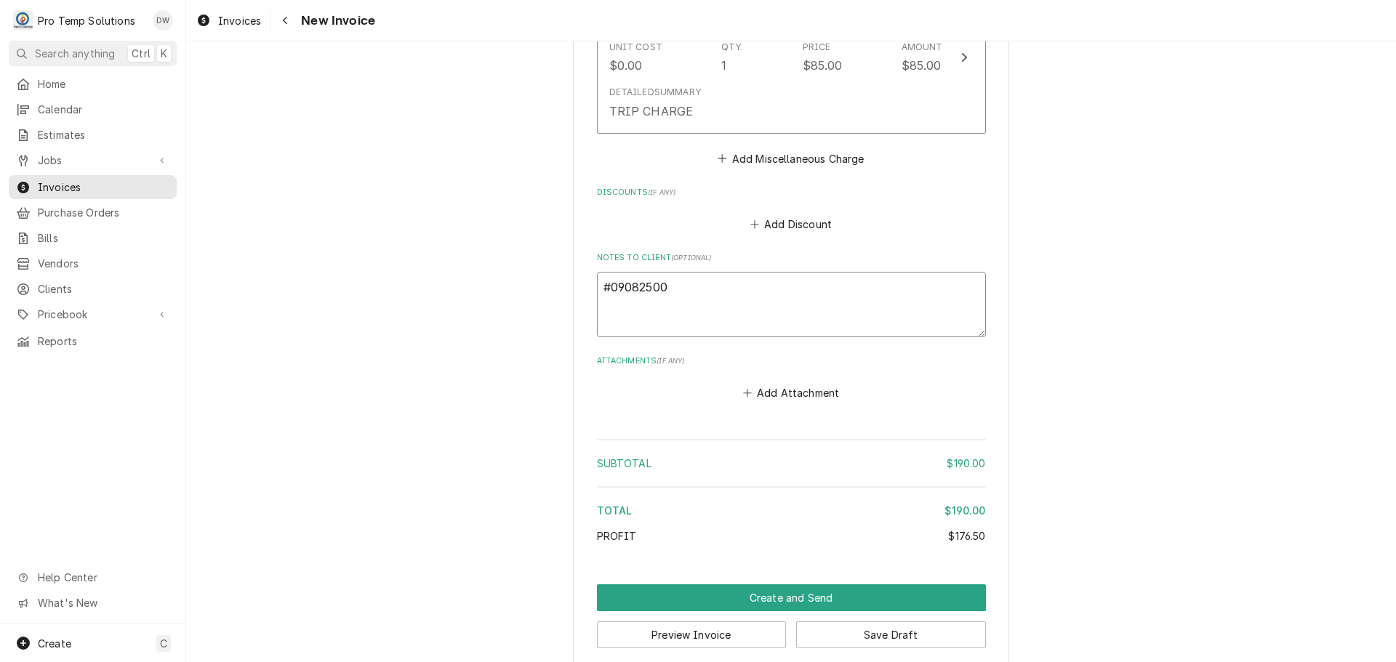
type textarea "#090825002"
type textarea "x"
type textarea "#090825002"
type textarea "x"
type textarea "#090825002 D"
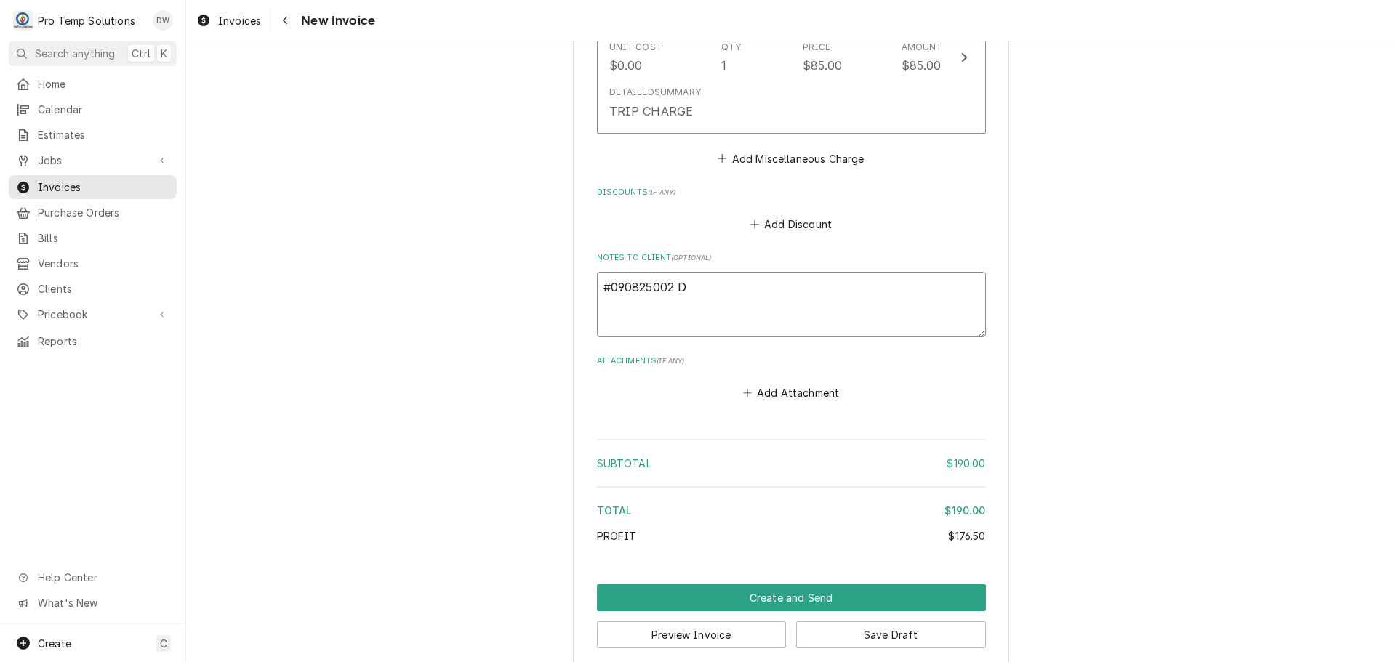
type textarea "x"
type textarea "#090825002 DU"
type textarea "x"
type textarea "#090825002 DUR"
type textarea "x"
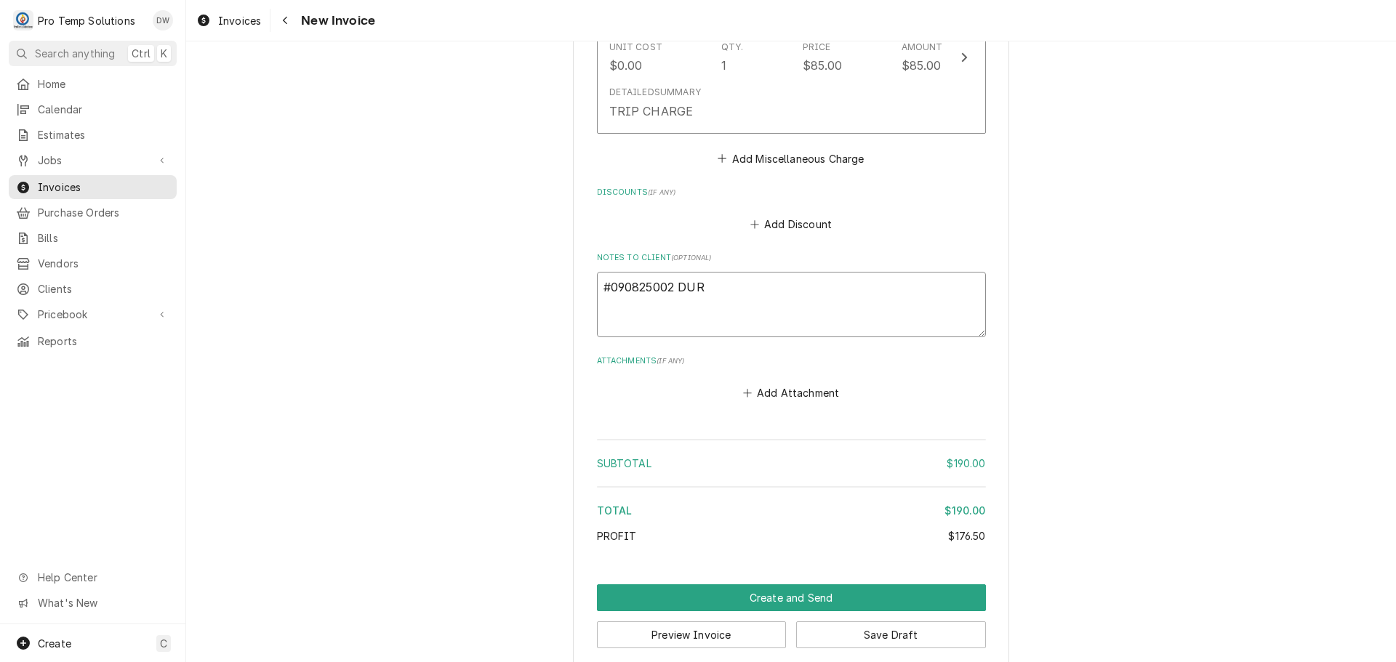
type textarea "#090825002 DURH"
type textarea "x"
type textarea "#090825002 DURHA"
type textarea "x"
type textarea "#090825002 DURHAM"
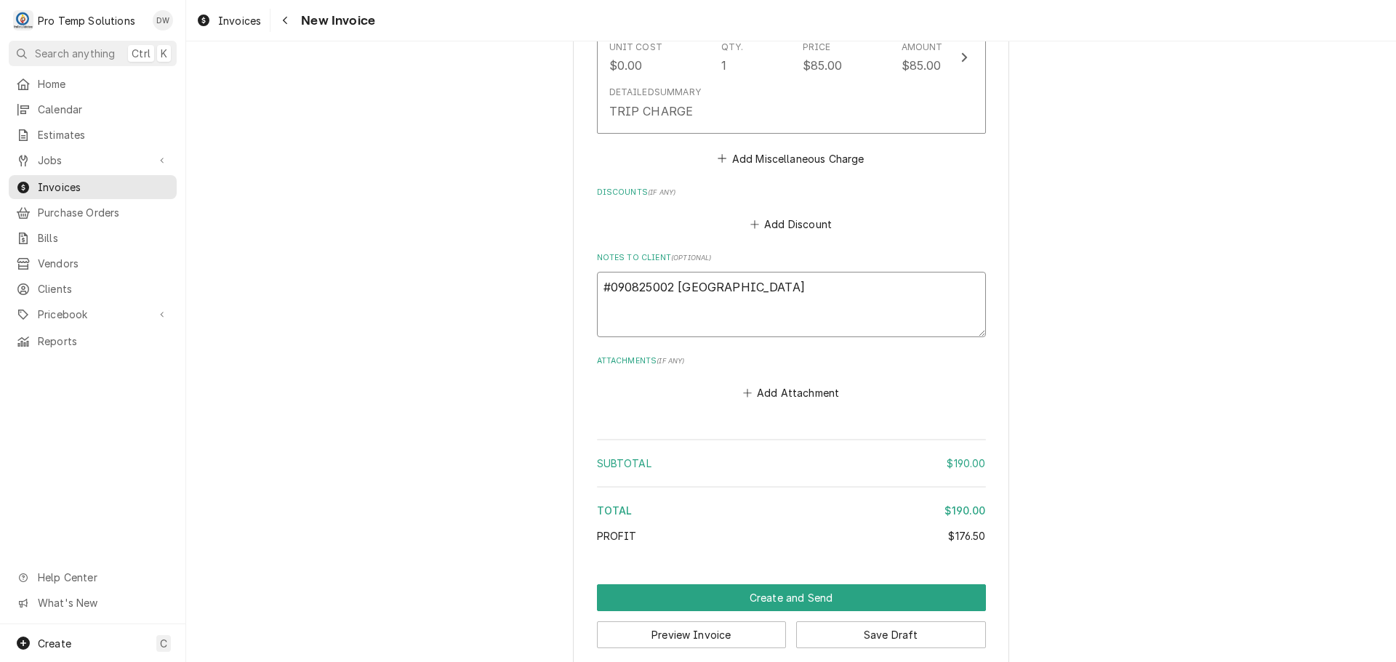
type textarea "x"
type textarea "#090825002 DURHAM"
type textarea "x"
type textarea "#090825002 DURHAM H"
type textarea "x"
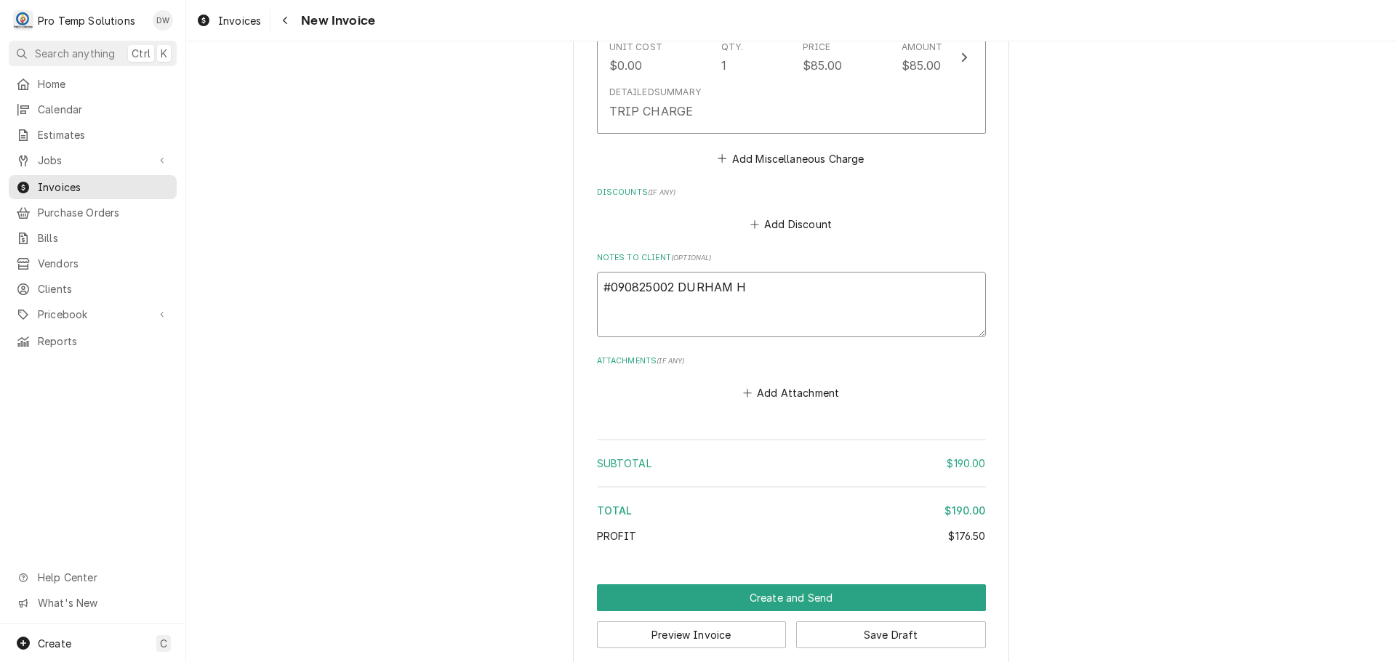
type textarea "#090825002 DURHAM HO"
type textarea "x"
type textarea "#090825002 DURHAM HOT"
type textarea "x"
type textarea "#090825002 DURHAM HOTE"
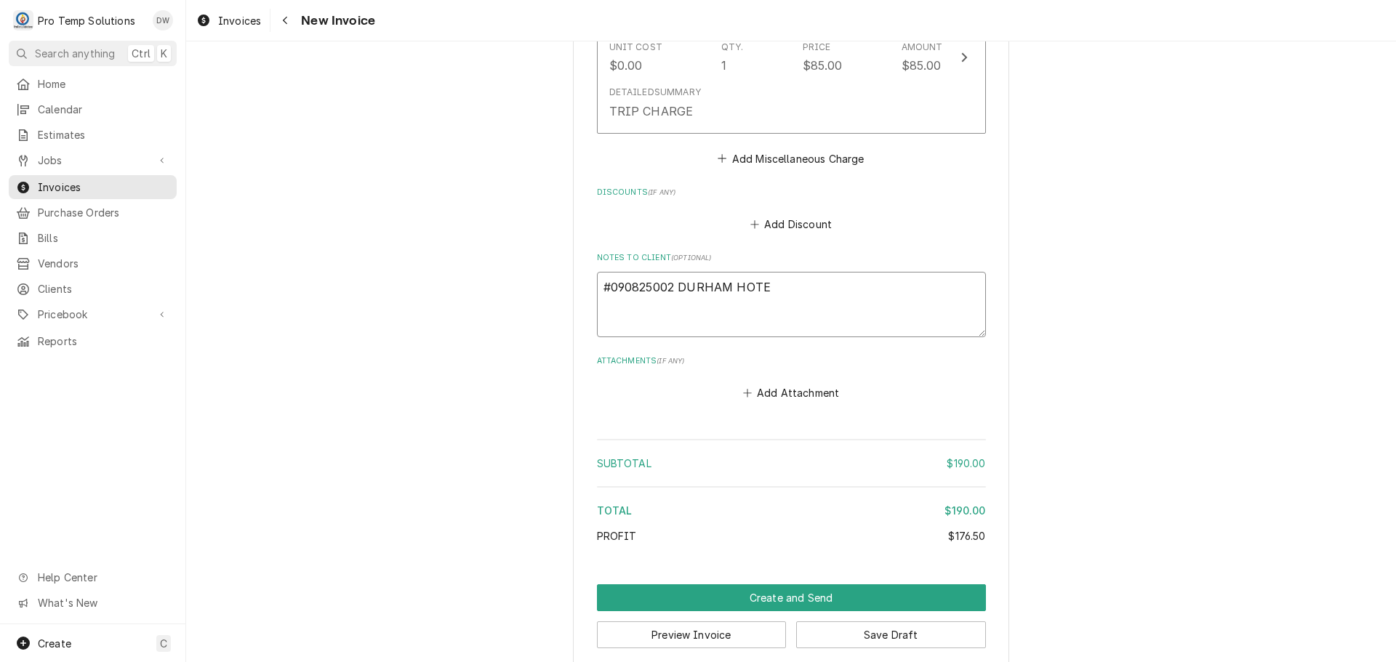
type textarea "x"
type textarea "#090825002 DURHAM HOTEL"
type textarea "x"
type textarea "#090825002 DURHAM HOTEL-"
type textarea "x"
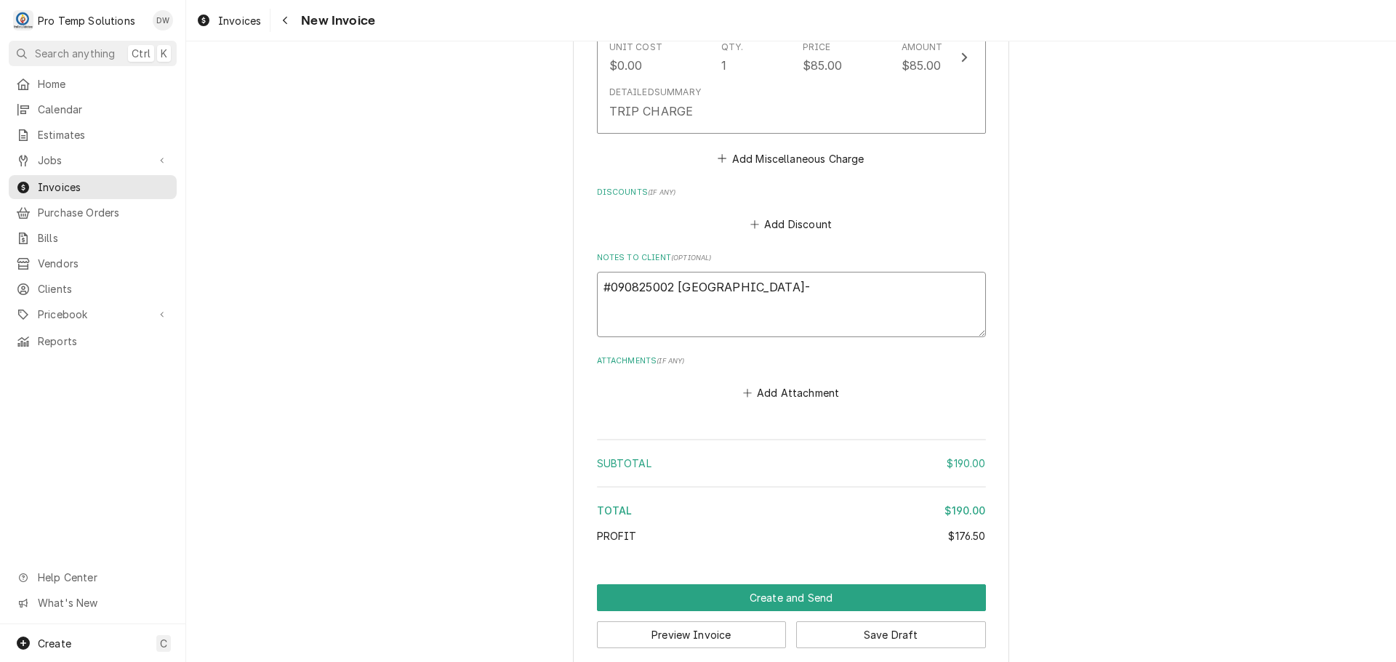
type textarea "#090825002 DURHAM HOTEL-"
type textarea "x"
type textarea "#090825002 DURHAM HOTEL- F"
type textarea "x"
type textarea "#090825002 DURHAM HOTEL- FR"
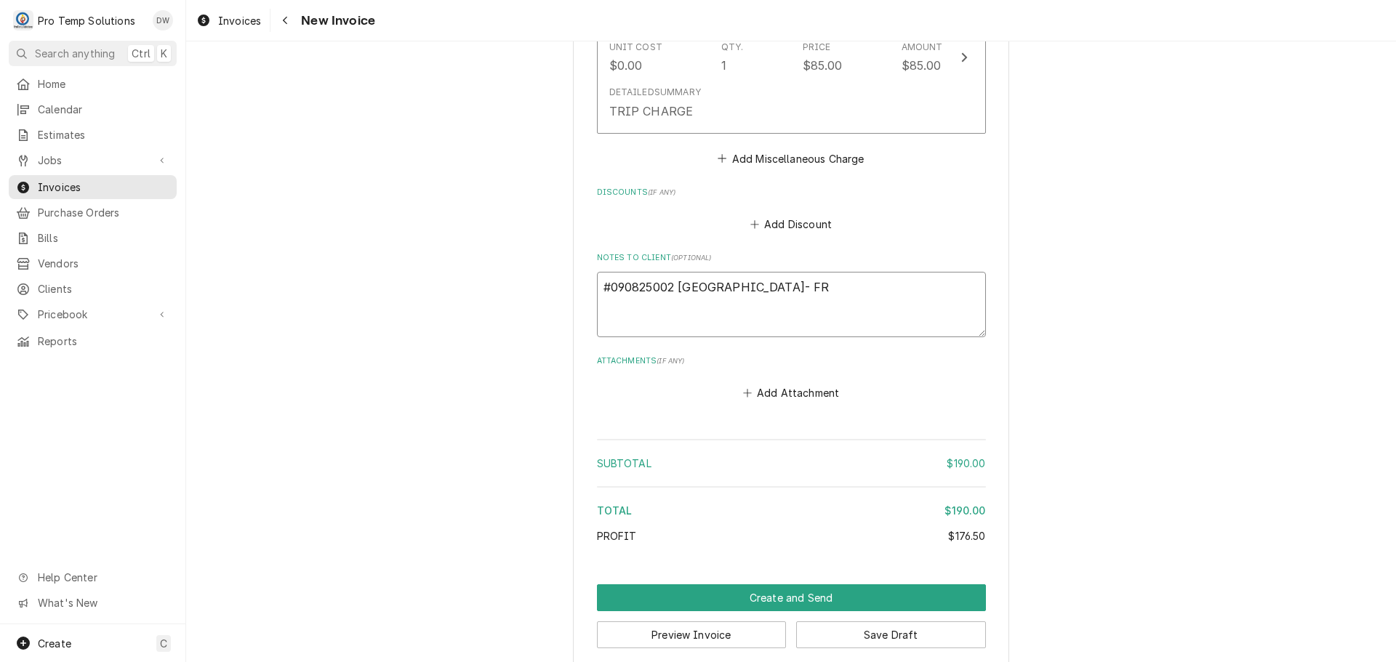
type textarea "x"
type textarea "#090825002 DURHAM HOTEL- FRY"
type textarea "x"
type textarea "#090825002 DURHAM HOTEL- FRYE"
type textarea "x"
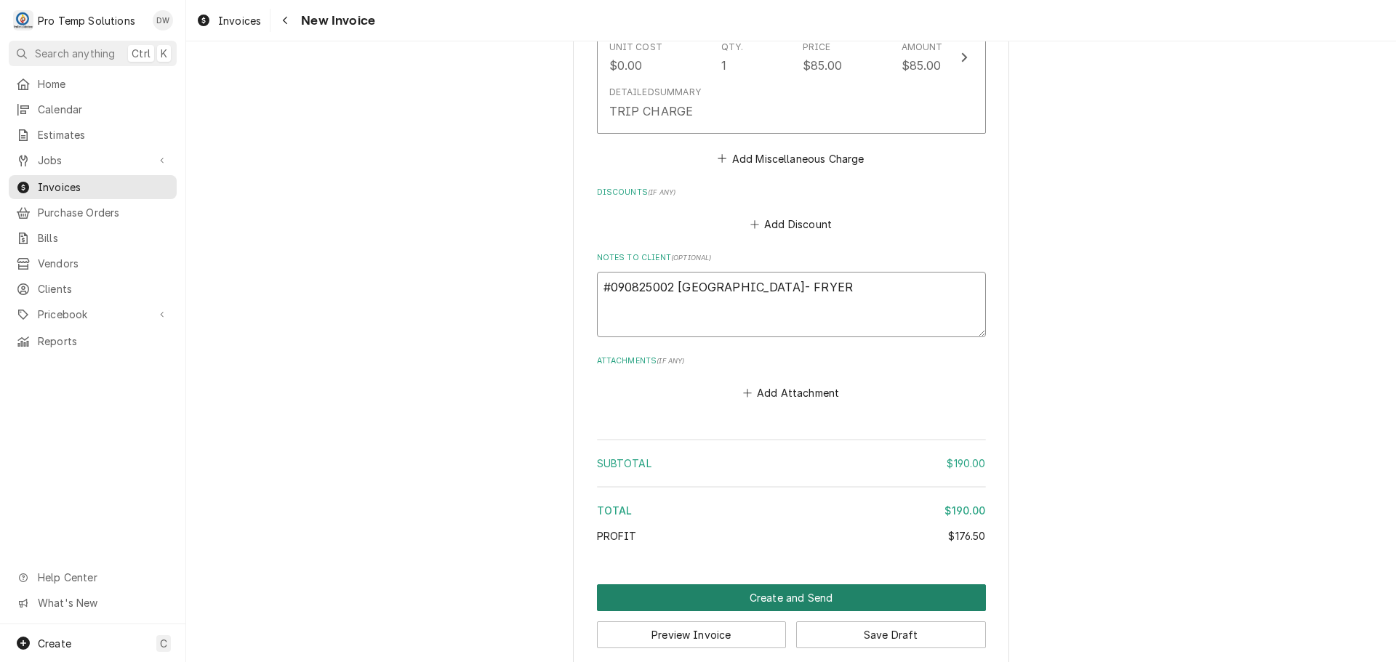
type textarea "#090825002 DURHAM HOTEL- FRYER"
click at [781, 584] on button "Create and Send" at bounding box center [791, 597] width 389 height 27
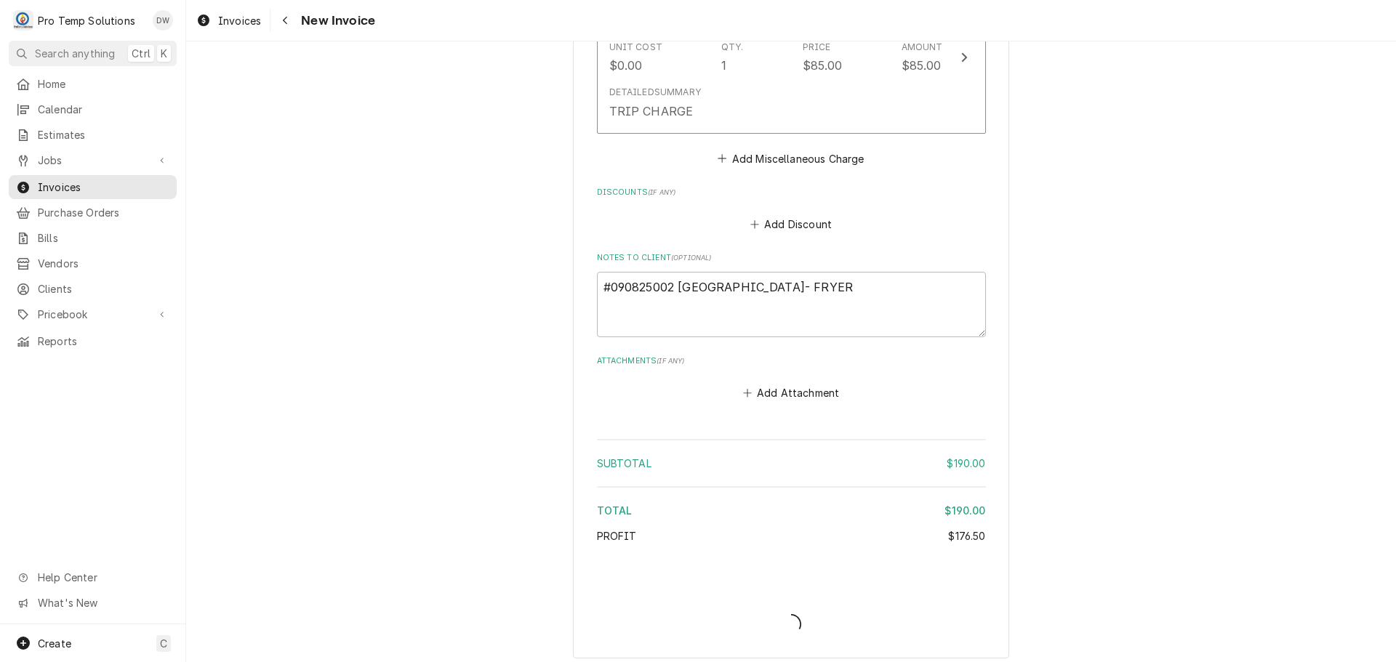
scroll to position [1385, 0]
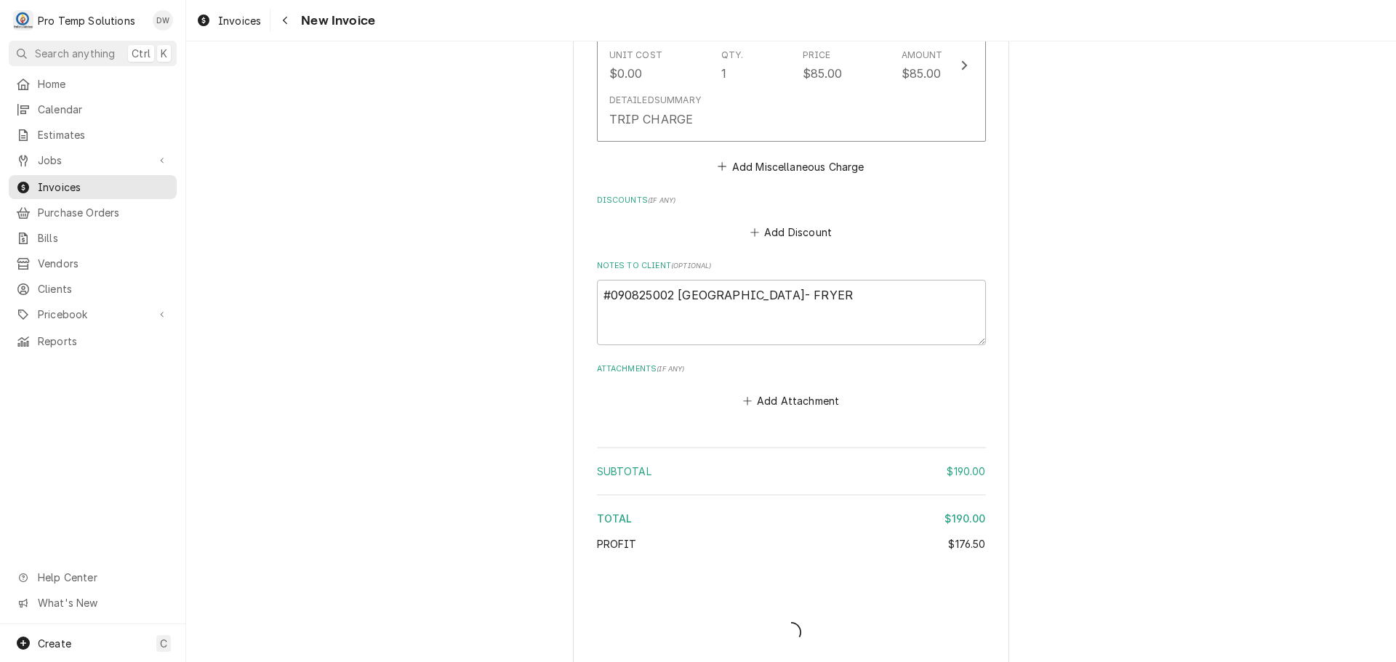
type textarea "x"
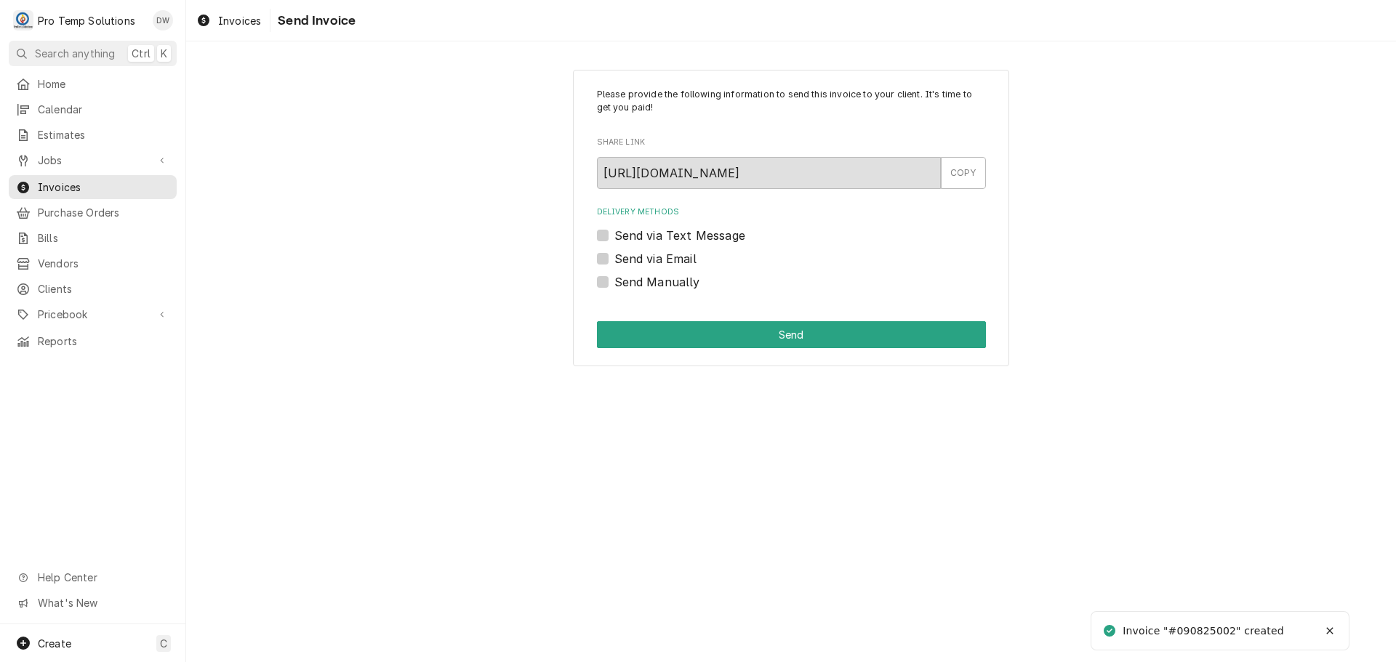
click at [614, 258] on label "Send via Email" at bounding box center [655, 258] width 82 height 17
click at [614, 258] on input "Send via Email" at bounding box center [808, 266] width 389 height 32
checkbox input "true"
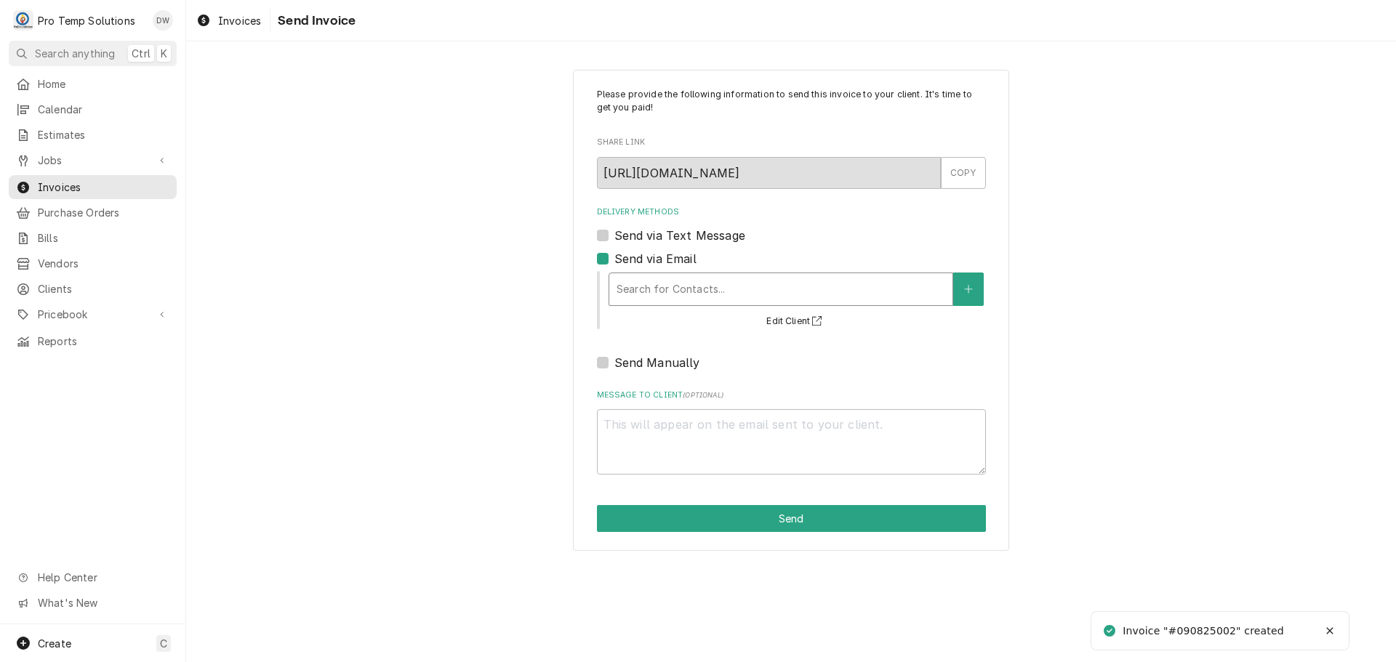
click at [696, 286] on div "Delivery Methods" at bounding box center [780, 289] width 329 height 26
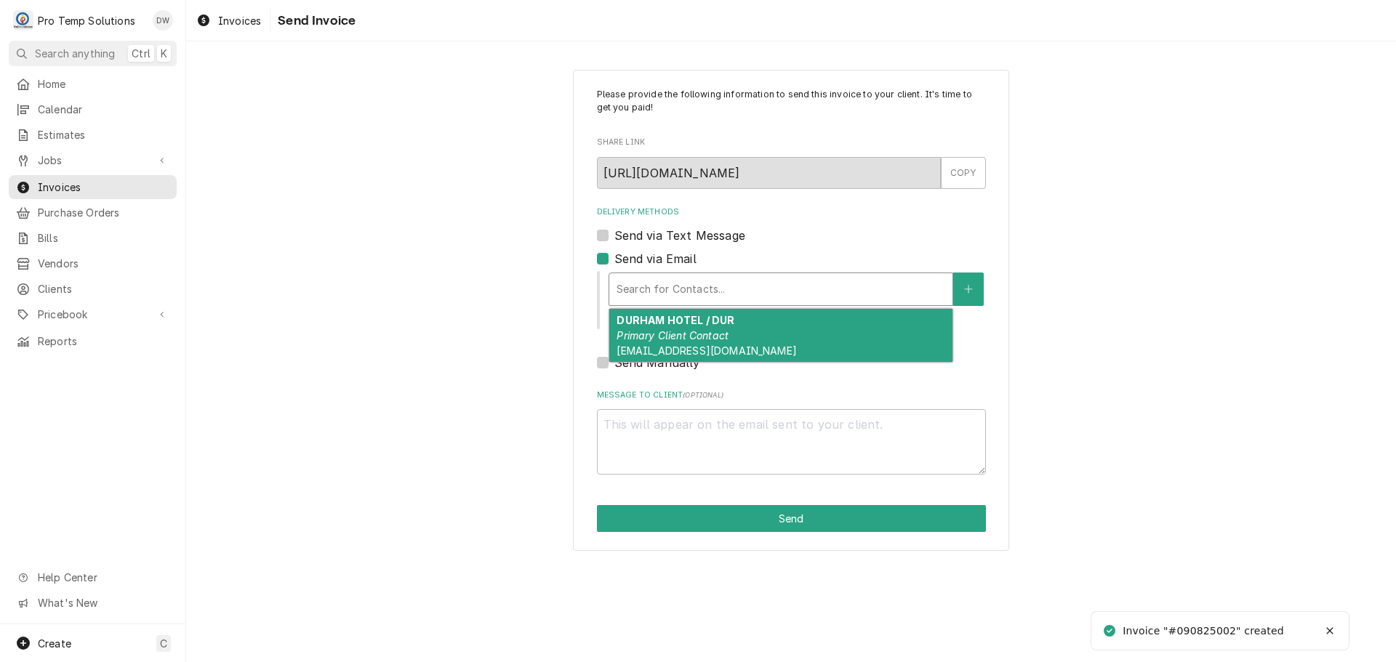
click at [718, 321] on strong "DURHAM HOTEL / DUR" at bounding box center [675, 320] width 118 height 12
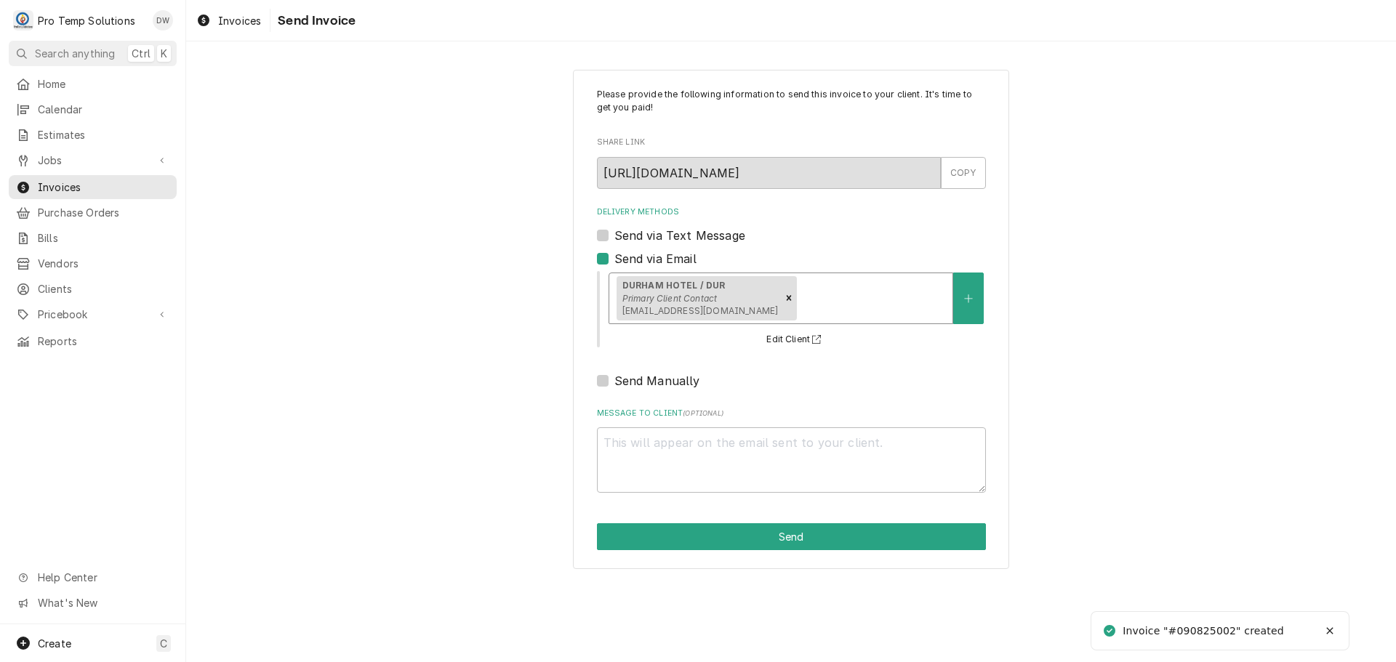
click at [653, 420] on div "Message to Client ( optional )" at bounding box center [791, 450] width 389 height 85
click at [642, 434] on textarea "Message to Client ( optional )" at bounding box center [791, 459] width 389 height 65
type textarea "x"
type textarea "#"
type textarea "x"
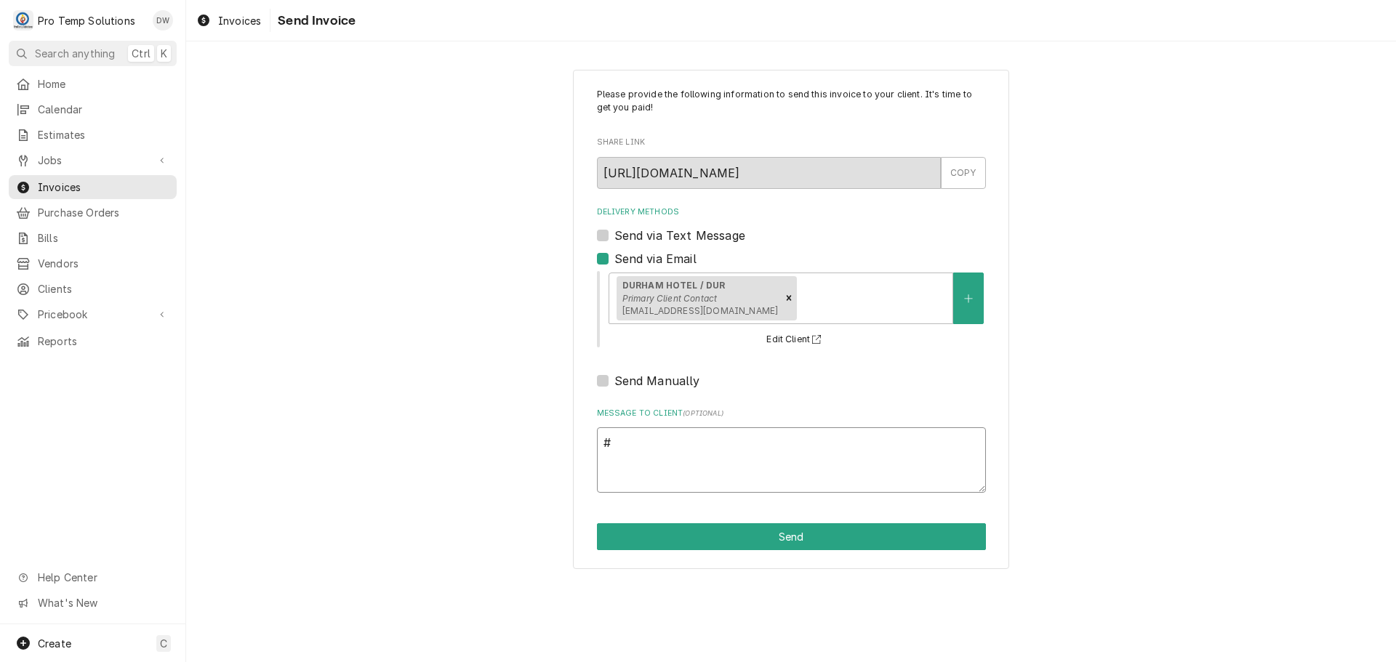
type textarea "#0"
type textarea "x"
type textarea "#09"
type textarea "x"
type textarea "#090"
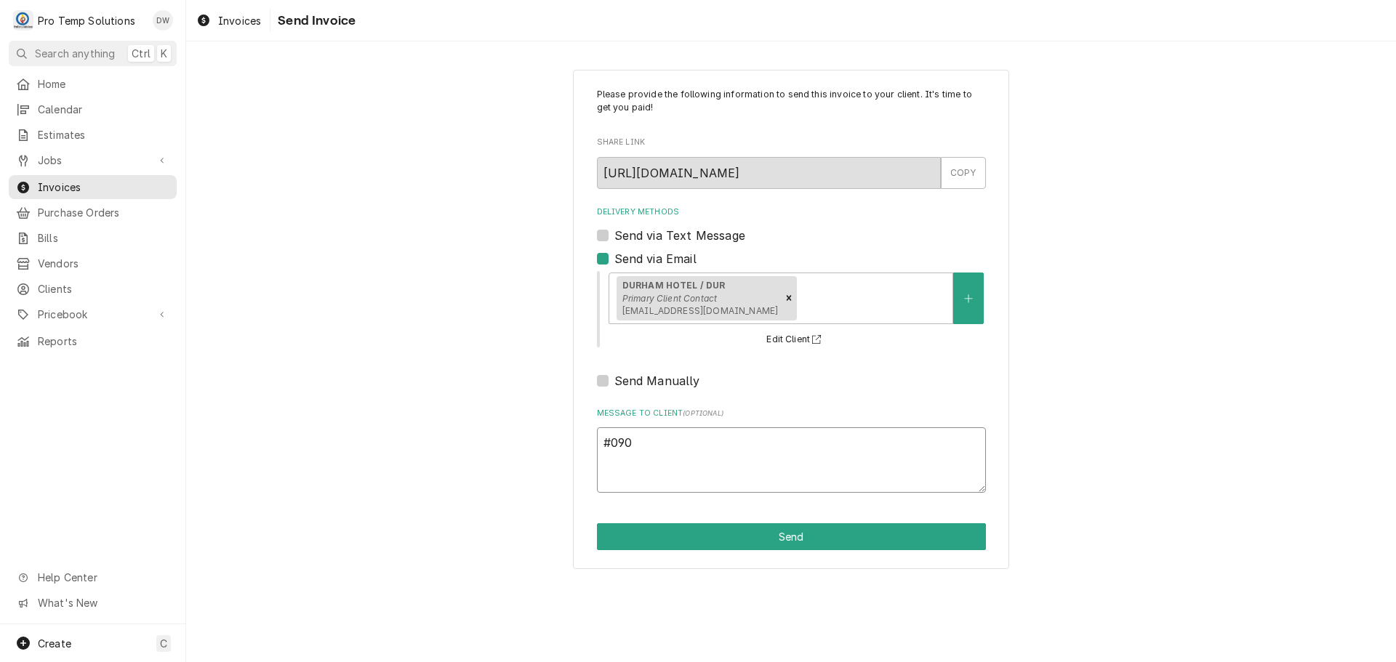
type textarea "x"
type textarea "#0908"
type textarea "x"
type textarea "#09082"
type textarea "x"
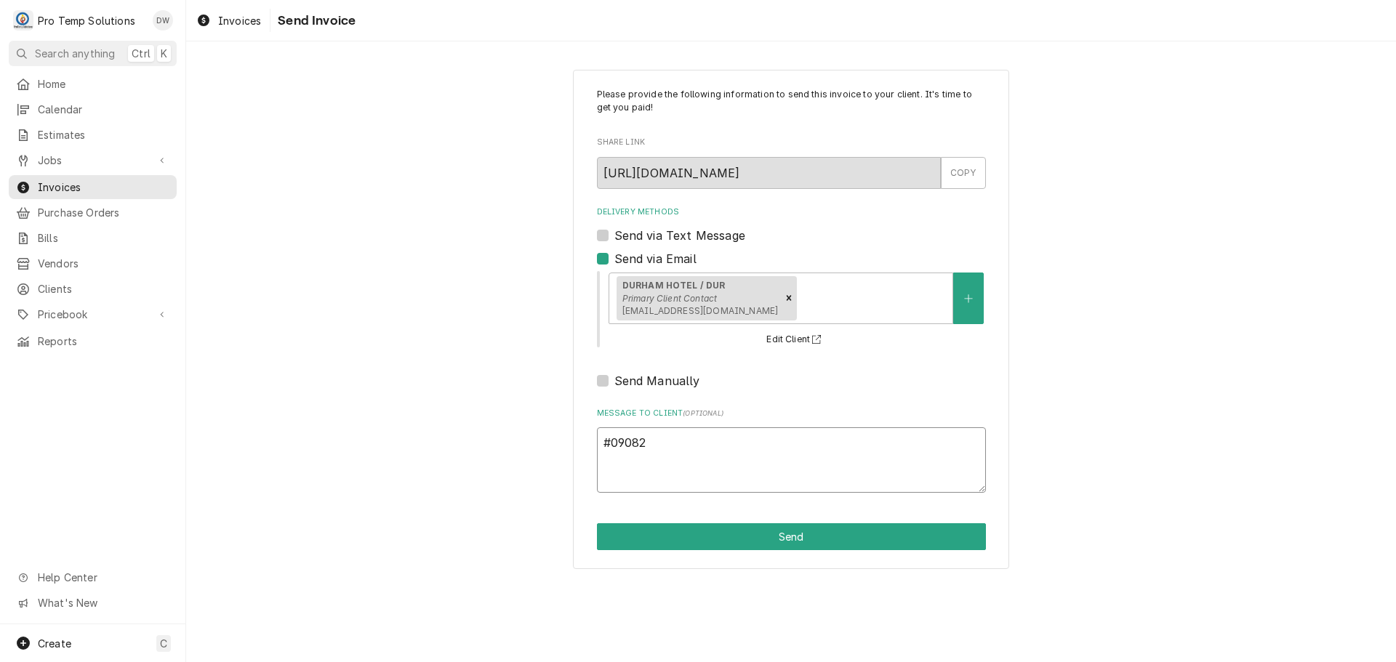
type textarea "#090825"
type textarea "x"
type textarea "#0908250"
type textarea "x"
type textarea "#09082500"
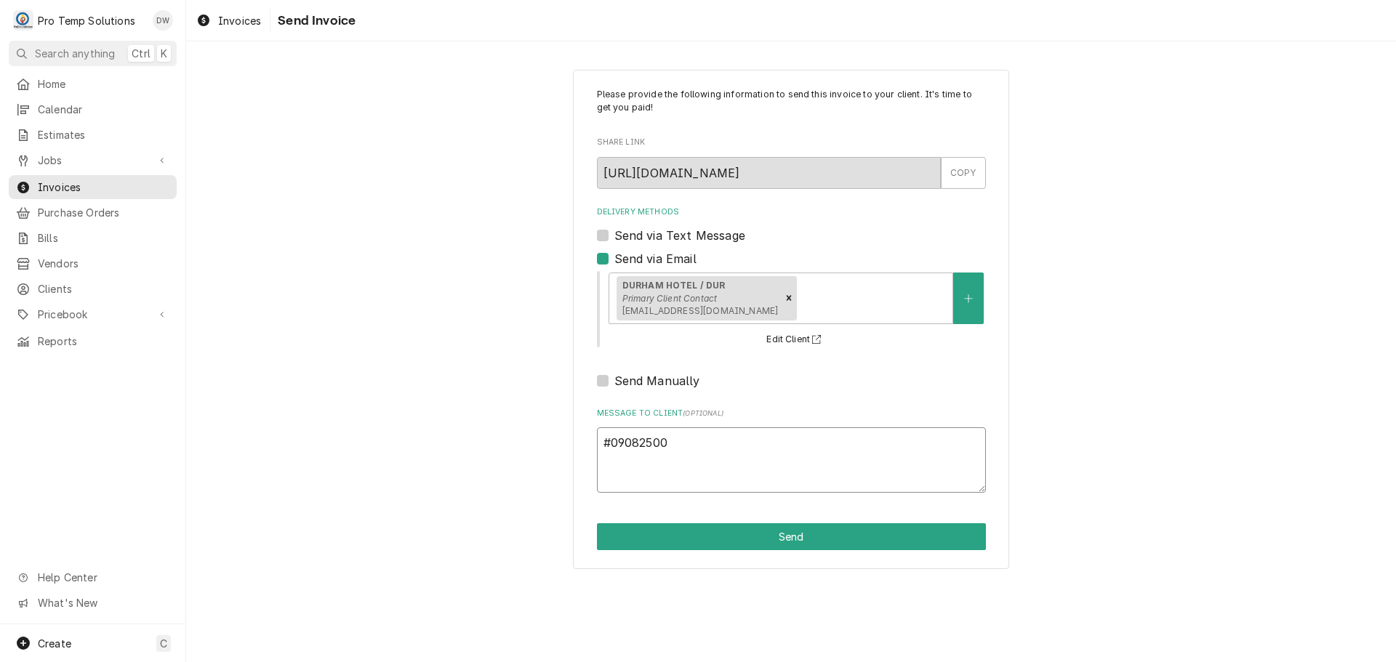
type textarea "x"
type textarea "#090825002"
type textarea "x"
type textarea "#090825002"
type textarea "x"
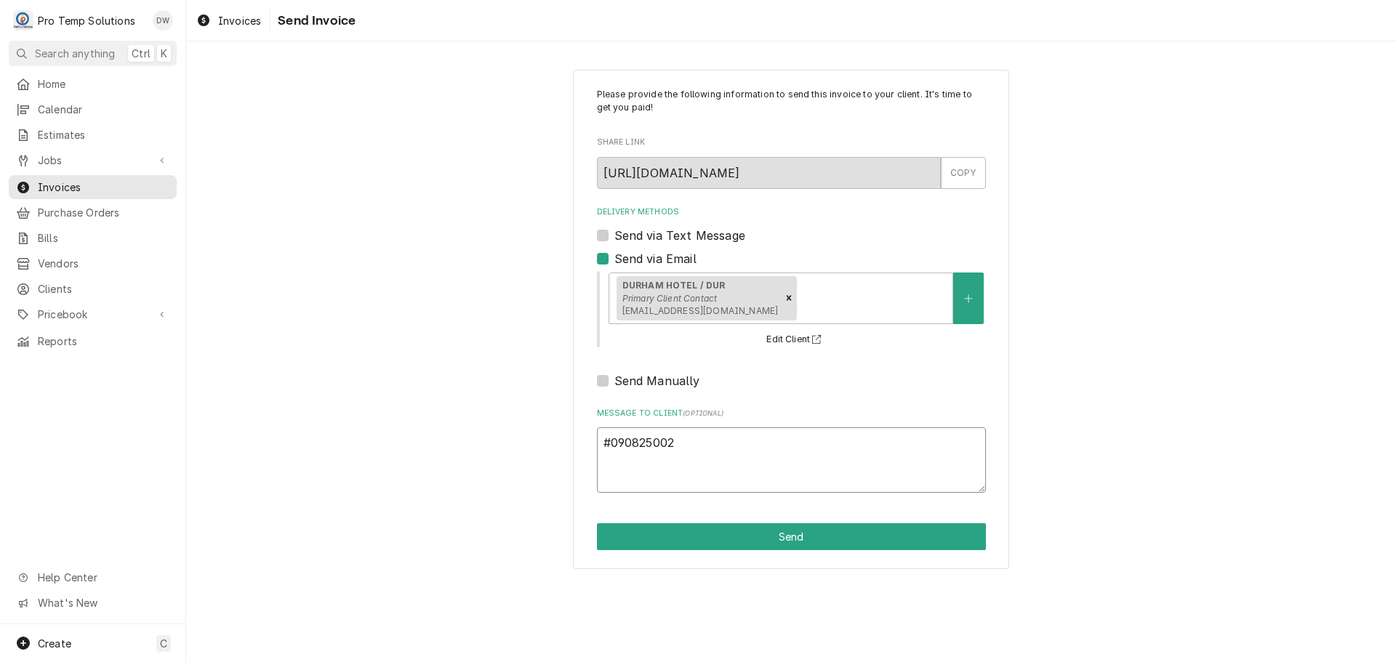
type textarea "#090825002 D"
type textarea "x"
type textarea "#090825002 DU"
type textarea "x"
type textarea "#090825002 DUR"
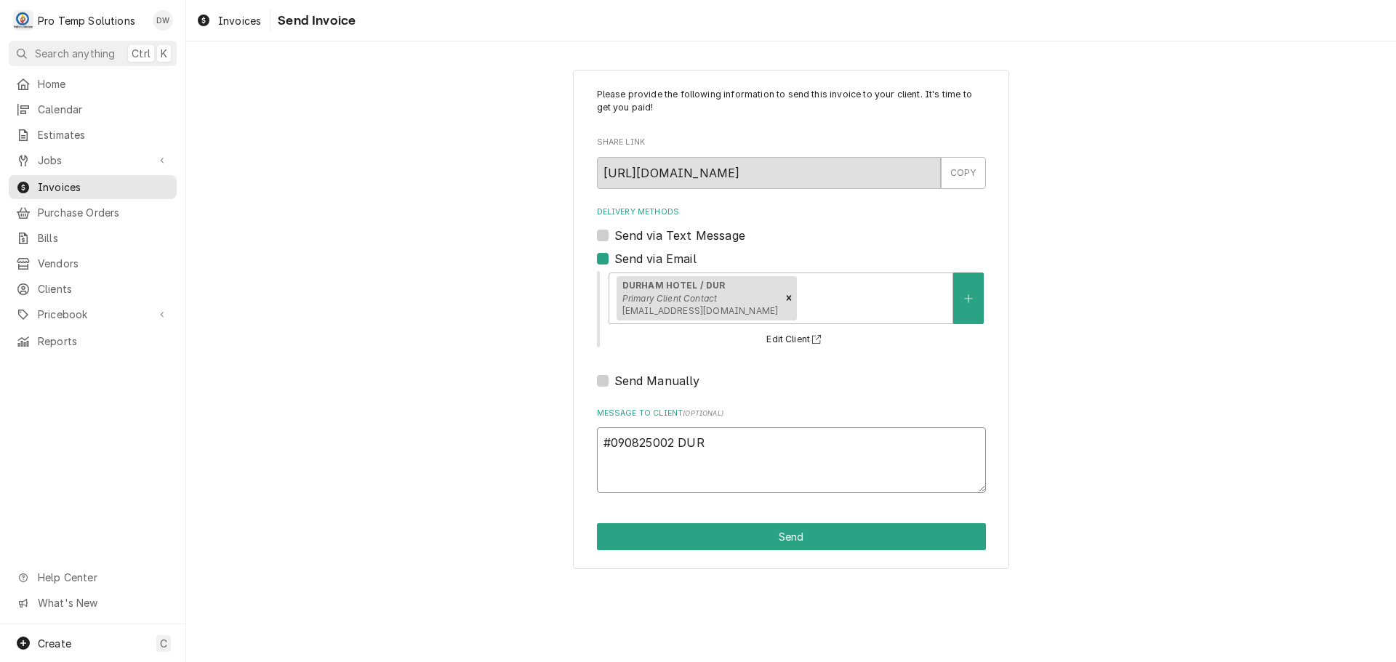
type textarea "x"
type textarea "#090825002 DURH"
type textarea "x"
type textarea "#090825002 DURHA"
type textarea "x"
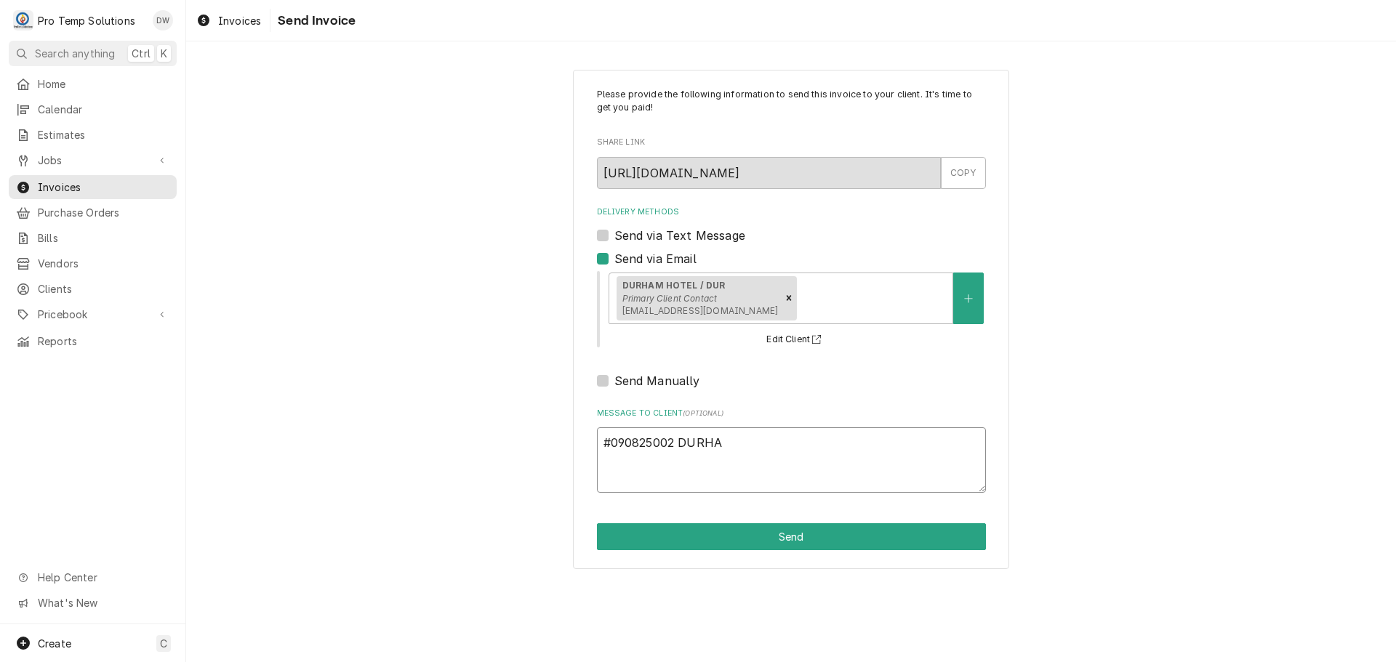
type textarea "#090825002 DURHAM"
type textarea "x"
type textarea "#090825002 DURHAM"
type textarea "x"
type textarea "#090825002 DURHAM H"
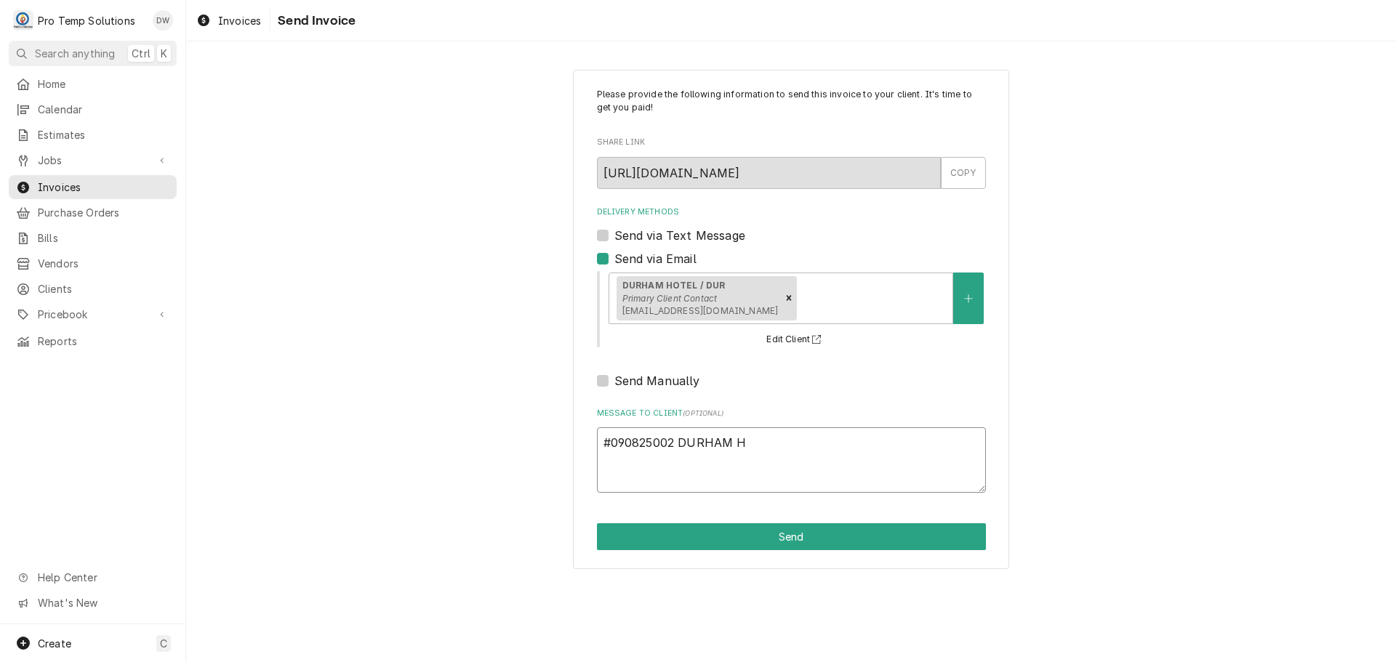
type textarea "x"
type textarea "#090825002 DURHAM HO"
type textarea "x"
type textarea "#090825002 DURHAM HOT"
type textarea "x"
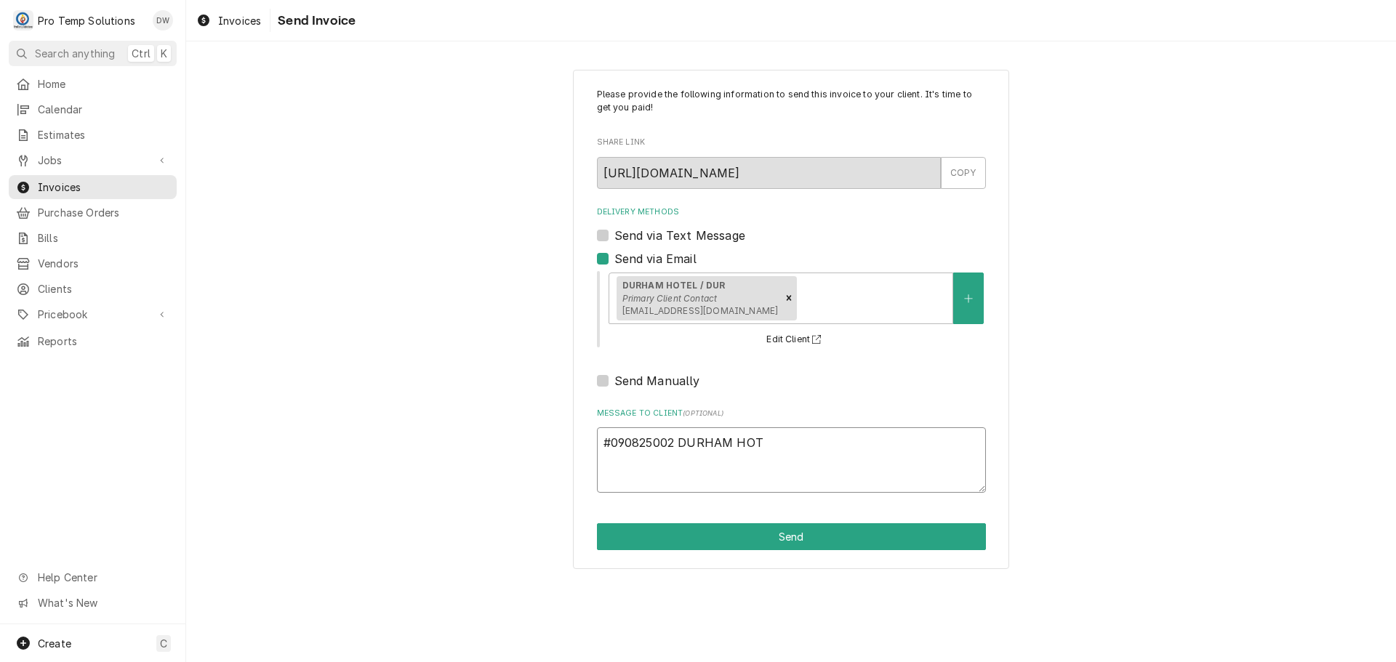
type textarea "#090825002 DURHAM HOTE"
type textarea "x"
type textarea "#090825002 DURHAM HOTEL"
type textarea "x"
type textarea "#090825002 DURHAM HOTEL-"
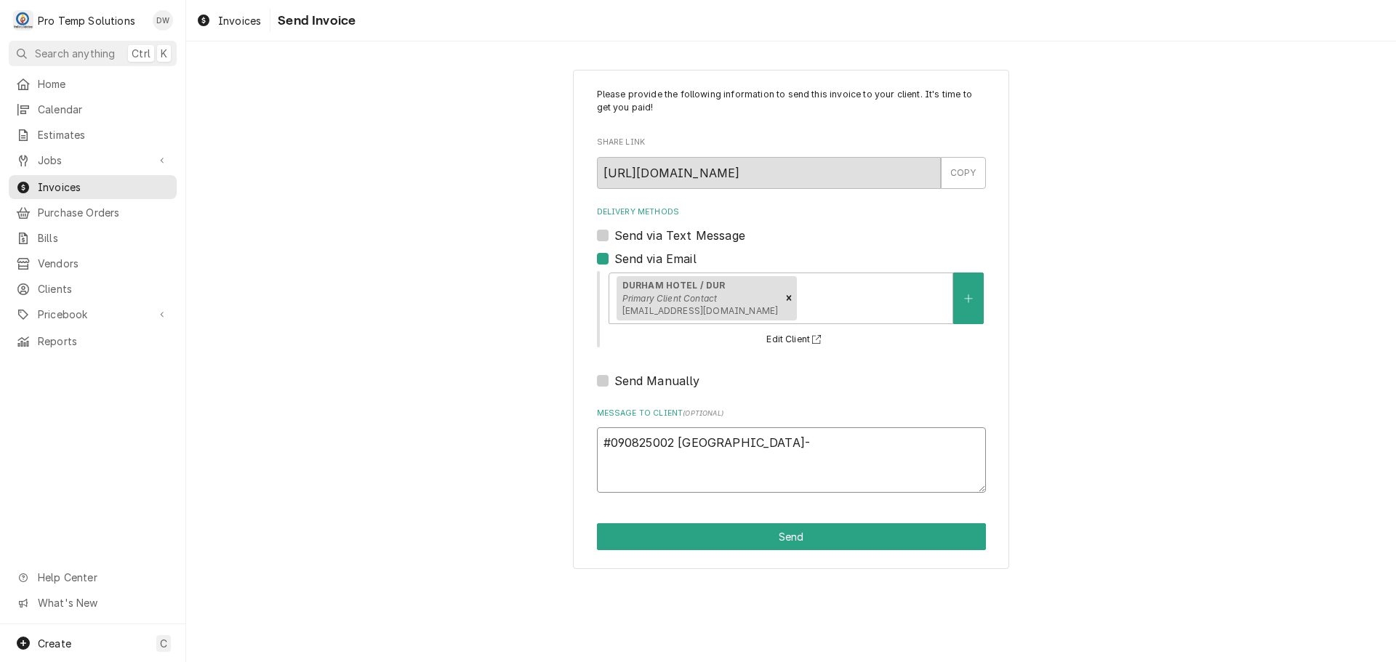
type textarea "x"
type textarea "#090825002 DURHAM HOTEL-"
type textarea "x"
type textarea "#090825002 DURHAM HOTEL- F"
type textarea "x"
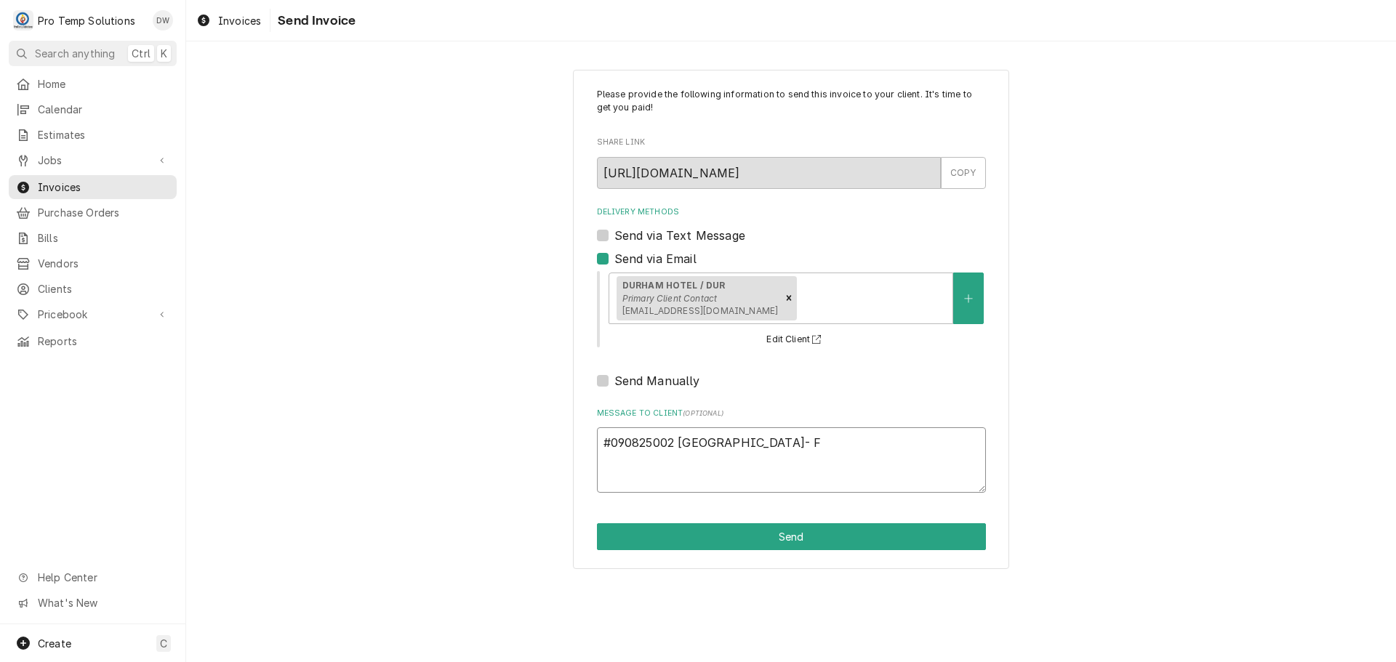
type textarea "#090825002 DURHAM HOTEL- FR"
type textarea "x"
type textarea "#090825002 DURHAM HOTEL- FRY"
type textarea "x"
type textarea "#090825002 DURHAM HOTEL- FRYE"
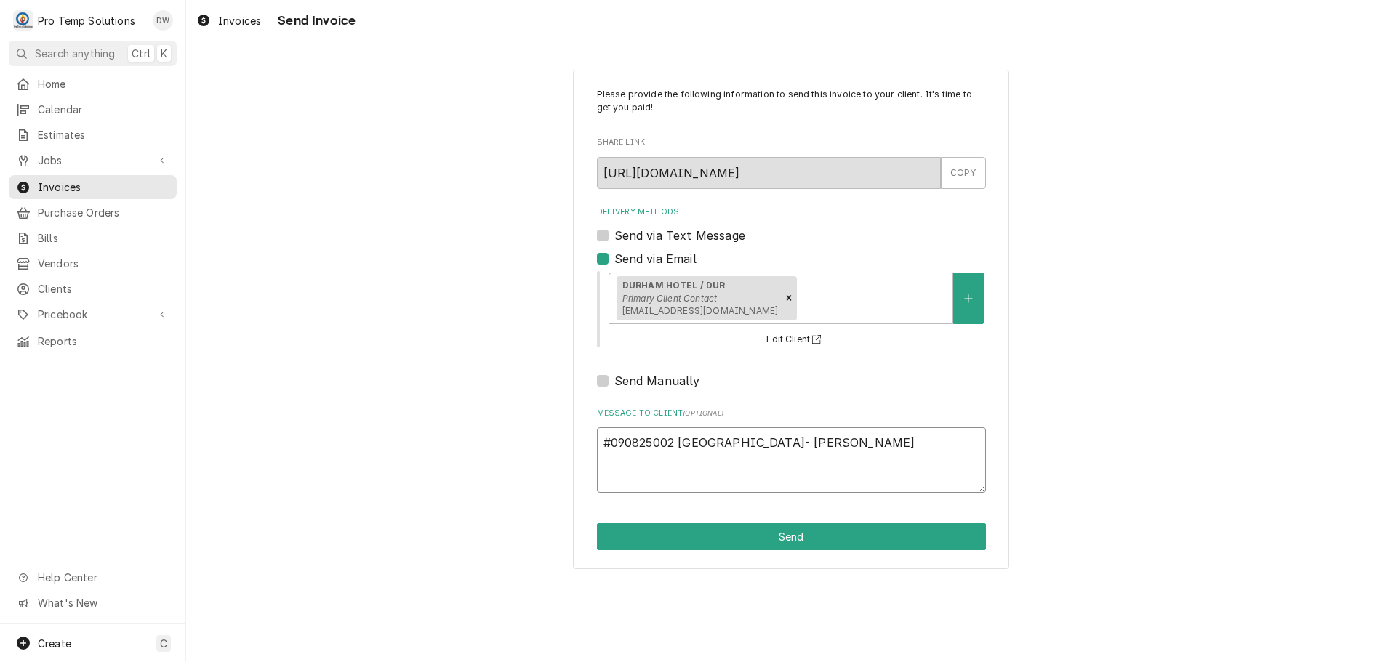
type textarea "x"
type textarea "#090825002 [GEOGRAPHIC_DATA]- FRYER"
type textarea "x"
type textarea "#090825002 [GEOGRAPHIC_DATA]- FRYER"
click at [781, 528] on button "Send" at bounding box center [791, 536] width 389 height 27
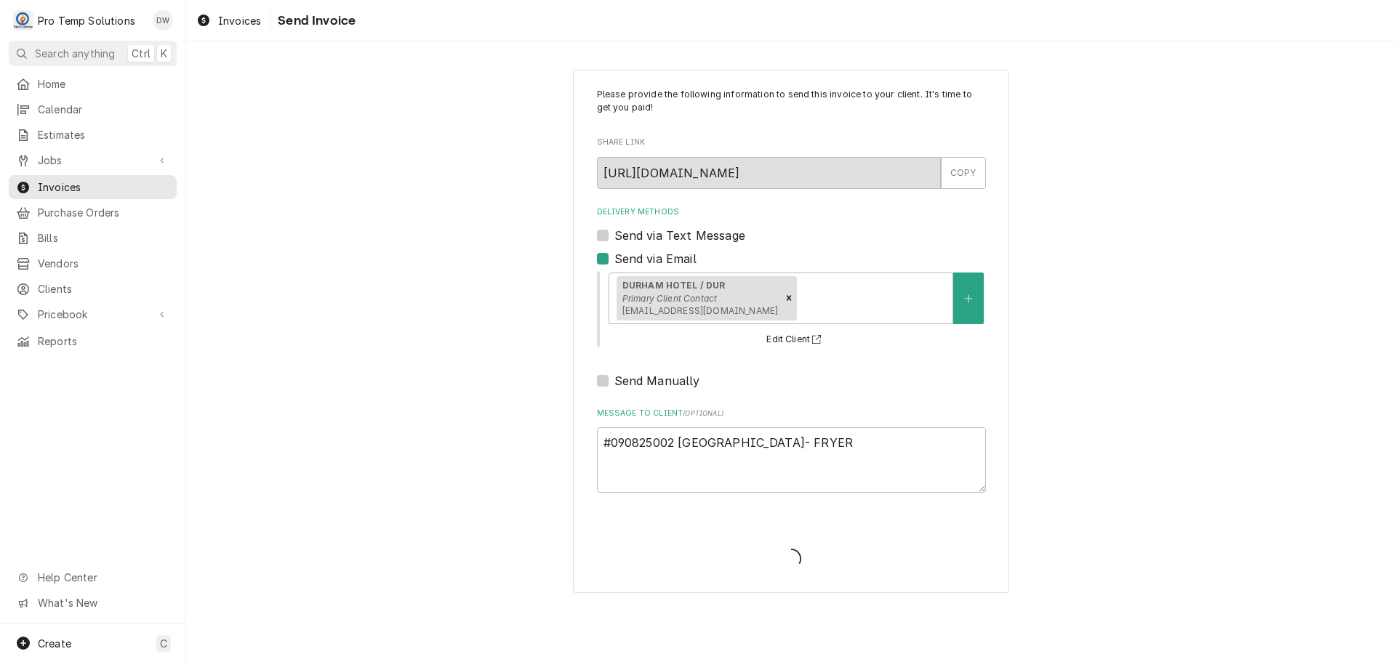
type textarea "x"
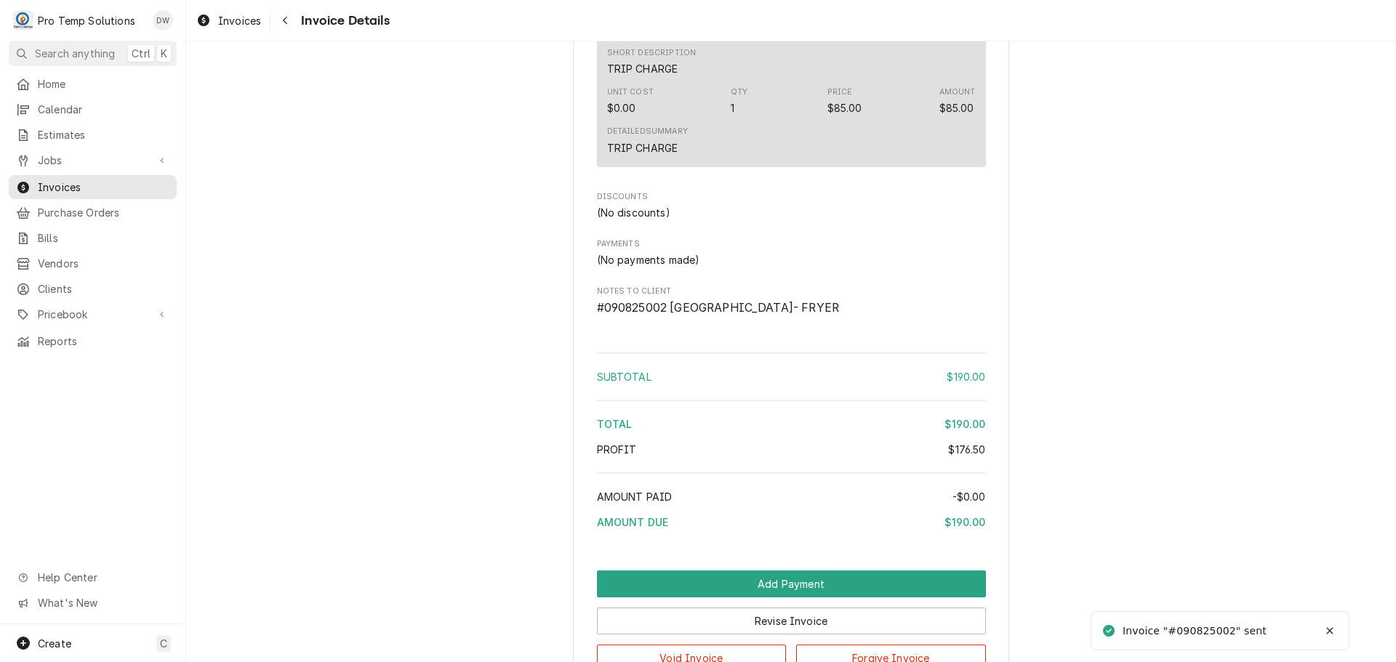
scroll to position [1337, 0]
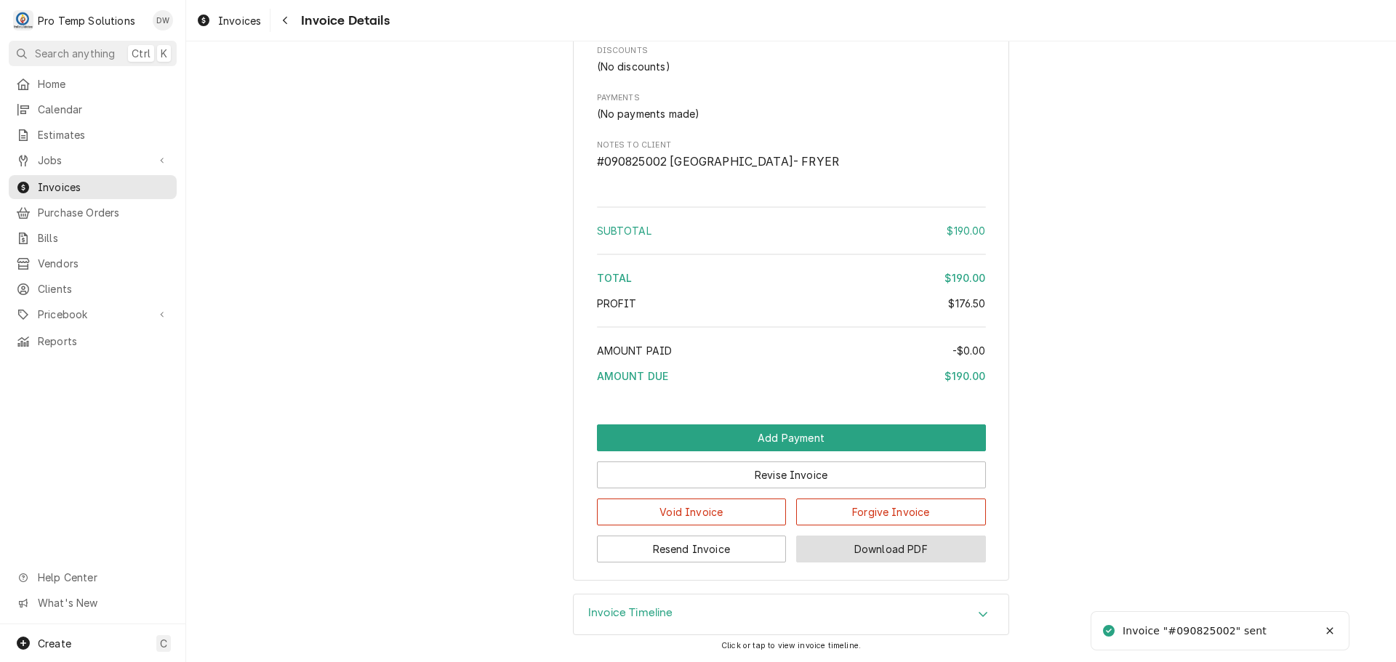
click at [889, 544] on button "Download PDF" at bounding box center [891, 549] width 190 height 27
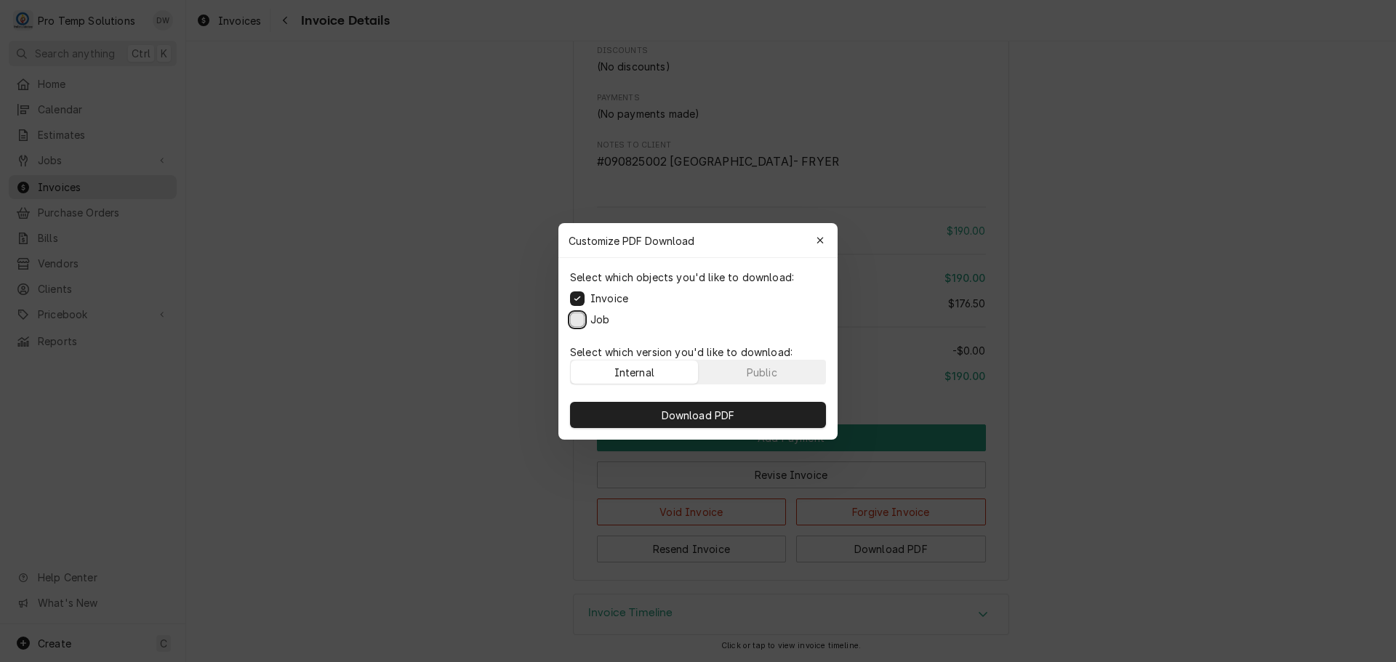
click at [580, 318] on button "Job" at bounding box center [577, 319] width 15 height 15
click at [677, 411] on span "Download PDF" at bounding box center [698, 414] width 79 height 15
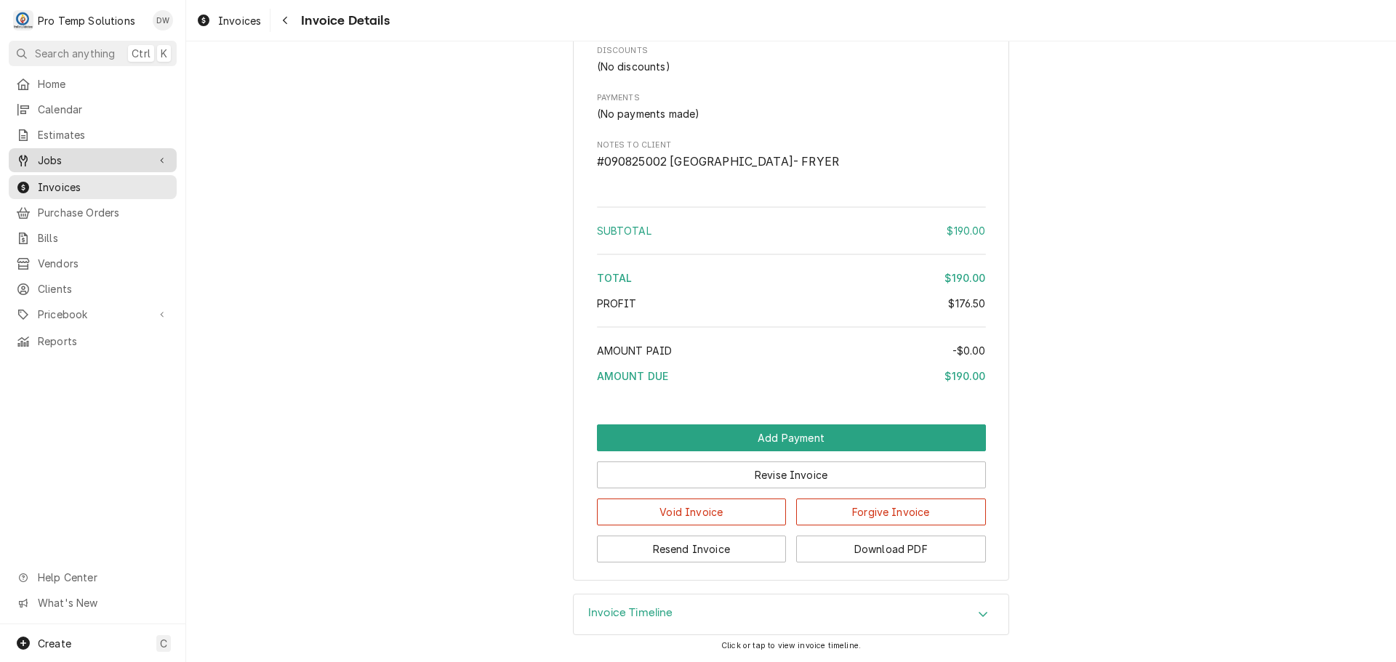
click at [89, 162] on span "Jobs" at bounding box center [93, 160] width 110 height 15
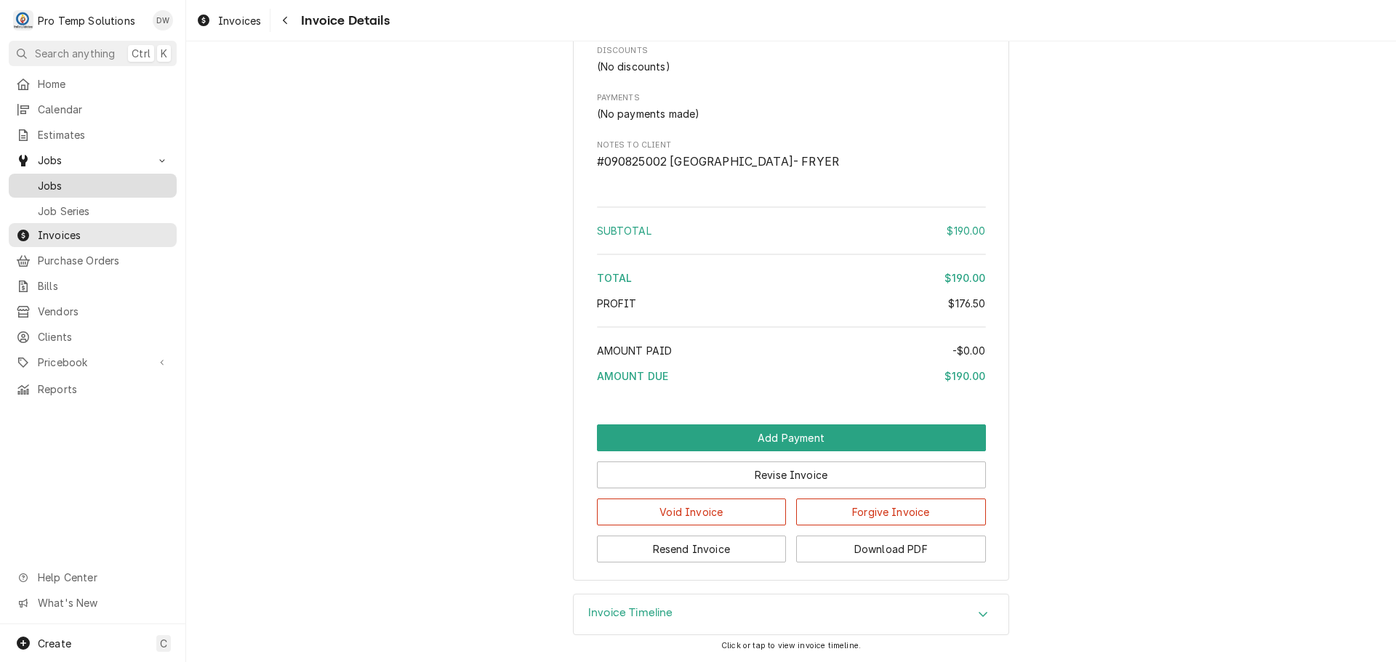
click at [64, 178] on span "Jobs" at bounding box center [104, 185] width 132 height 15
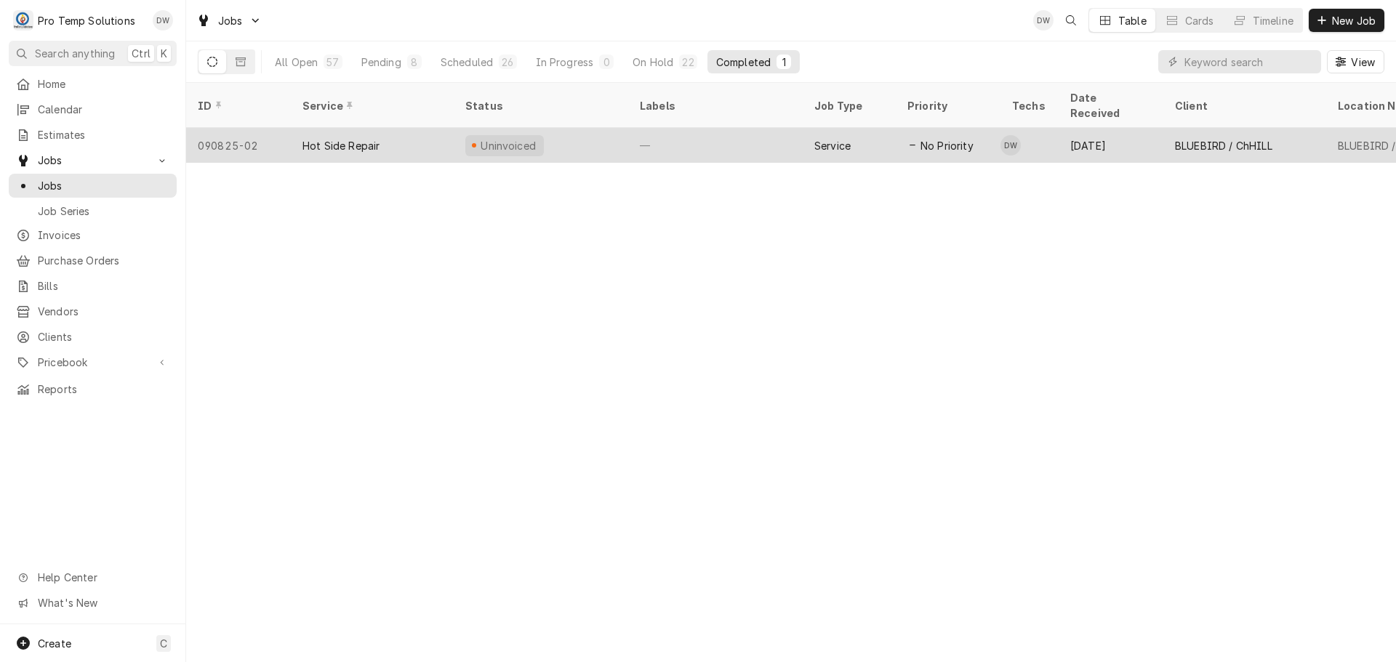
click at [764, 128] on div "—" at bounding box center [715, 145] width 174 height 35
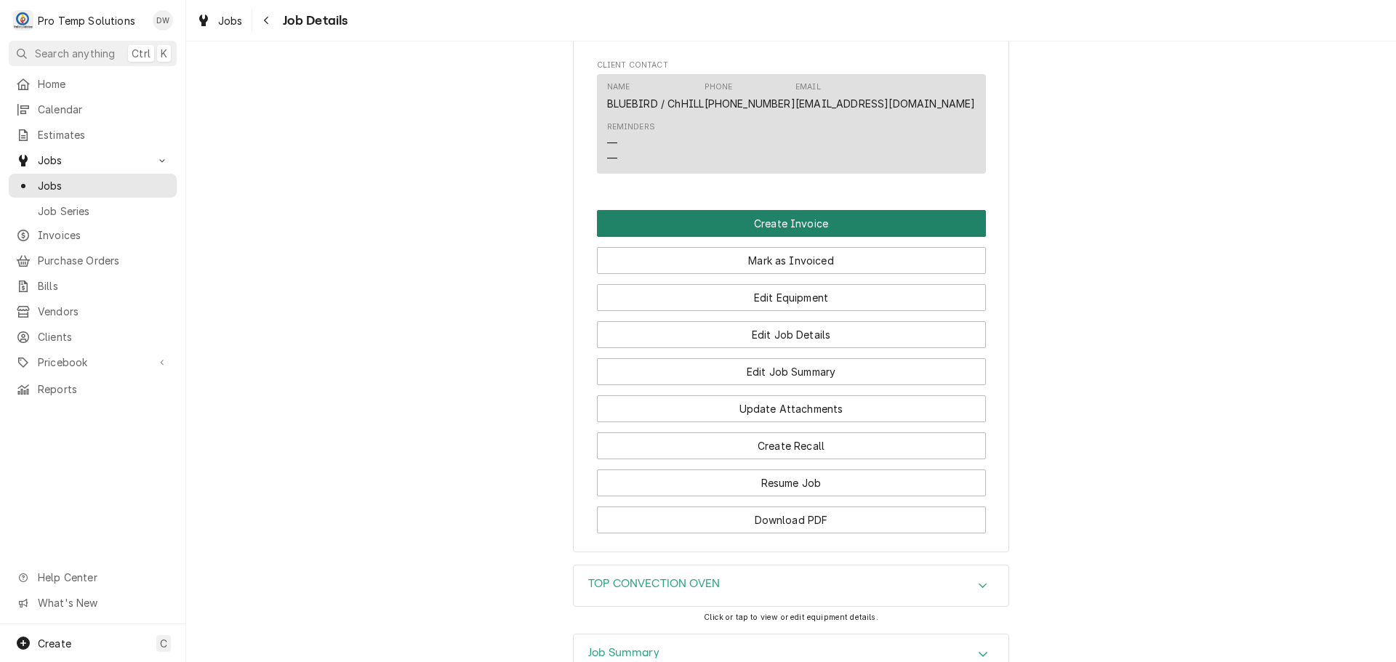
scroll to position [1084, 0]
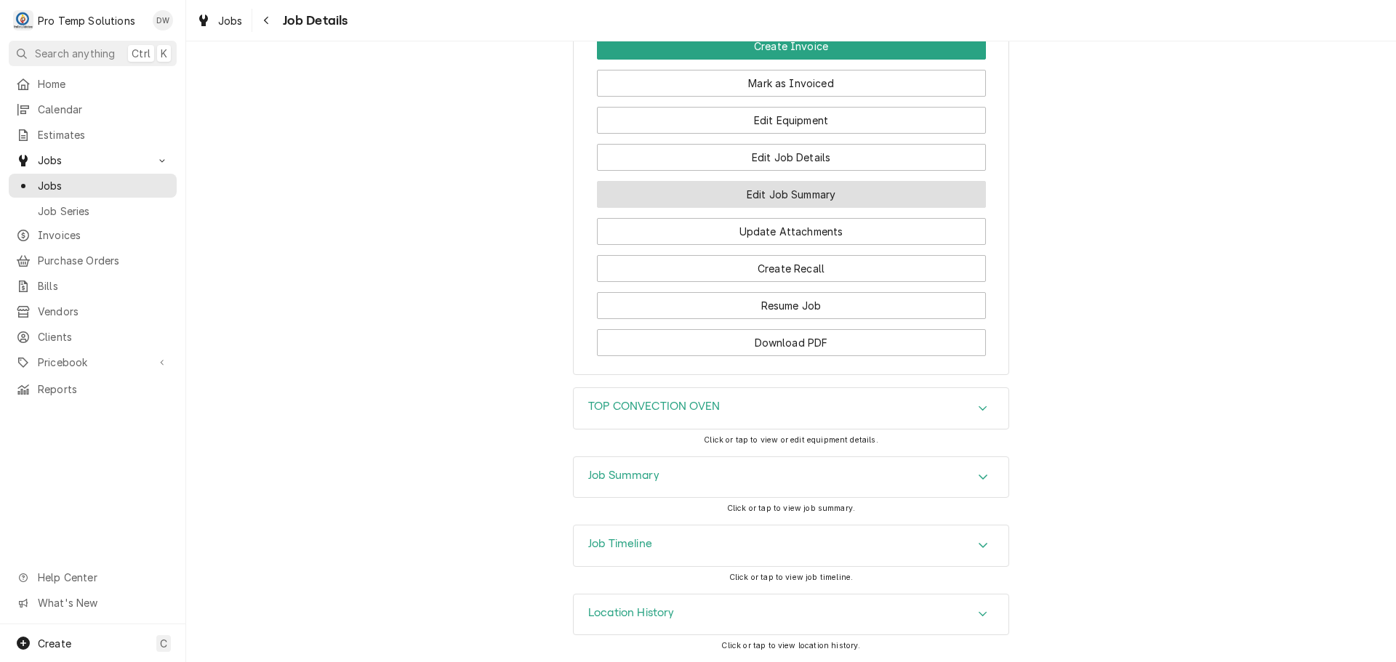
click at [800, 196] on button "Edit Job Summary" at bounding box center [791, 194] width 389 height 27
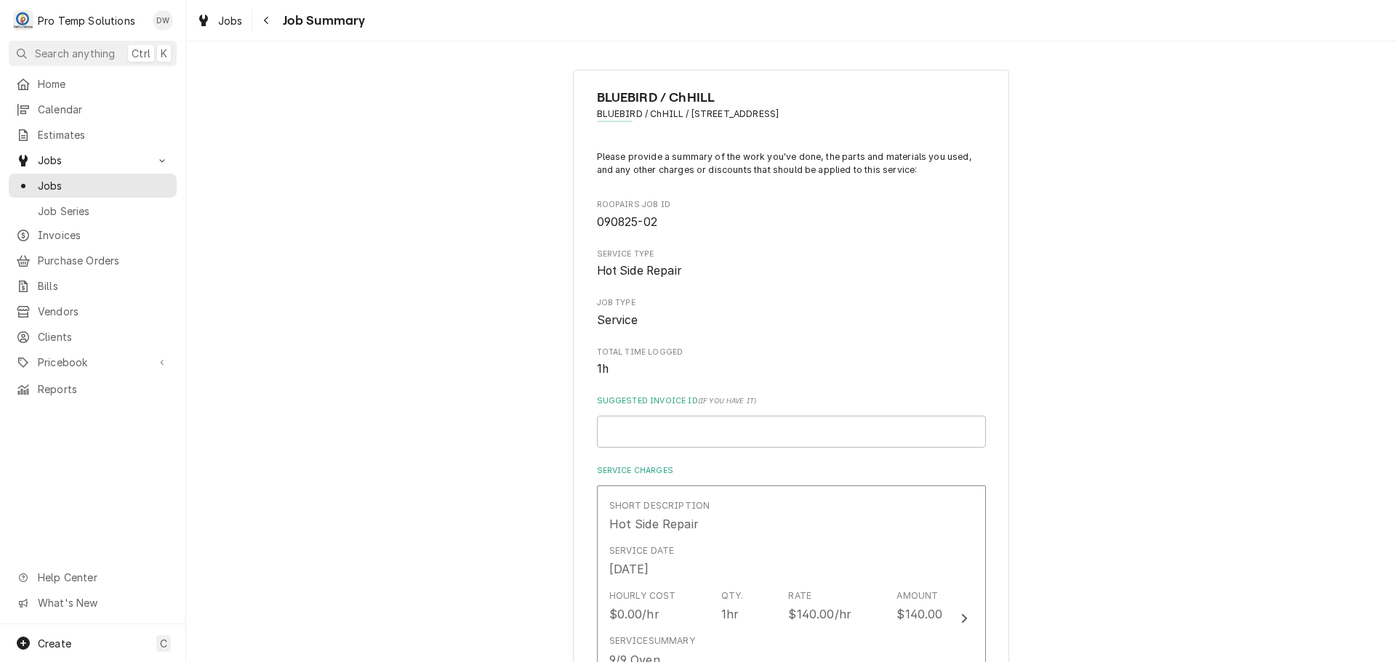
scroll to position [145, 0]
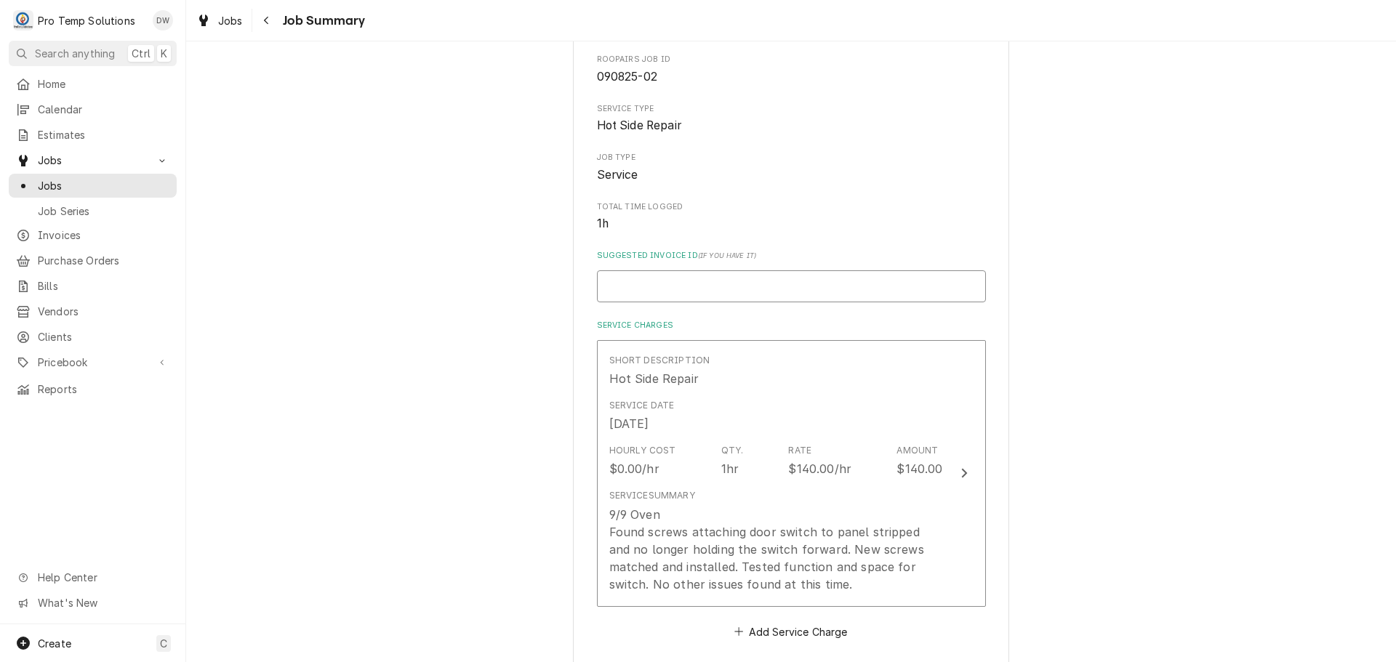
click at [725, 287] on input "Suggested Invoice ID ( if you have it )" at bounding box center [791, 286] width 389 height 32
type textarea "x"
type input "#"
type textarea "x"
type input "#0"
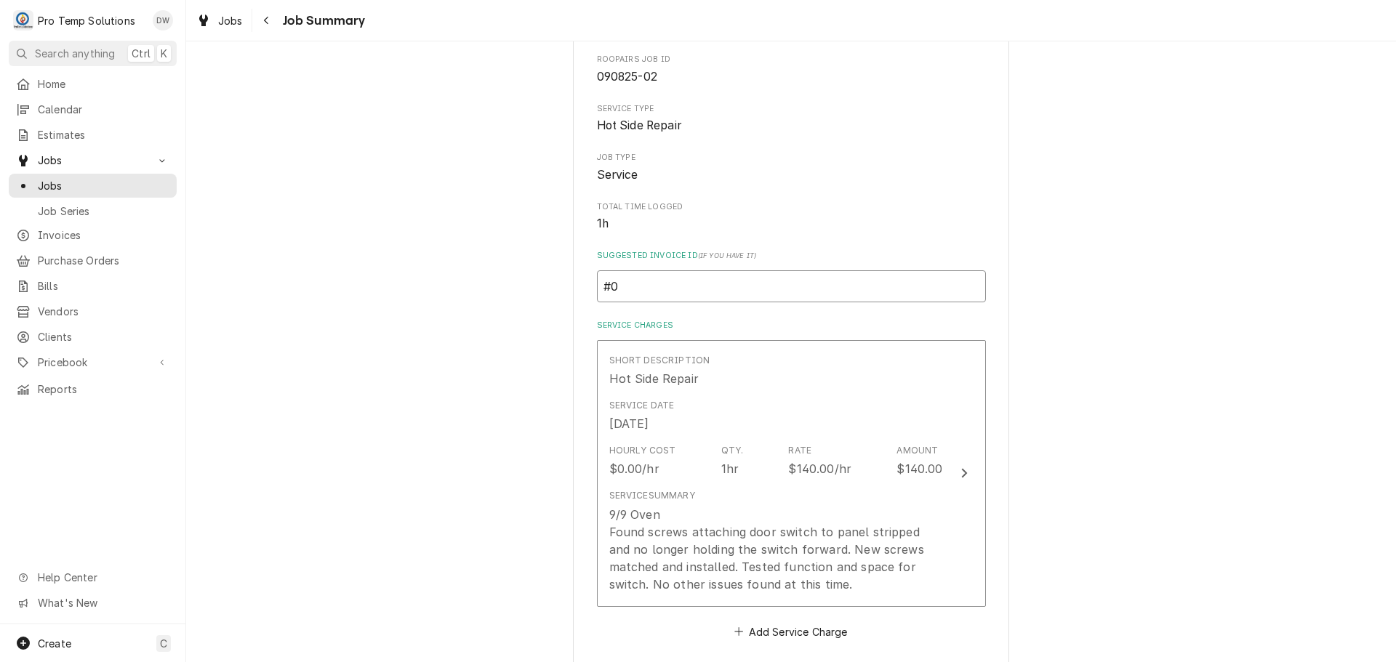
type textarea "x"
type input "#09"
type textarea "x"
type input "#090"
type textarea "x"
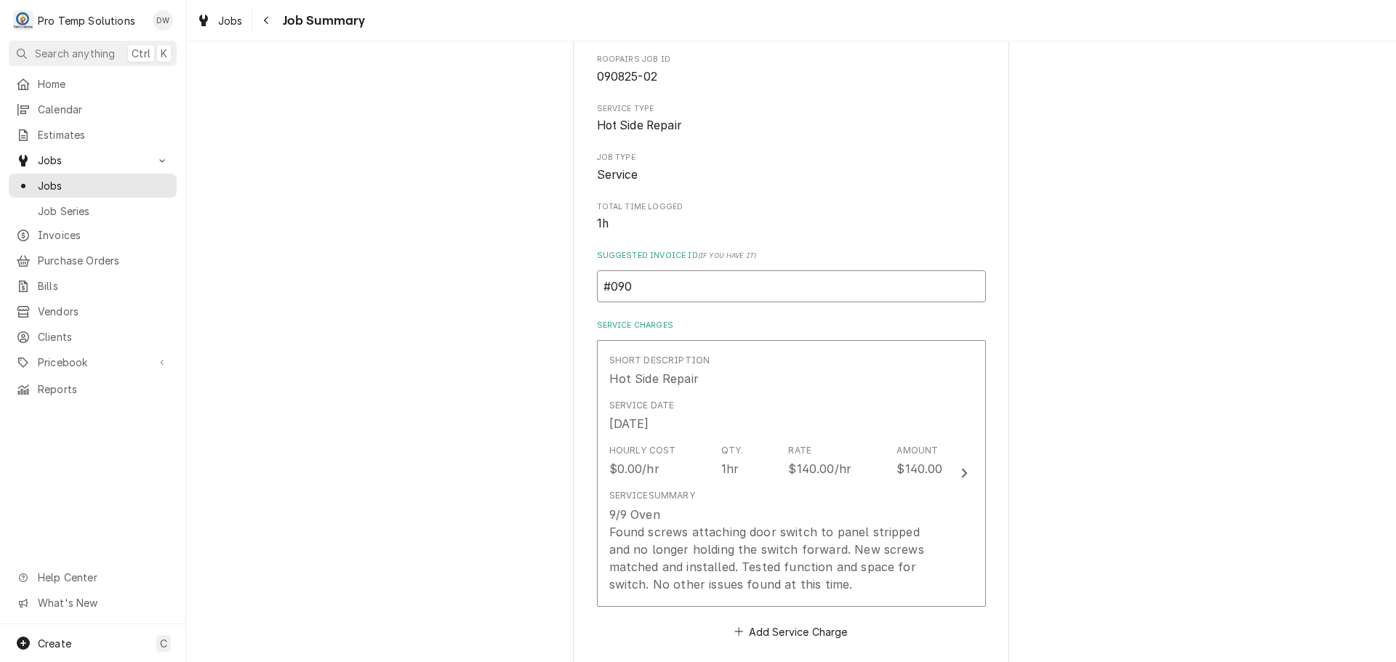
type input "#0908"
type textarea "x"
type input "#09082"
type textarea "x"
type input "#090825"
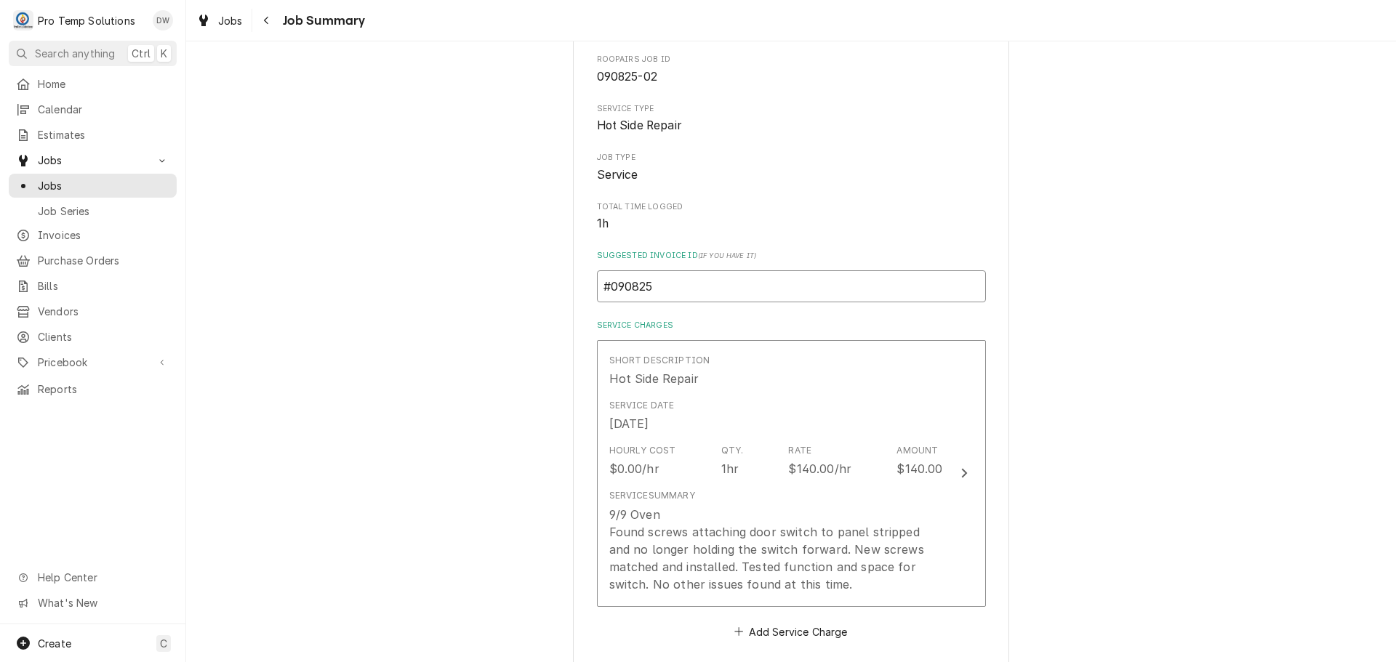
type textarea "x"
type input "#0908250"
type textarea "x"
type input "#09082500"
type textarea "x"
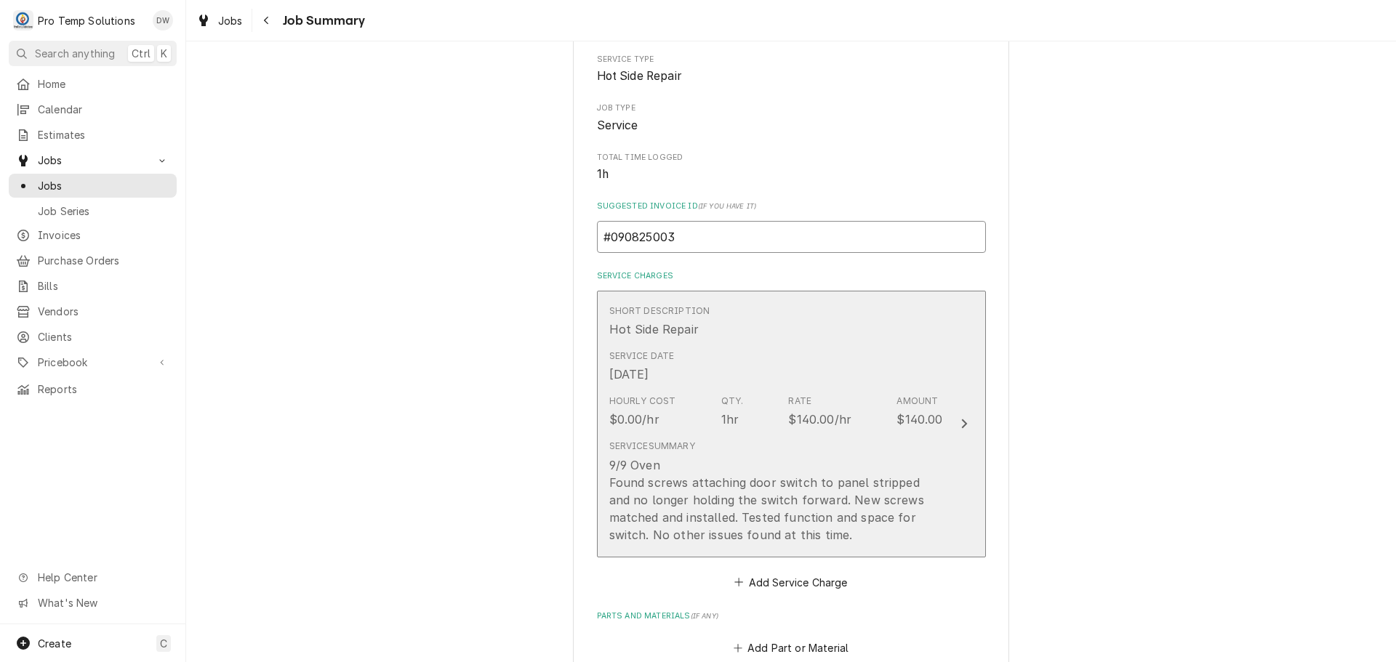
scroll to position [291, 0]
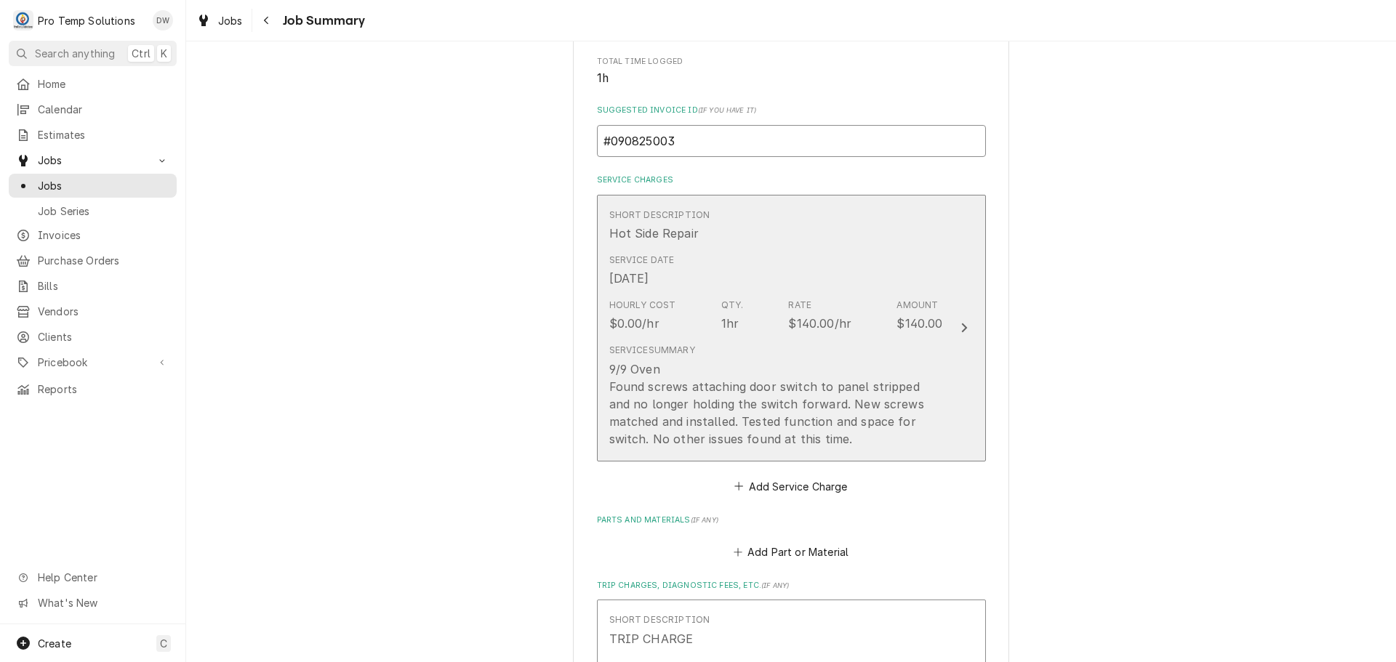
type input "#090825003"
click at [954, 324] on div "Update Line Item" at bounding box center [963, 327] width 19 height 17
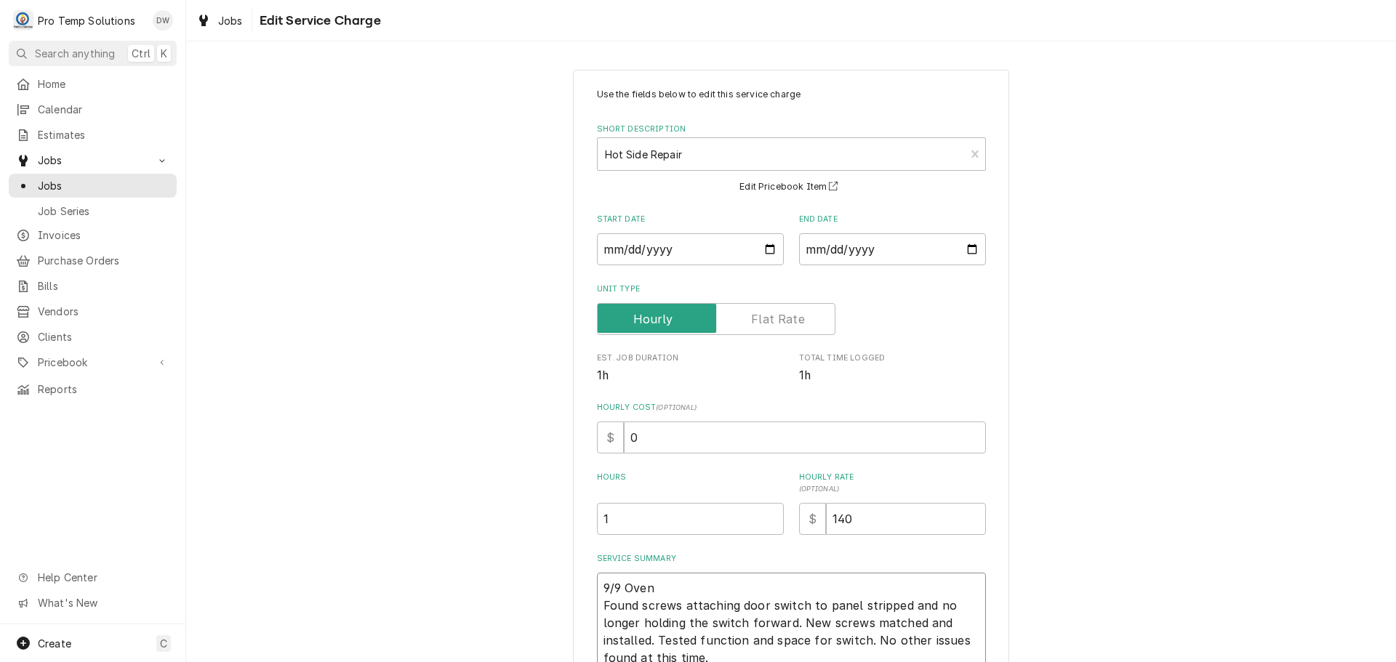
click at [682, 588] on textarea "9/9 Oven Found screws attaching door switch to panel stripped and no longer hol…" at bounding box center [791, 623] width 389 height 100
type textarea "x"
type textarea "9/9 Oven Found screws attaching door switch to panel stripped and no longer hol…"
type textarea "x"
type textarea "9/9 Oven 1 Found screws attaching door switch to panel stripped and no longer h…"
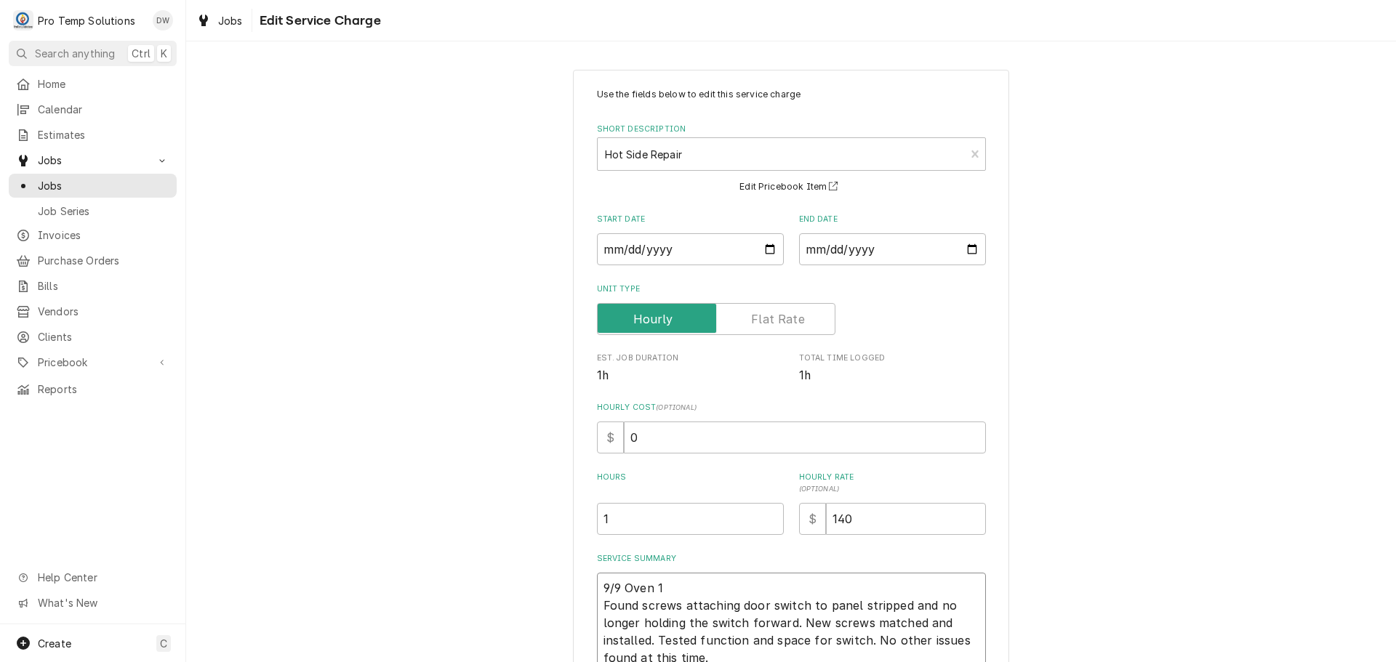
type textarea "x"
type textarea "9/9 Oven 13 Found screws attaching door switch to panel stripped and no longer …"
type textarea "x"
type textarea "9/9 Oven 135 Found screws attaching door switch to panel stripped and no longer…"
type textarea "x"
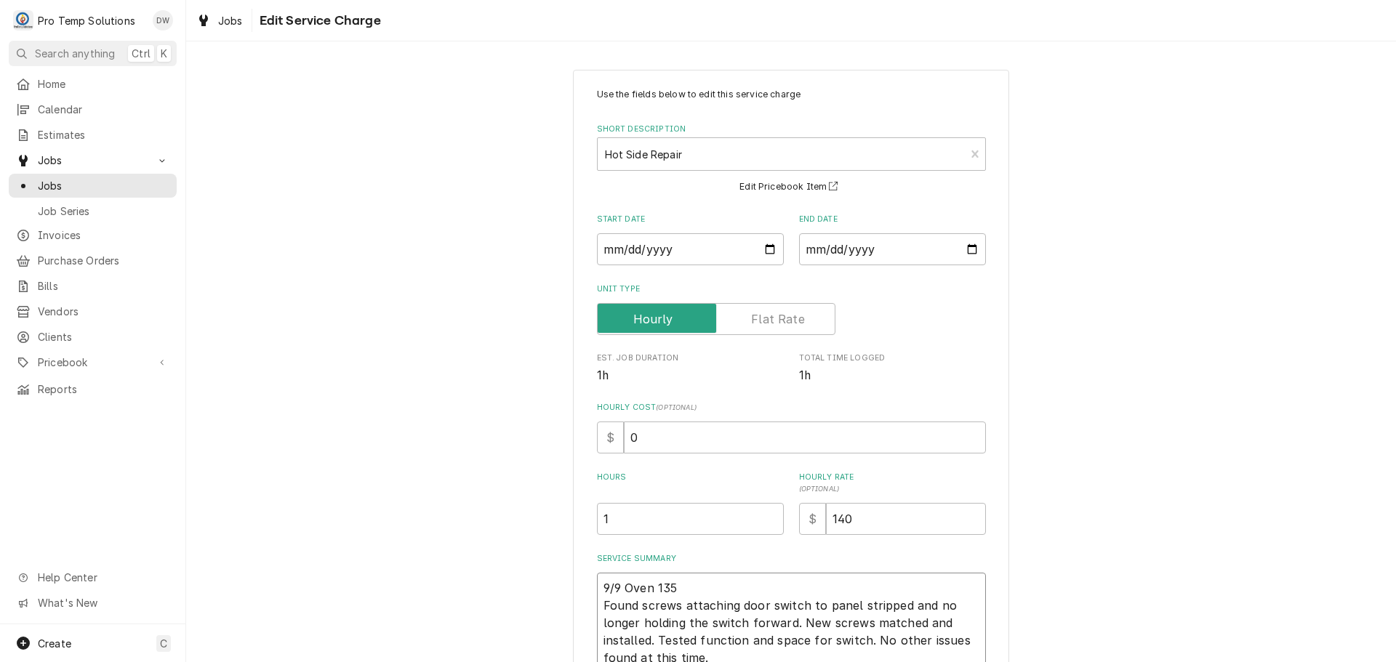
type textarea "9/9 Oven 135- Found screws attaching door switch to panel stripped and no longe…"
type textarea "x"
type textarea "9/9 Oven 135-2 Found screws attaching door switch to panel stripped and no long…"
type textarea "x"
type textarea "9/9 Oven 135-25 Found screws attaching door switch to panel stripped and no lon…"
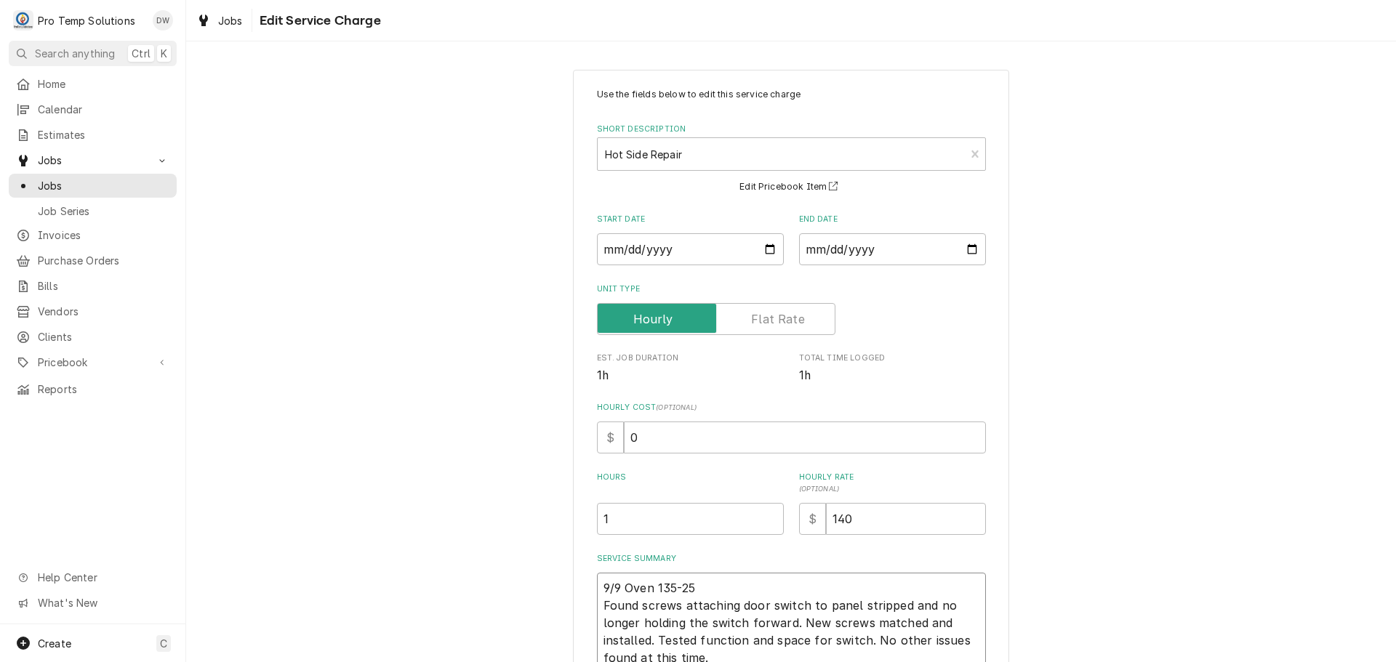
type textarea "x"
type textarea "9/9 Oven 135-2 Found screws attaching door switch to panel stripped and no long…"
type textarea "x"
type textarea "9/9 Oven 135-23 Found screws attaching door switch to panel stripped and no lon…"
type textarea "x"
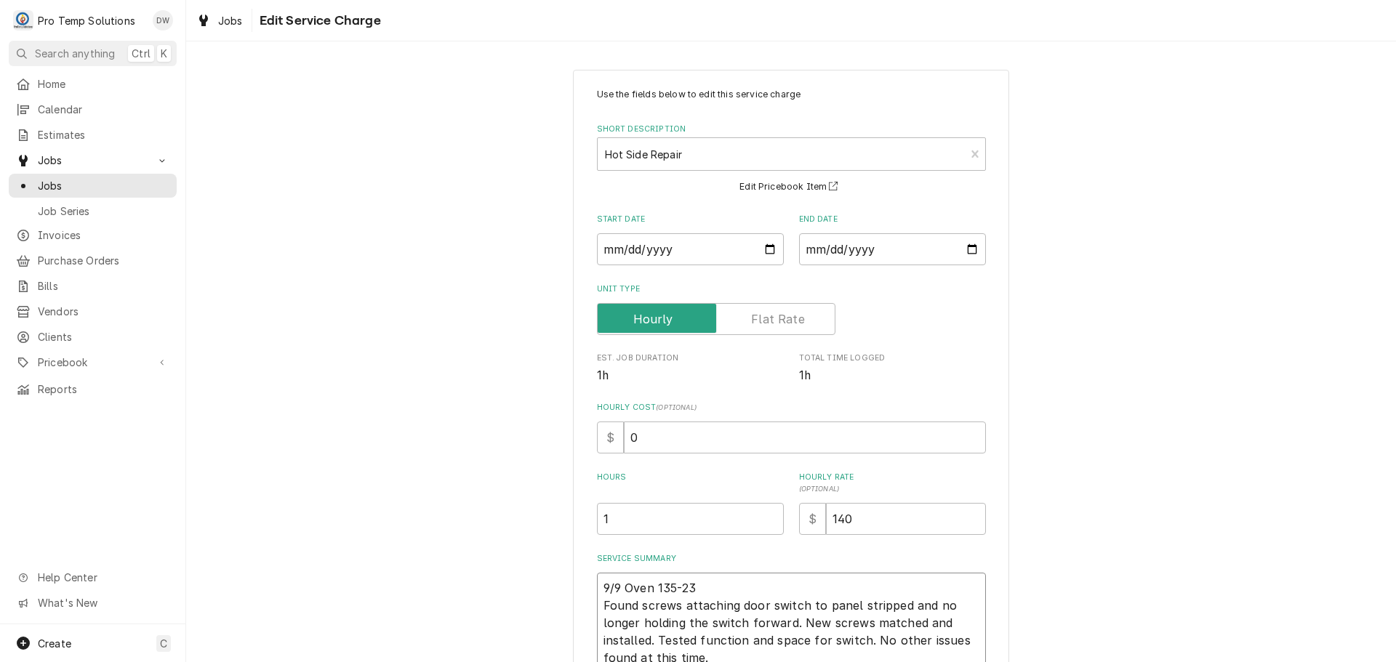
type textarea "9/9 Oven 135-235 Found screws attaching door switch to panel stripped and no lo…"
type textarea "x"
type textarea "9/9 Oven 135-235 Found screws attaching door switch to panel stripped and no lo…"
type textarea "x"
type textarea "9/9 Oven 135-235 K Found screws attaching door switch to panel stripped and no …"
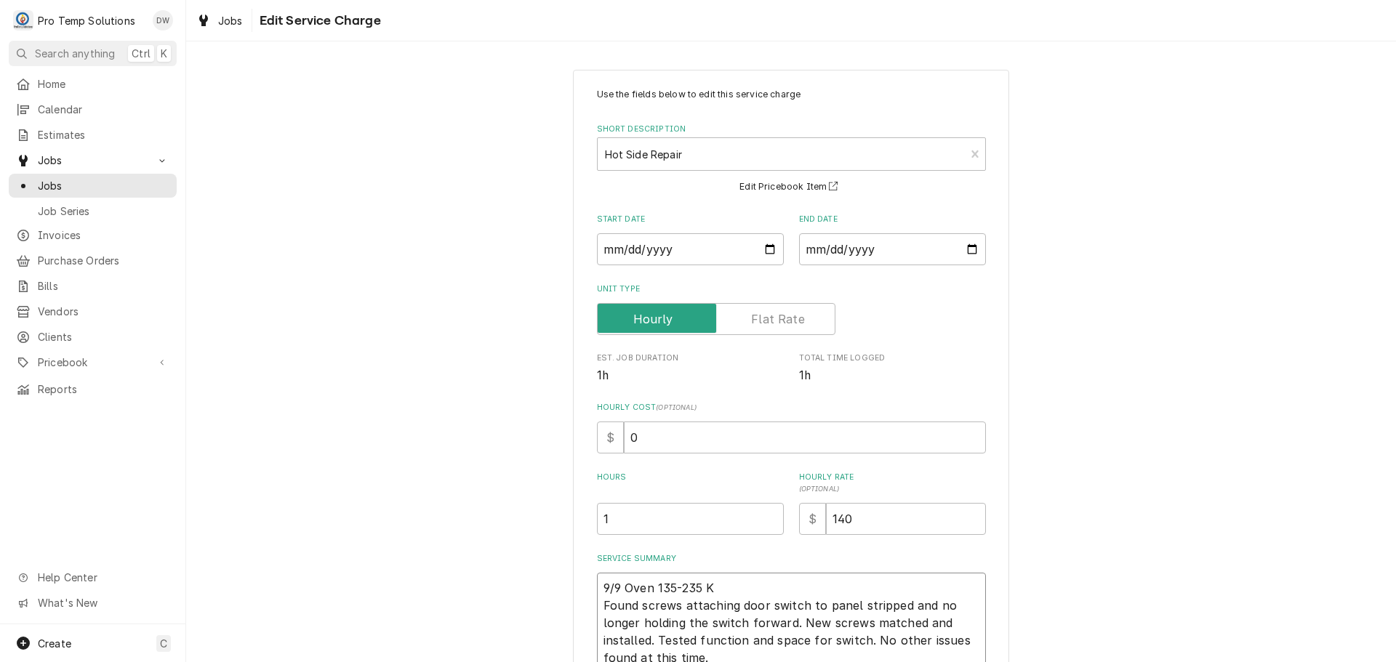
type textarea "x"
type textarea "9/9 Oven 135-235 KO Found screws attaching door switch to panel stripped and no…"
type textarea "x"
type textarea "9/9 Oven 135-235 KOT Found screws attaching door switch to panel stripped and n…"
type textarea "x"
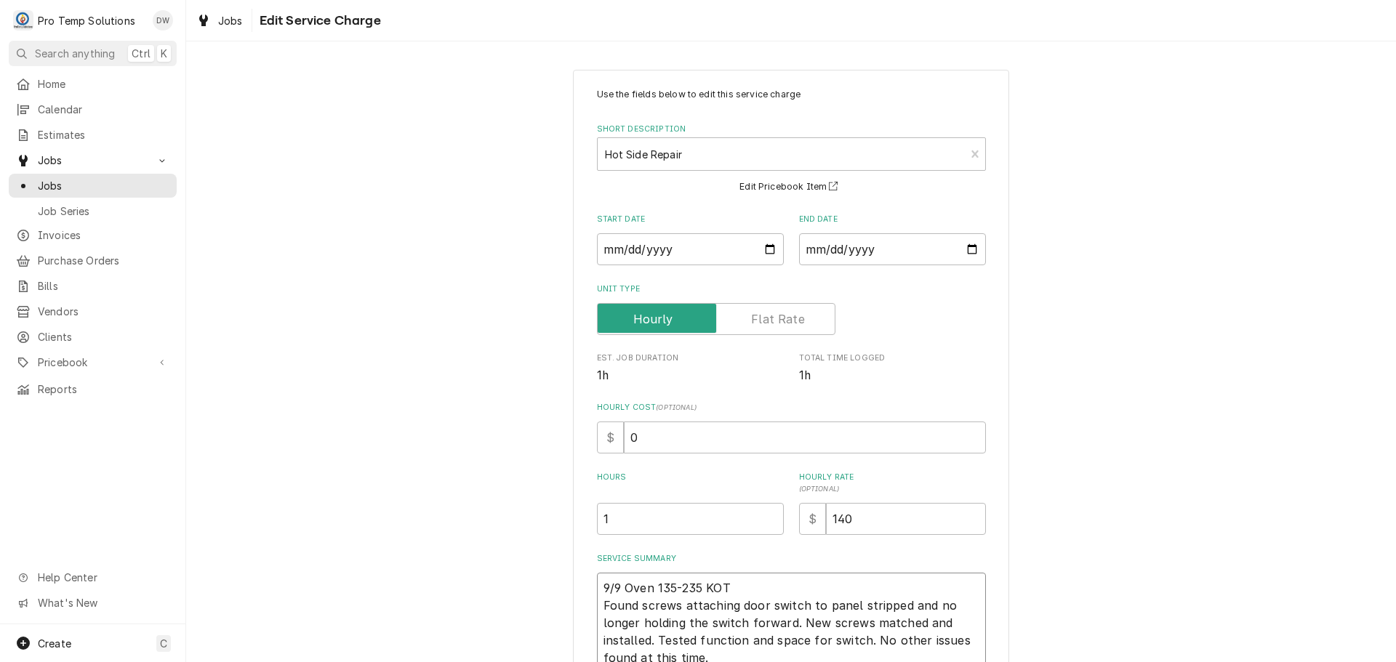
type textarea "9/9 Oven 135-235 KOTY Found screws attaching door switch to panel stripped and …"
type textarea "x"
type textarea "9/9 Oven 135-235 KOTY Found screws attaching door switch to panel stripped and …"
type textarea "x"
type textarea "9/9 Oven 135-235 KOTY ( Found screws attaching door switch to panel stripped an…"
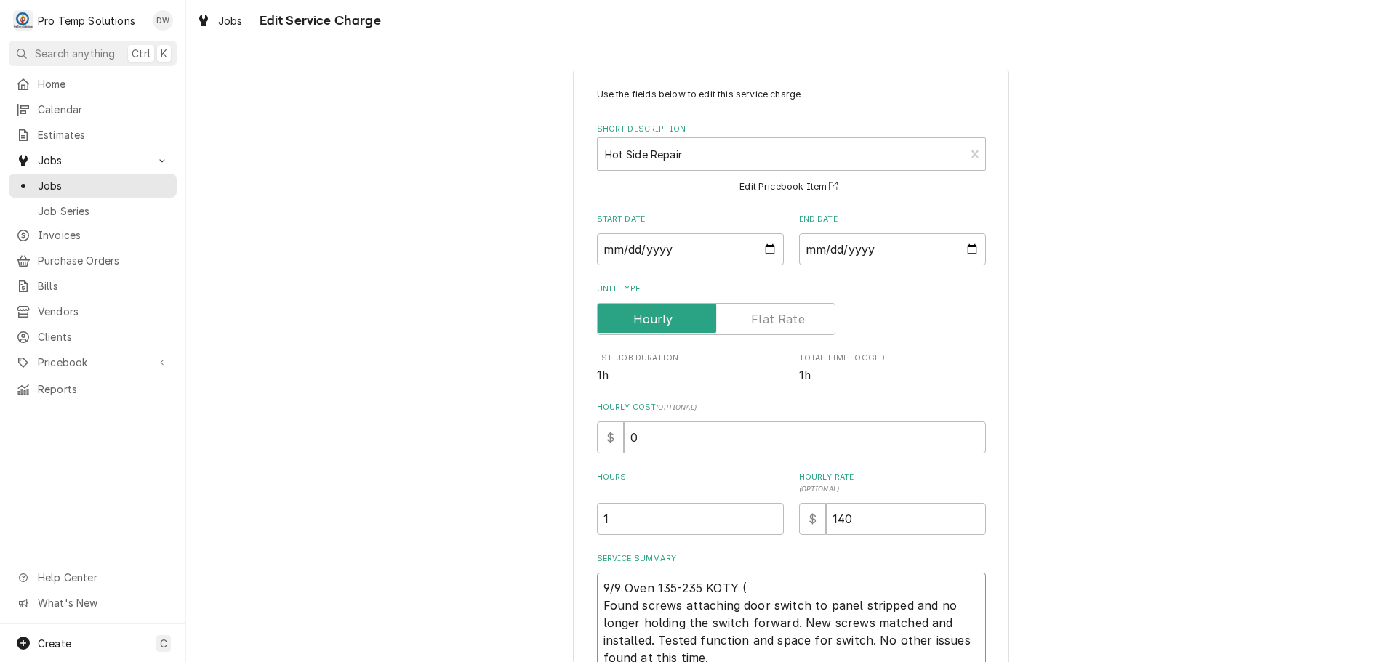
type textarea "x"
type textarea "9/9 Oven 135-235 KOTY ( K Found screws attaching door switch to panel stripped …"
type textarea "x"
type textarea "9/9 Oven 135-235 KOTY ( KE Found screws attaching door switch to panel stripped…"
type textarea "x"
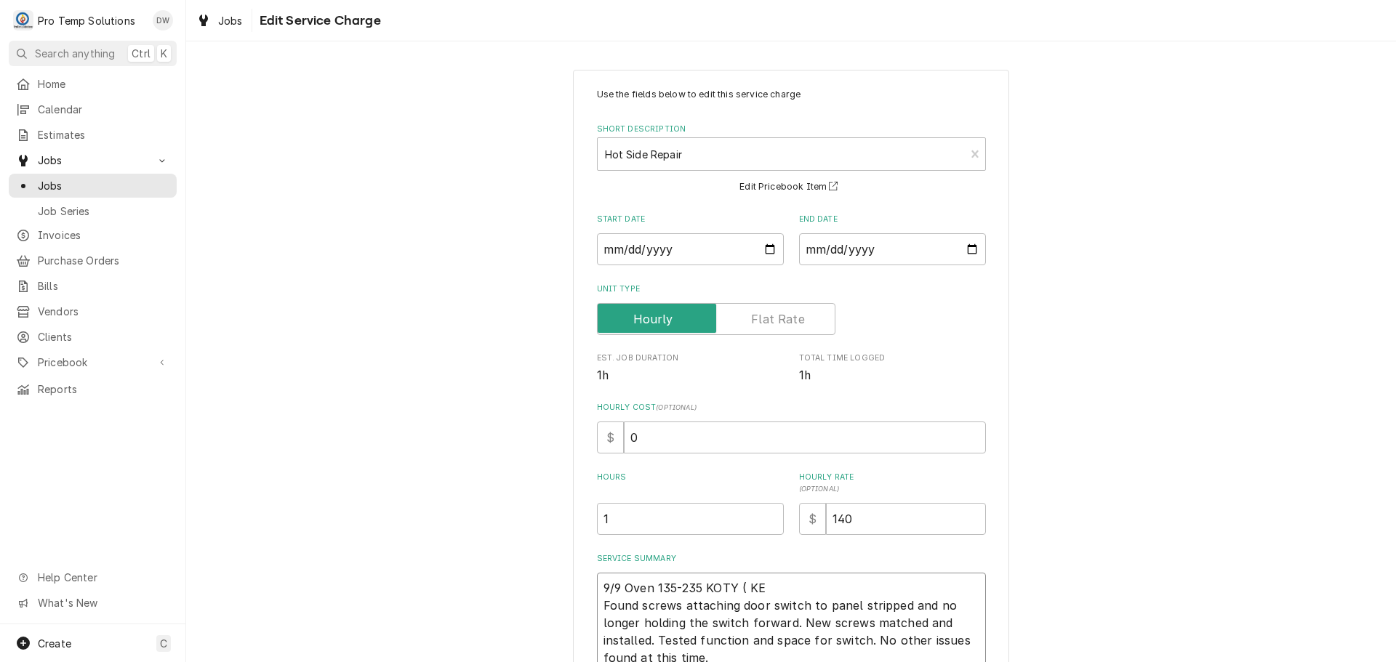
type textarea "9/9 Oven 135-235 KOTY ( KEV Found screws attaching door switch to panel strippe…"
type textarea "x"
type textarea "9/9 Oven 135-235 KOTY ( KEVI Found screws attaching door switch to panel stripp…"
type textarea "x"
type textarea "9/9 Oven 135-235 KOTY ( KEVIN Found screws attaching door switch to panel strip…"
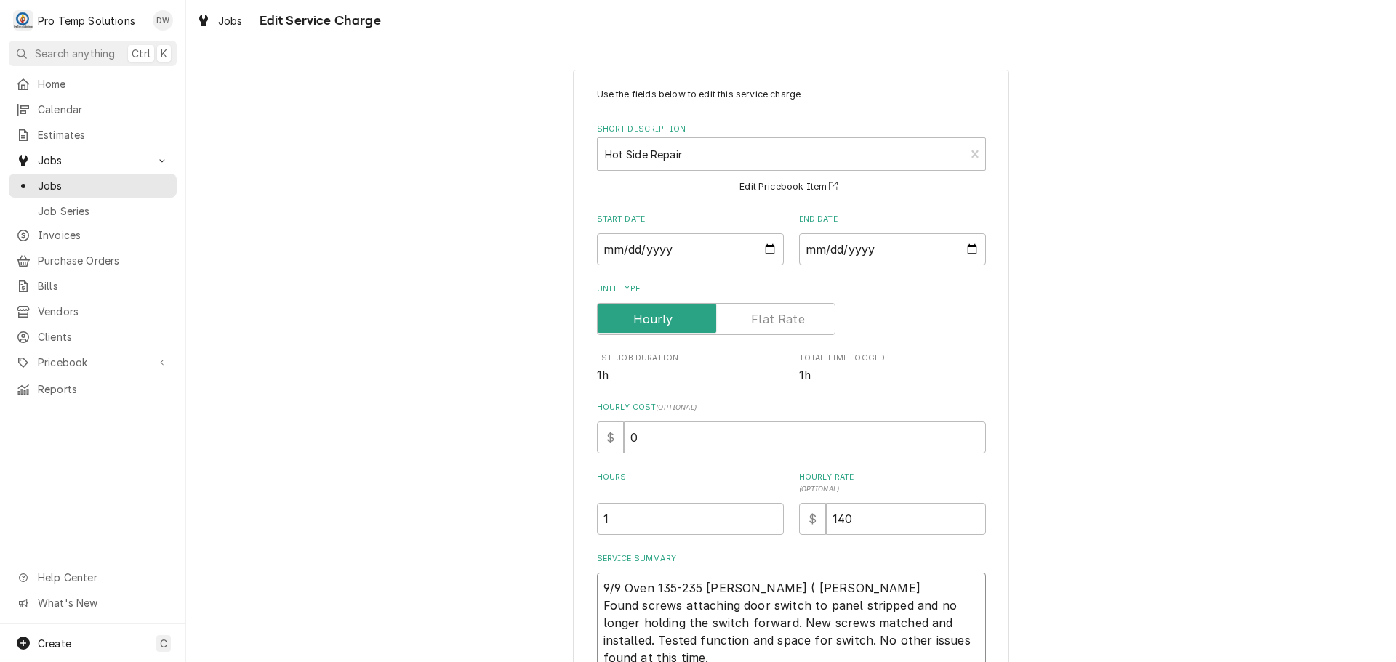
type textarea "x"
type textarea "9/9 Oven 135-235 KOTY ( KEVIN Found screws attaching door switch to panel strip…"
type textarea "x"
type textarea "9/9 Oven 135-235 KOTY ( KEVIN I Found screws attaching door switch to panel str…"
type textarea "x"
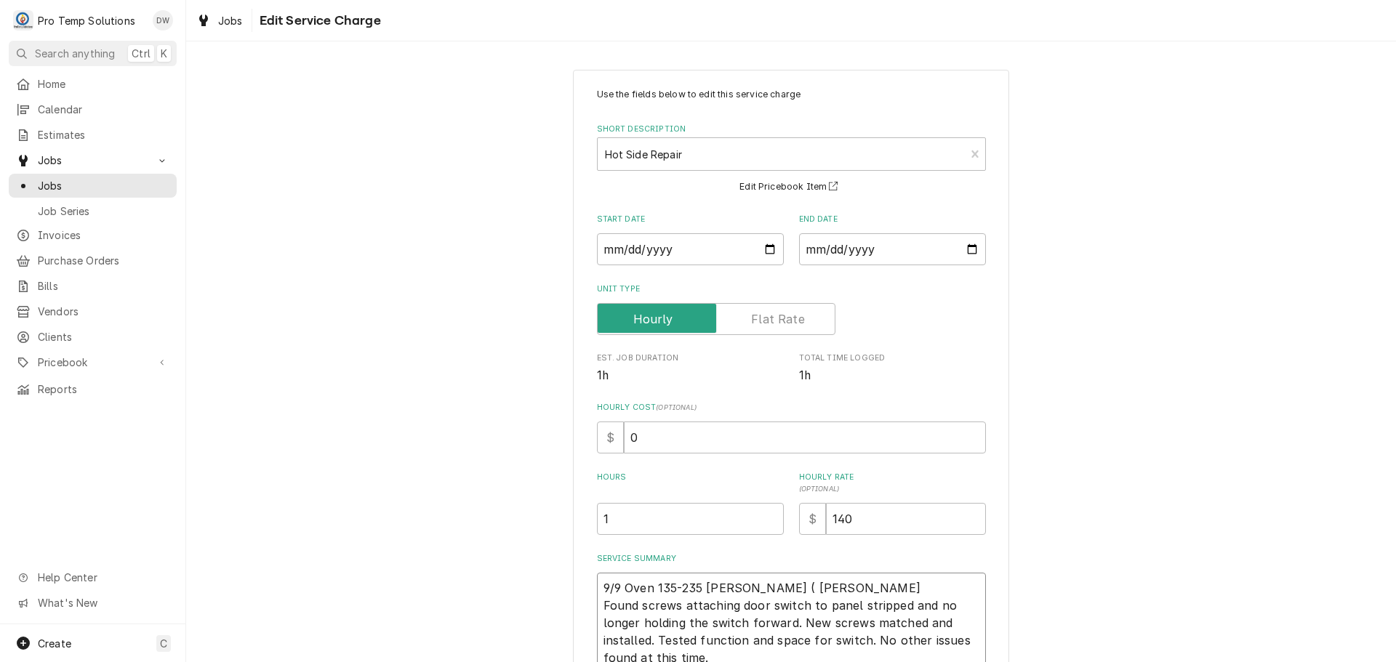
type textarea "9/9 Oven 135-235 KOTY ( KEVIN IN Found screws attaching door switch to panel st…"
type textarea "x"
type textarea "9/9 Oven 135-235 KOTY ( KEVIN IN Found screws attaching door switch to panel st…"
type textarea "x"
type textarea "9/9 Oven 135-235 KOTY ( KEVIN IN M Found screws attaching door switch to panel …"
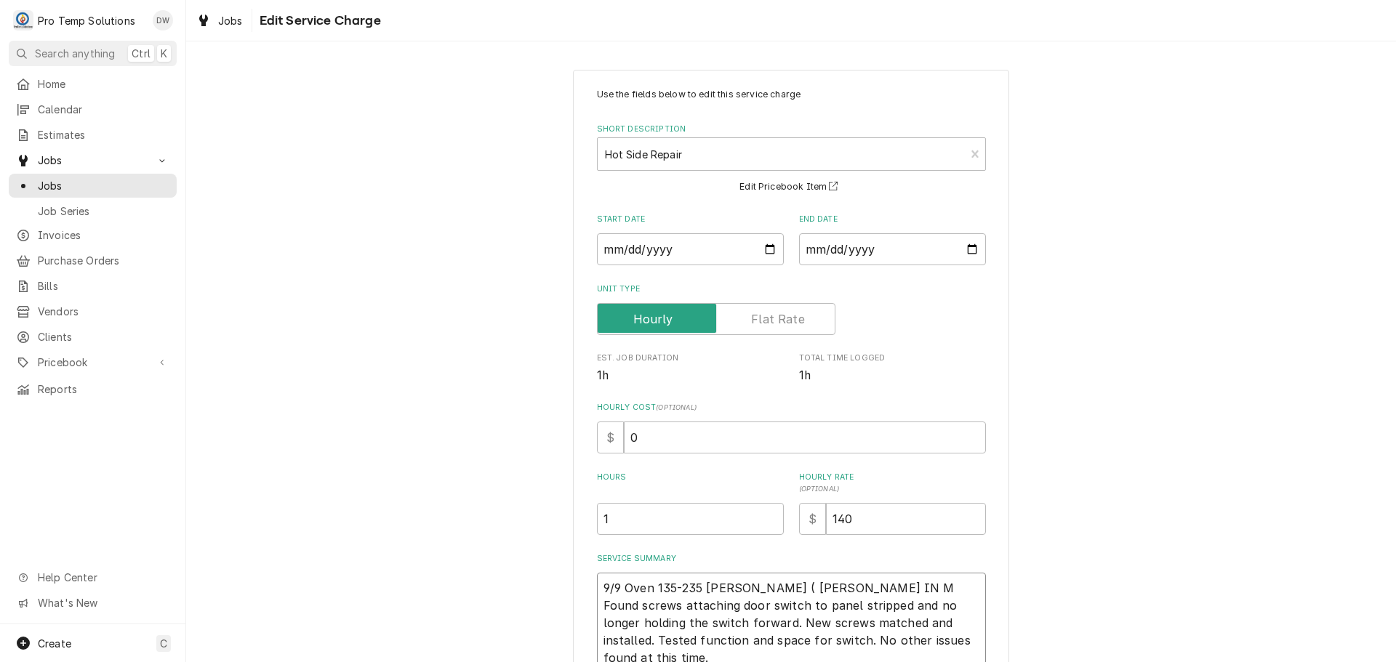
type textarea "x"
type textarea "9/9 Oven 135-235 KOTY ( KEVIN IN ME Found screws attaching door switch to panel…"
type textarea "x"
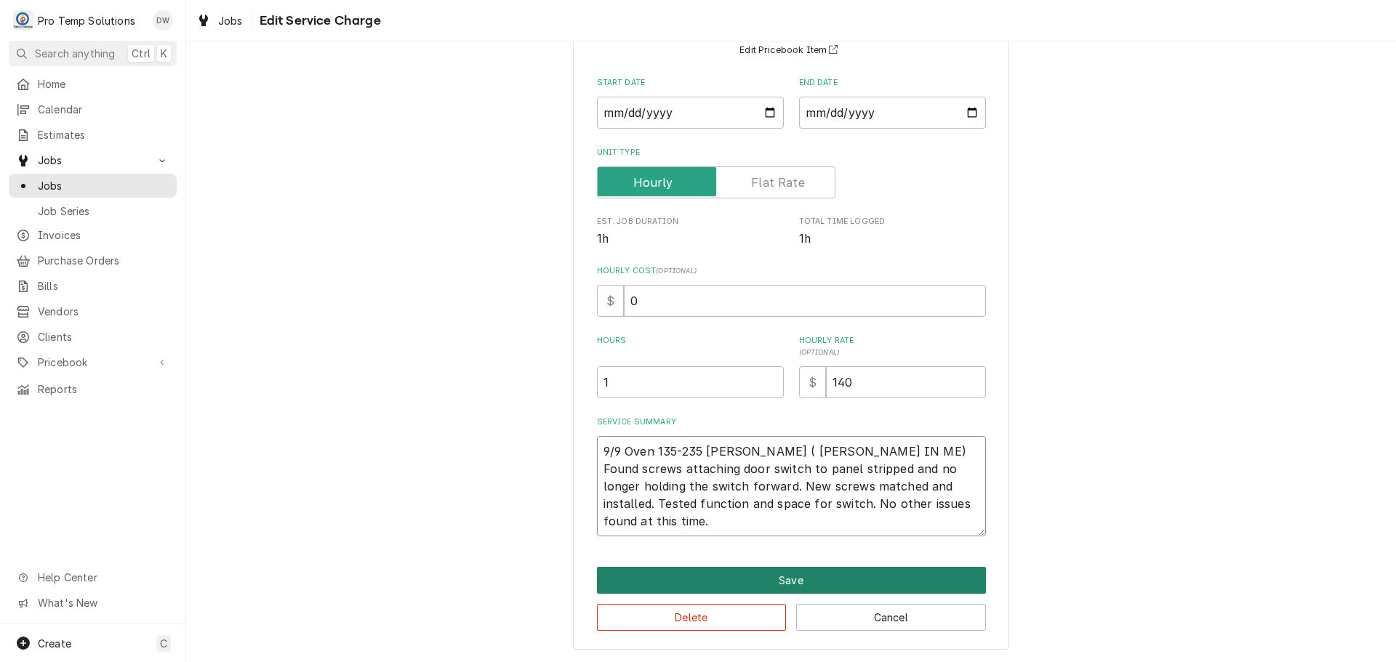
type textarea "9/9 Oven 135-235 KOTY ( KEVIN IN ME) Found screws attaching door switch to pane…"
click at [785, 576] on button "Save" at bounding box center [791, 580] width 389 height 27
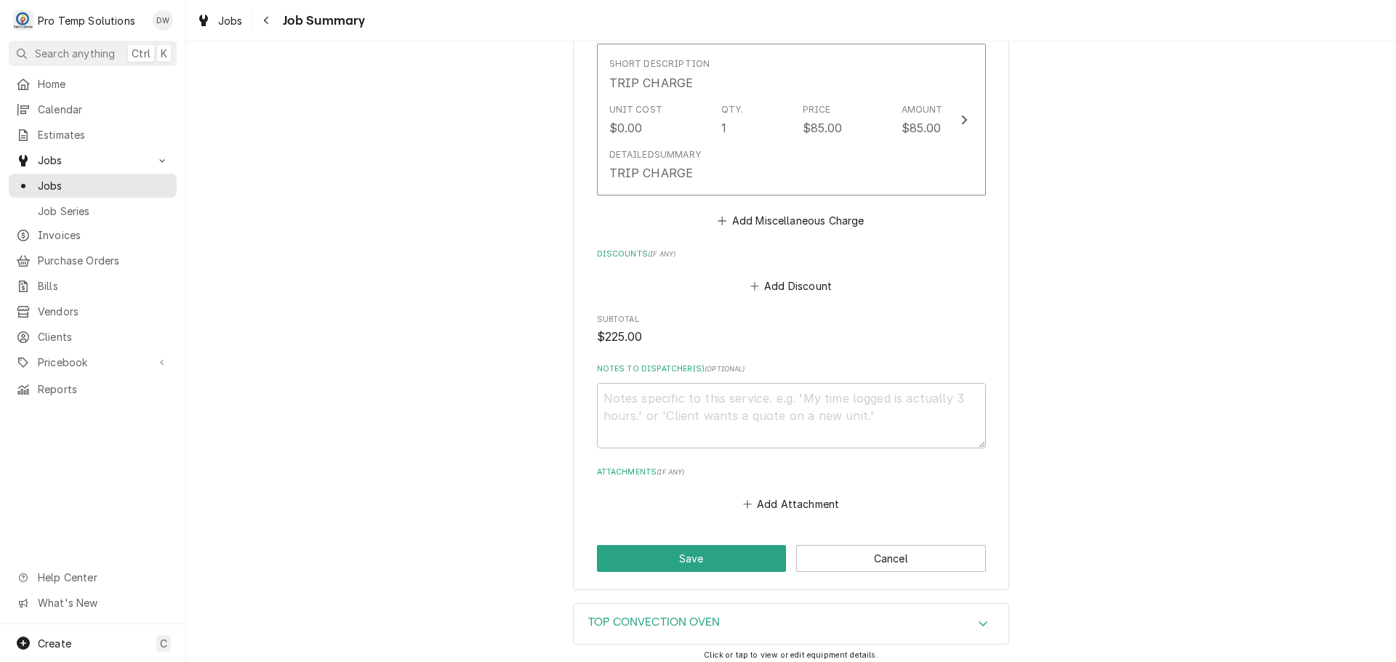
scroll to position [872, 0]
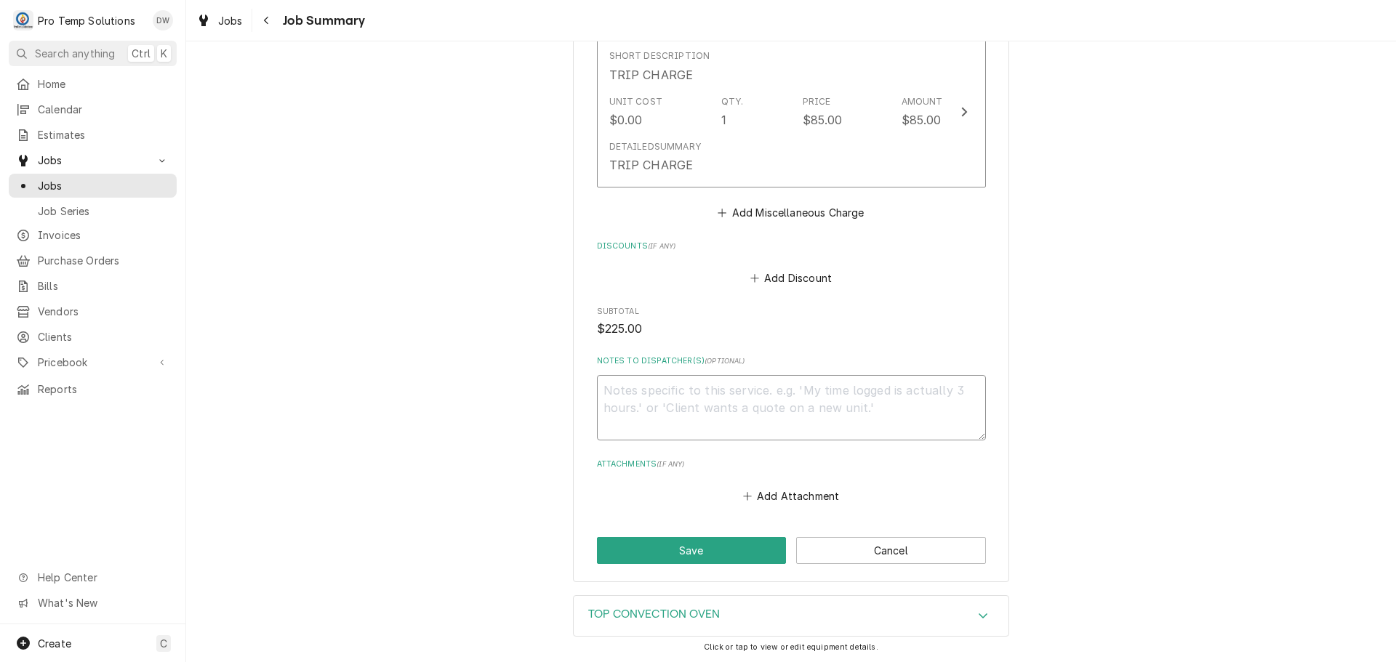
click at [652, 375] on textarea "Notes to Dispatcher(s) ( optional )" at bounding box center [791, 407] width 389 height 65
type textarea "x"
type textarea "#"
type textarea "x"
type textarea "#0"
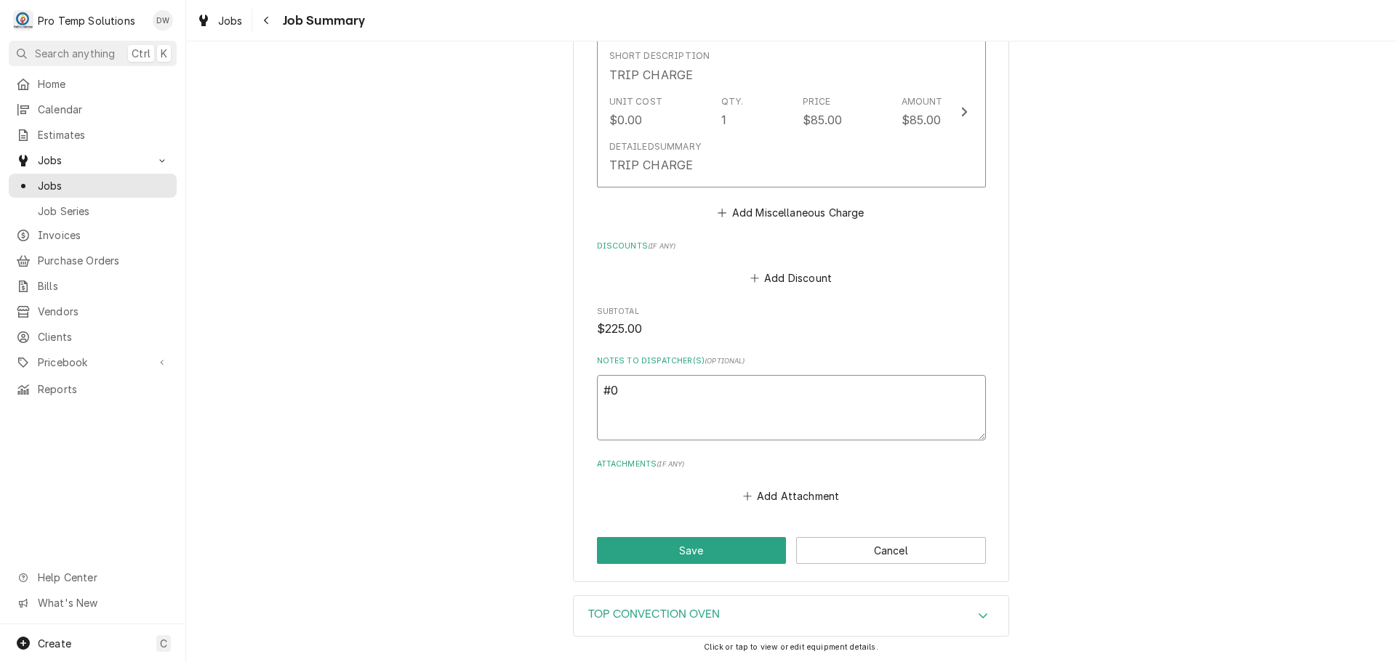
type textarea "x"
type textarea "#09"
type textarea "x"
type textarea "#090"
type textarea "x"
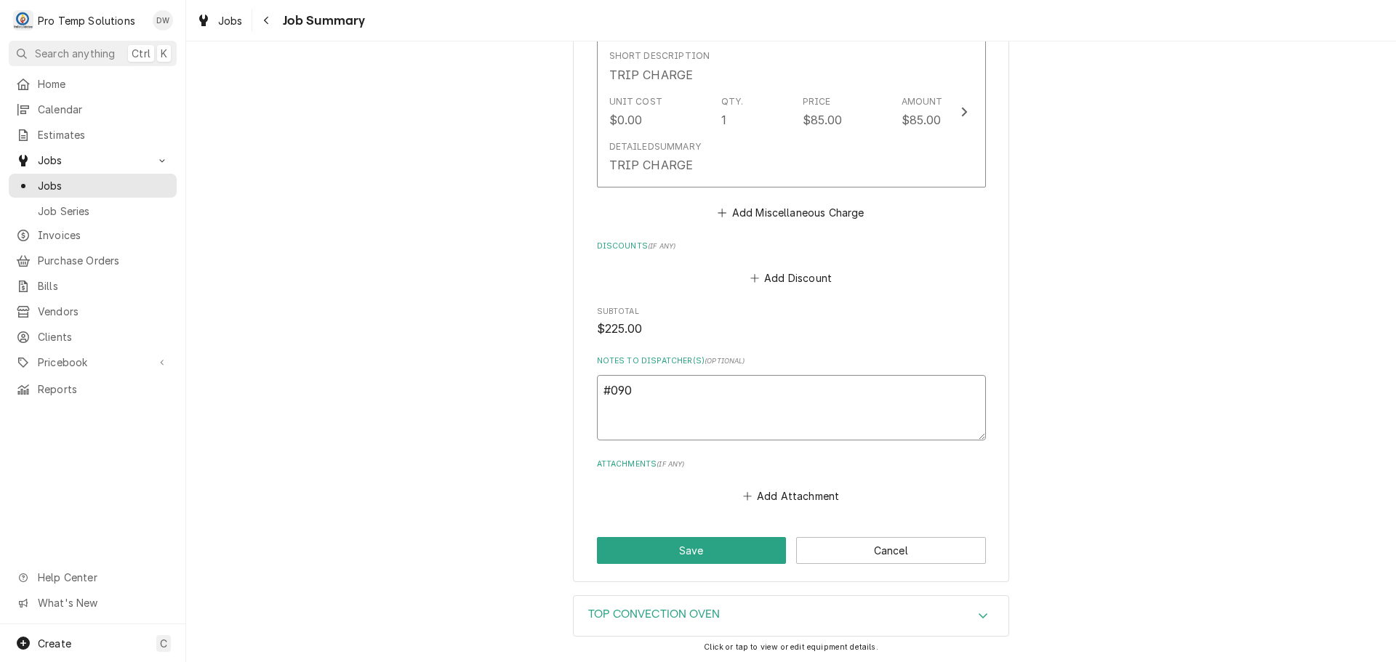
type textarea "#0908"
type textarea "x"
type textarea "#09082"
type textarea "x"
type textarea "#090825"
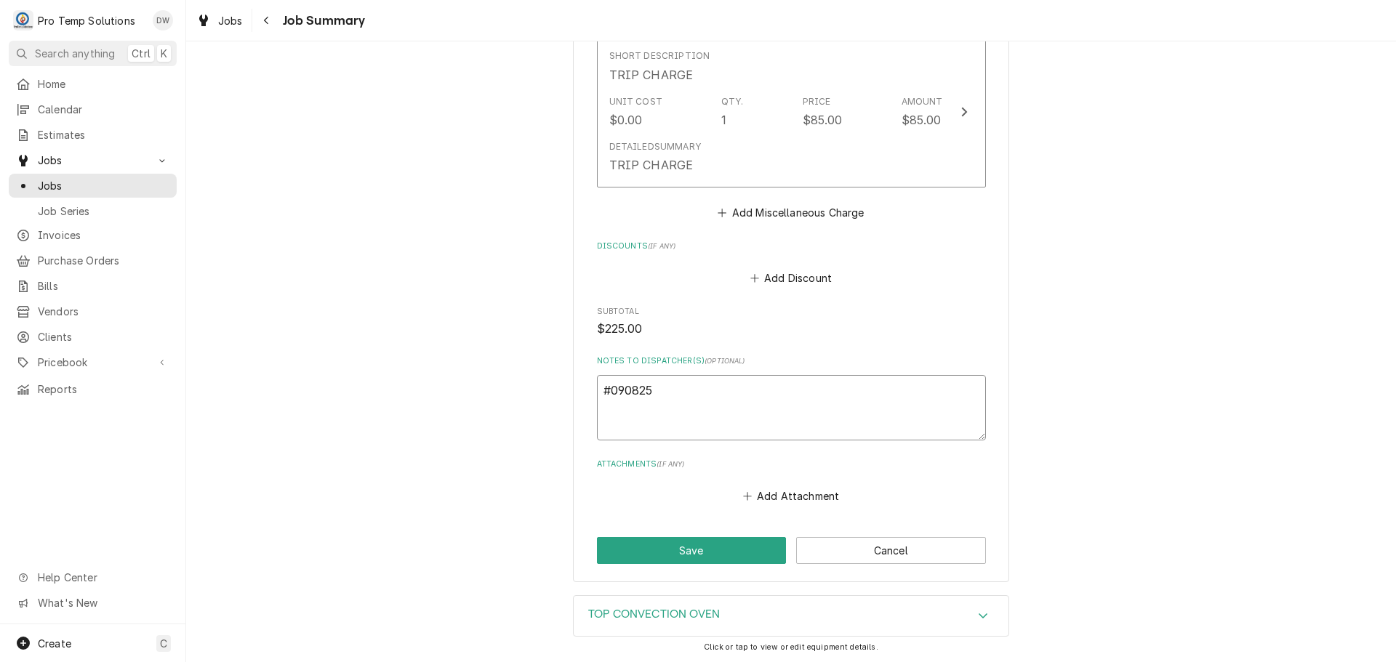
type textarea "x"
type textarea "#0908250"
type textarea "x"
type textarea "#09082500"
type textarea "x"
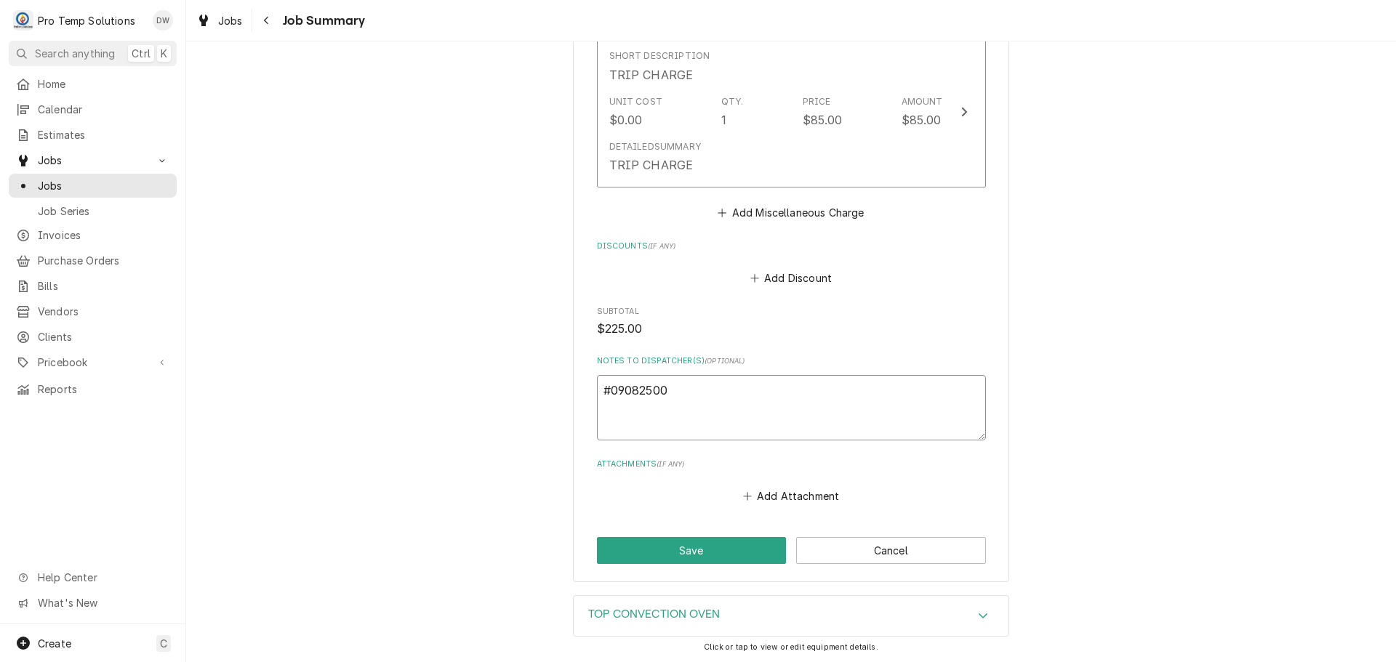
type textarea "#090825003"
type textarea "x"
type textarea "#090825003"
type textarea "x"
type textarea "#090825003 B"
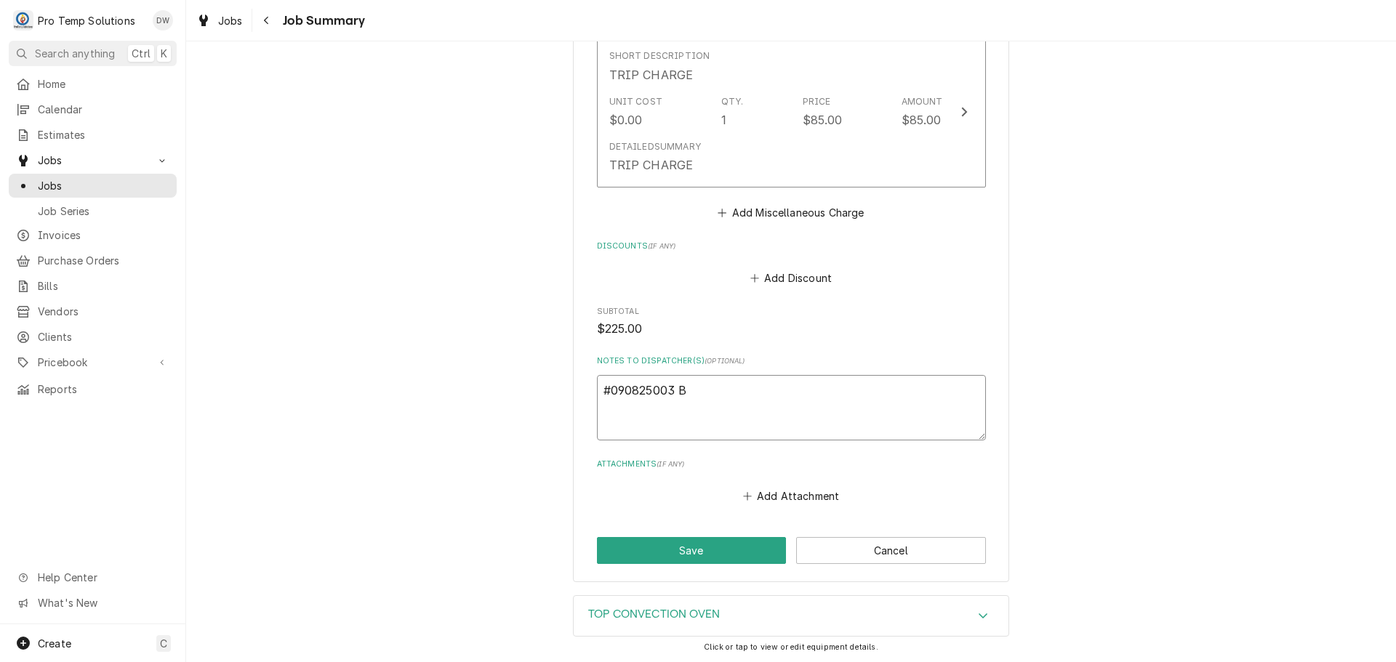
type textarea "x"
type textarea "#090825003 BL"
type textarea "x"
type textarea "#090825003 BLU"
type textarea "x"
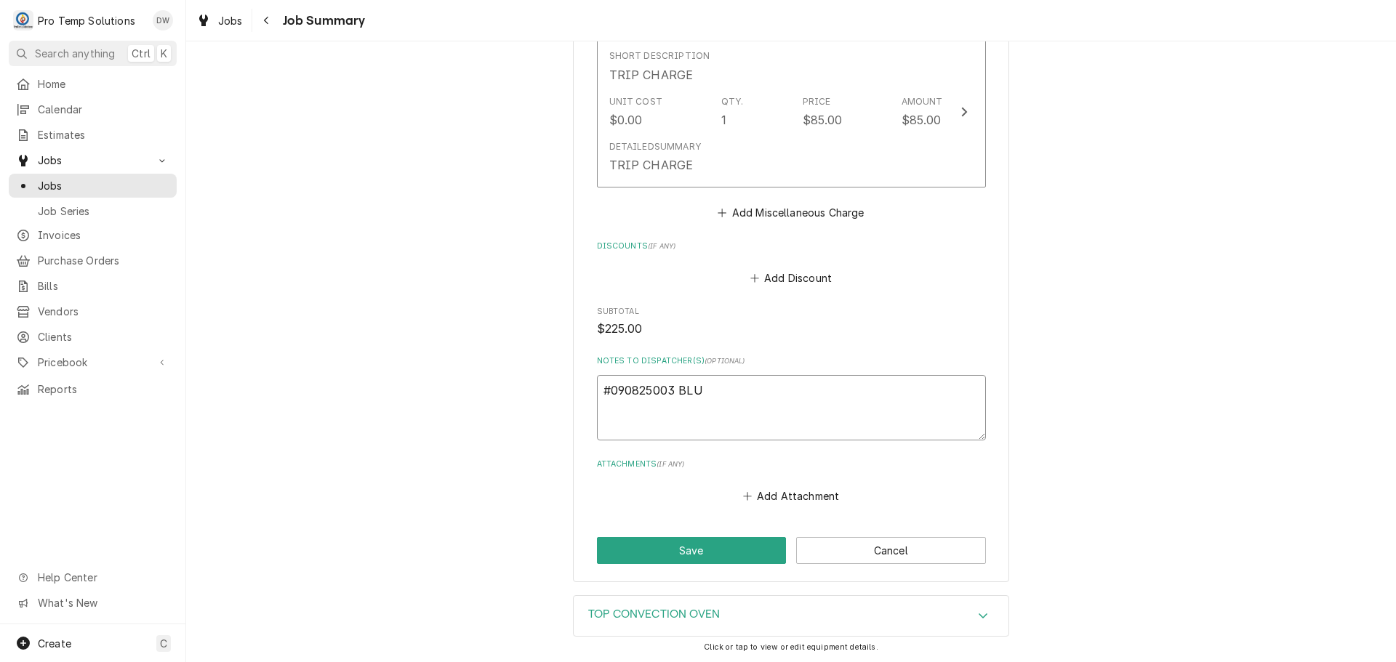
type textarea "#090825003 BLUE"
type textarea "x"
type textarea "#090825003 BLUEB"
type textarea "x"
type textarea "#090825003 BLUEBI"
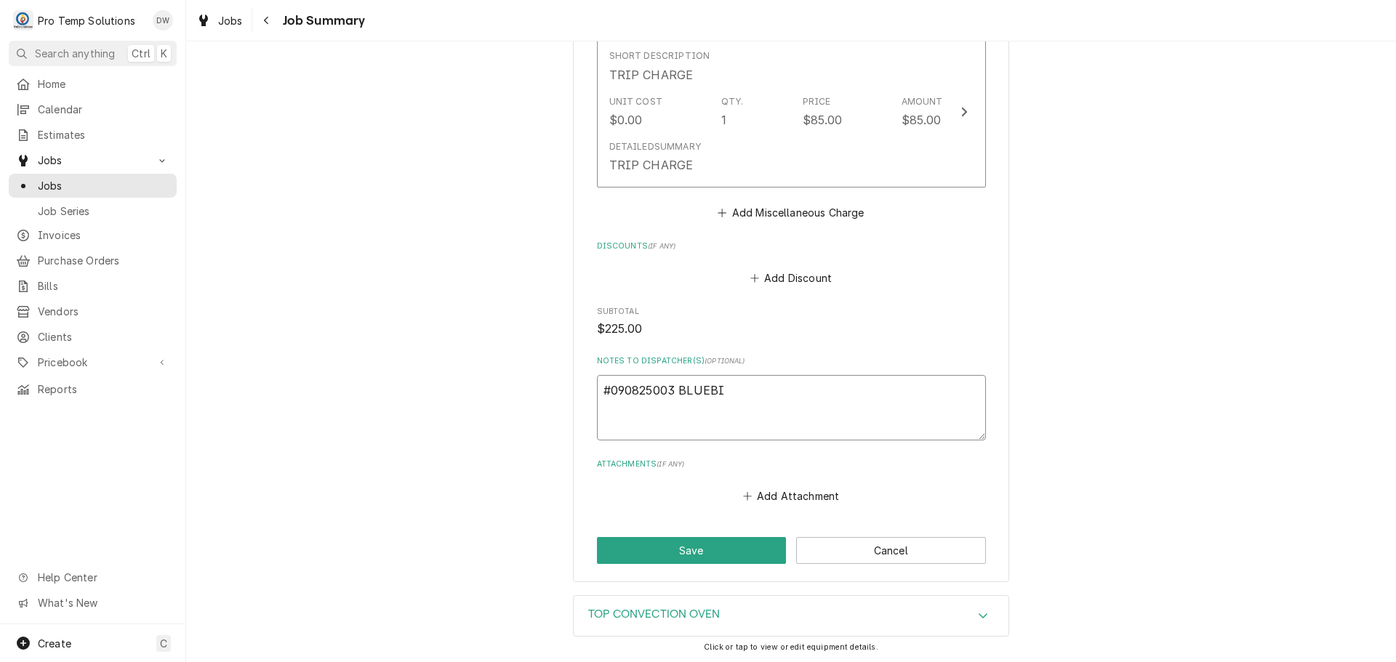
type textarea "x"
type textarea "#090825003 BLUEBIR"
type textarea "x"
type textarea "#090825003 BLUEBIRD"
type textarea "x"
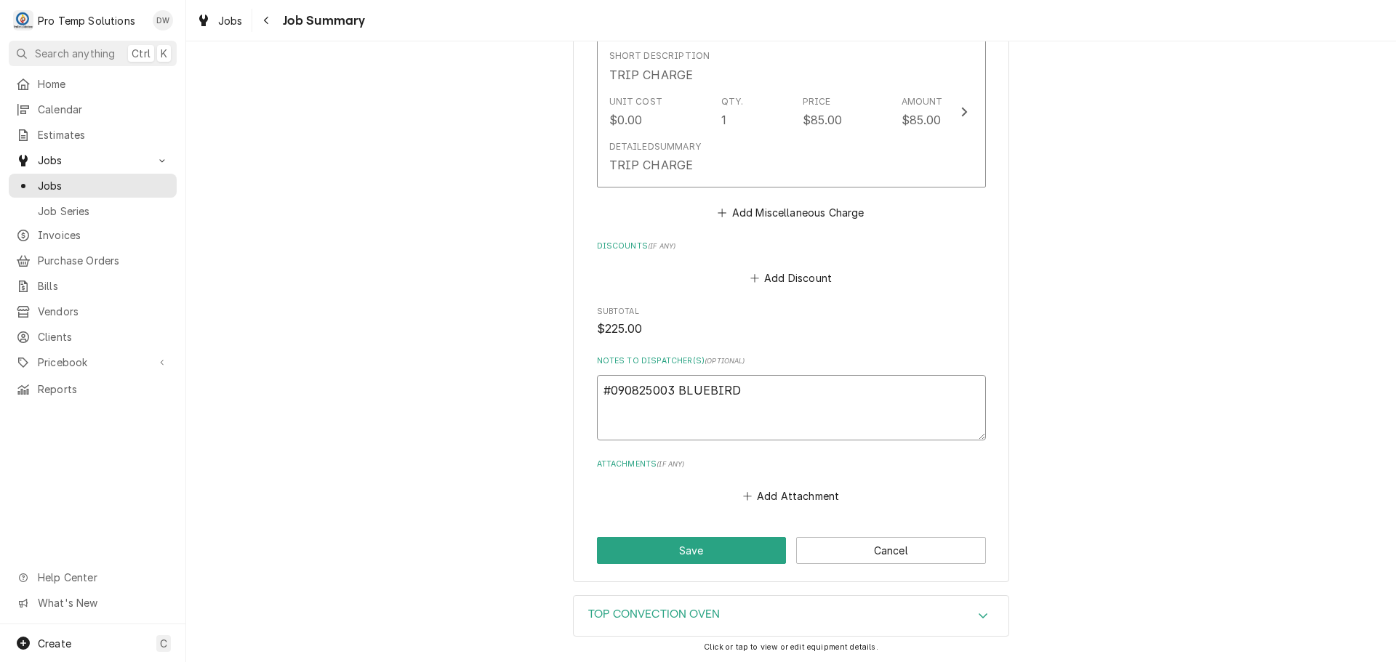
type textarea "#090825003 BLUEBIRD-"
type textarea "x"
type textarea "#090825003 BLUEBIRD-"
type textarea "x"
type textarea "#090825003 BLUEBIRD- T"
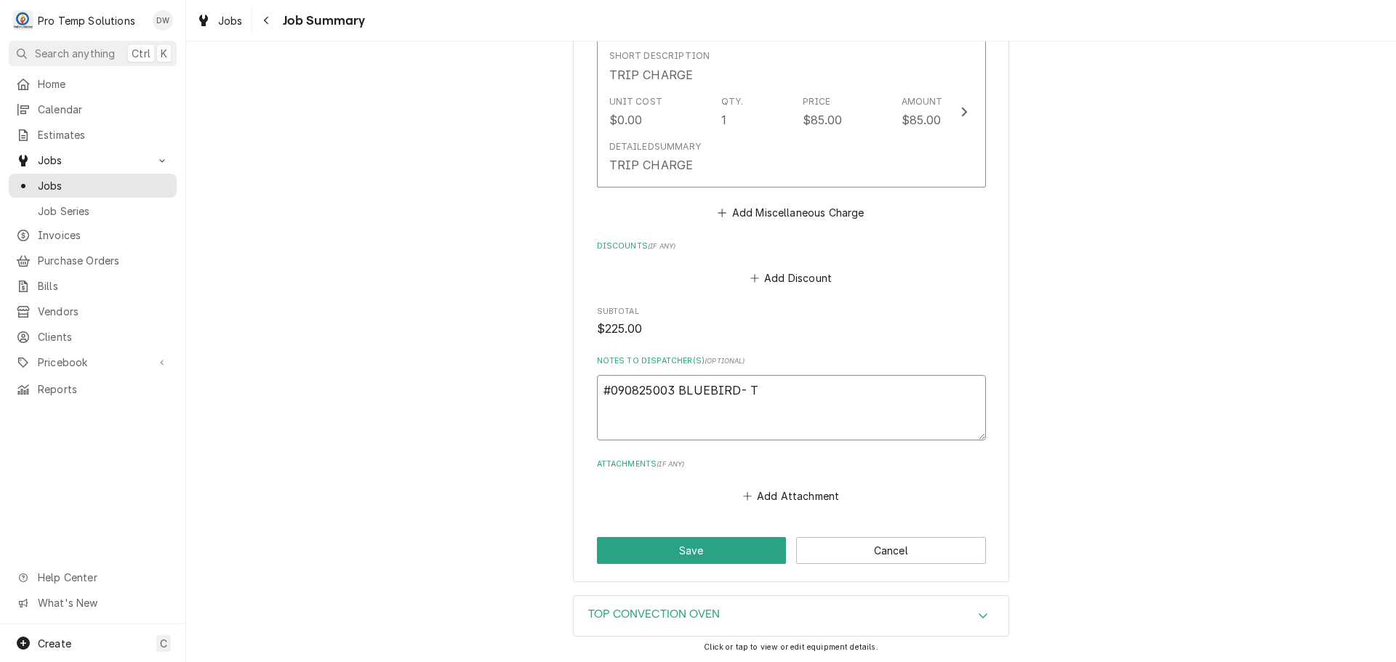
type textarea "x"
type textarea "#090825003 BLUEBIRD- T/"
type textarea "x"
type textarea "#090825003 BLUEBIRD- T/C"
type textarea "x"
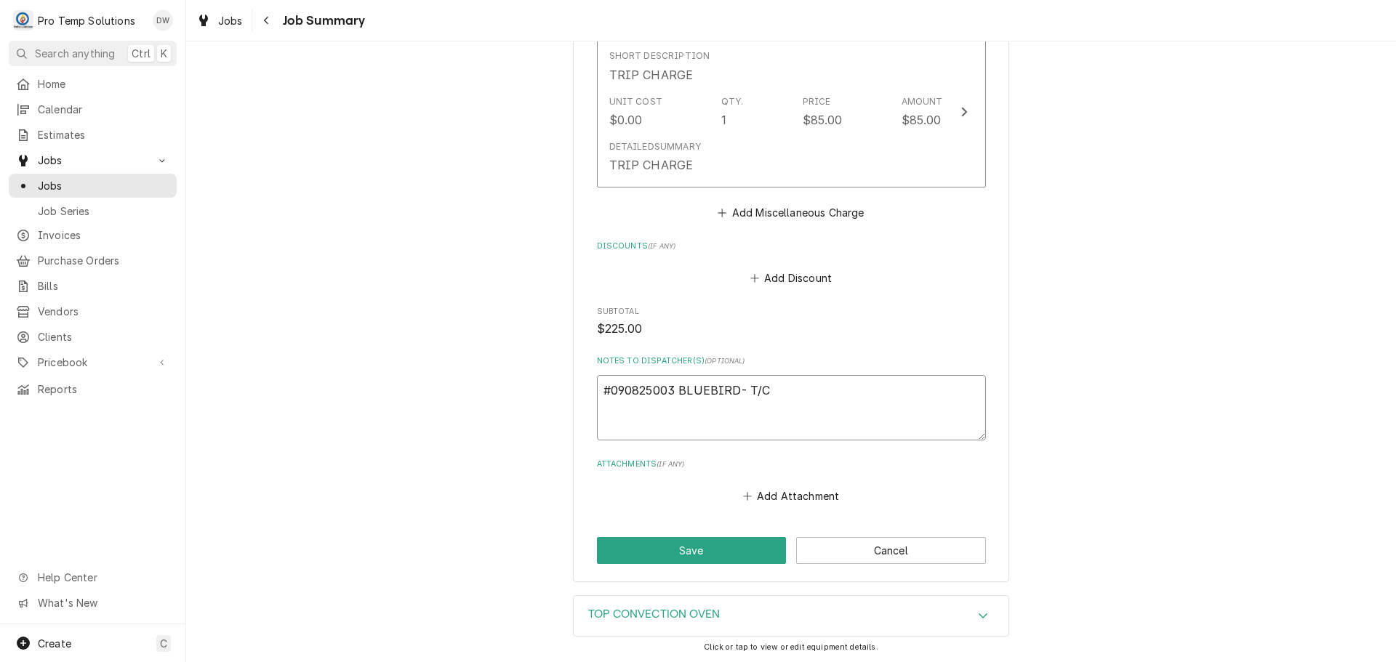
type textarea "#090825003 BLUEBIRD- T/CO"
type textarea "x"
type textarea "#090825003 BLUEBIRD- T/CON"
type textarea "x"
type textarea "#090825003 BLUEBIRD- T/CONV"
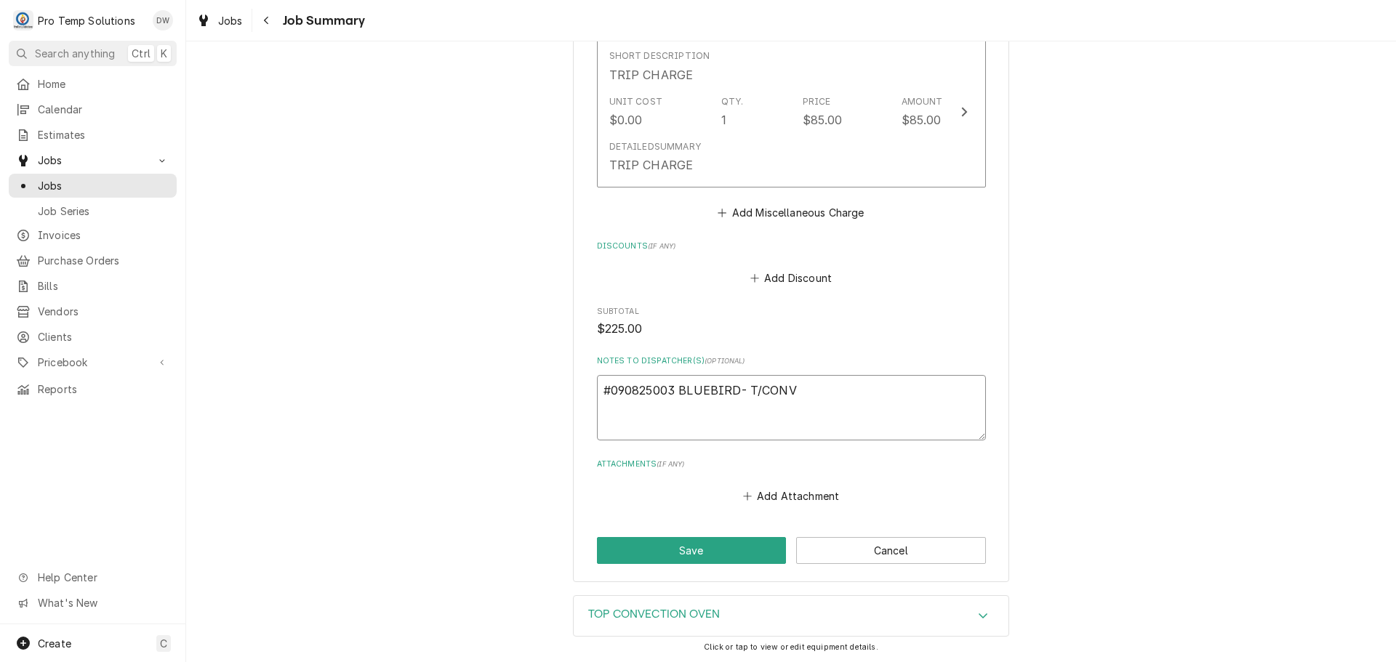
type textarea "x"
type textarea "#090825003 BLUEBIRD- T/CONV"
type textarea "x"
type textarea "#090825003 BLUEBIRD- T/CONV O"
type textarea "x"
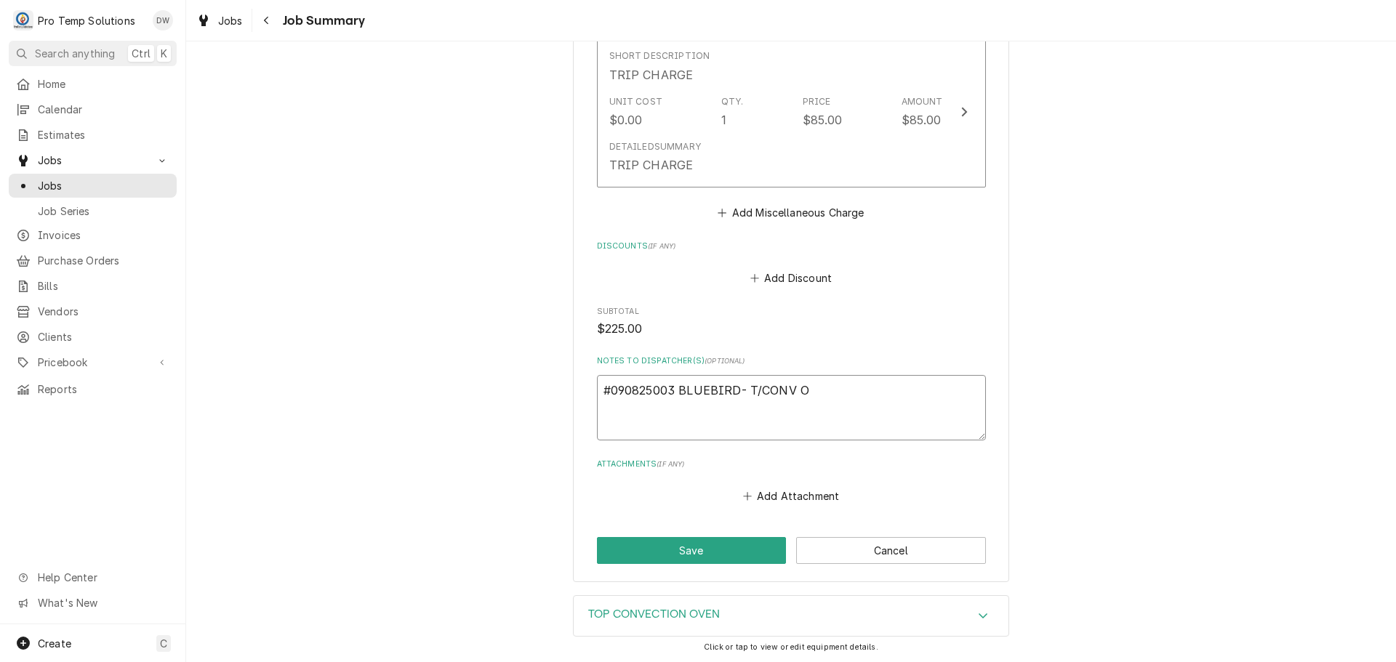
type textarea "#090825003 BLUEBIRD- T/CONV OV"
type textarea "x"
type textarea "#090825003 BLUEBIRD- T/CONV OVE"
type textarea "x"
type textarea "#090825003 BLUEBIRD- T/CONV OVEN"
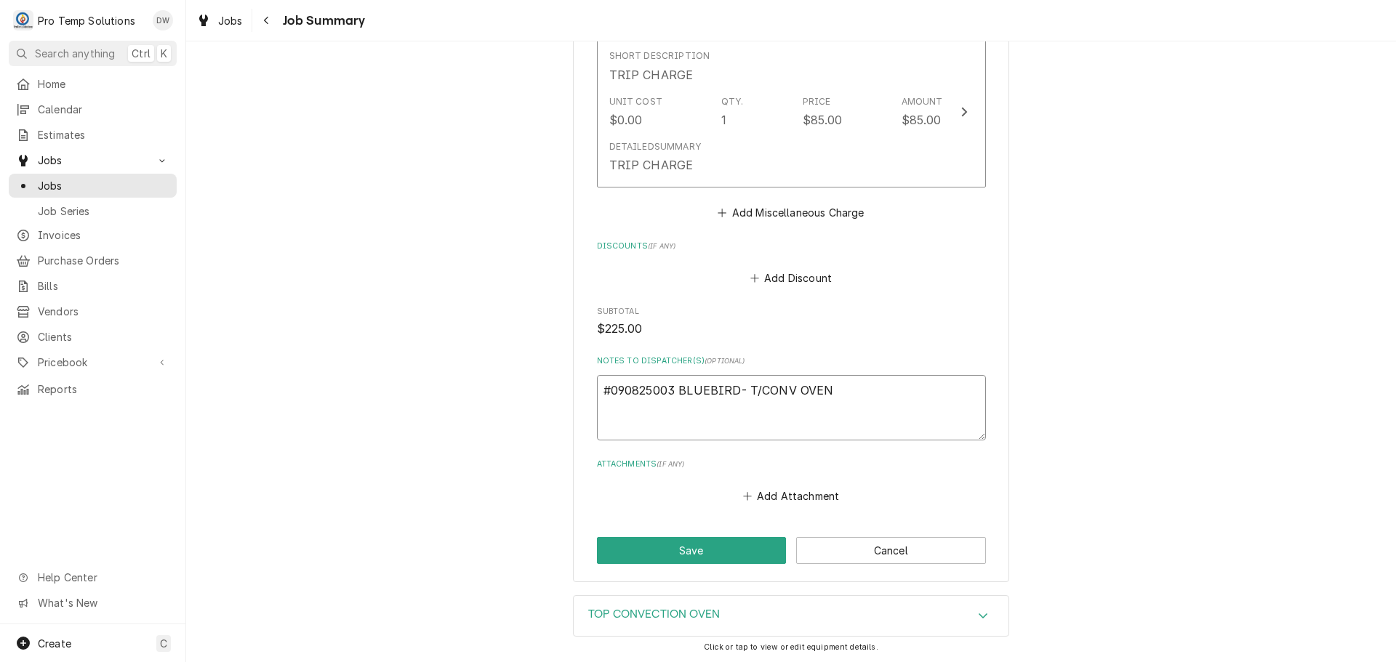
type textarea "x"
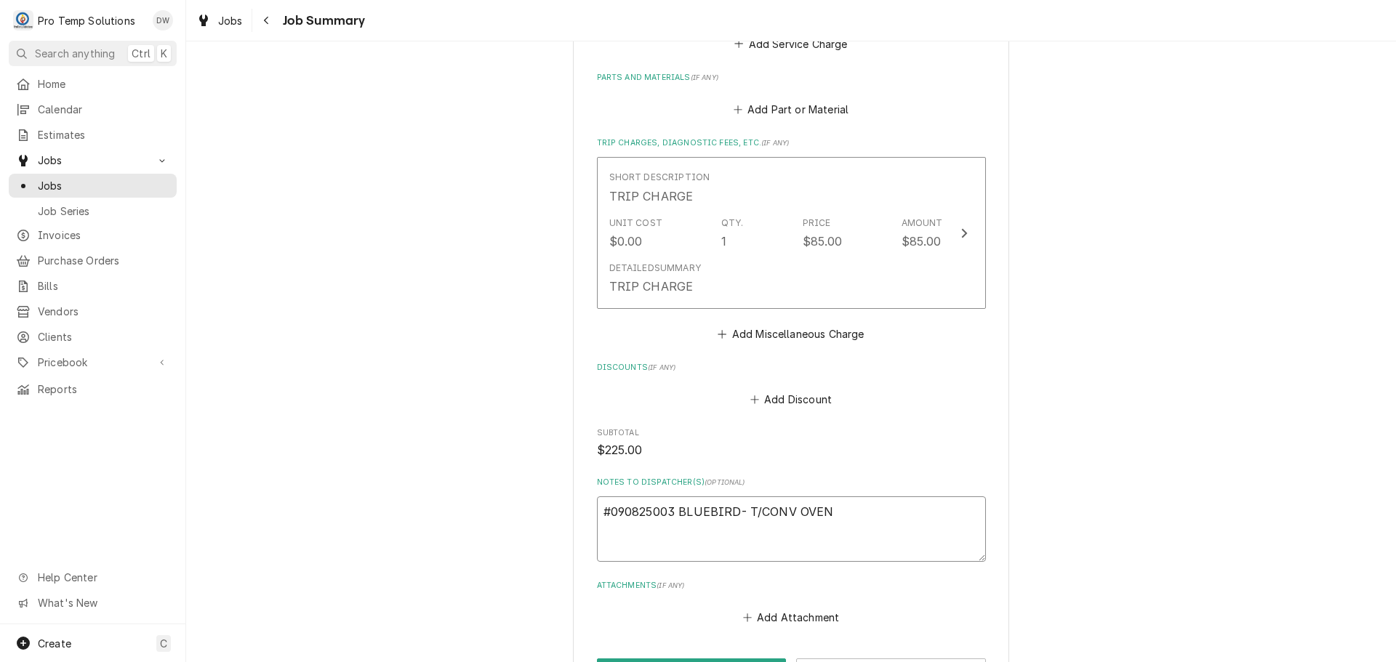
scroll to position [436, 0]
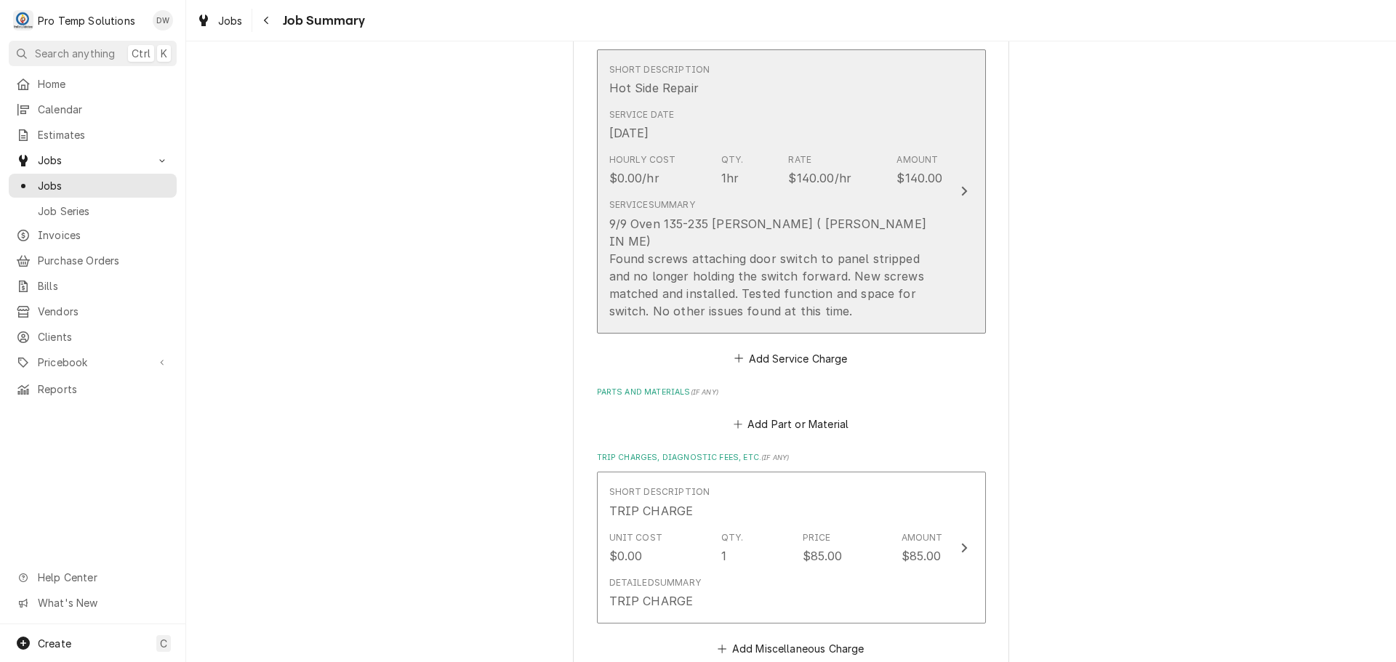
type textarea "#090825003 BLUEBIRD- T/CONV OVEN"
click at [960, 185] on icon "Update Line Item" at bounding box center [963, 191] width 7 height 12
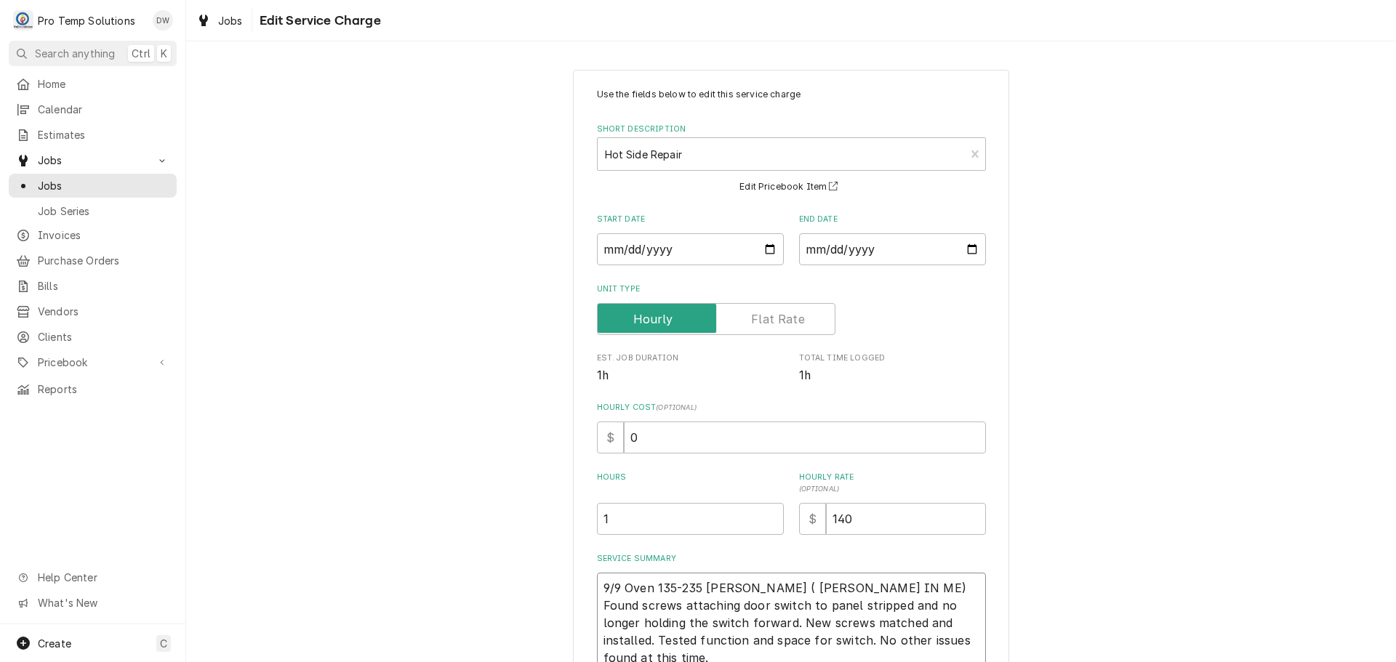
click at [621, 584] on textarea "9/9 Oven 135-235 KOTY ( KEVIN IN ME) Found screws attaching door switch to pane…" at bounding box center [791, 623] width 389 height 100
type textarea "x"
type textarea "9/9 TOven 135-235 KOTY ( KEVIN IN ME) Found screws attaching door switch to pan…"
type textarea "x"
type textarea "9/9 T/Oven 135-235 KOTY ( KEVIN IN ME) Found screws attaching door switch to pa…"
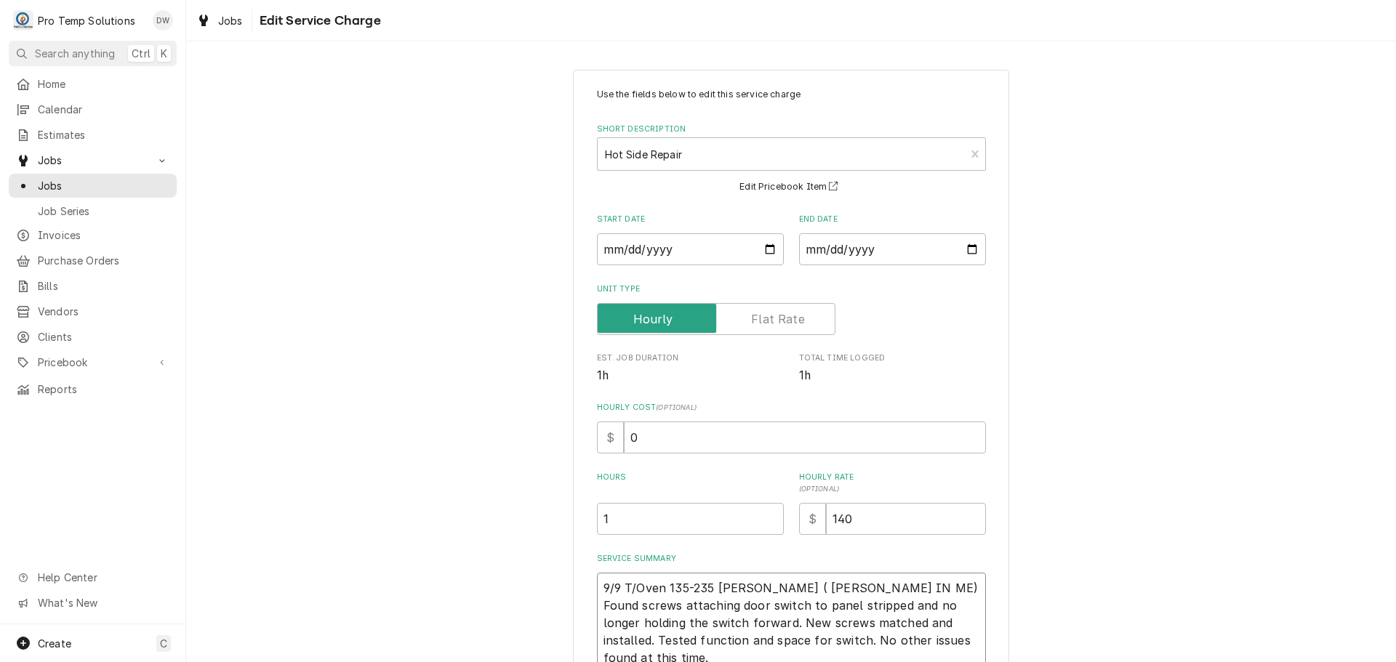
type textarea "x"
type textarea "9/9 T/COven 135-235 KOTY ( KEVIN IN ME) Found screws attaching door switch to p…"
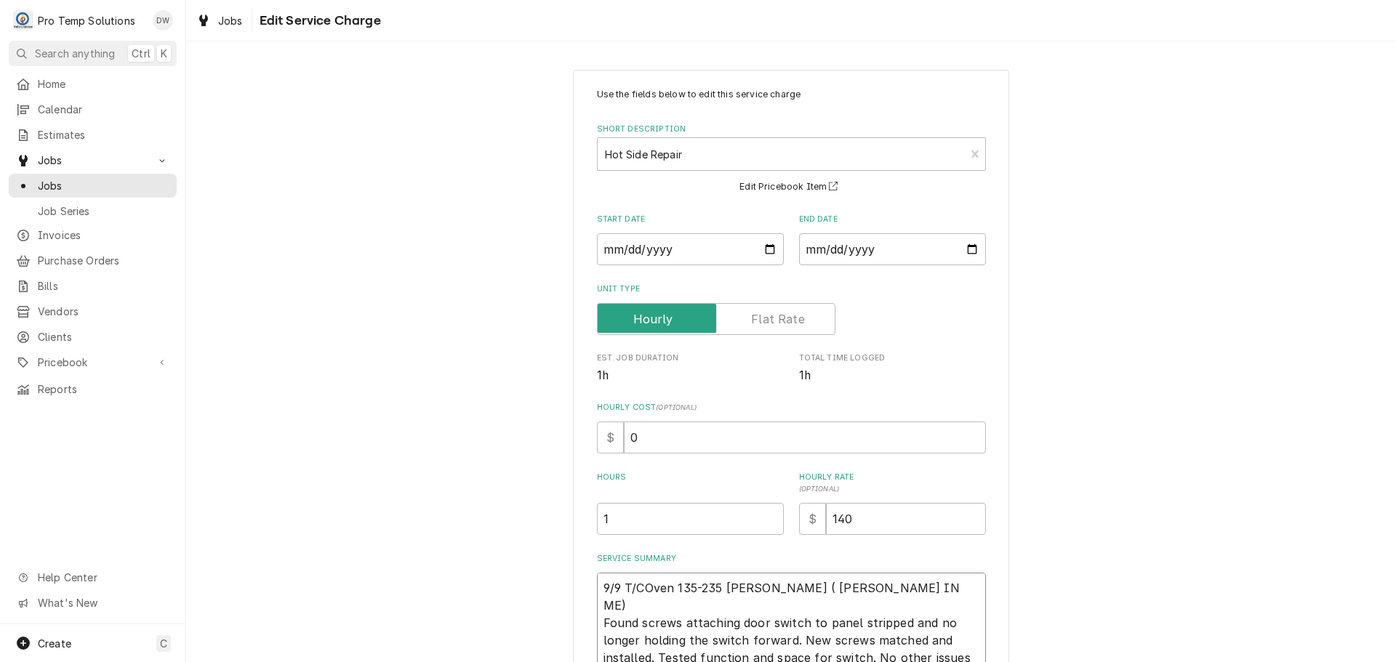
type textarea "x"
type textarea "9/9 T/COOven 135-235 KOTY ( KEVIN IN ME) Found screws attaching door switch to …"
type textarea "x"
type textarea "9/9 T/CONOven 135-235 KOTY ( KEVIN IN ME) Found screws attaching door switch to…"
type textarea "x"
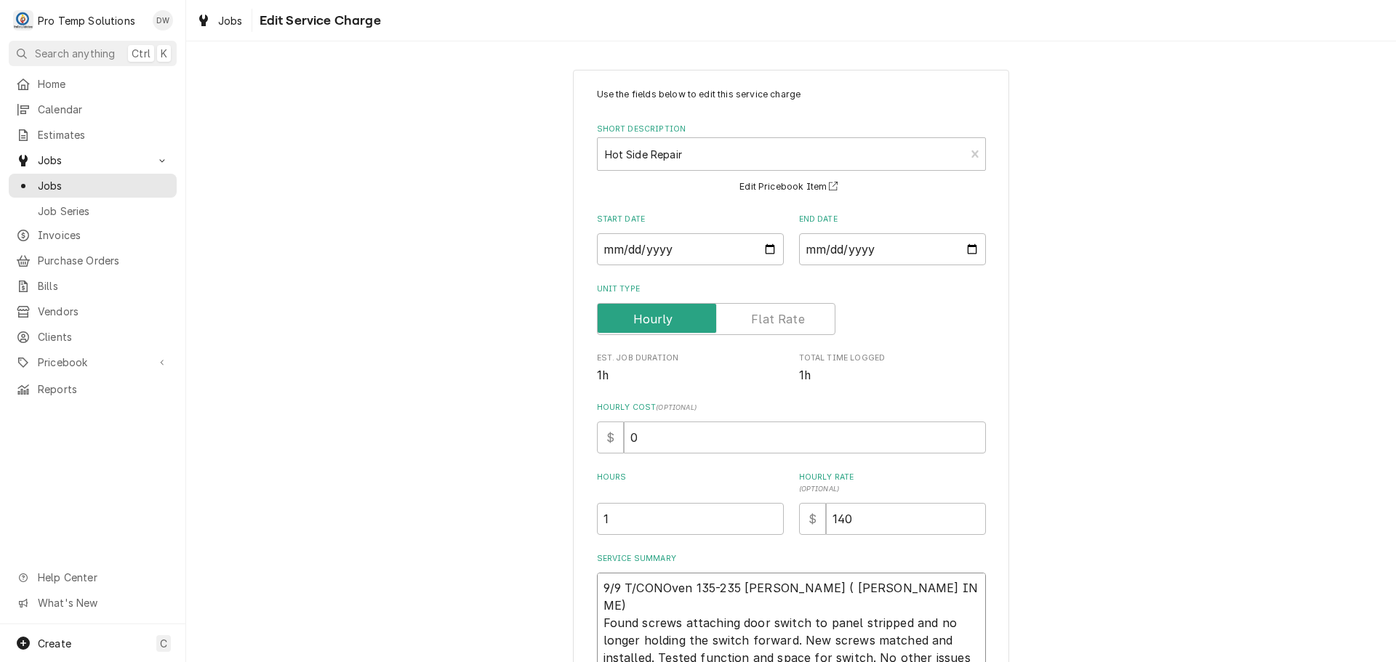
type textarea "9/9 T/CONVOven 135-235 KOTY ( KEVIN IN ME) Found screws attaching door switch t…"
type textarea "x"
type textarea "9/9 T/CONV Oven 135-235 KOTY ( KEVIN IN ME) Found screws attaching door switch …"
click at [697, 587] on textarea "9/9 T/CONV Oven 135-235 KOTY ( KEVIN IN ME) Found screws attaching door switch …" at bounding box center [791, 623] width 389 height 100
type textarea "x"
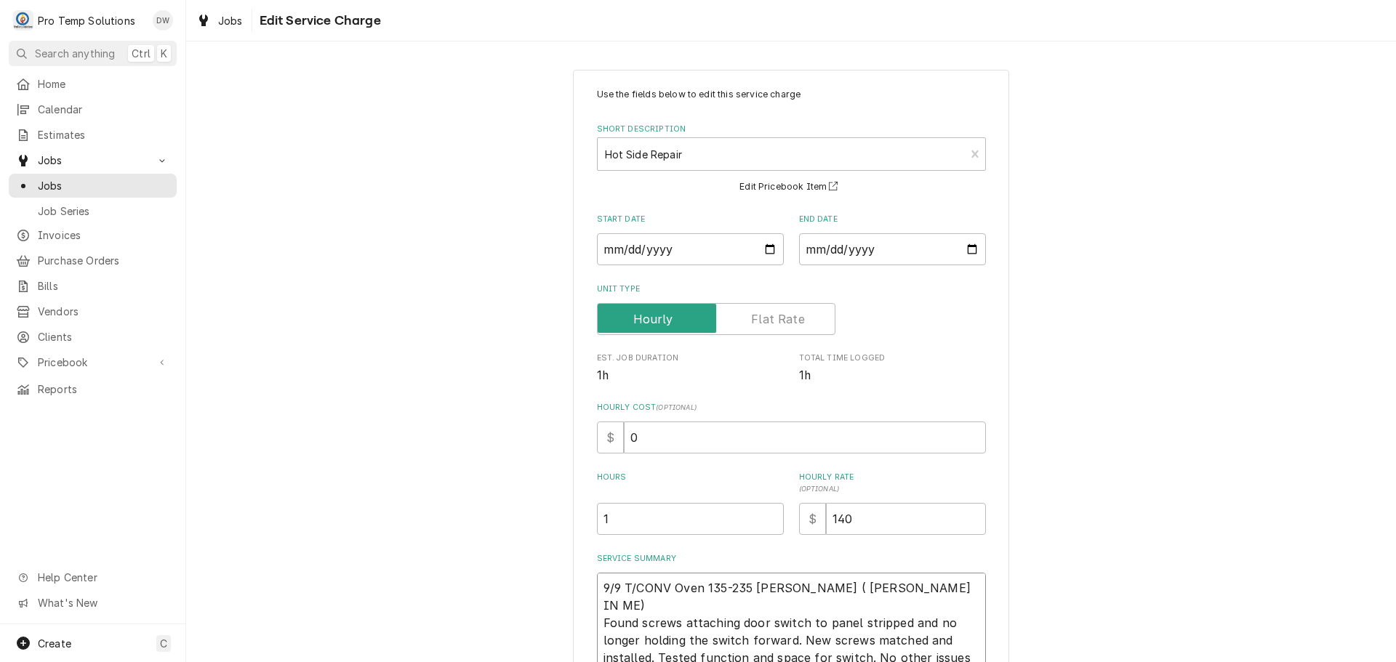
type textarea "9/9 T/CONV Ove 135-235 KOTY ( KEVIN IN ME) Found screws attaching door switch t…"
type textarea "x"
type textarea "9/9 T/CONV Ov 135-235 KOTY ( KEVIN IN ME) Found screws attaching door switch to…"
type textarea "x"
type textarea "9/9 T/CONV O 135-235 KOTY ( KEVIN IN ME) Found screws attaching door switch to …"
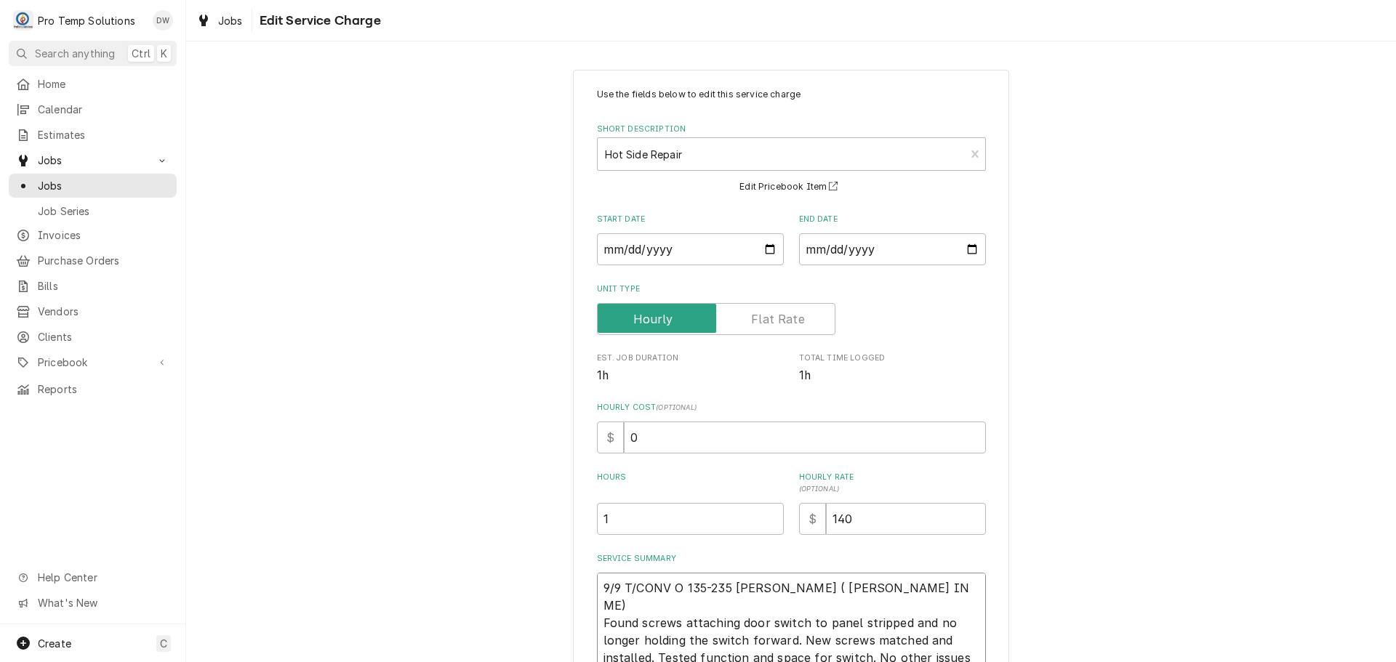
type textarea "x"
type textarea "9/9 T/CONV 135-235 KOTY ( KEVIN IN ME) Found screws attaching door switch to pa…"
type textarea "x"
type textarea "9/9 T/CONV O 135-235 KOTY ( KEVIN IN ME) Found screws attaching door switch to …"
type textarea "x"
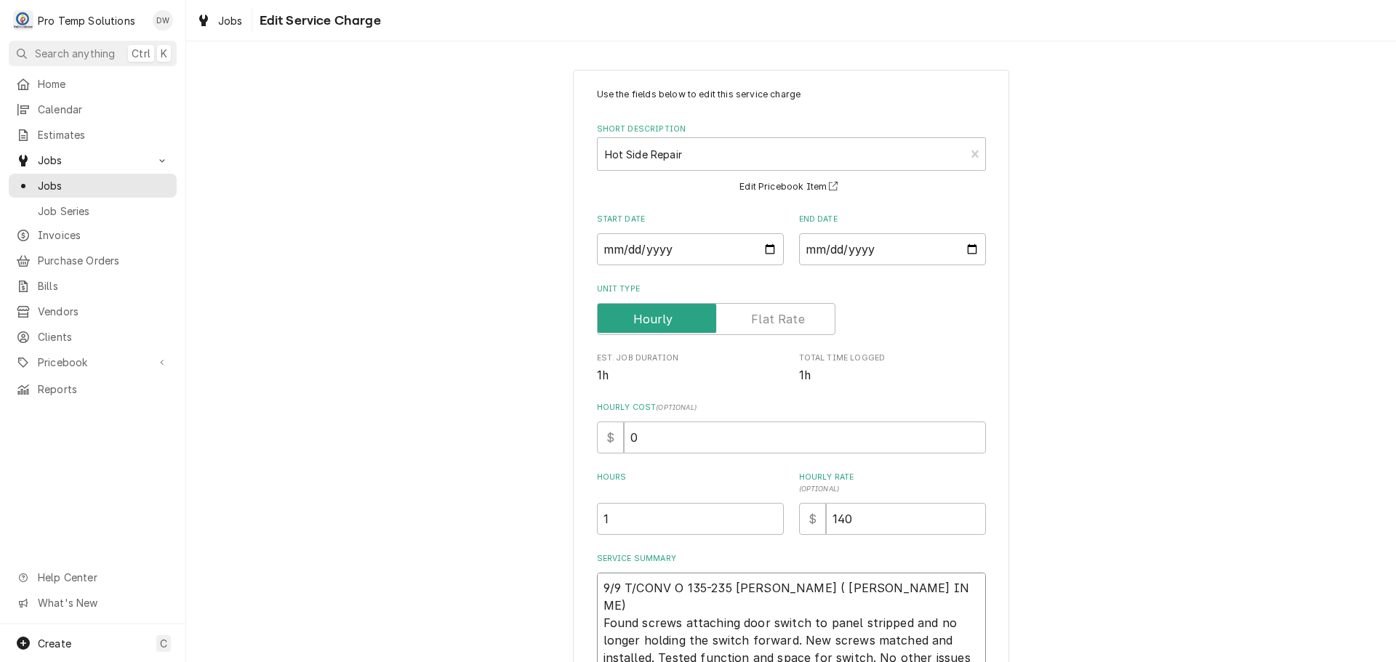
type textarea "9/9 T/CONV OV 135-235 KOTY ( KEVIN IN ME) Found screws attaching door switch to…"
type textarea "x"
type textarea "9/9 T/CONV OVE 135-235 KOTY ( KEVIN IN ME) Found screws attaching door switch t…"
type textarea "x"
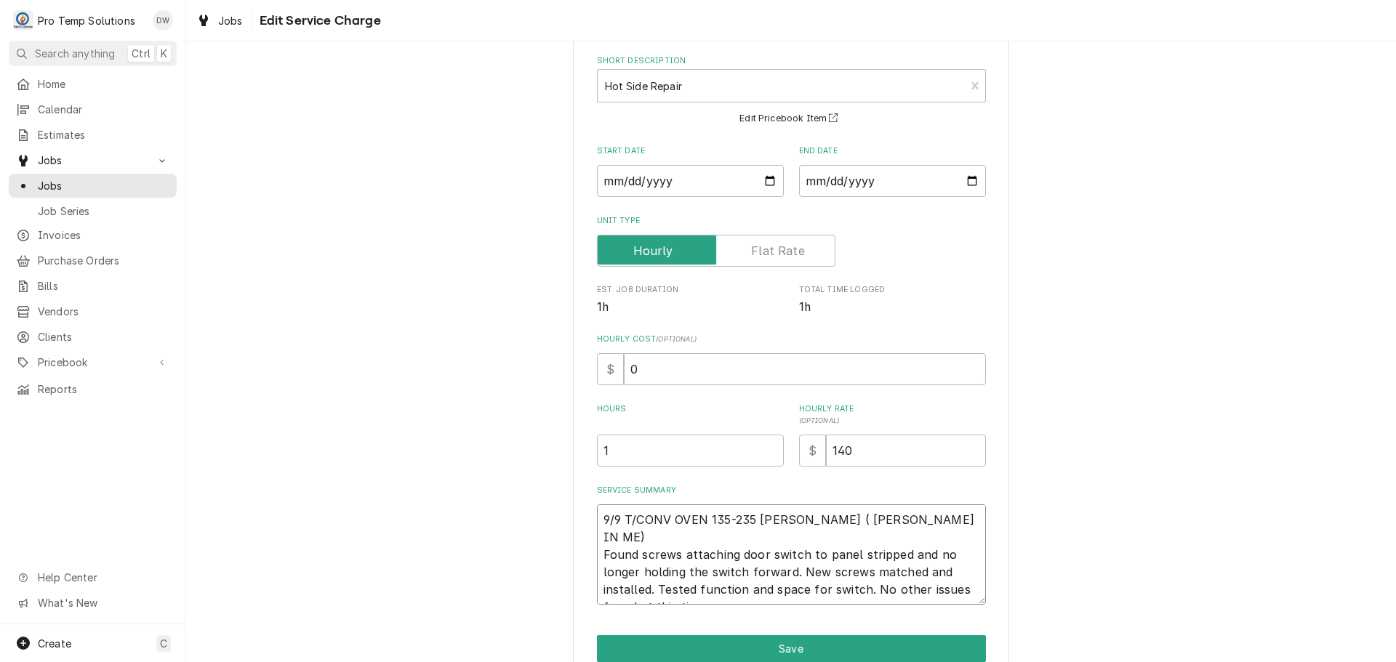
scroll to position [137, 0]
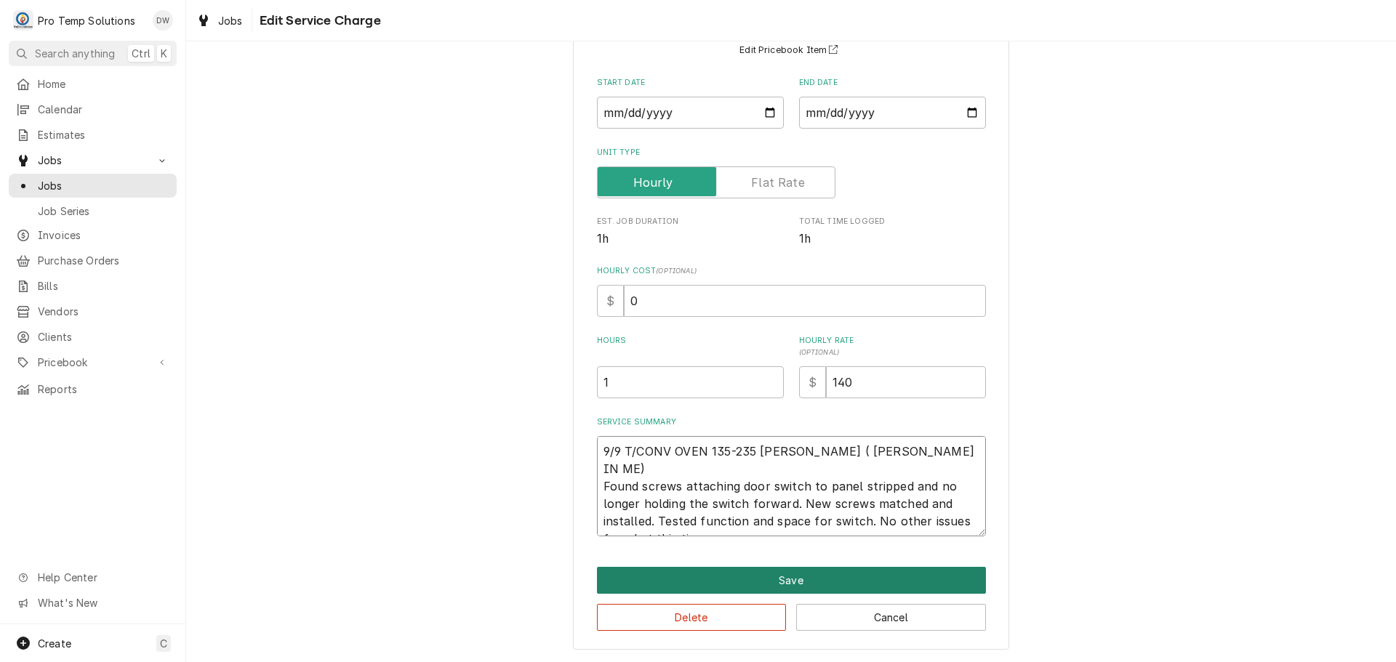
type textarea "9/9 T/CONV OVEN 135-235 KOTY ( KEVIN IN ME) Found screws attaching door switch …"
click at [789, 579] on button "Save" at bounding box center [791, 580] width 389 height 27
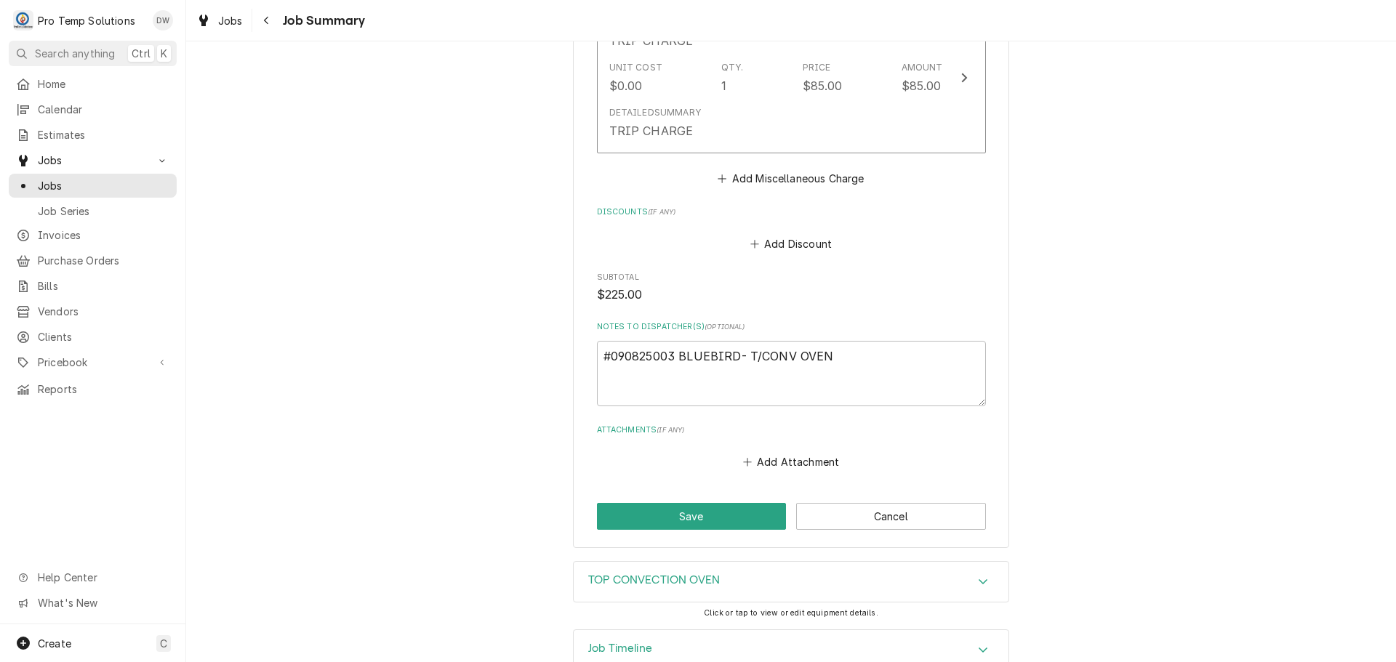
scroll to position [925, 0]
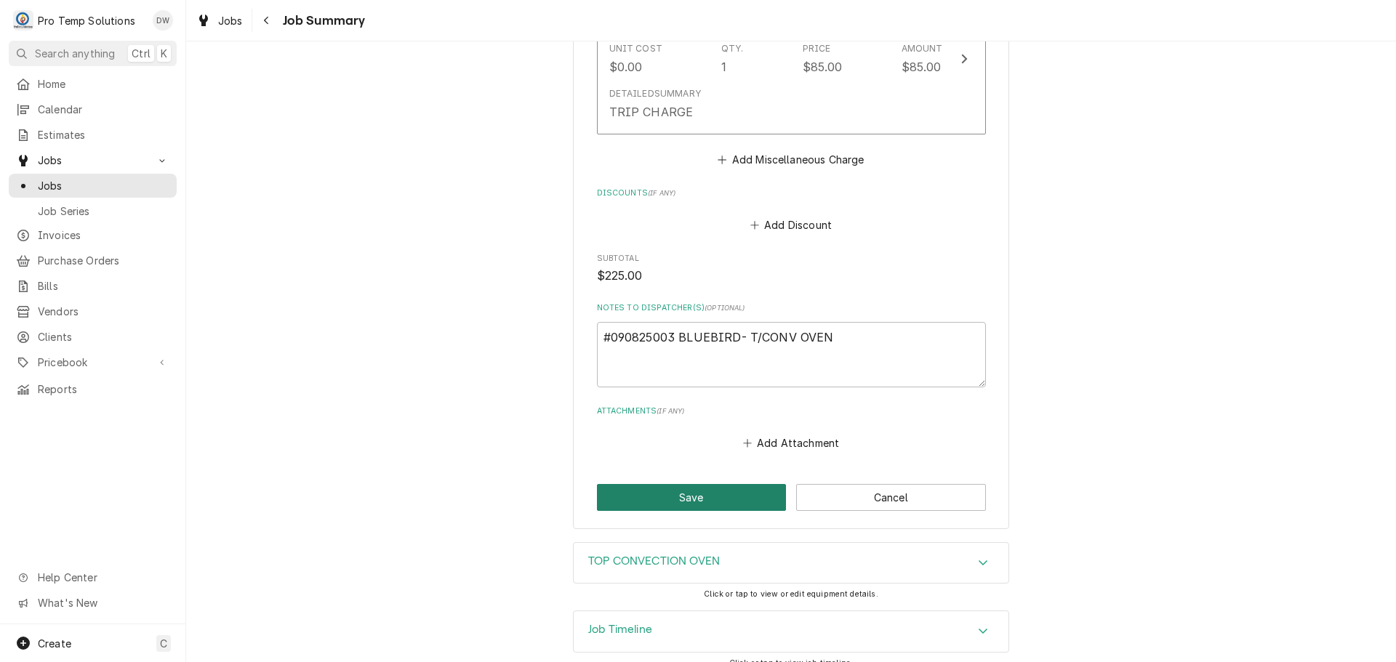
click at [683, 484] on button "Save" at bounding box center [692, 497] width 190 height 27
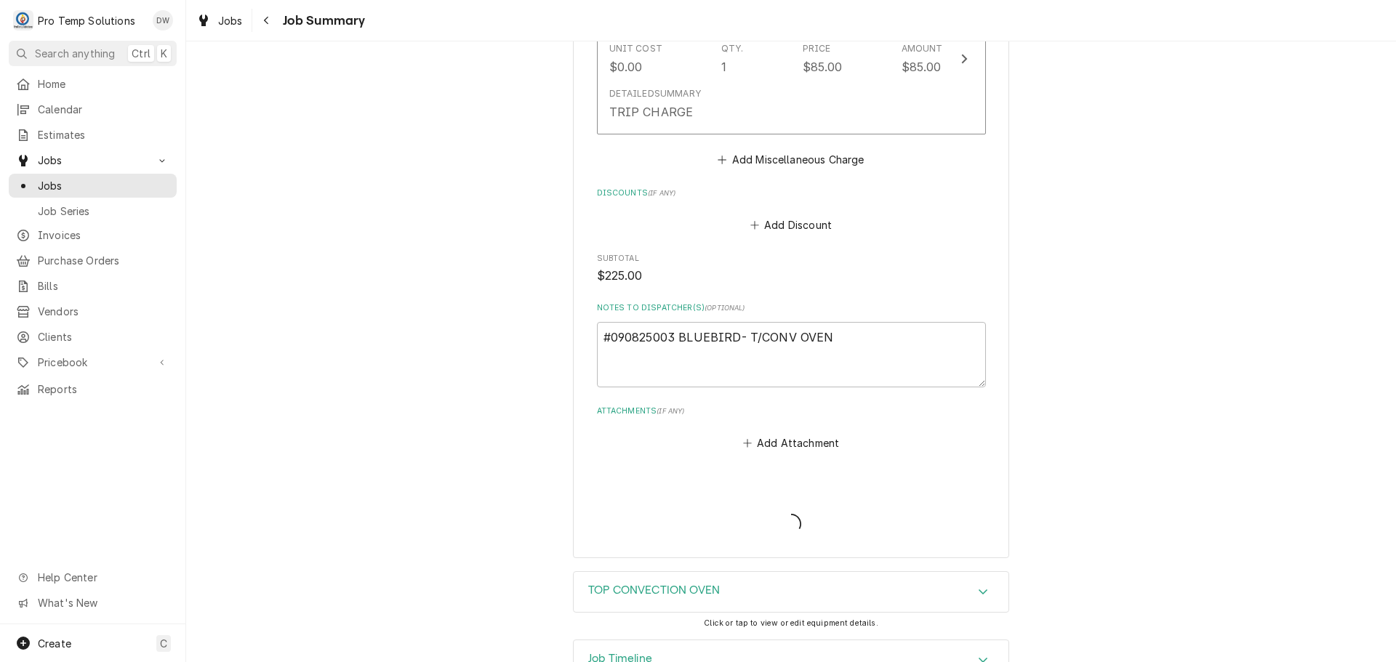
type textarea "x"
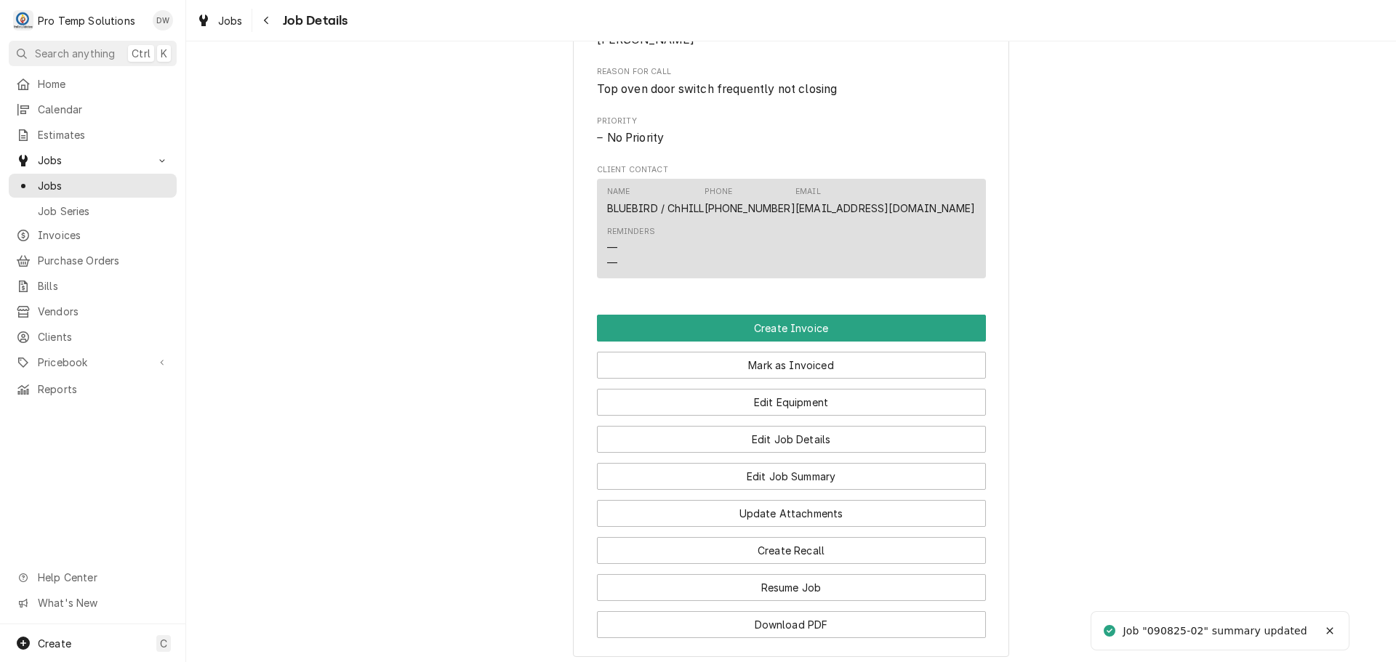
scroll to position [800, 0]
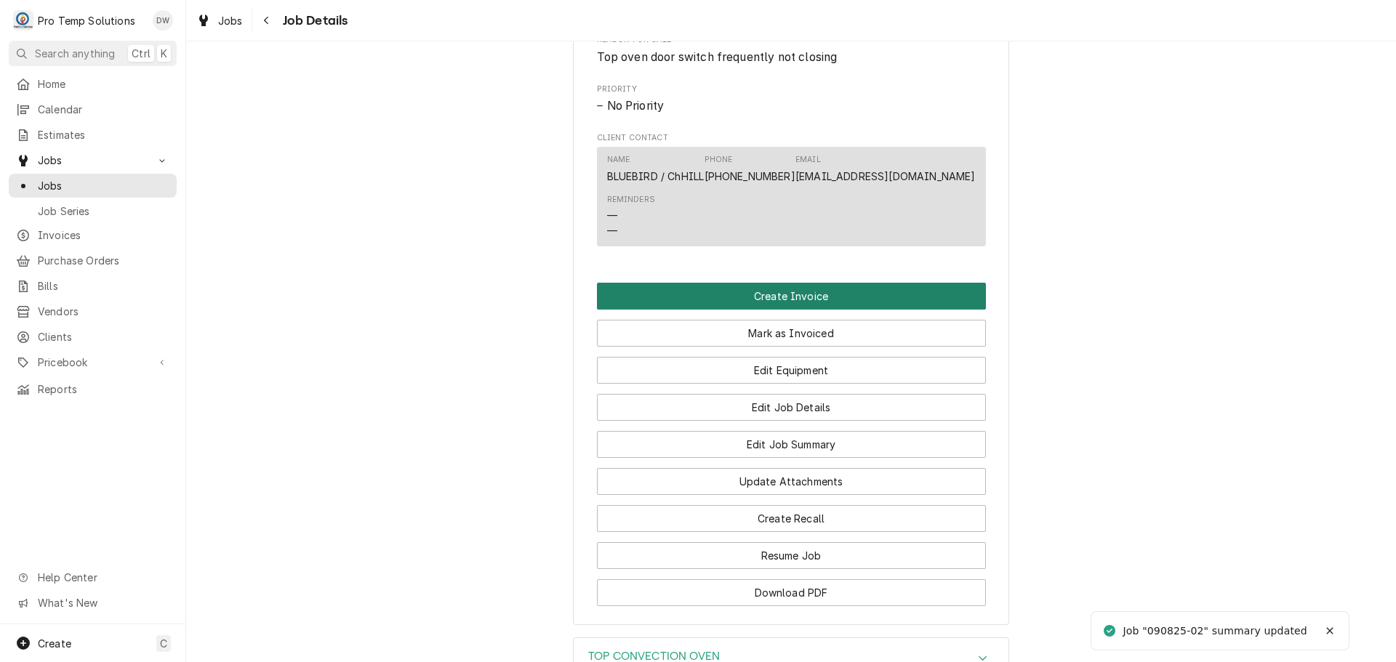
click at [783, 310] on button "Create Invoice" at bounding box center [791, 296] width 389 height 27
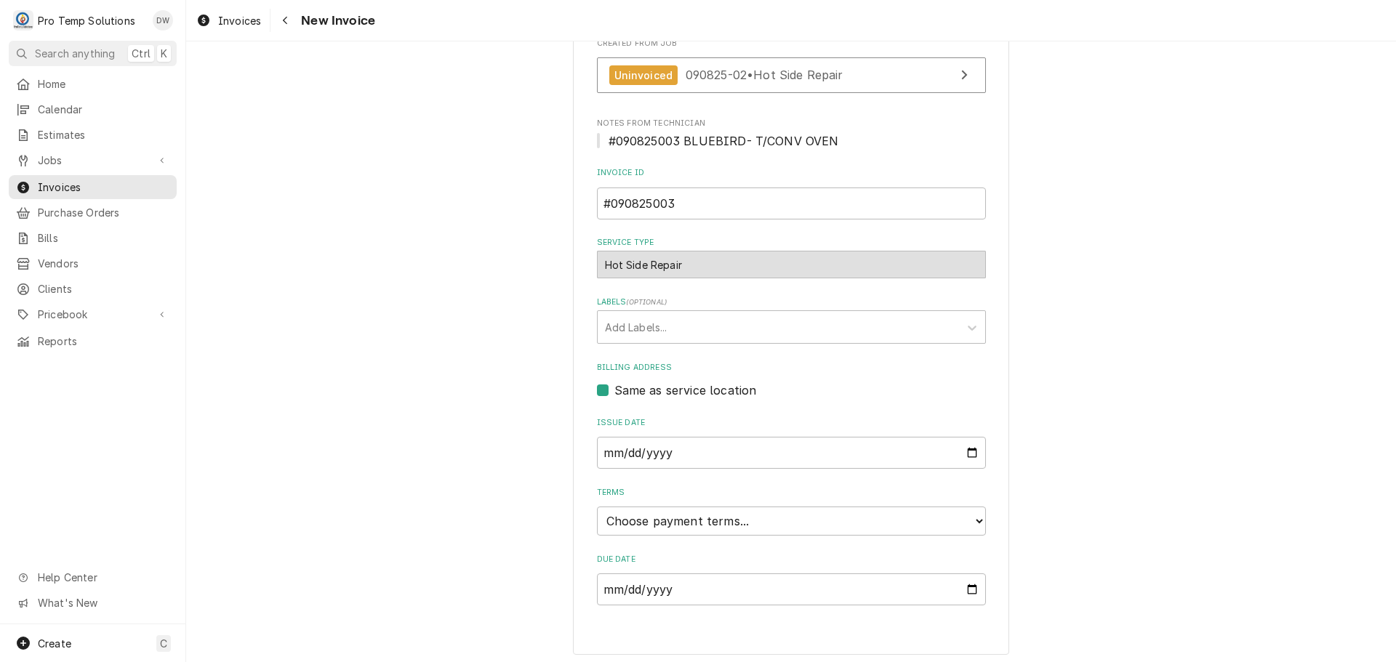
scroll to position [385, 0]
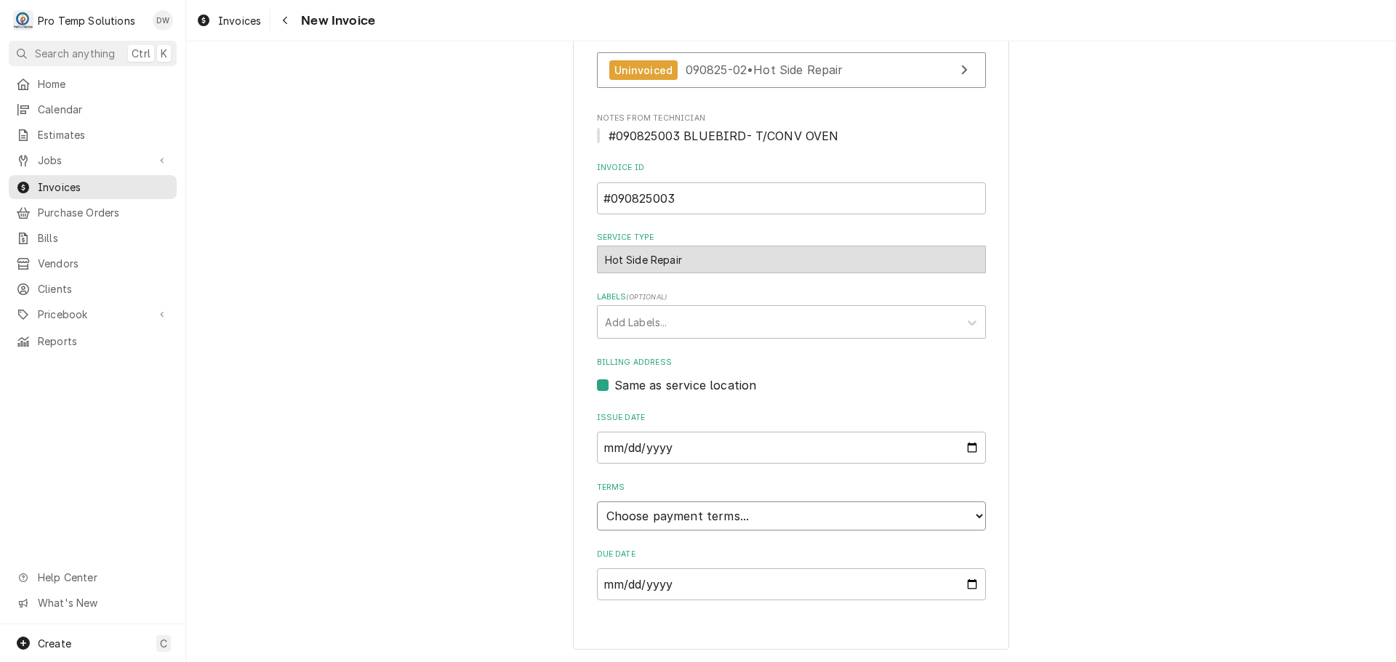
click at [675, 517] on select "Choose payment terms... Same Day Net 7 Net 14 Net 21 Net 30 Net 45 Net 60 Net 90" at bounding box center [791, 516] width 389 height 29
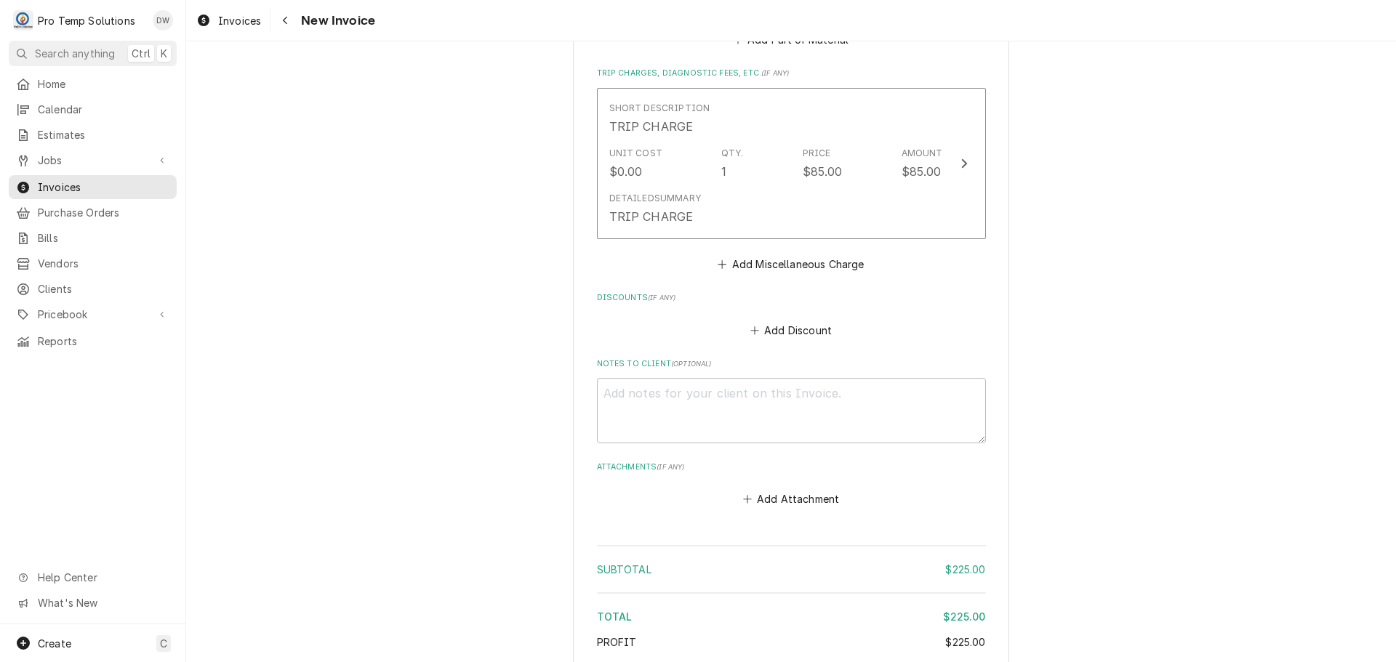
scroll to position [1509, 0]
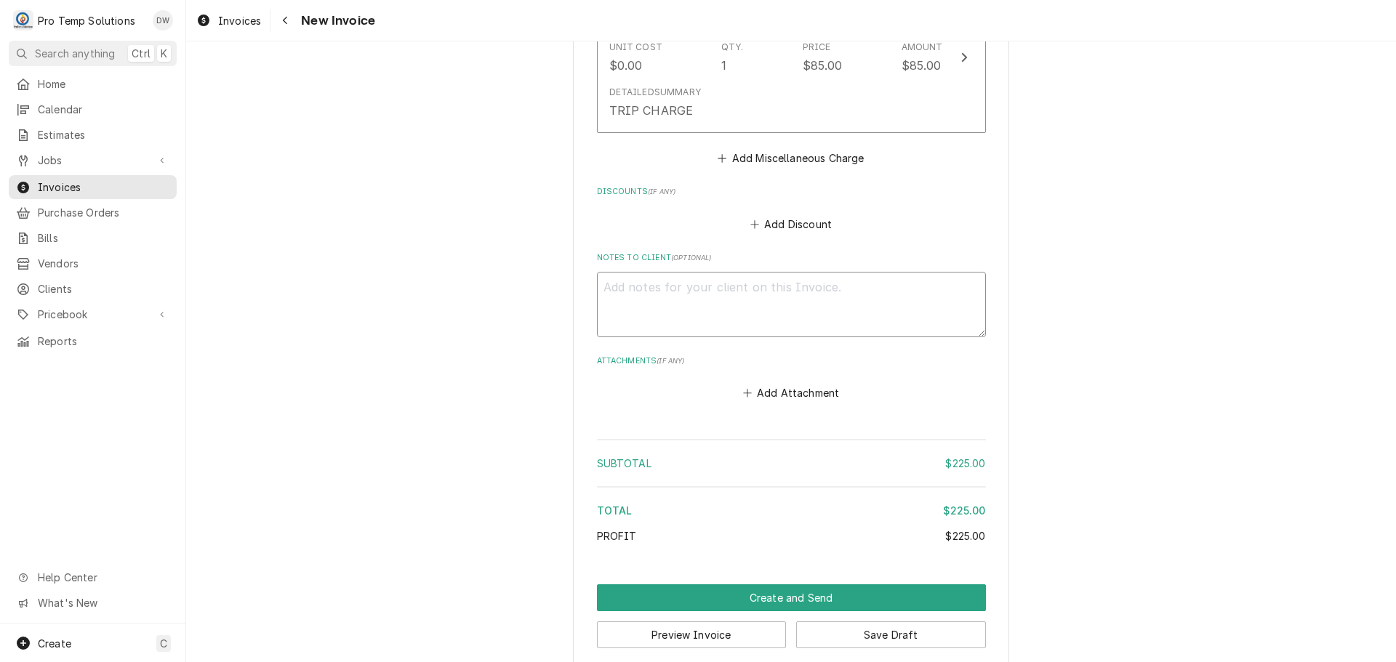
click at [624, 272] on textarea "Notes to Client ( optional )" at bounding box center [791, 304] width 389 height 65
type textarea "x"
type textarea "#"
type textarea "x"
type textarea "#0"
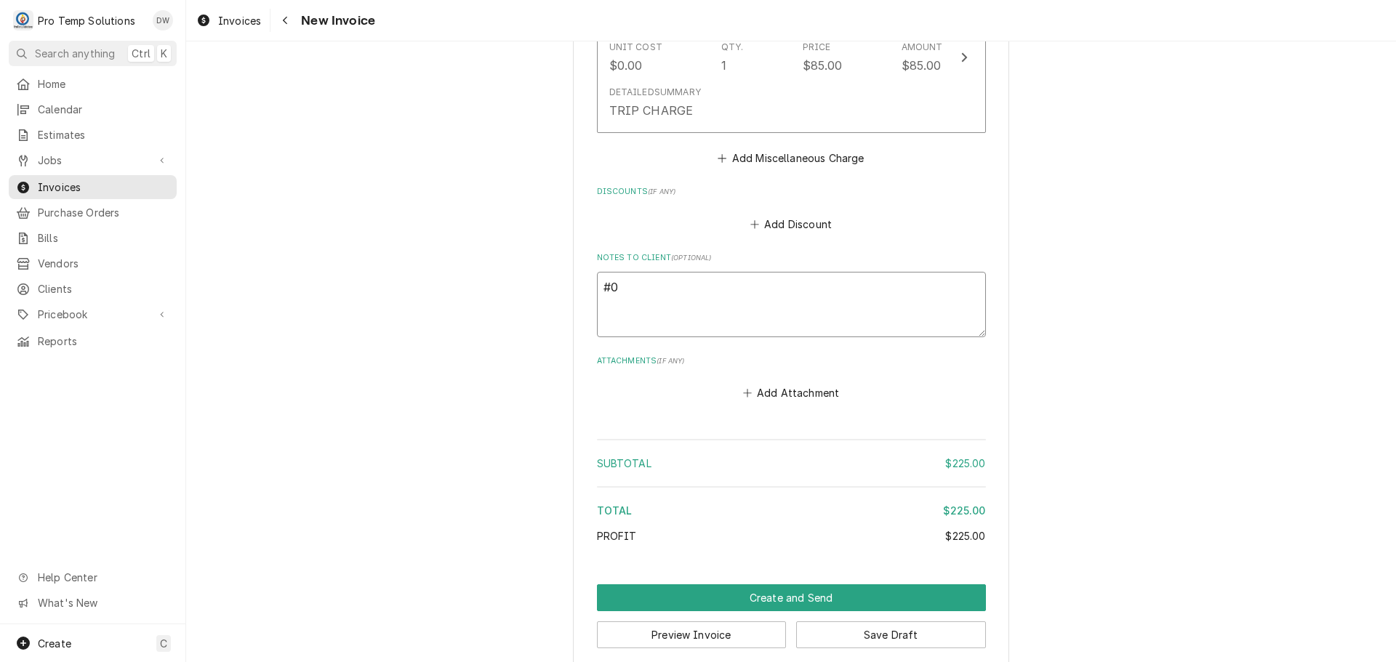
type textarea "x"
type textarea "#09"
type textarea "x"
type textarea "#090"
type textarea "x"
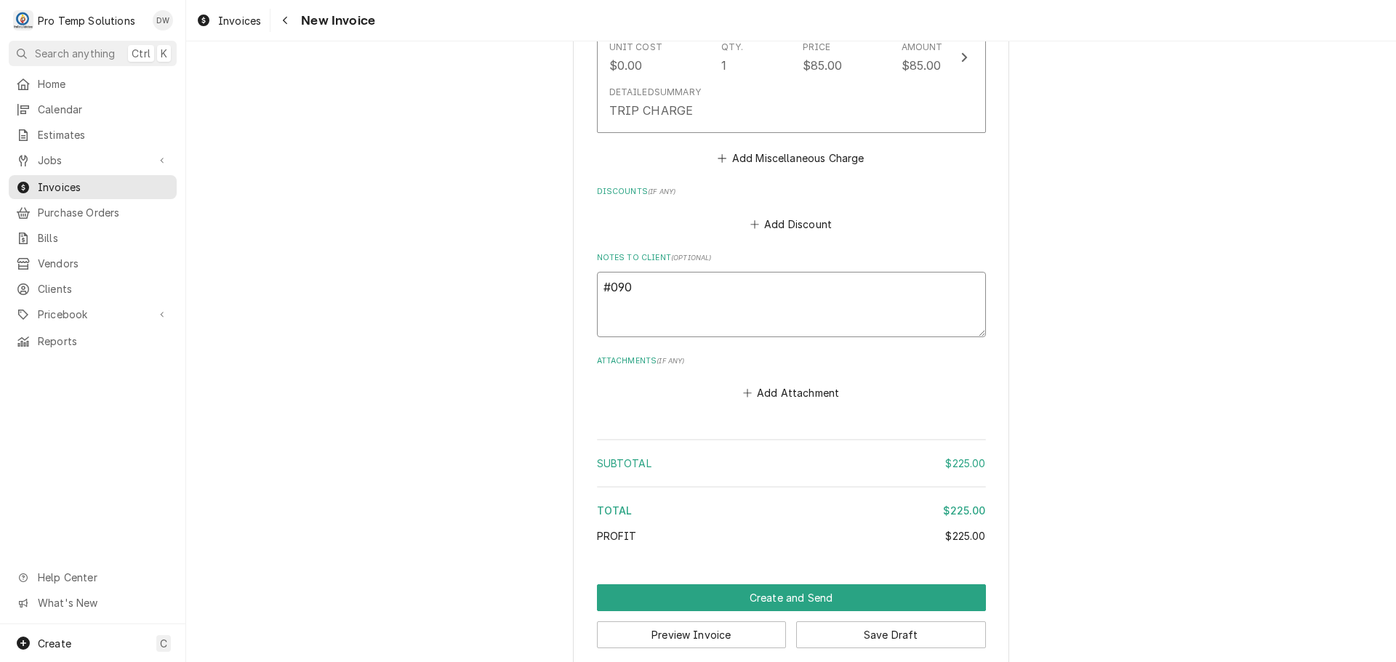
type textarea "#0908"
type textarea "x"
type textarea "#09082"
type textarea "x"
type textarea "#090825"
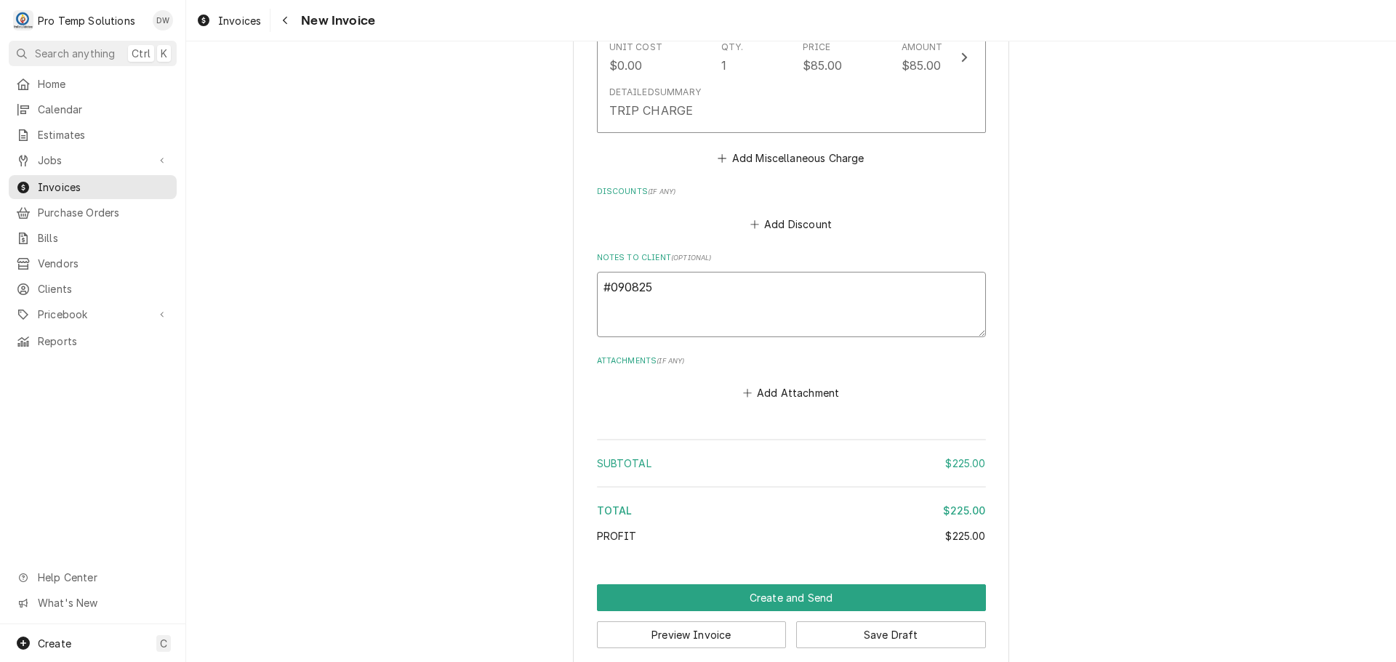
type textarea "x"
type textarea "#0908250"
type textarea "x"
type textarea "#09082500"
type textarea "x"
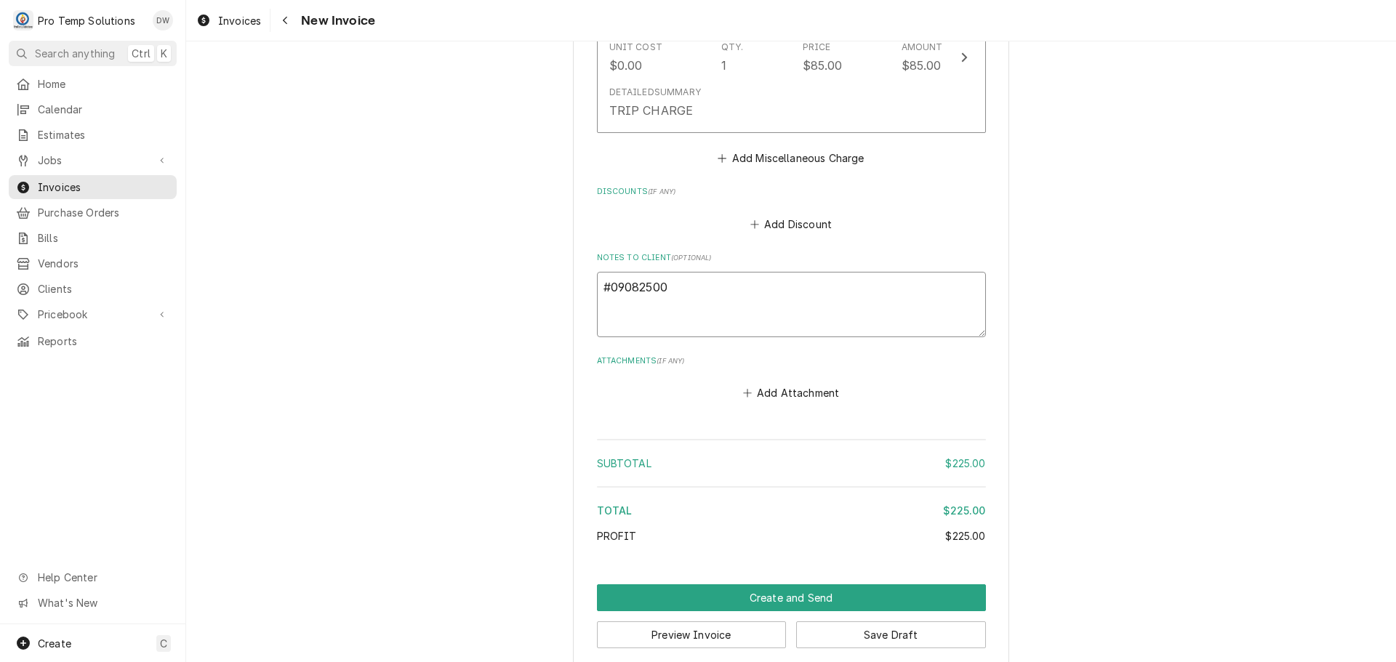
type textarea "#090825003"
type textarea "x"
type textarea "#090825003"
type textarea "x"
type textarea "#090825003 B"
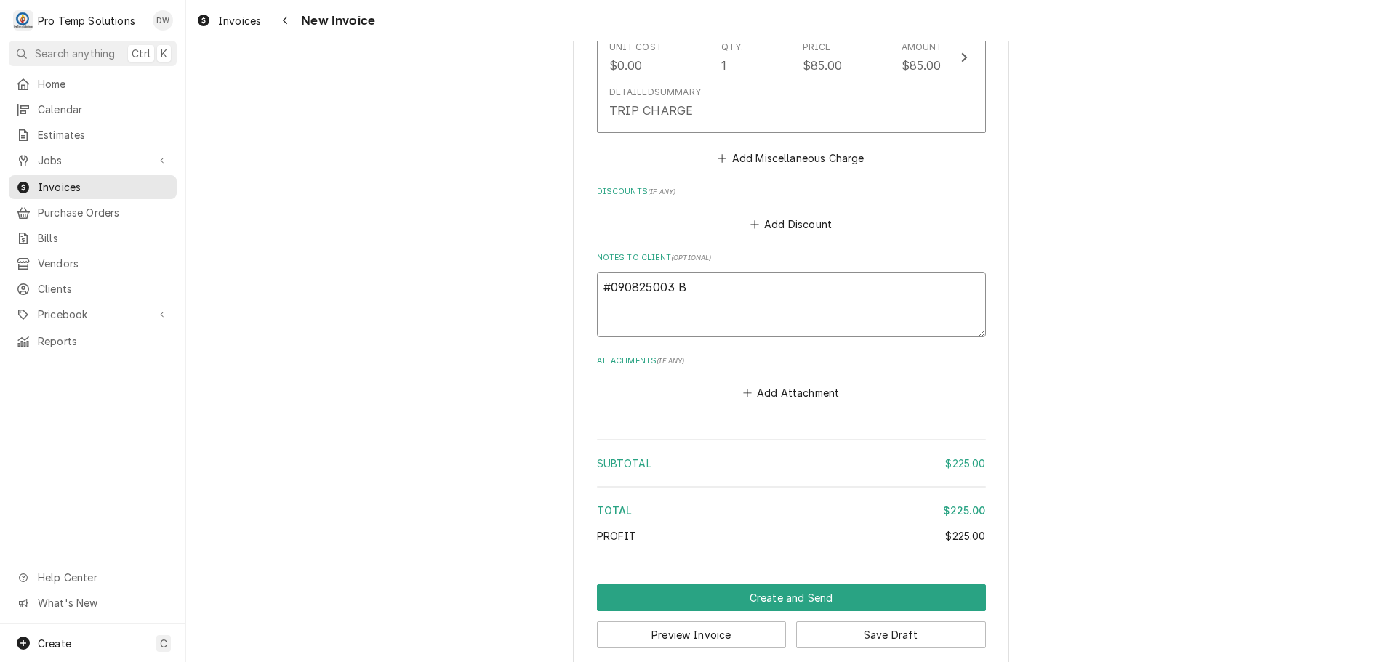
type textarea "x"
type textarea "#090825003 BL"
type textarea "x"
type textarea "#090825003 BLU"
type textarea "x"
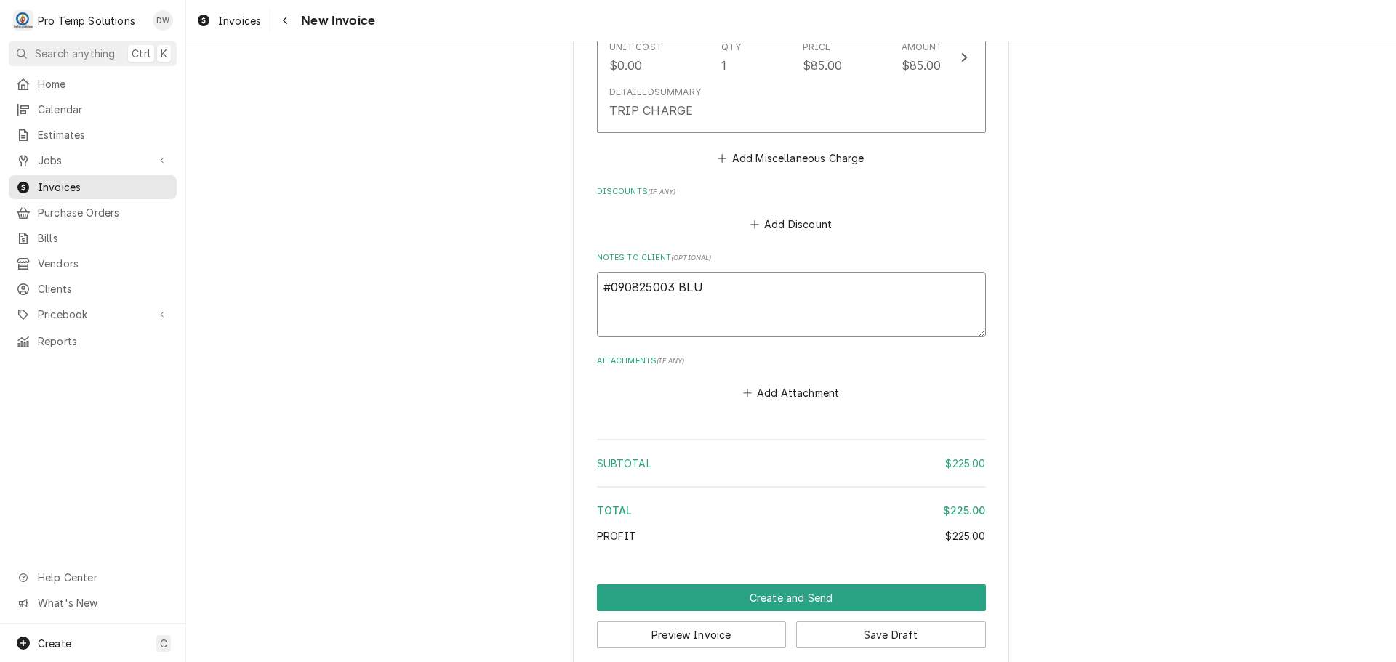
type textarea "#090825003 BLUE"
type textarea "x"
type textarea "#090825003 BLUEB"
type textarea "x"
type textarea "#090825003 BLUEBI"
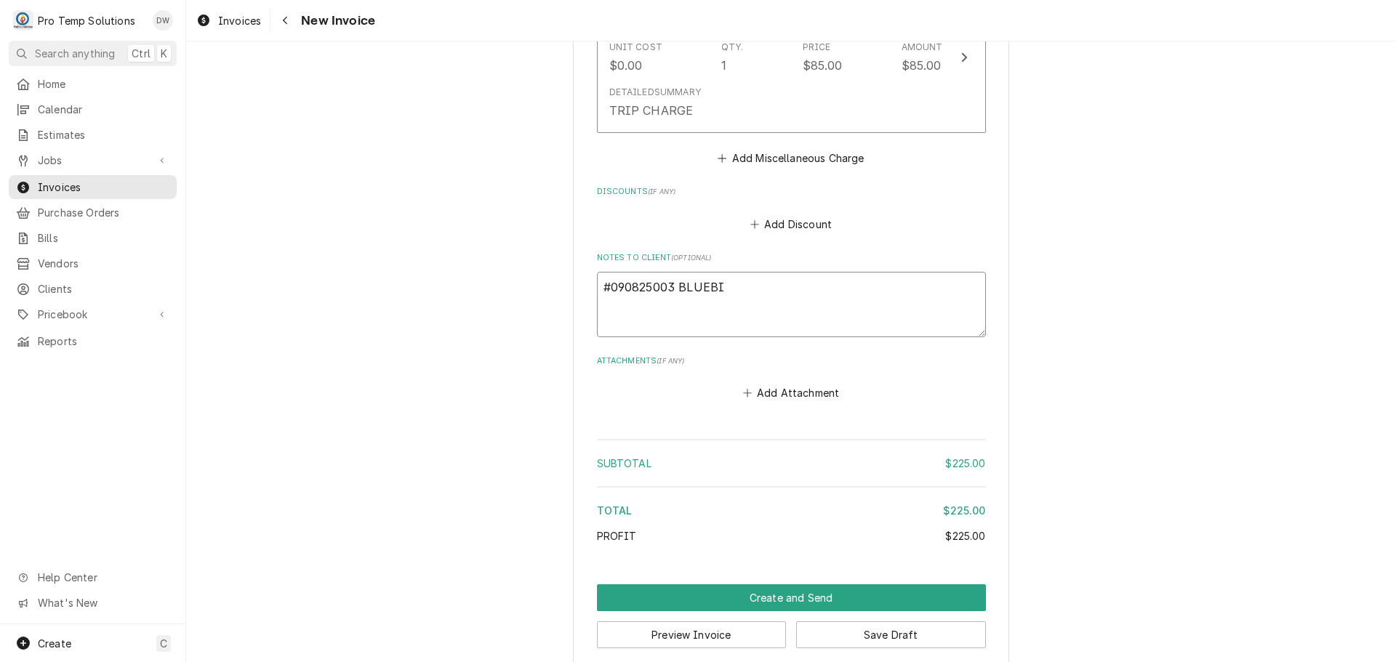
type textarea "x"
type textarea "#090825003 BLUEBIR"
type textarea "x"
type textarea "#090825003 BLUEBIRD"
type textarea "x"
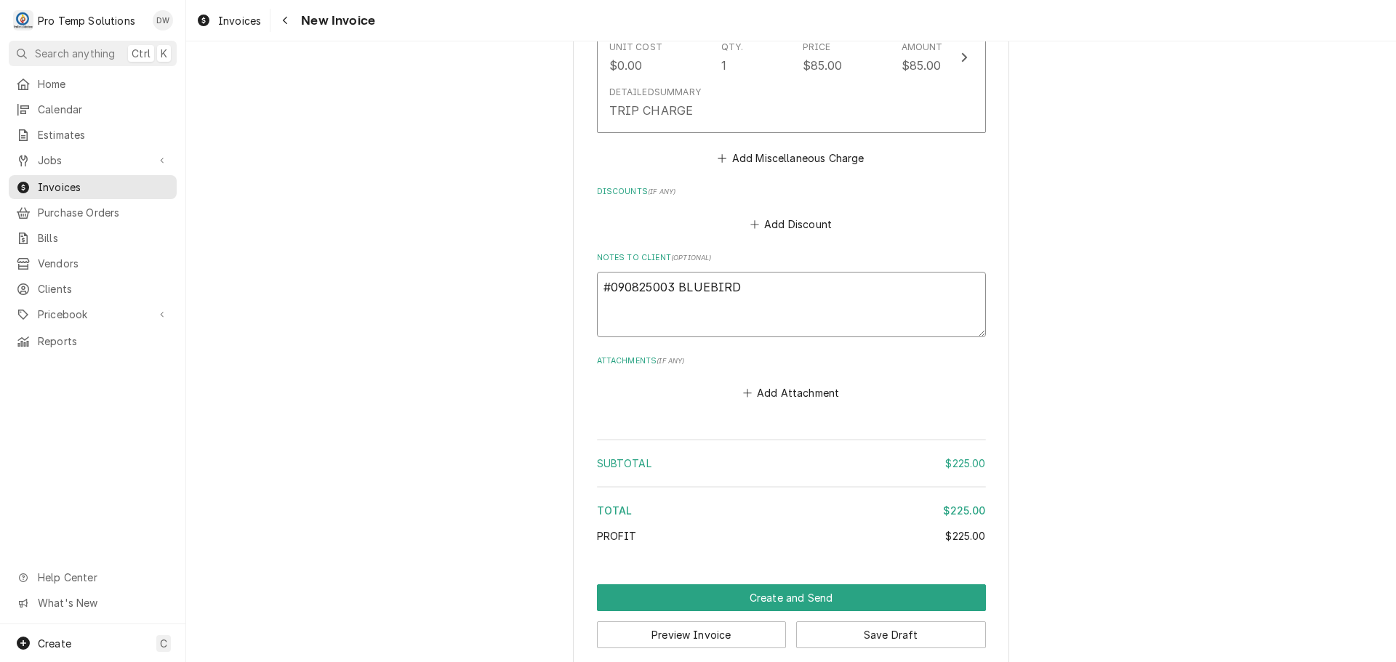
type textarea "#090825003 BLUEBIRD-"
type textarea "x"
type textarea "#090825003 BLUEBIRD-"
type textarea "x"
type textarea "#090825003 BLUEBIRD- T"
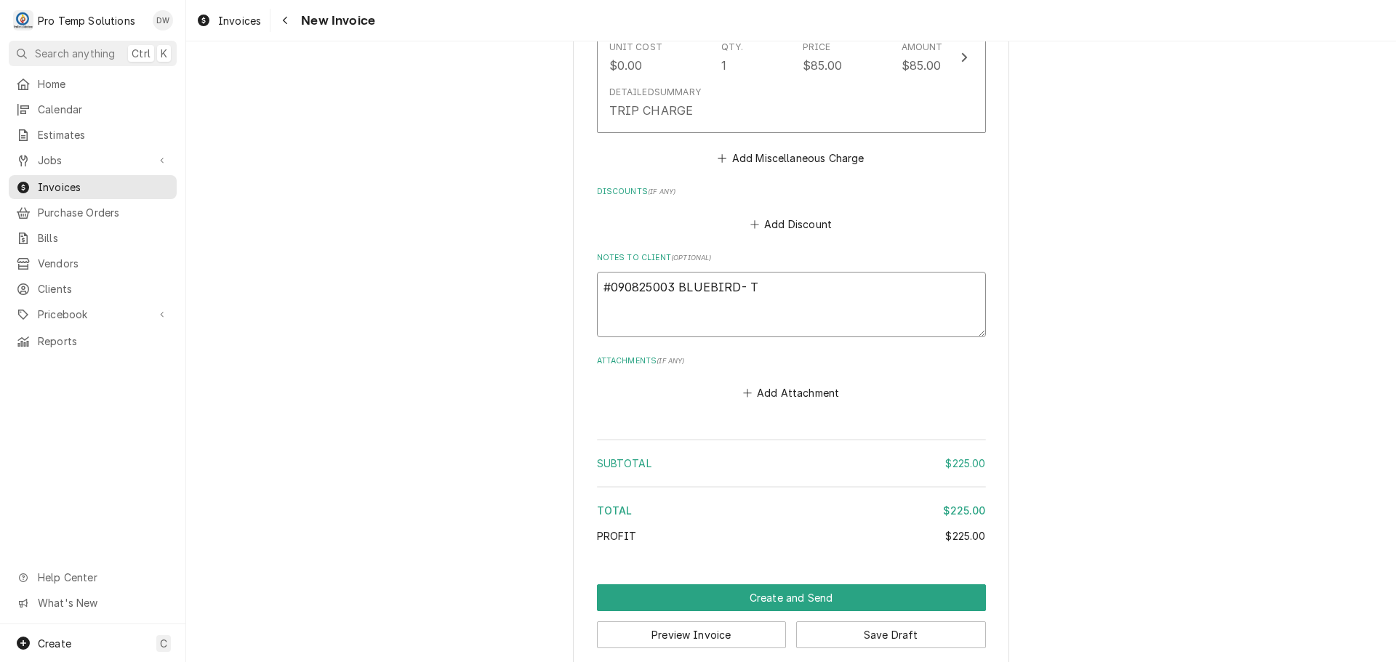
type textarea "x"
type textarea "#090825003 BLUEBIRD- T/"
type textarea "x"
type textarea "#090825003 BLUEBIRD- T/C"
type textarea "x"
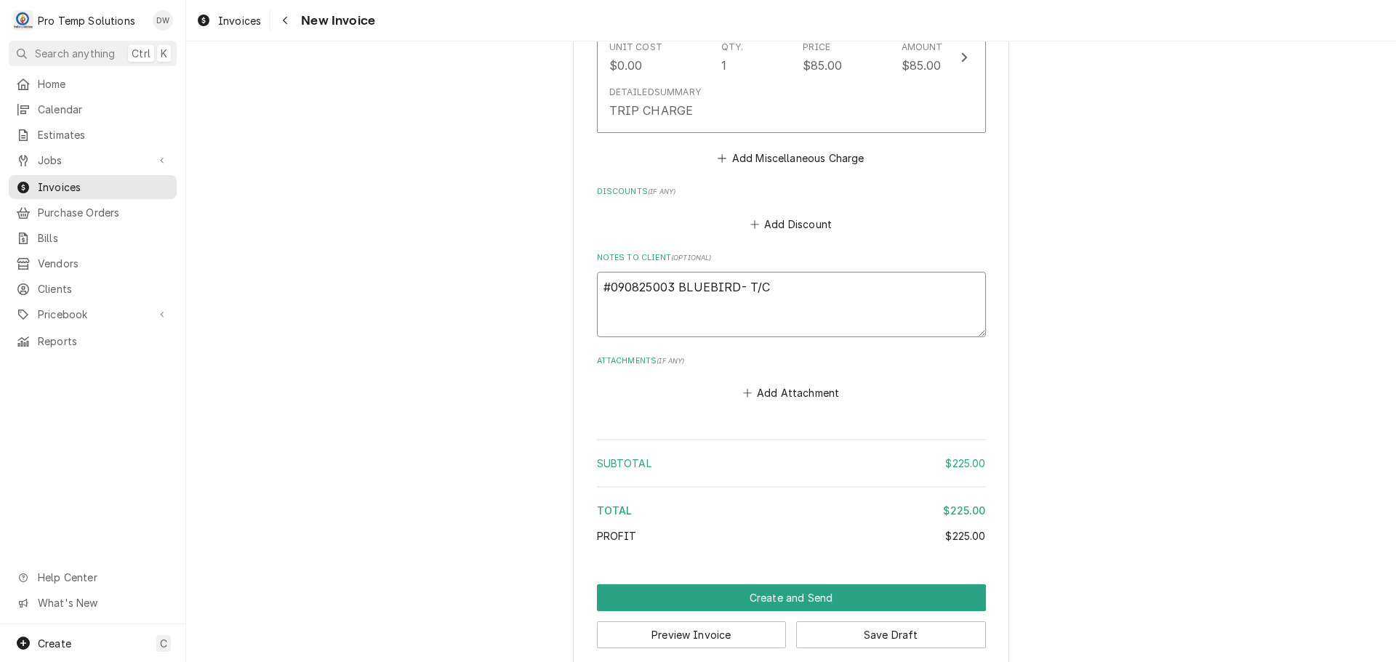
type textarea "#090825003 BLUEBIRD- T/CO"
type textarea "x"
type textarea "#090825003 BLUEBIRD- T/CON"
type textarea "x"
type textarea "#090825003 BLUEBIRD- T/CONV"
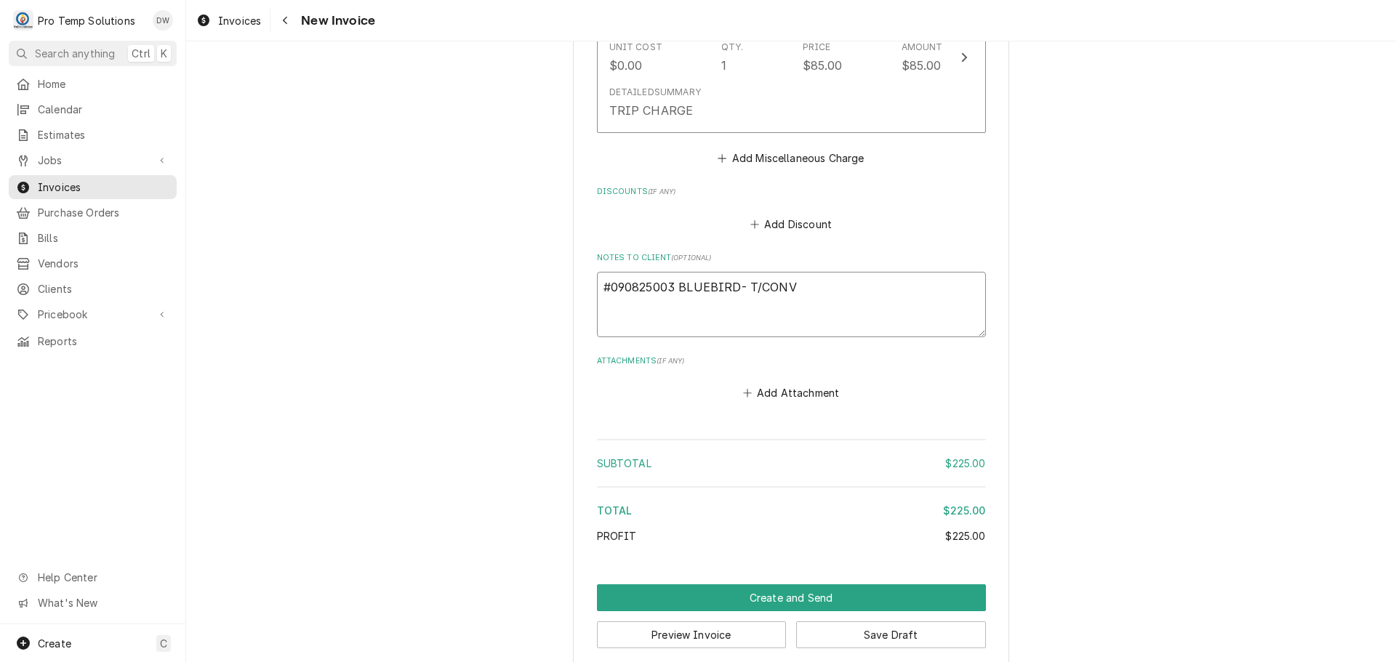
type textarea "x"
type textarea "#090825003 BLUEBIRD- T/CONV"
type textarea "x"
type textarea "#090825003 BLUEBIRD- T/CONV O"
type textarea "x"
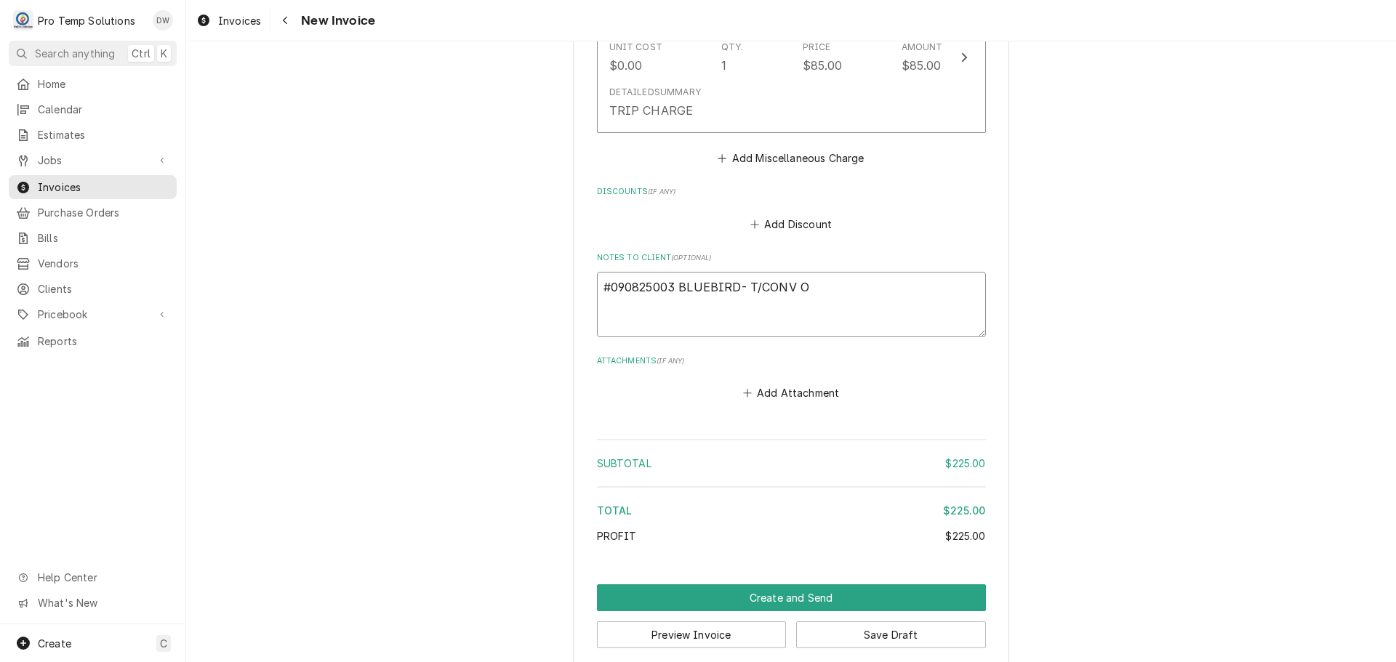
type textarea "#090825003 BLUEBIRD- T/CONV OV"
type textarea "x"
type textarea "#090825003 BLUEBIRD- T/CONV OVE"
type textarea "x"
type textarea "#090825003 BLUEBIRD- T/CONV OVEN"
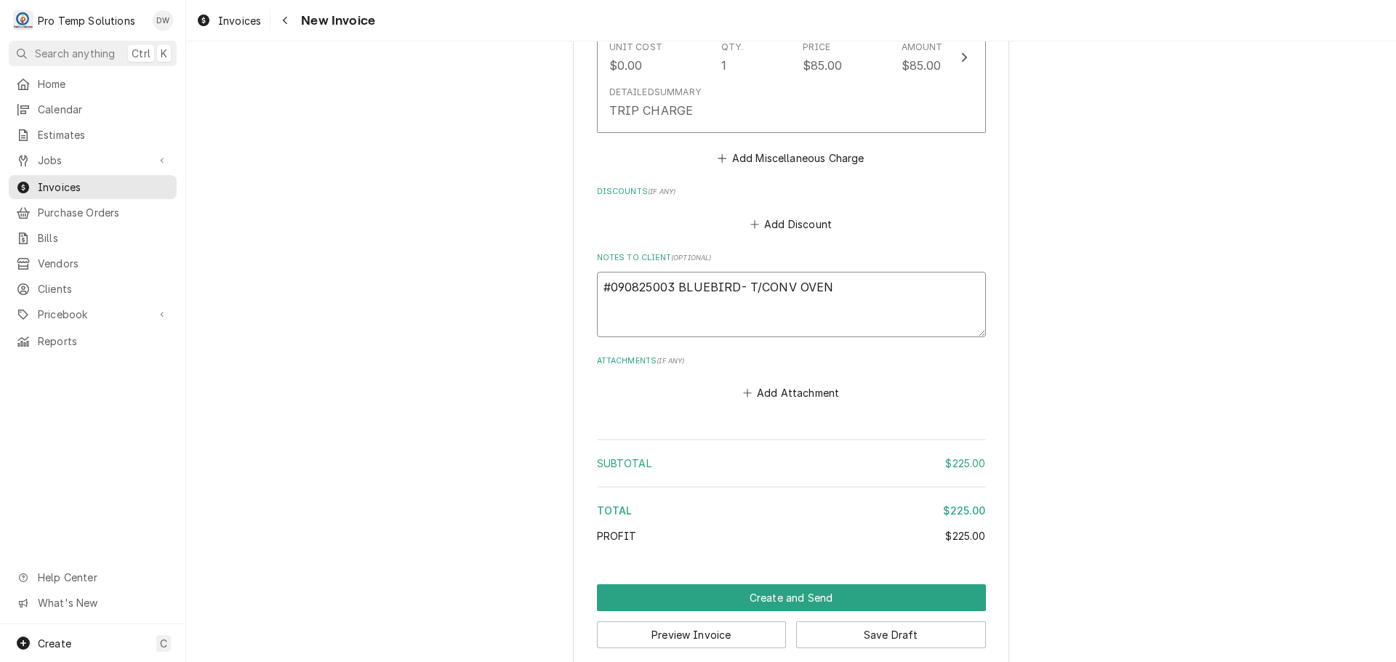
type textarea "x"
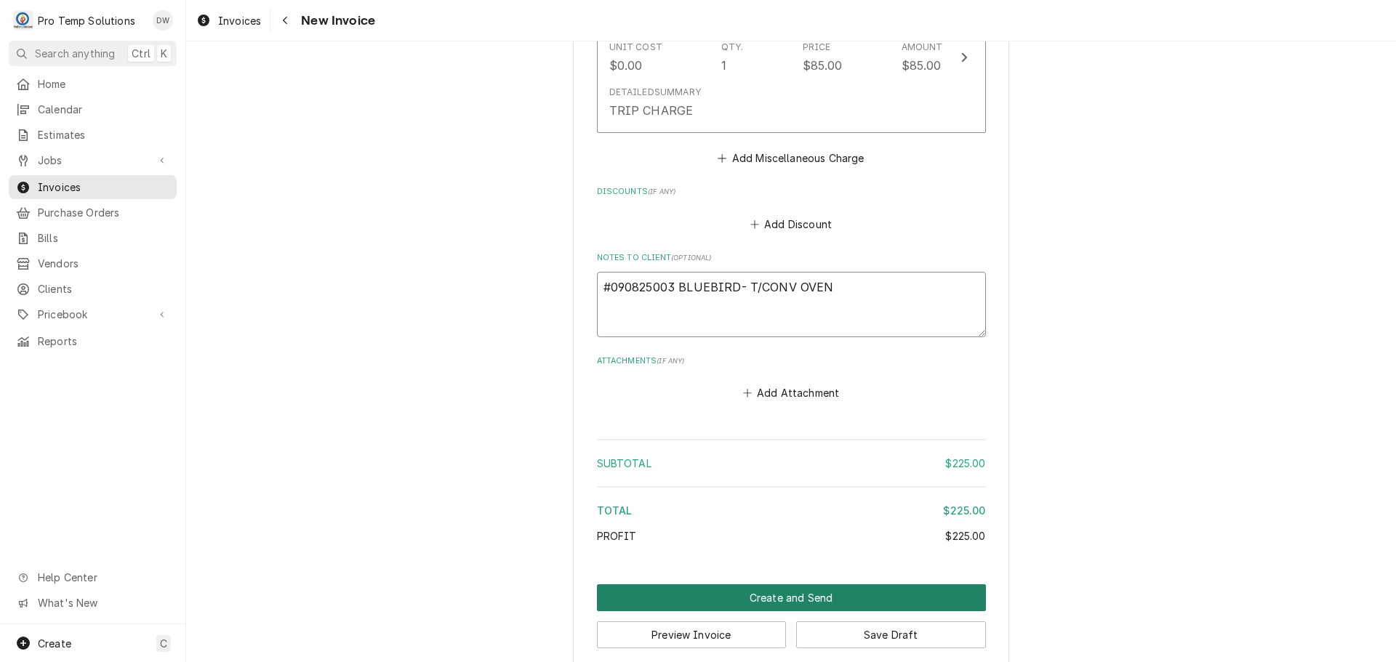
type textarea "#090825003 BLUEBIRD- T/CONV OVEN"
click at [773, 584] on button "Create and Send" at bounding box center [791, 597] width 389 height 27
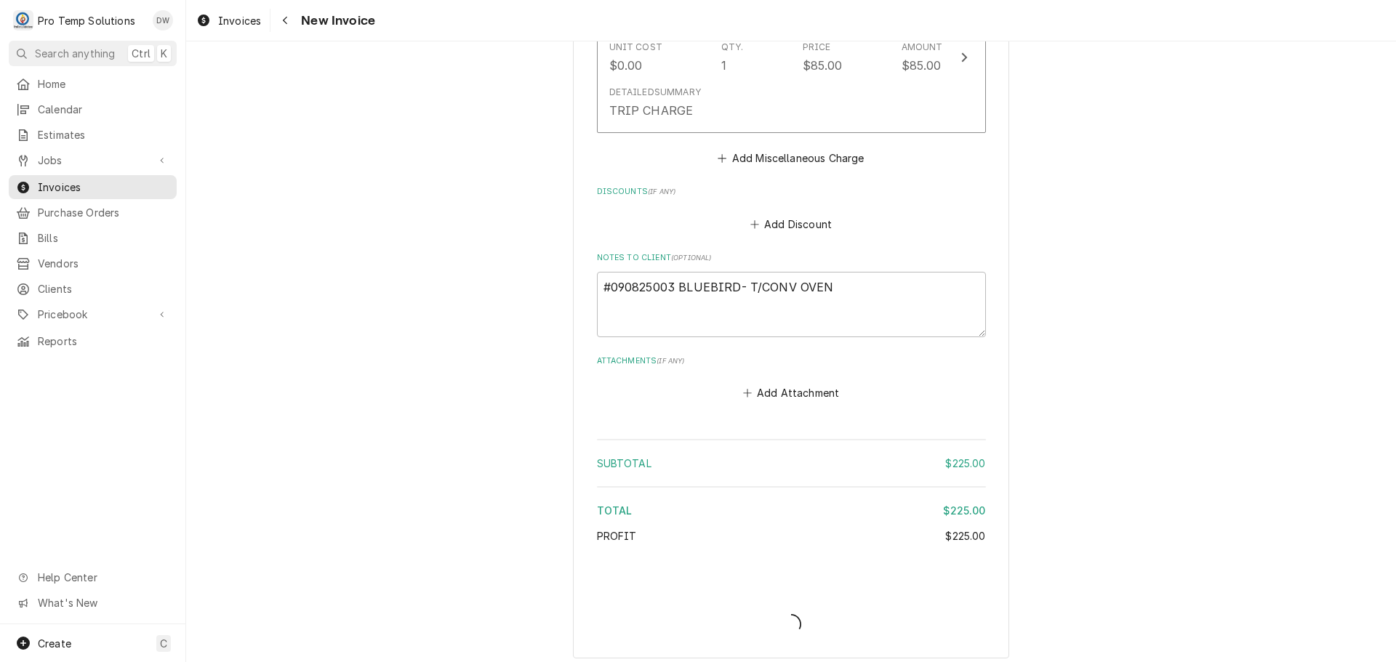
scroll to position [1501, 0]
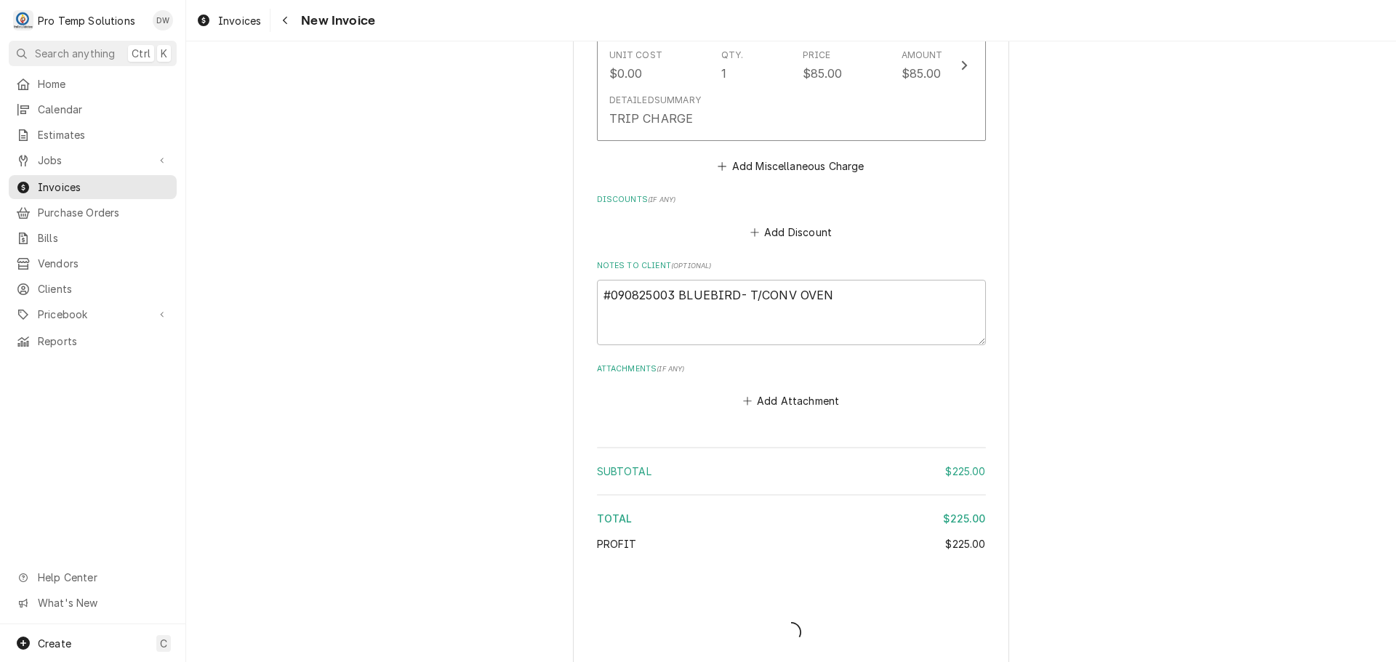
type textarea "x"
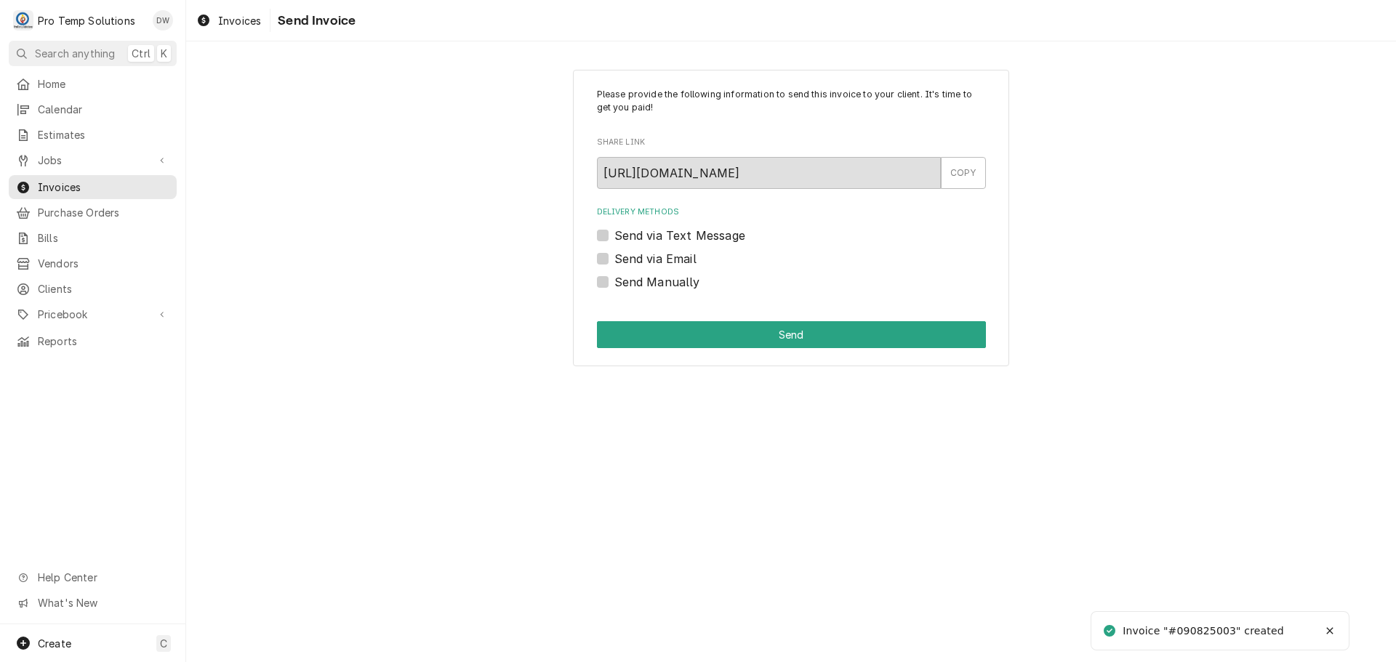
click at [614, 257] on label "Send via Email" at bounding box center [655, 258] width 82 height 17
click at [614, 257] on input "Send via Email" at bounding box center [808, 266] width 389 height 32
checkbox input "true"
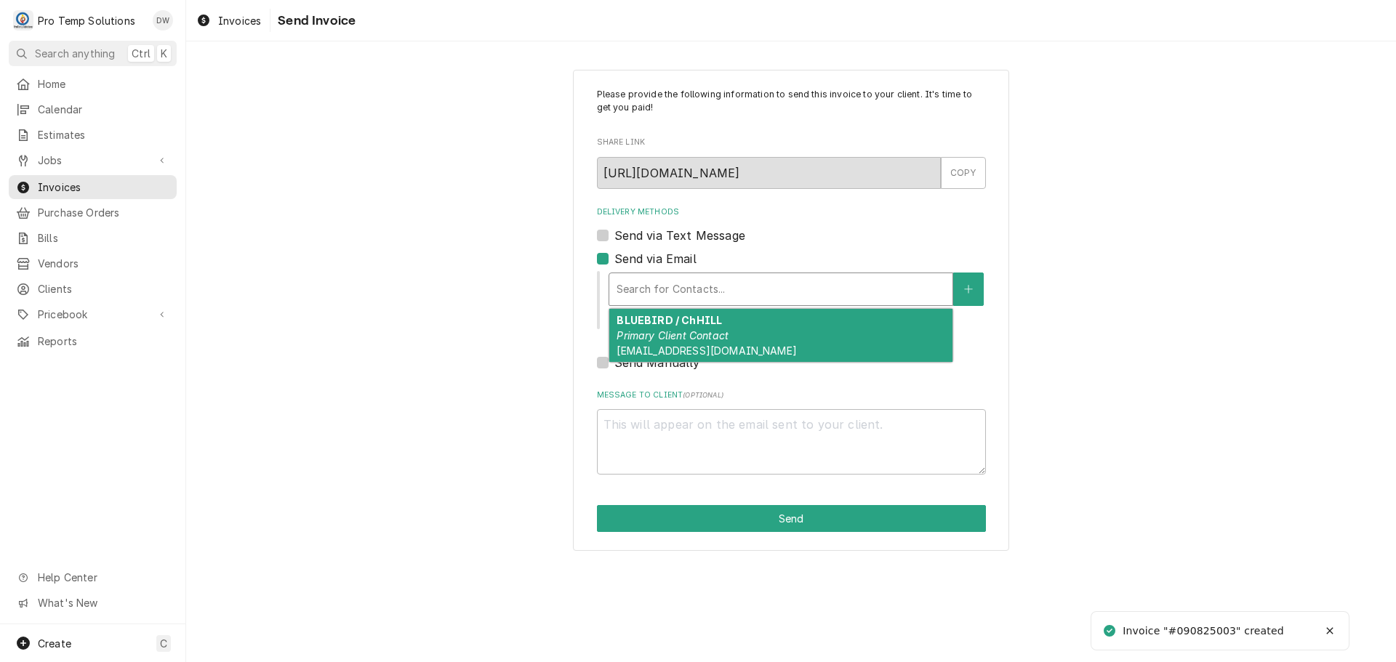
click at [699, 289] on div "Delivery Methods" at bounding box center [780, 289] width 329 height 26
click at [704, 331] on em "Primary Client Contact" at bounding box center [672, 335] width 112 height 12
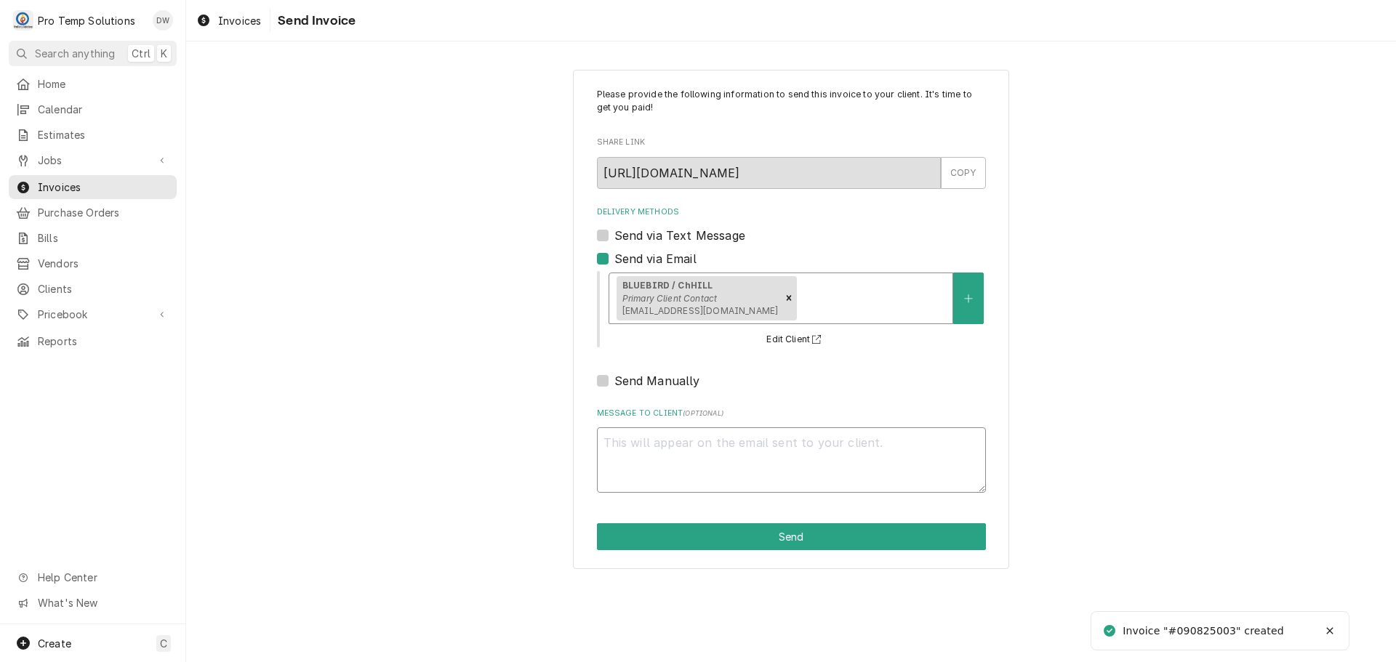
click at [671, 438] on textarea "Message to Client ( optional )" at bounding box center [791, 459] width 389 height 65
type textarea "x"
type textarea "#"
type textarea "x"
type textarea "#0"
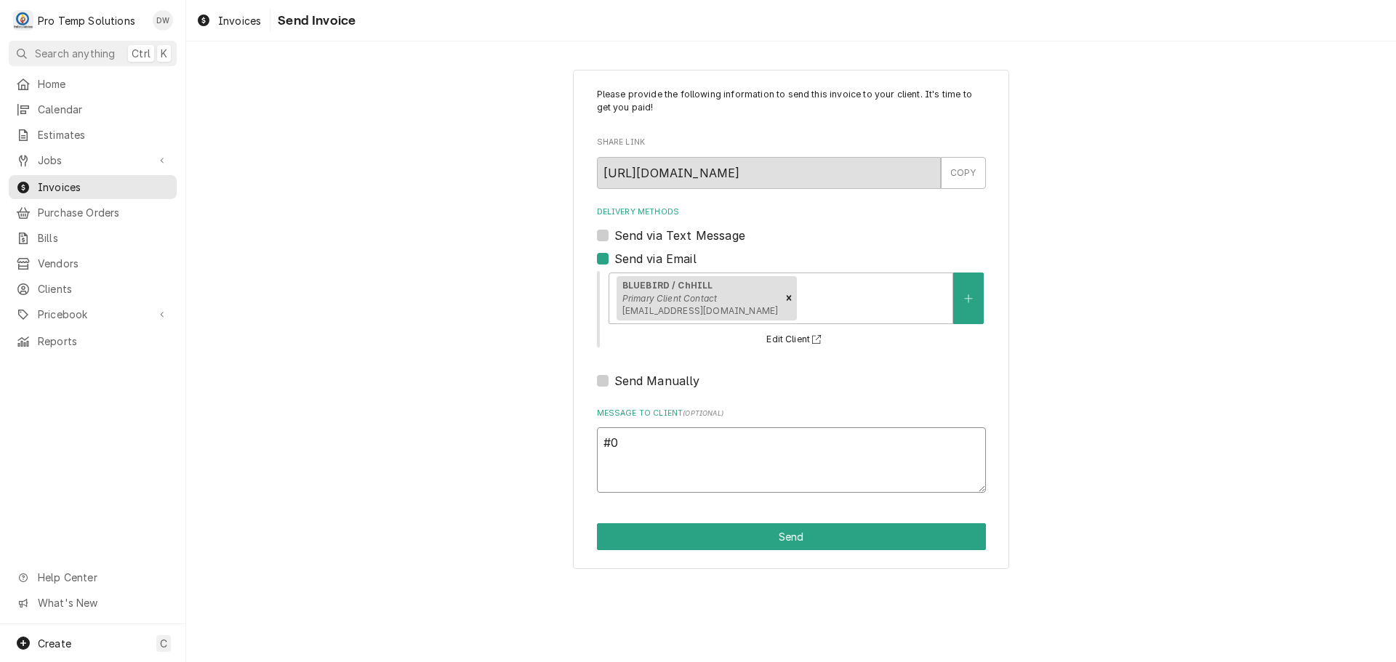
type textarea "x"
type textarea "#09"
type textarea "x"
type textarea "#090"
type textarea "x"
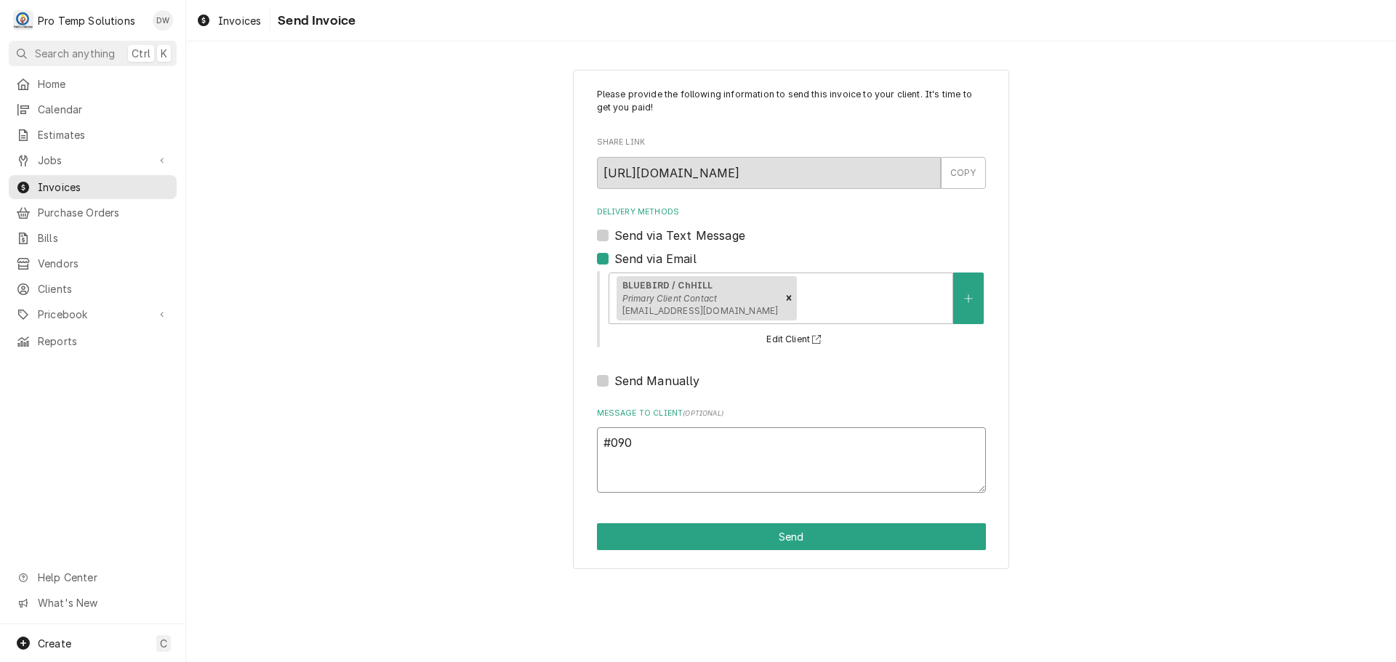
type textarea "#0908"
type textarea "x"
type textarea "#09082"
type textarea "x"
type textarea "#090825"
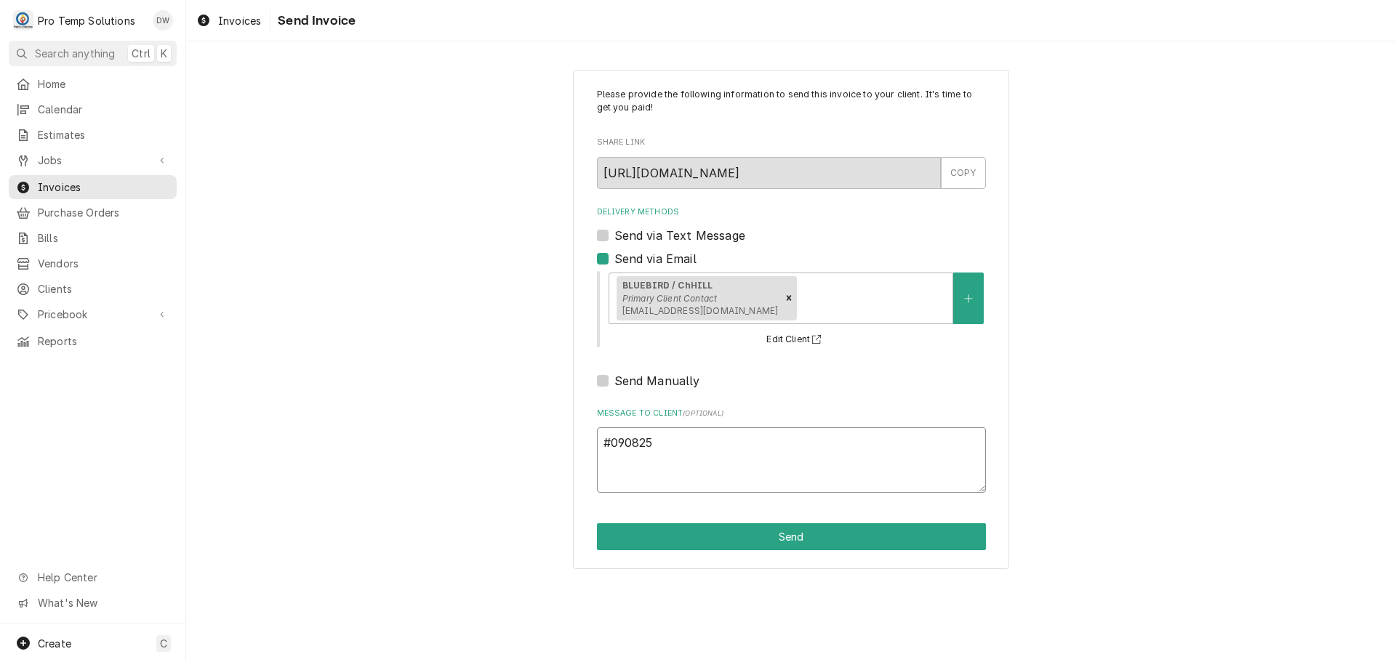
type textarea "x"
type textarea "#0908250"
type textarea "x"
type textarea "#09082500"
type textarea "x"
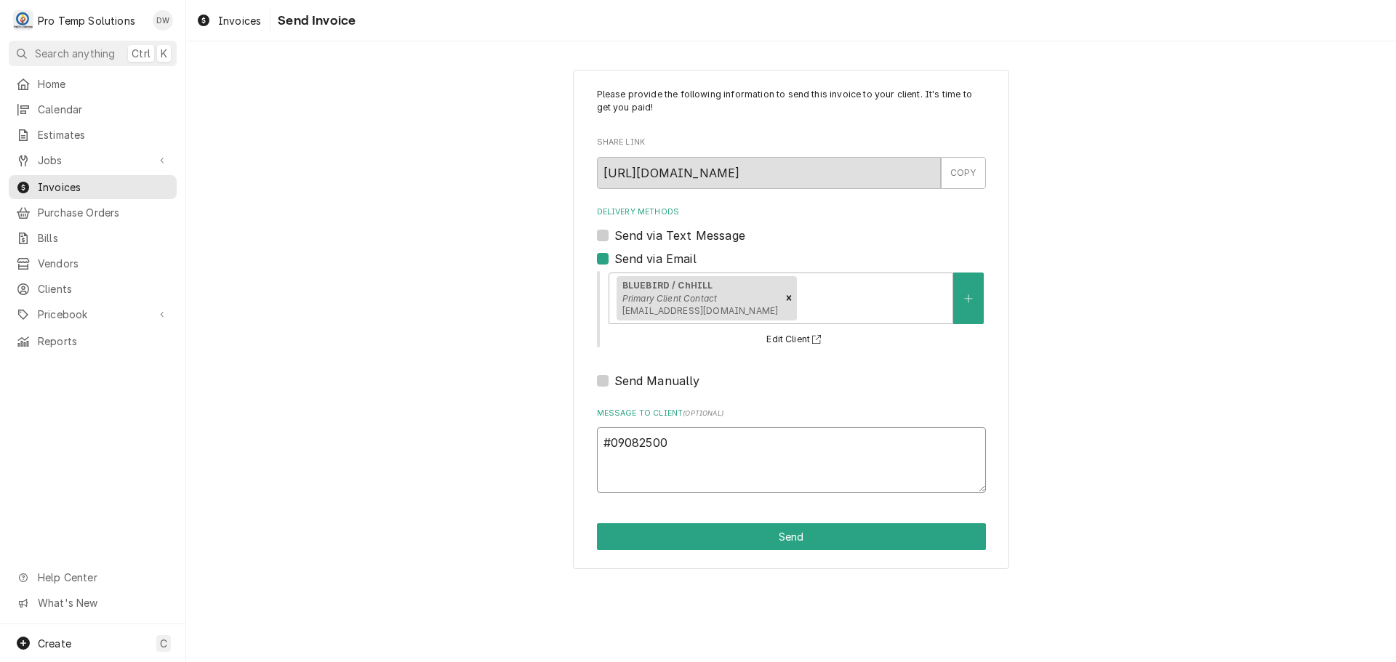
type textarea "#090825003"
type textarea "x"
type textarea "#090825003"
type textarea "x"
type textarea "#090825003 B"
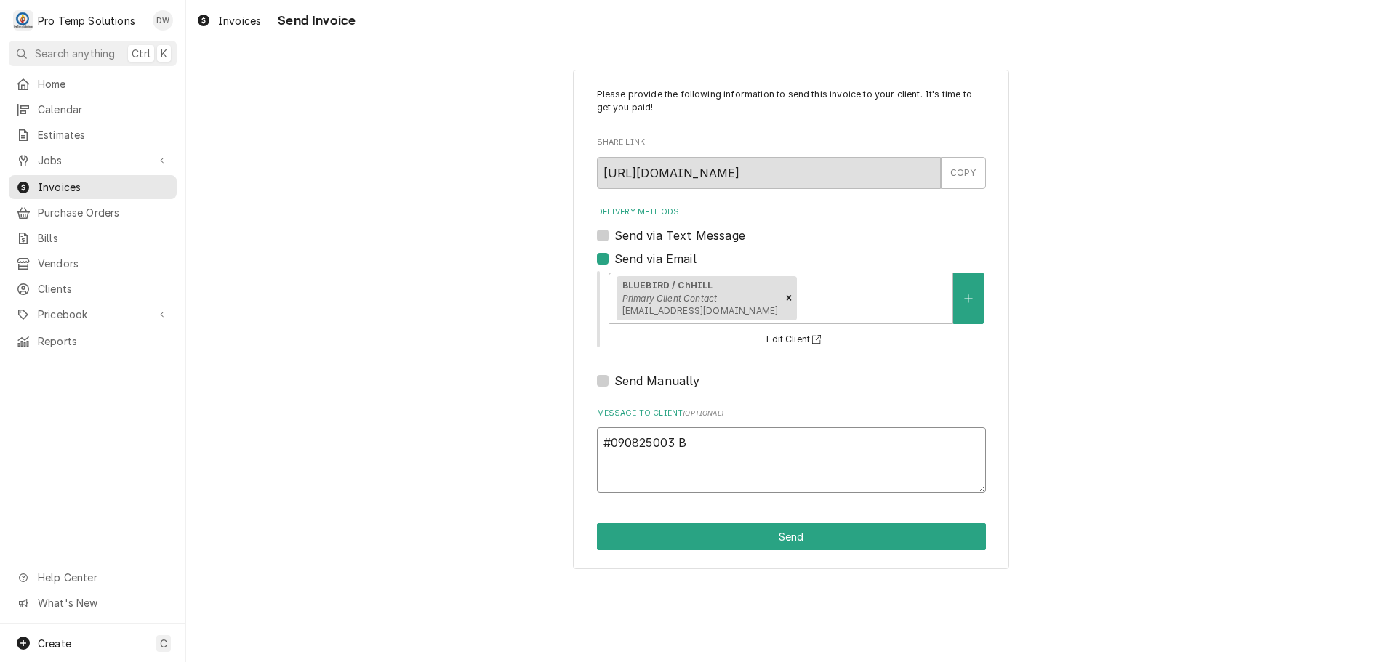
type textarea "x"
type textarea "#090825003 BL"
type textarea "x"
type textarea "#090825003 BLU"
type textarea "x"
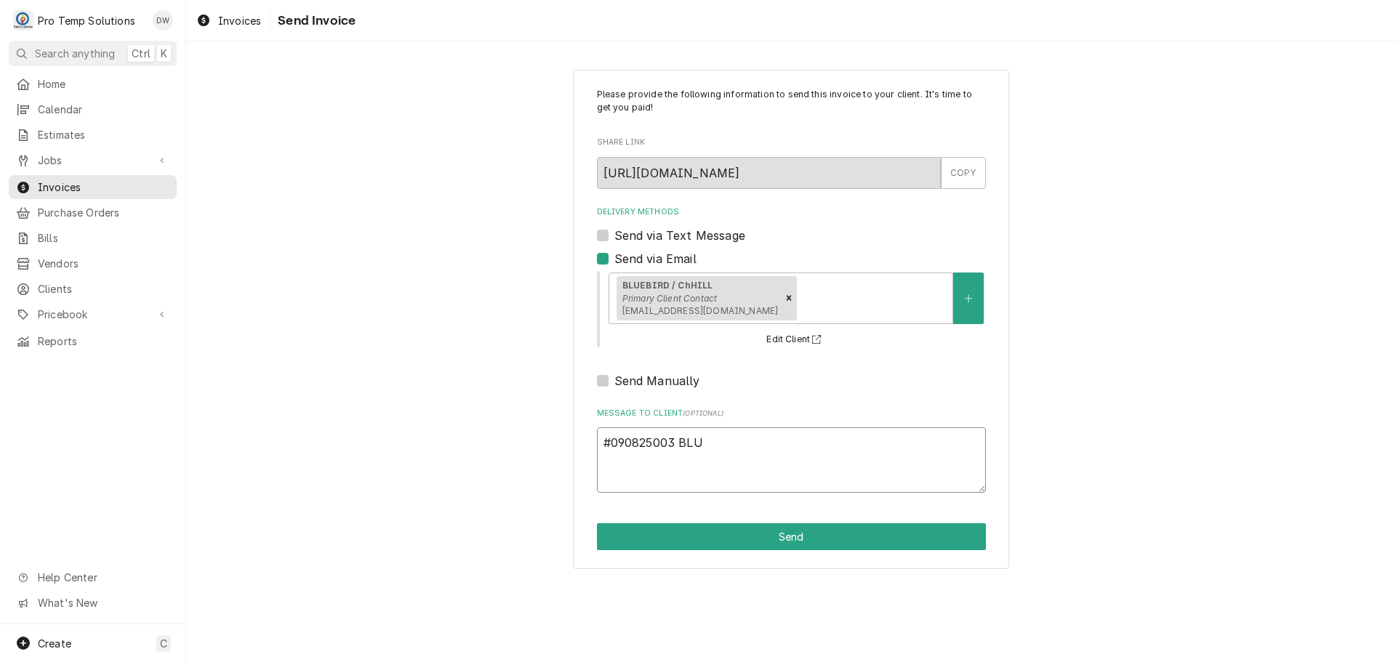
type textarea "#090825003 BLUE"
type textarea "x"
type textarea "#090825003 BLUEB"
type textarea "x"
type textarea "#090825003 BLUEBI"
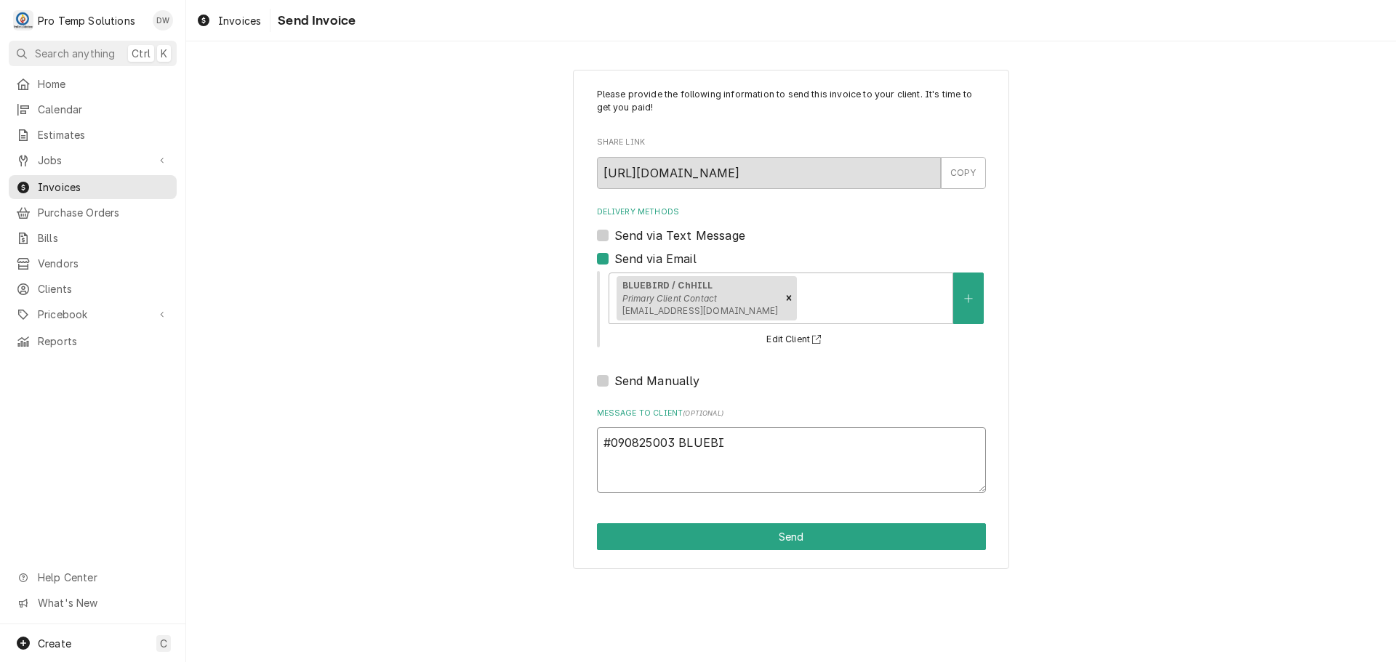
type textarea "x"
type textarea "#090825003 BLUEBIR"
type textarea "x"
type textarea "#090825003 BLUEBIRD"
type textarea "x"
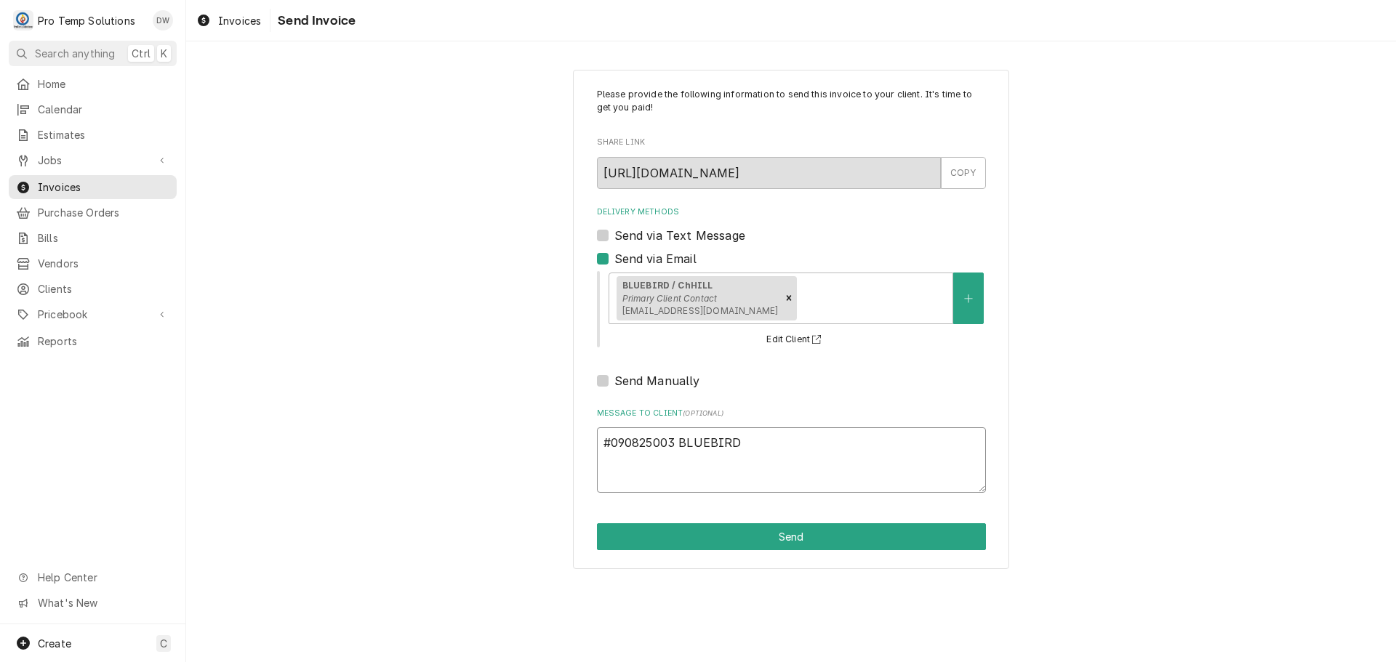
type textarea "#090825003 BLUEBIRD-"
type textarea "x"
type textarea "#090825003 BLUEBIRD-"
type textarea "x"
type textarea "#090825003 BLUEBIRD- T"
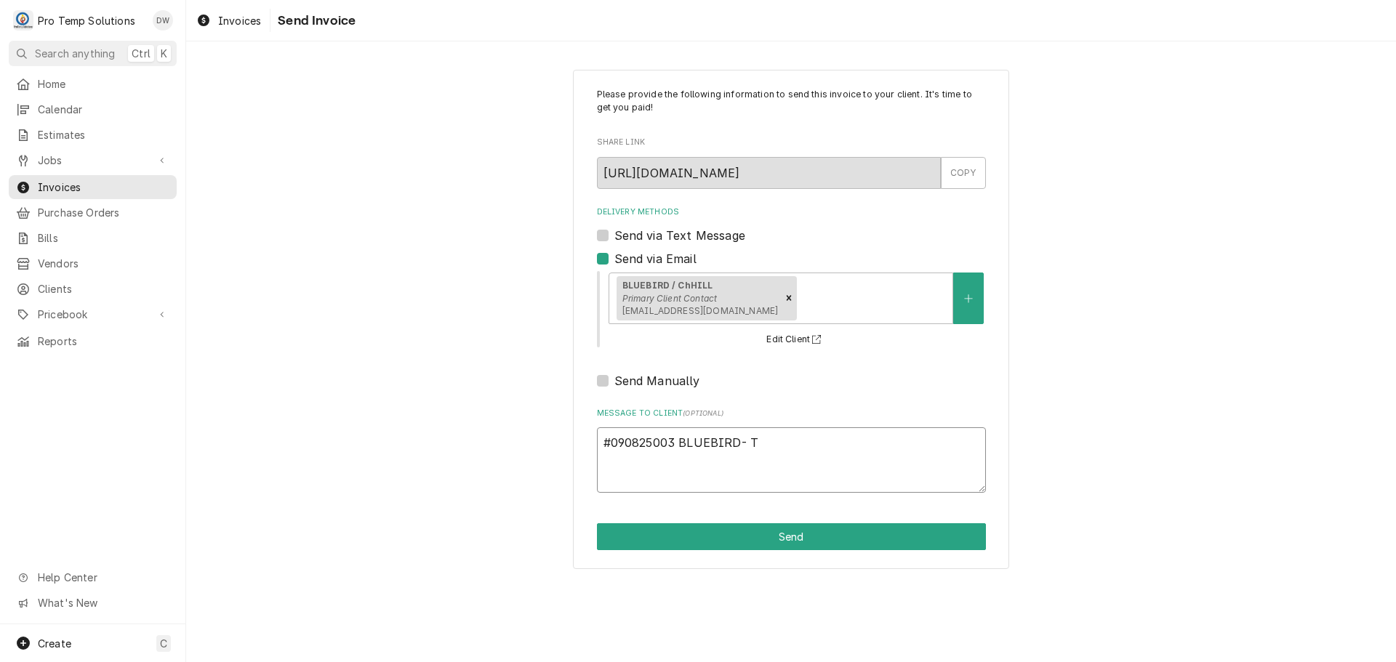
type textarea "x"
type textarea "#090825003 BLUEBIRD- T/"
type textarea "x"
type textarea "#090825003 BLUEBIRD- T/C"
type textarea "x"
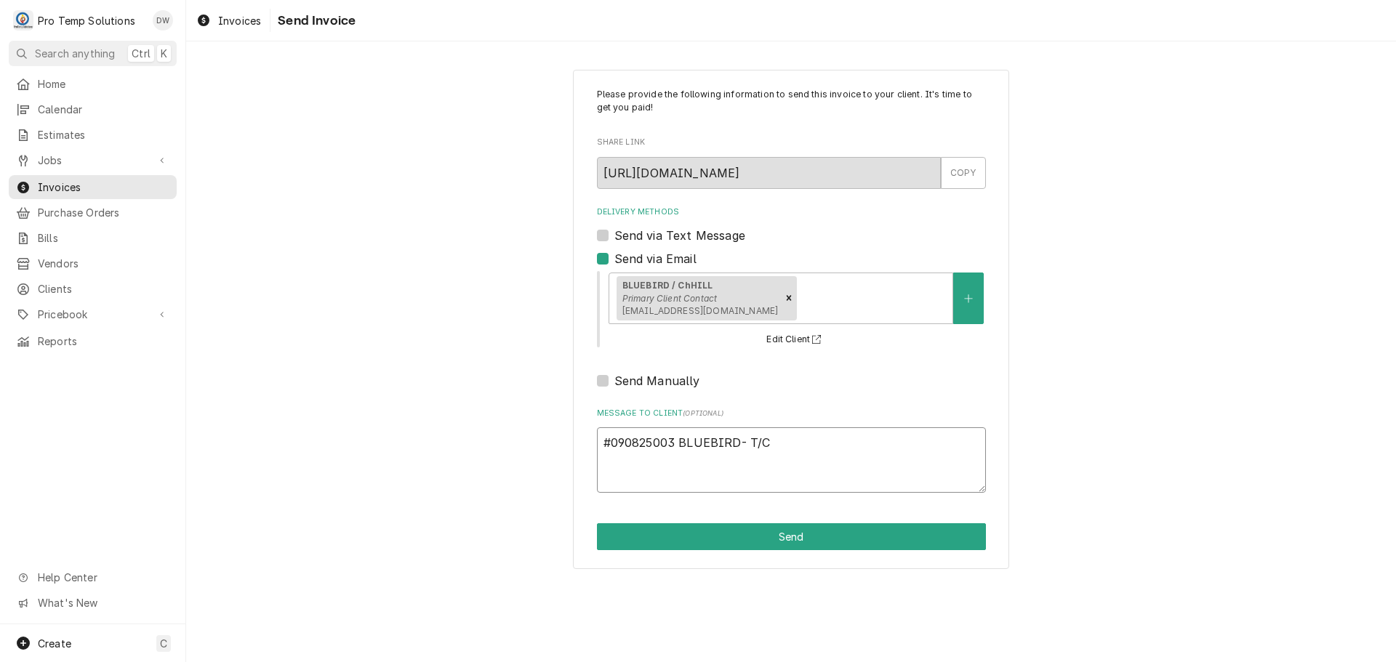
type textarea "#090825003 BLUEBIRD- T/CO"
type textarea "x"
type textarea "#090825003 BLUEBIRD- T/CON"
type textarea "x"
type textarea "#090825003 BLUEBIRD- T/CONV"
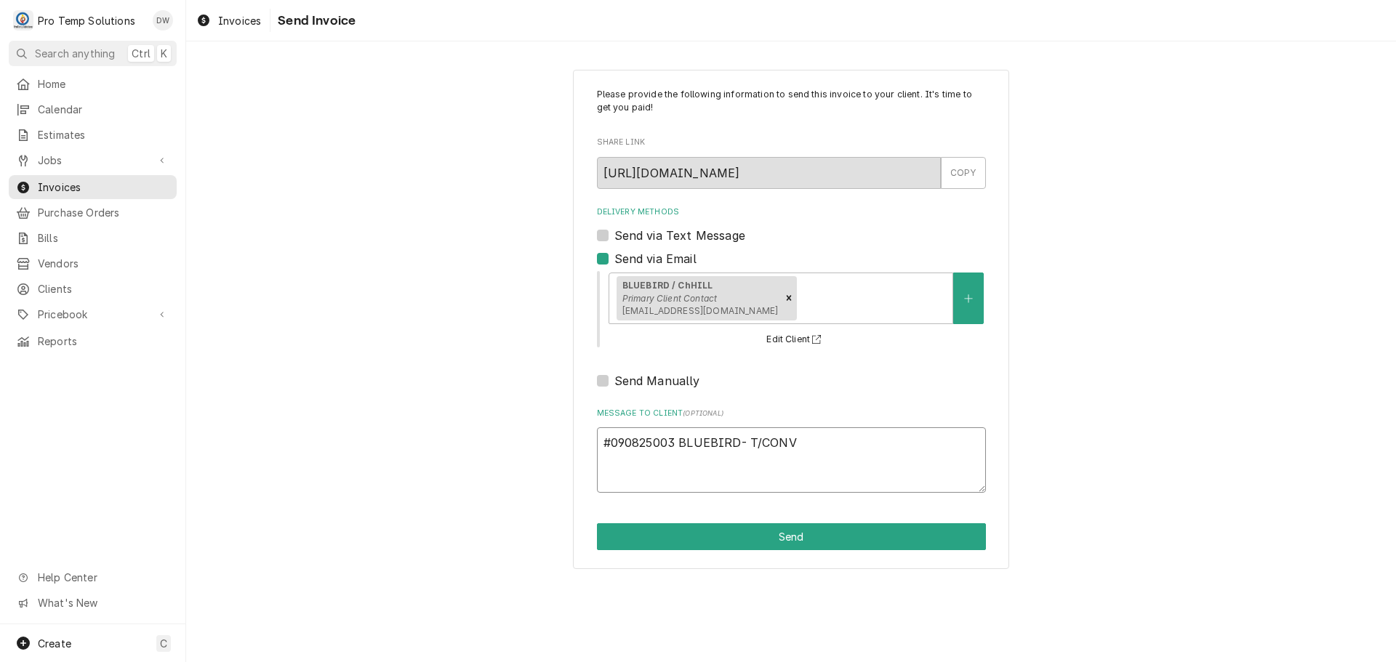
type textarea "x"
type textarea "#090825003 BLUEBIRD- T/CONV"
type textarea "x"
type textarea "#090825003 BLUEBIRD- T/CONV O"
type textarea "x"
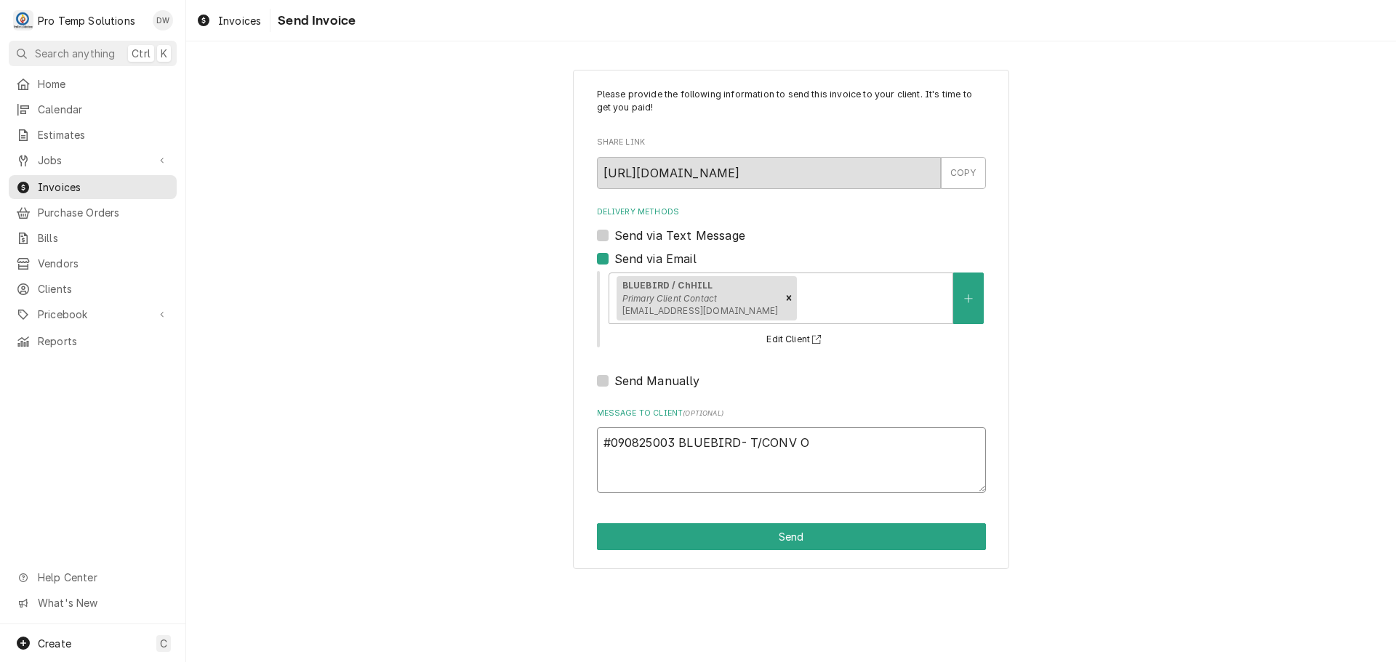
type textarea "#090825003 BLUEBIRD- T/CONV OV"
type textarea "x"
type textarea "#090825003 BLUEBIRD- T/CONV OVE"
type textarea "x"
type textarea "#090825003 BLUEBIRD- T/CONV OVEN"
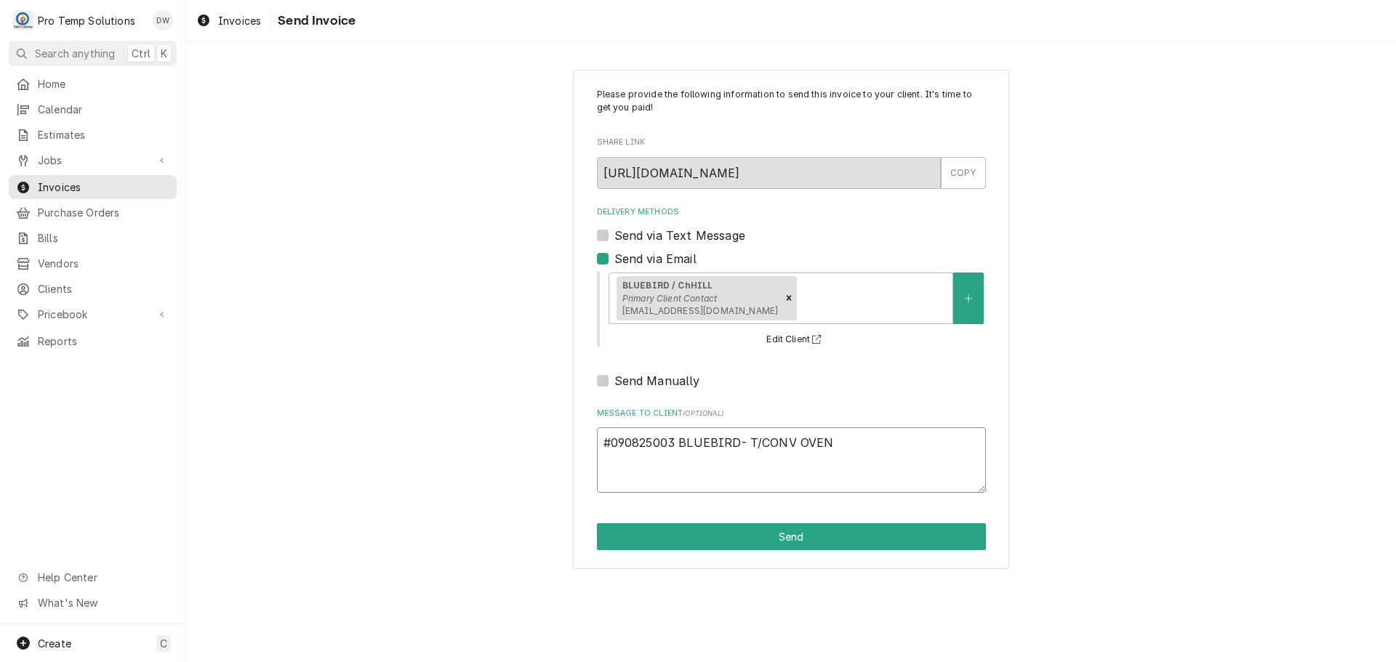
type textarea "x"
type textarea "#090825003 BLUEBIRD- T/CONV OVEN"
click at [774, 539] on button "Send" at bounding box center [791, 536] width 389 height 27
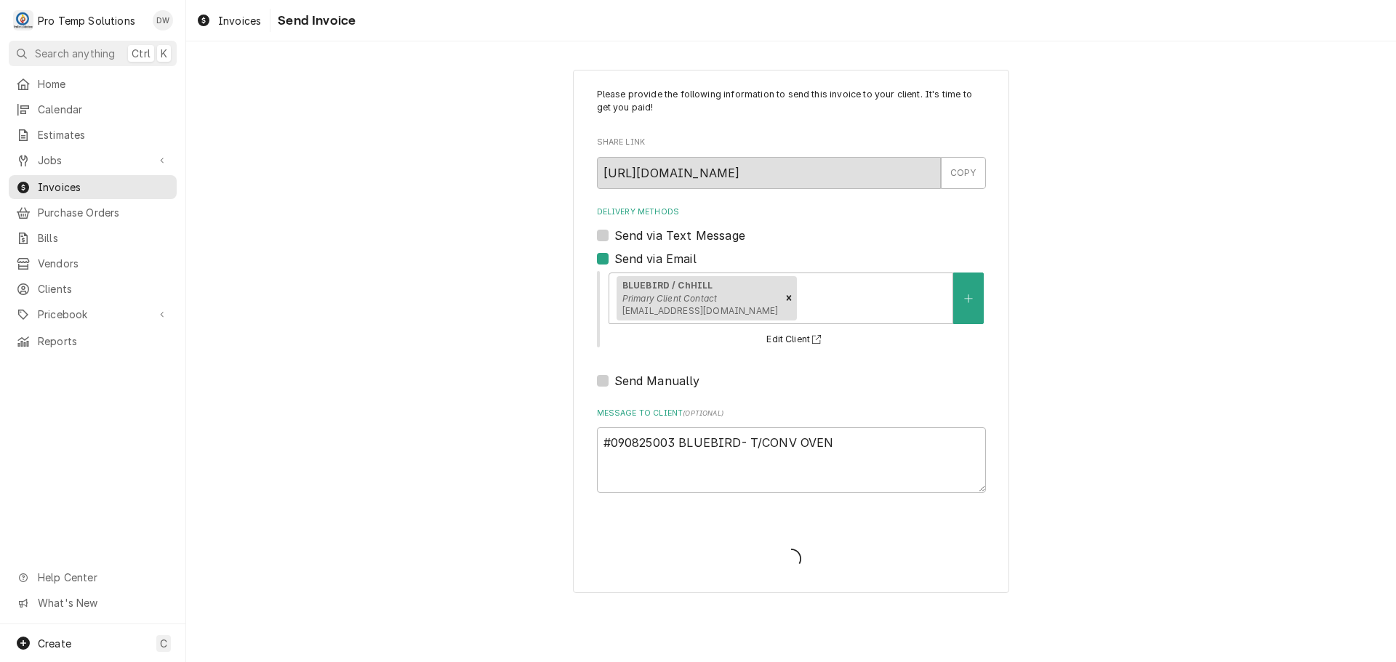
type textarea "x"
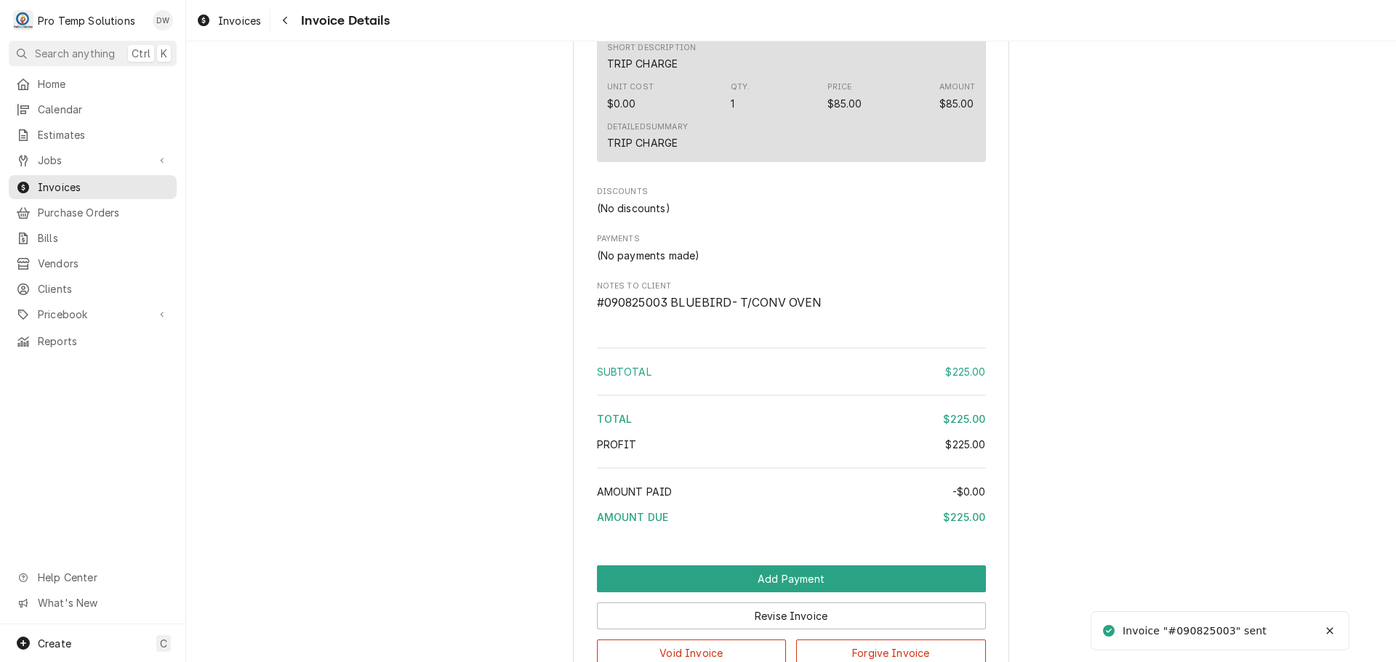
scroll to position [1352, 0]
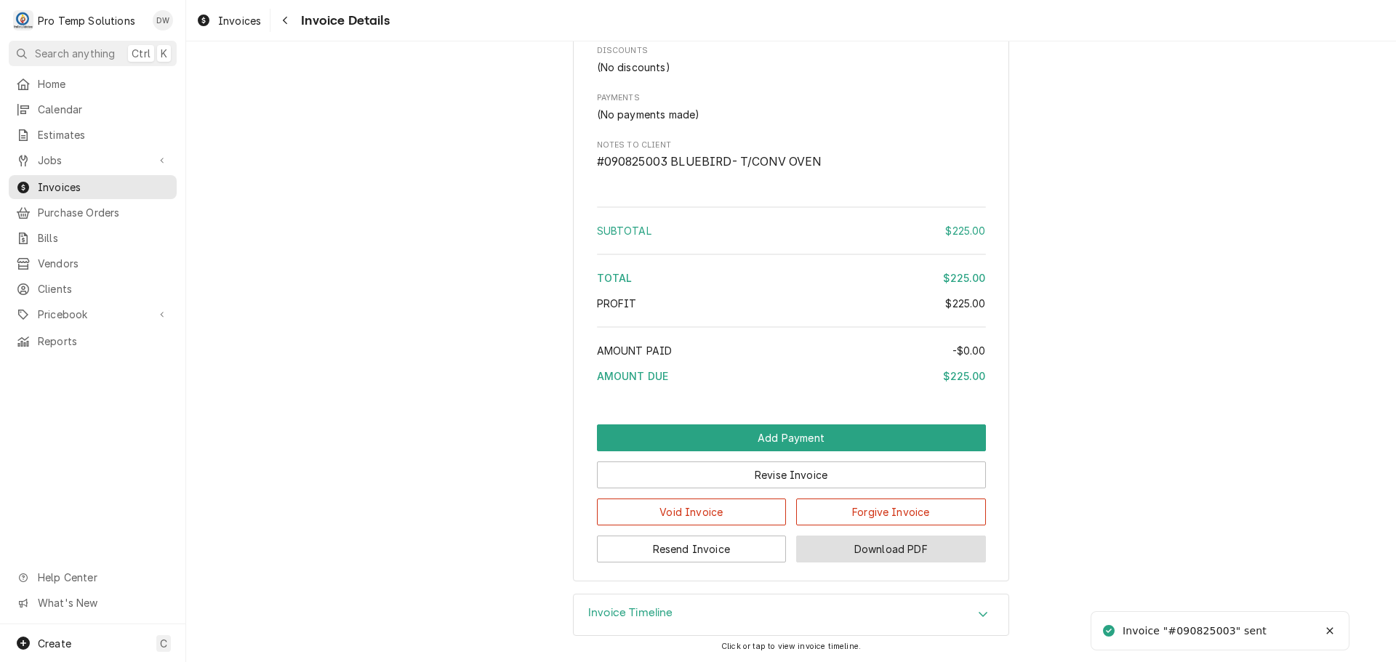
click at [873, 548] on button "Download PDF" at bounding box center [891, 549] width 190 height 27
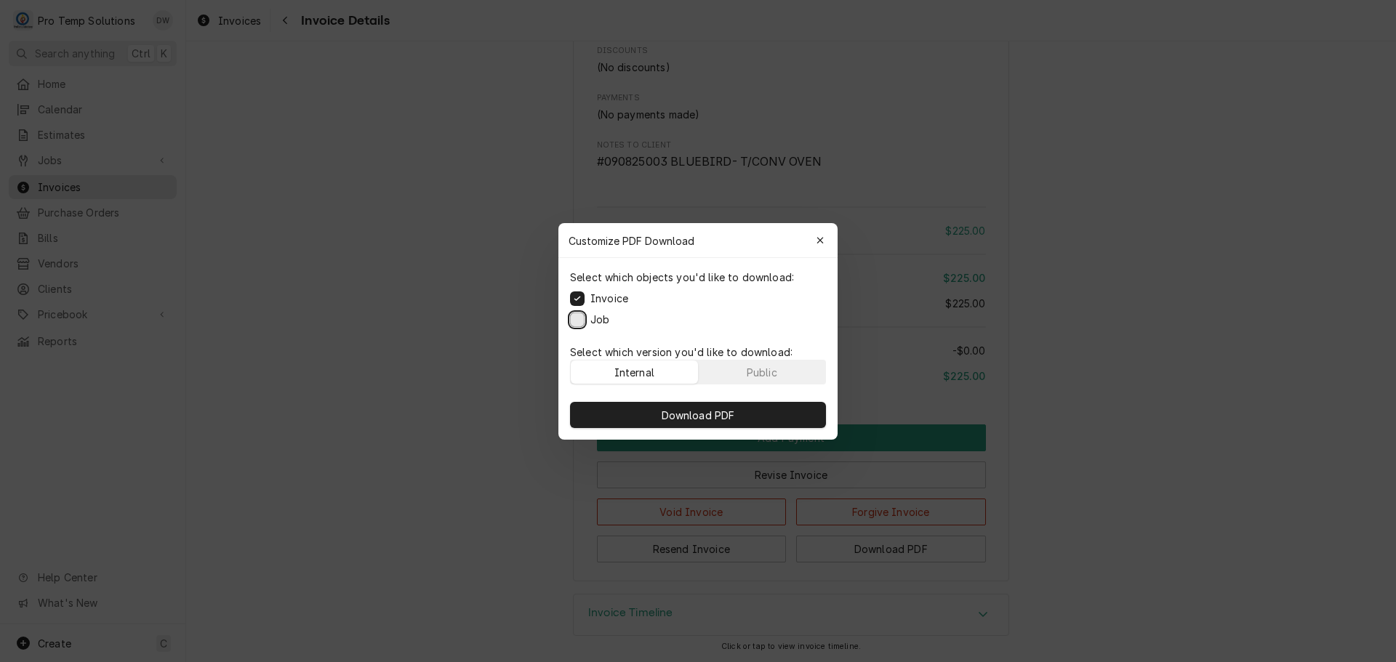
click at [576, 318] on button "Job" at bounding box center [577, 319] width 15 height 15
click at [704, 414] on span "Download PDF" at bounding box center [698, 414] width 79 height 15
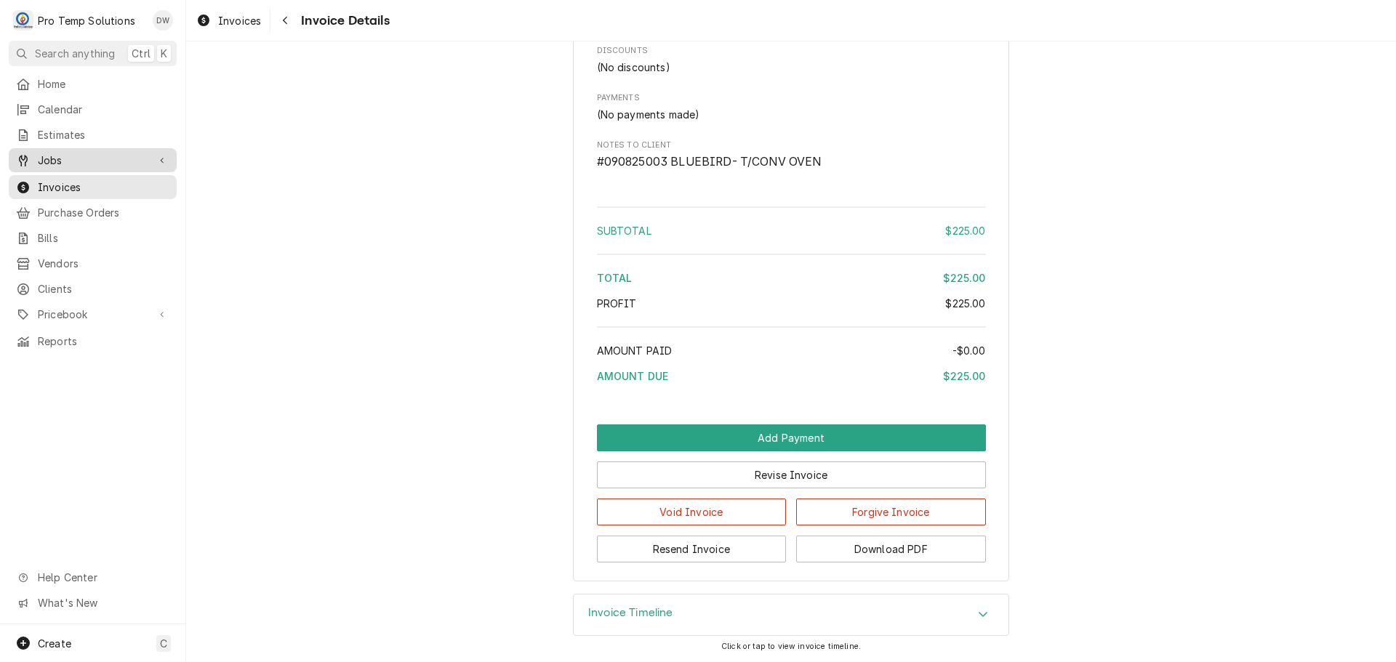
click at [49, 155] on span "Jobs" at bounding box center [93, 160] width 110 height 15
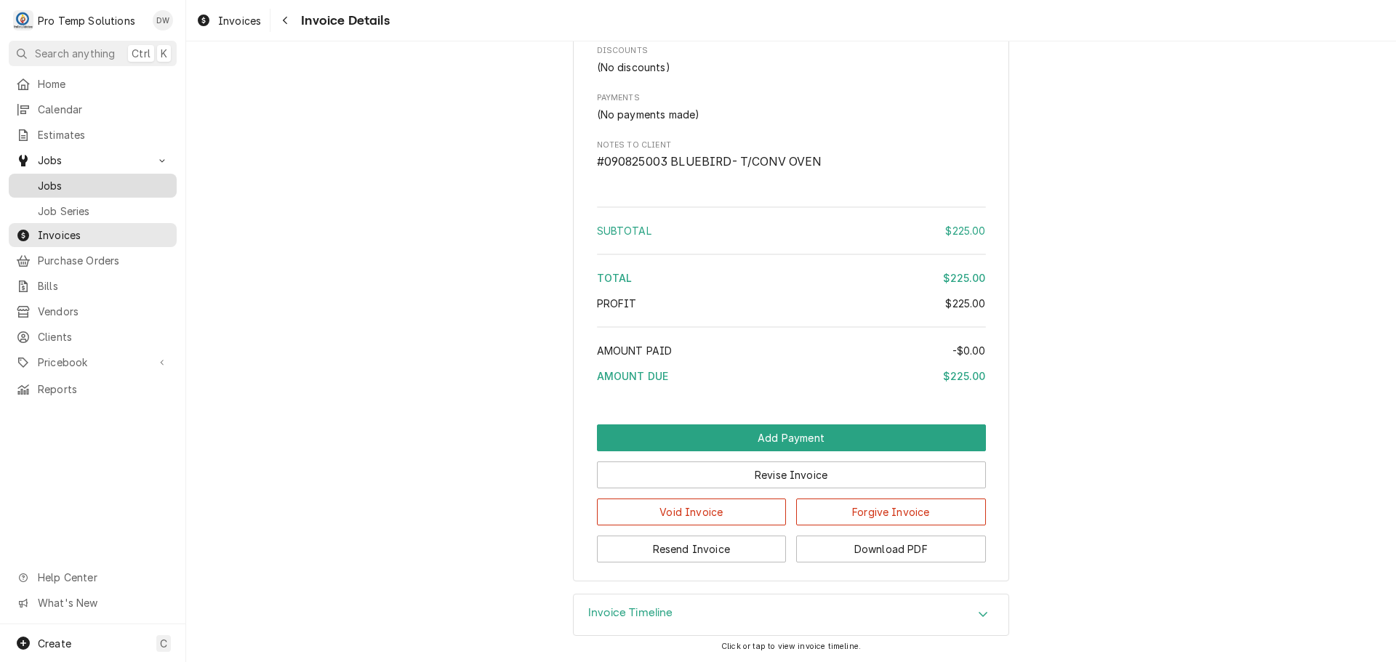
click at [49, 178] on span "Jobs" at bounding box center [104, 185] width 132 height 15
